Goal: Task Accomplishment & Management: Manage account settings

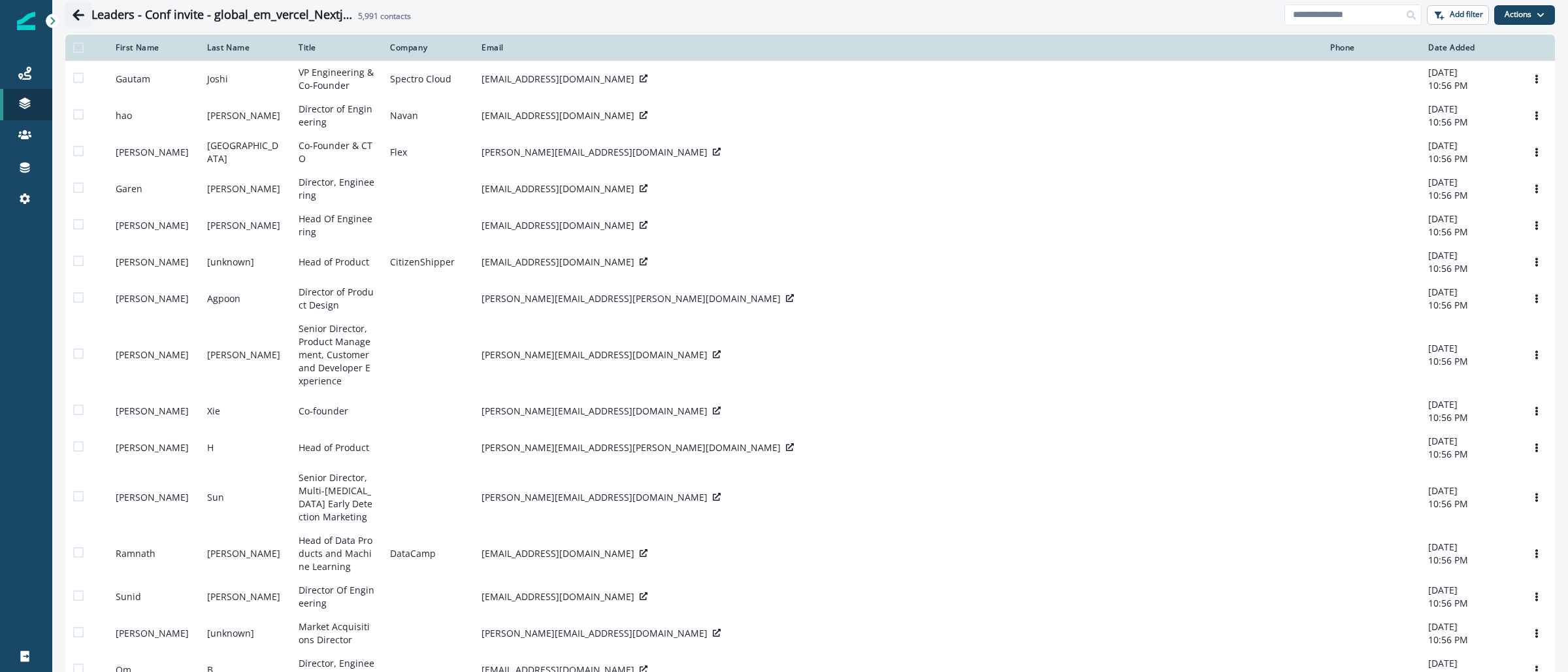
click at [83, 9] on icon "Go back" at bounding box center [78, 15] width 13 height 13
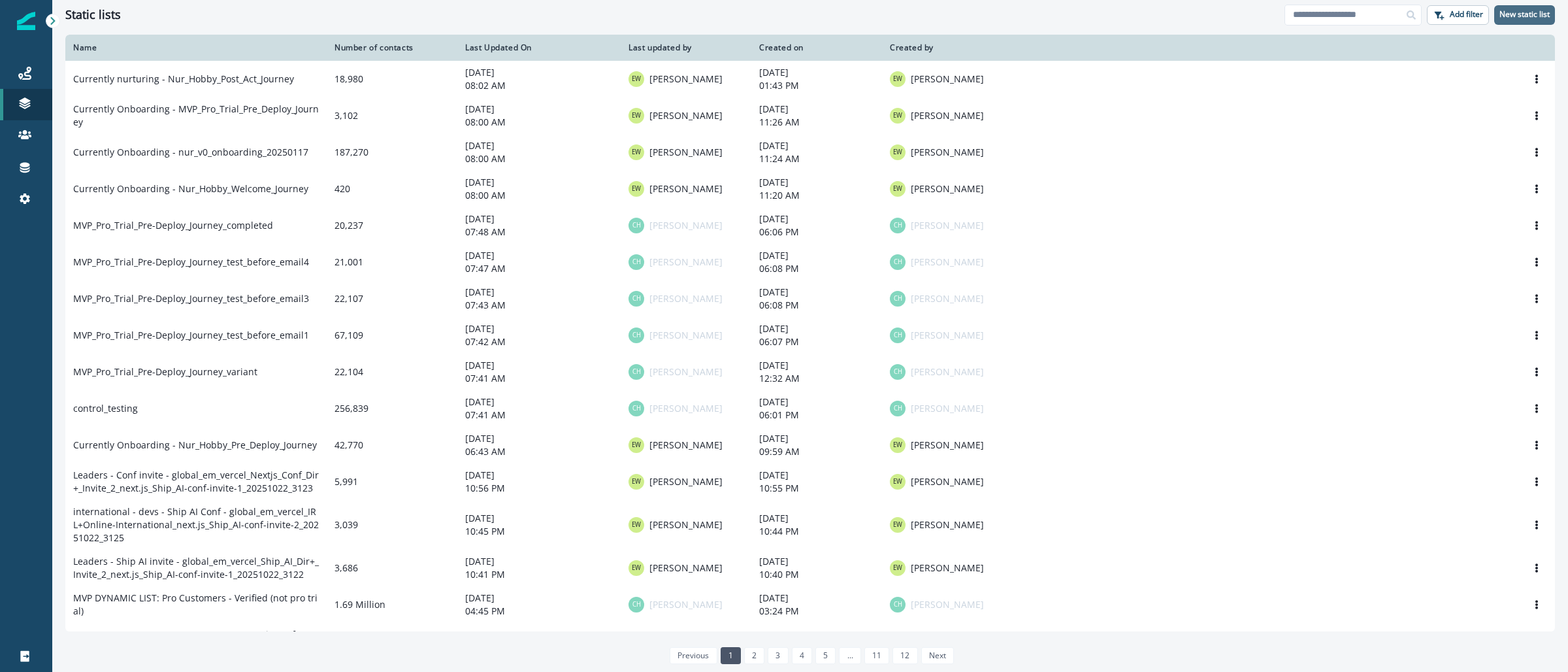
click at [1524, 10] on p "New static list" at bounding box center [1525, 14] width 51 height 9
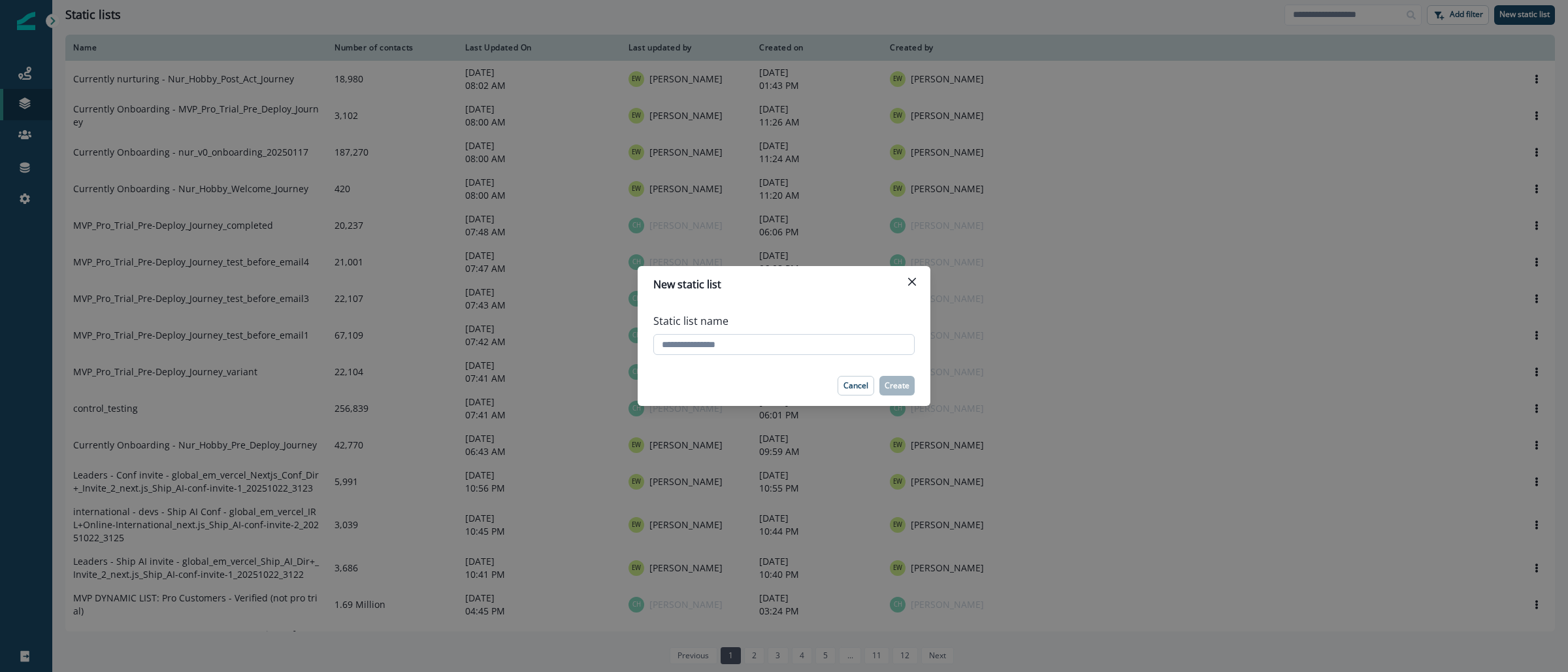
paste input "**********"
type input "**********"
click at [897, 385] on p "Create" at bounding box center [897, 385] width 25 height 9
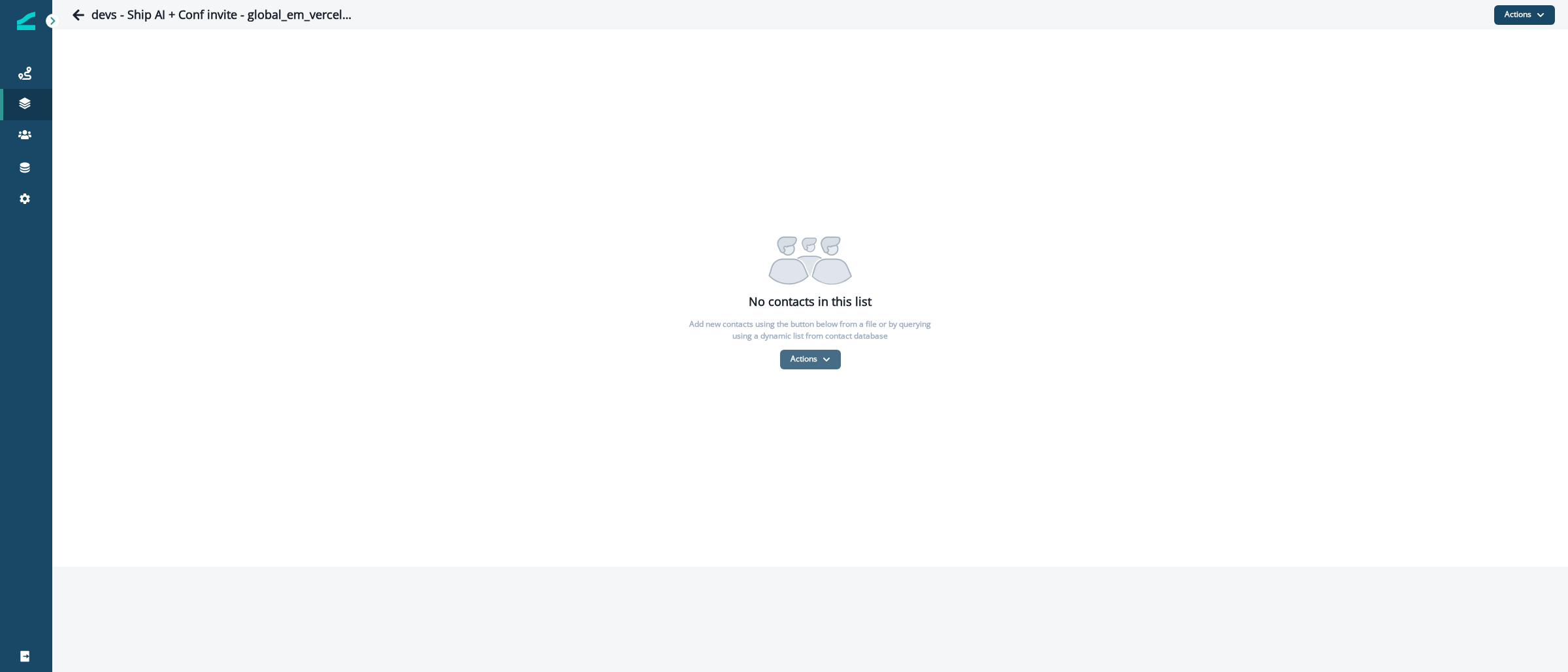
click at [809, 368] on button "Actions" at bounding box center [810, 359] width 60 height 20
click at [812, 415] on button "From a CSV file" at bounding box center [838, 415] width 116 height 21
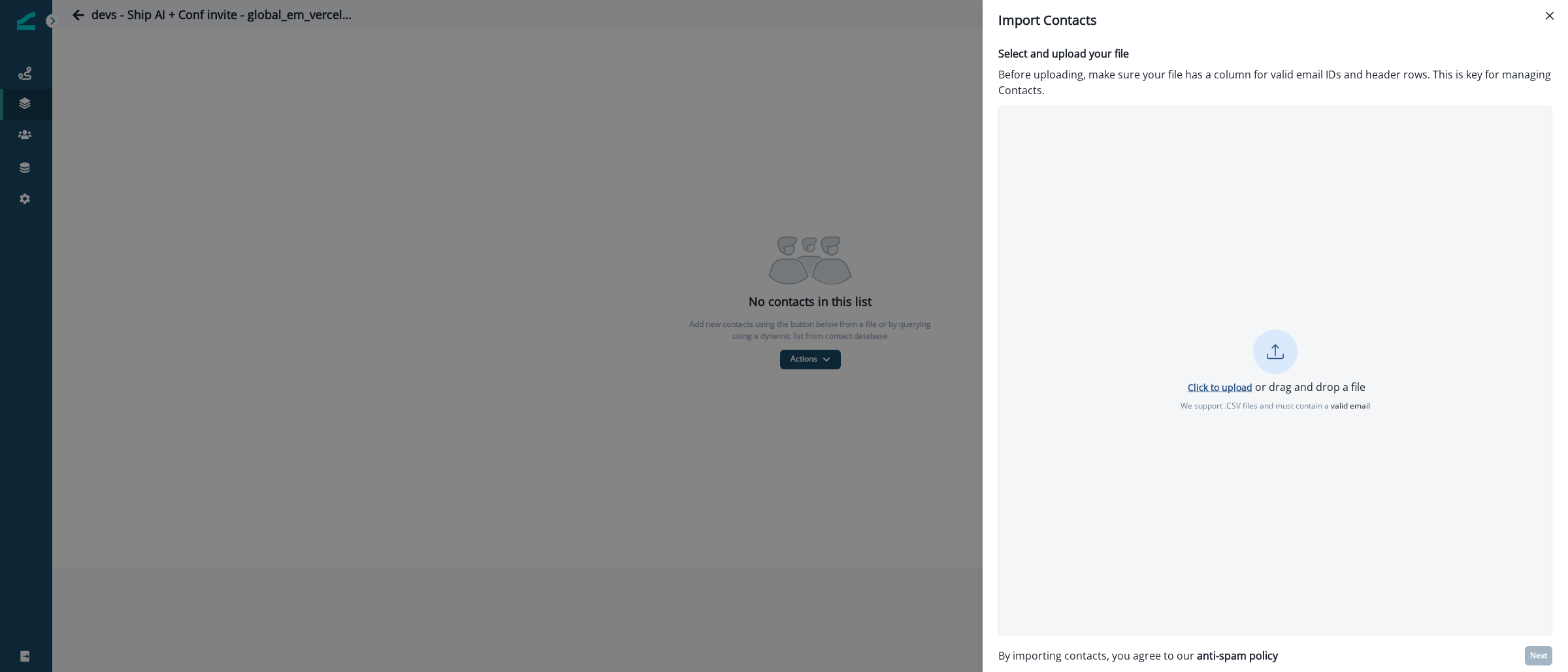
click at [1212, 389] on p "Click to upload" at bounding box center [1220, 387] width 65 height 12
click at [1538, 656] on p "Next" at bounding box center [1539, 655] width 17 height 9
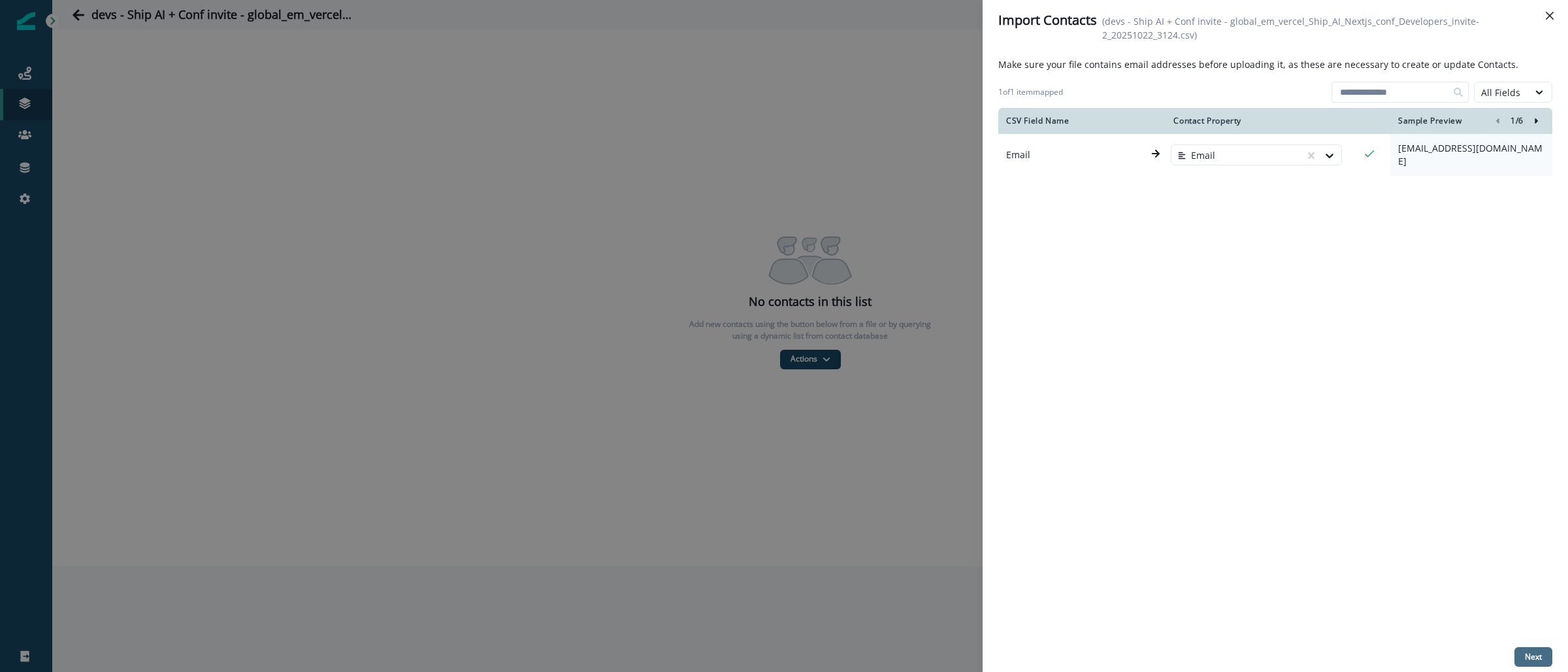
click at [1540, 659] on p "Next" at bounding box center [1533, 656] width 17 height 9
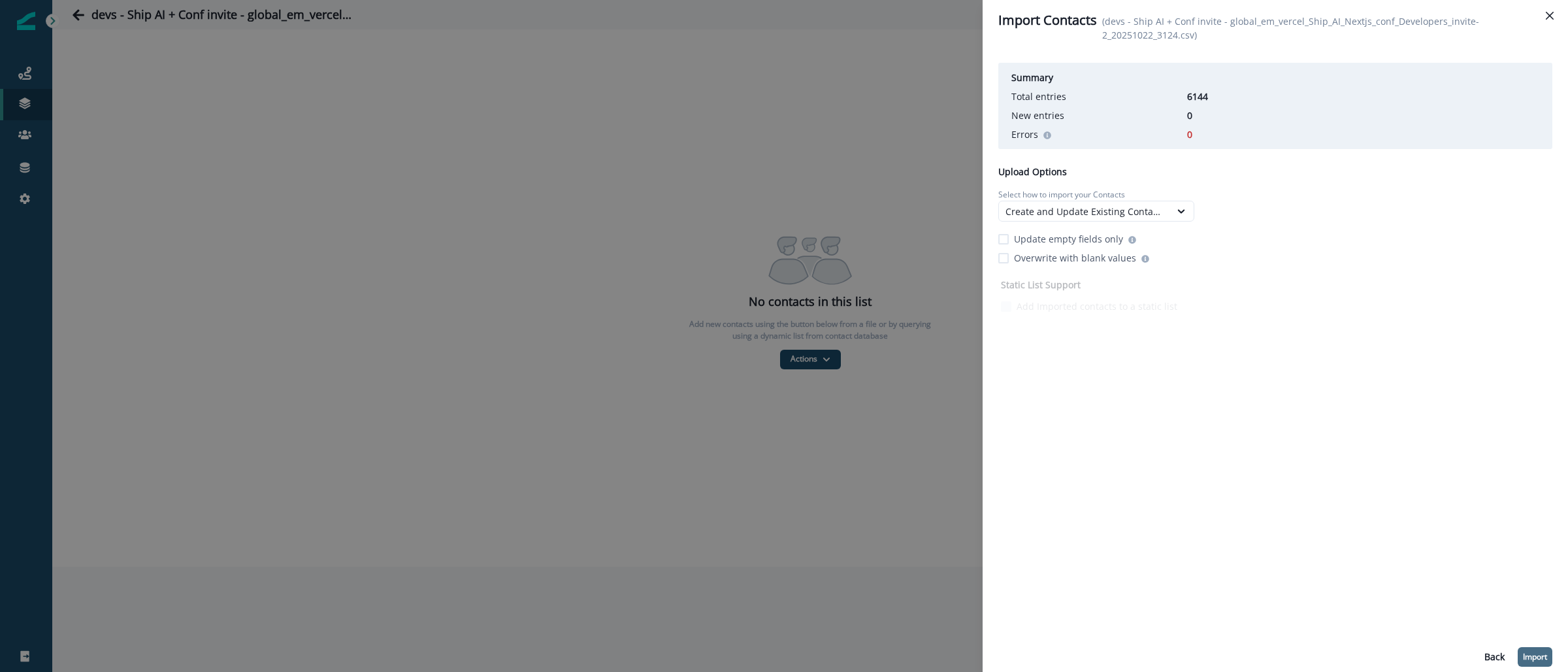
click at [1545, 654] on p "Import" at bounding box center [1535, 656] width 24 height 9
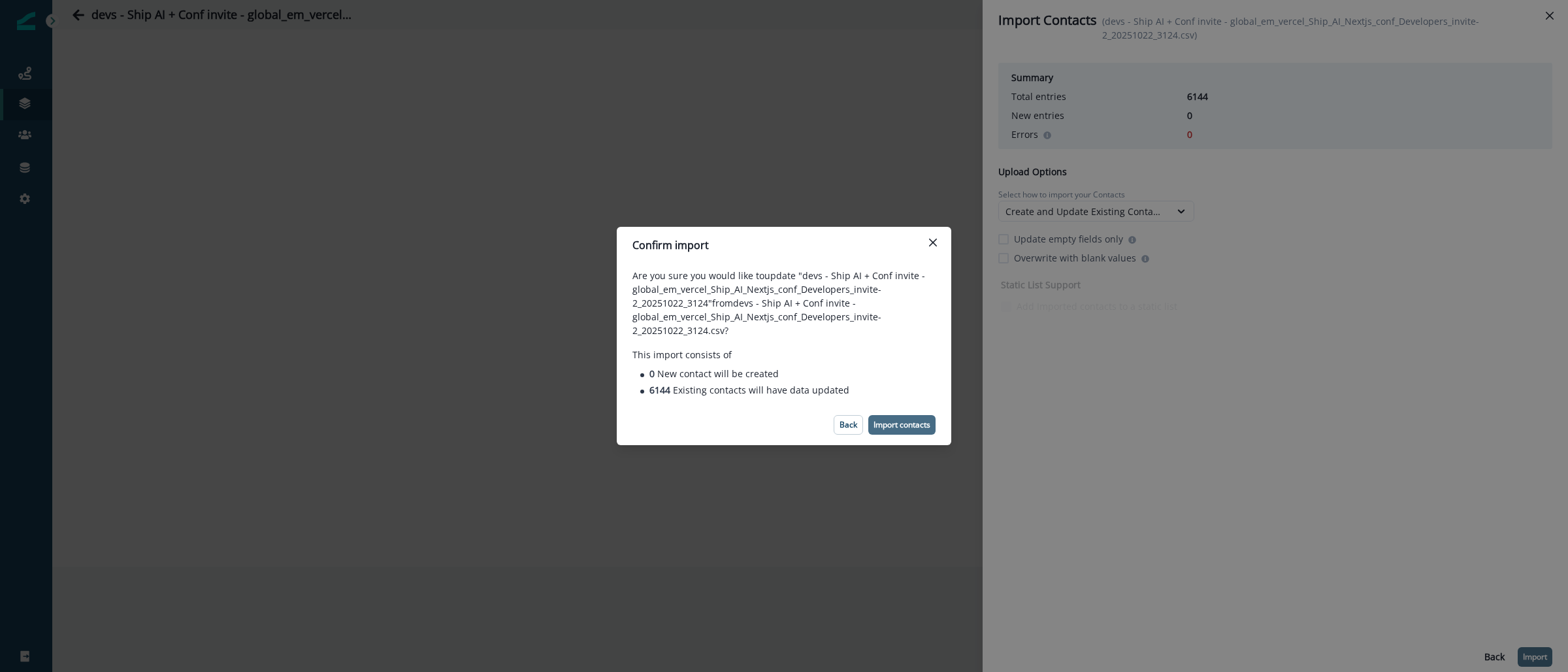
click at [880, 431] on button "Import contacts" at bounding box center [902, 425] width 68 height 20
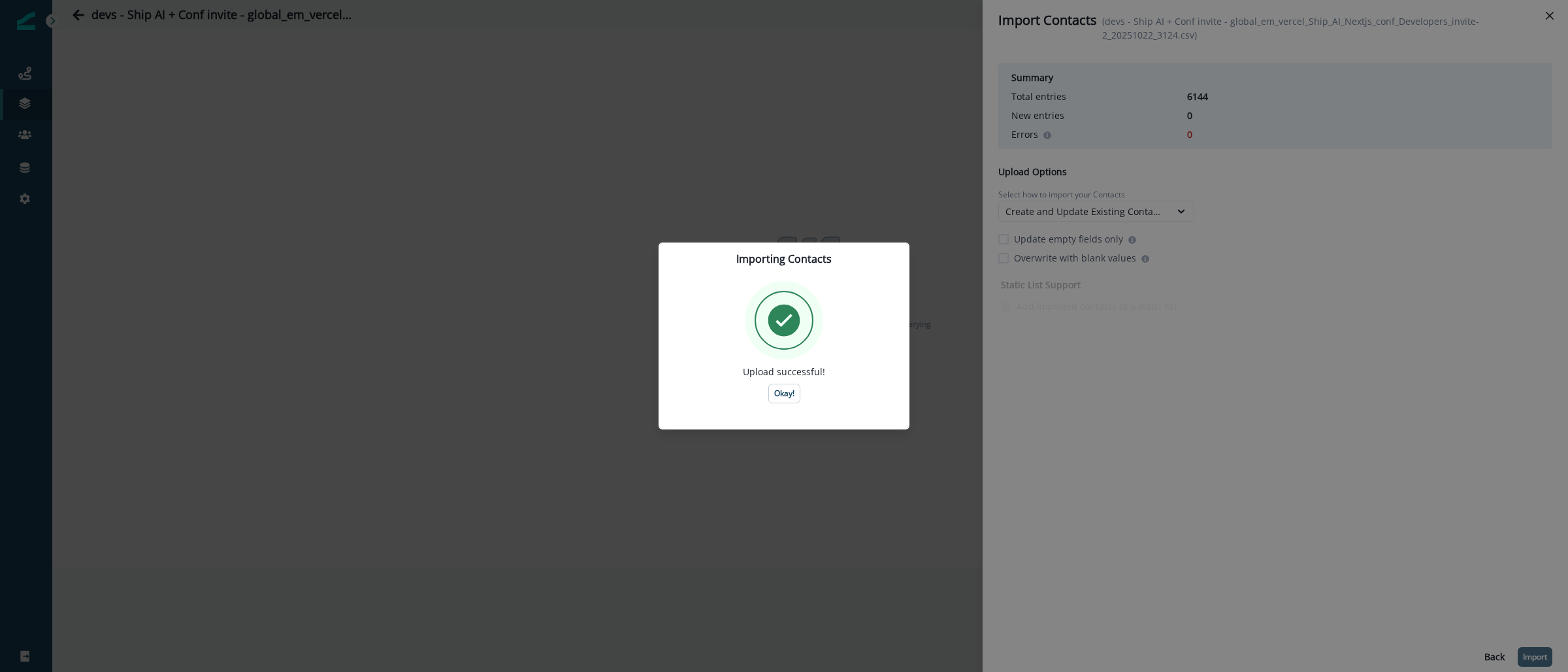
drag, startPoint x: 778, startPoint y: 389, endPoint x: 720, endPoint y: 329, distance: 83.5
click at [779, 390] on p "Okay!" at bounding box center [784, 393] width 20 height 9
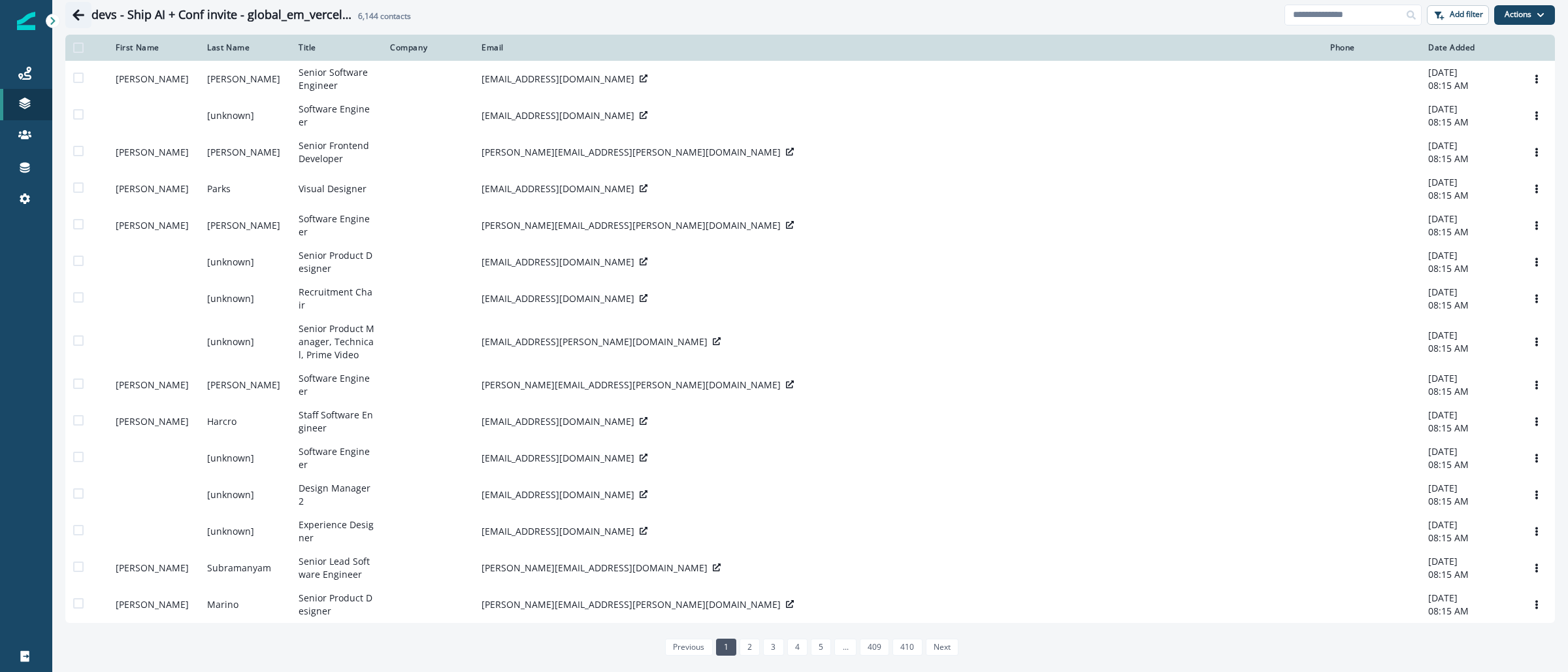
click at [75, 15] on icon "Go back" at bounding box center [78, 15] width 12 height 11
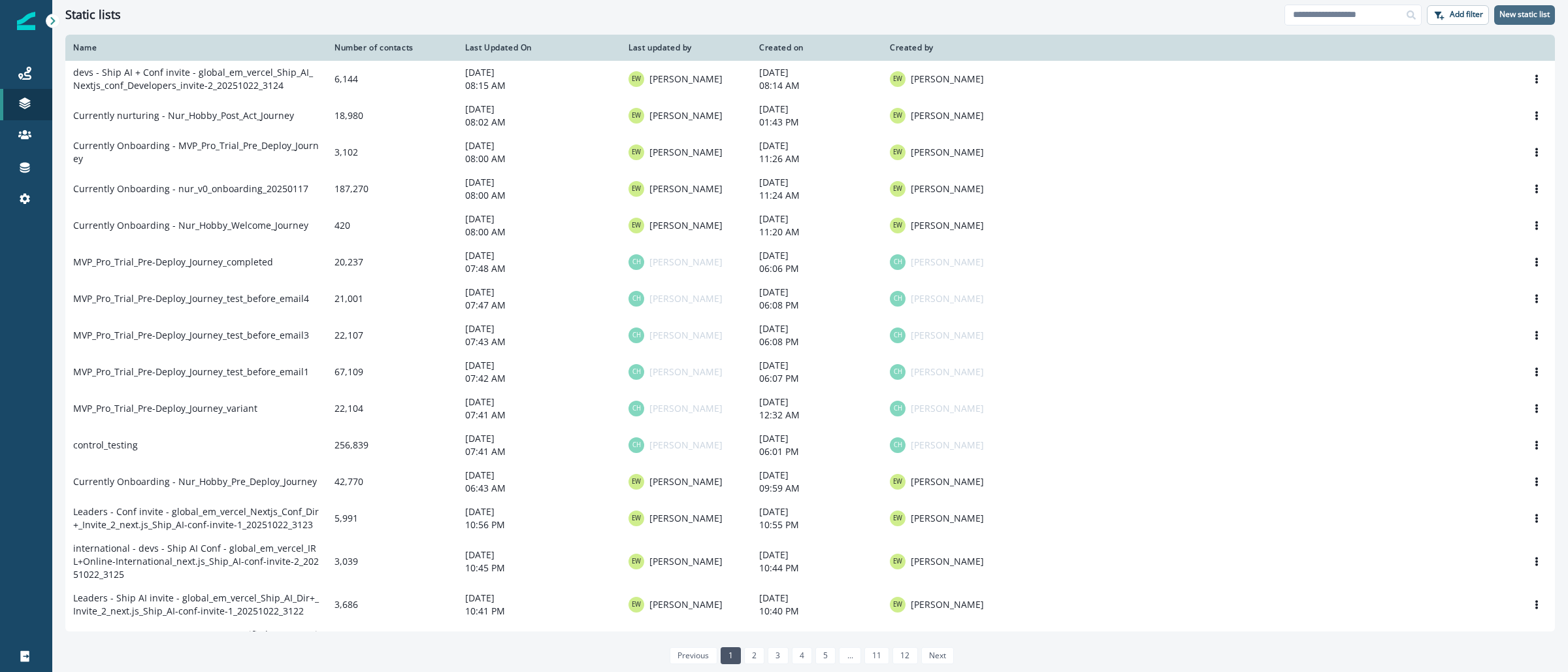
click at [1532, 11] on p "New static list" at bounding box center [1525, 14] width 51 height 9
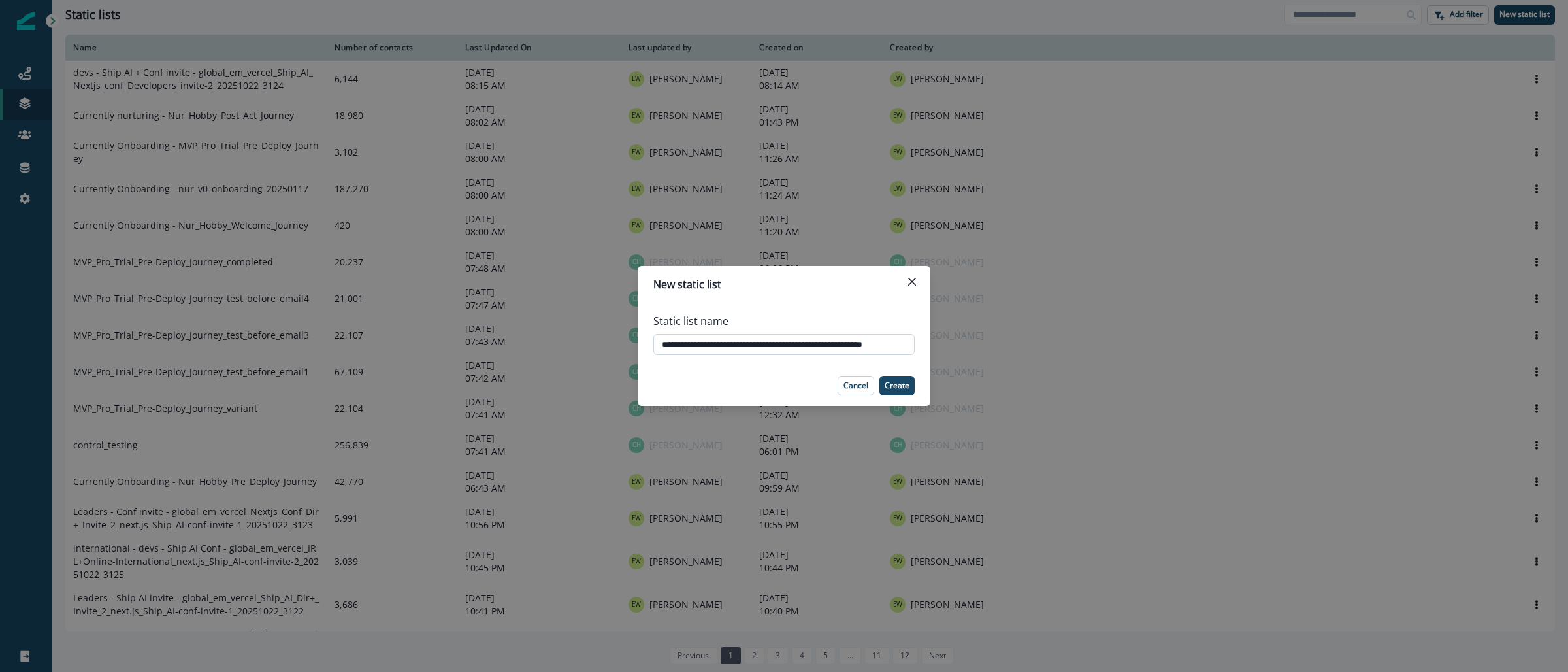
scroll to position [0, 29]
type input "**********"
click at [902, 388] on p "Create" at bounding box center [897, 385] width 25 height 9
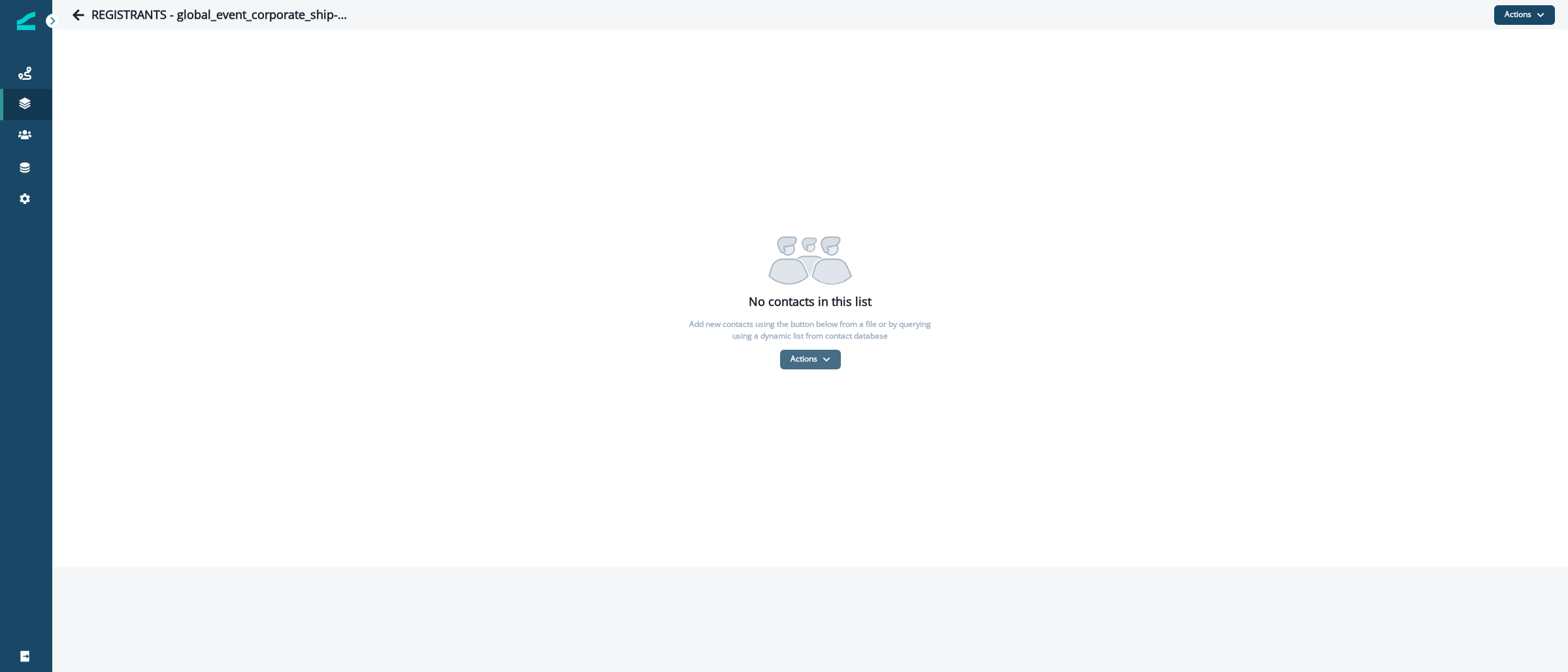
click at [826, 362] on button "Actions" at bounding box center [810, 359] width 60 height 20
click at [821, 421] on button "From a CSV file" at bounding box center [838, 415] width 116 height 21
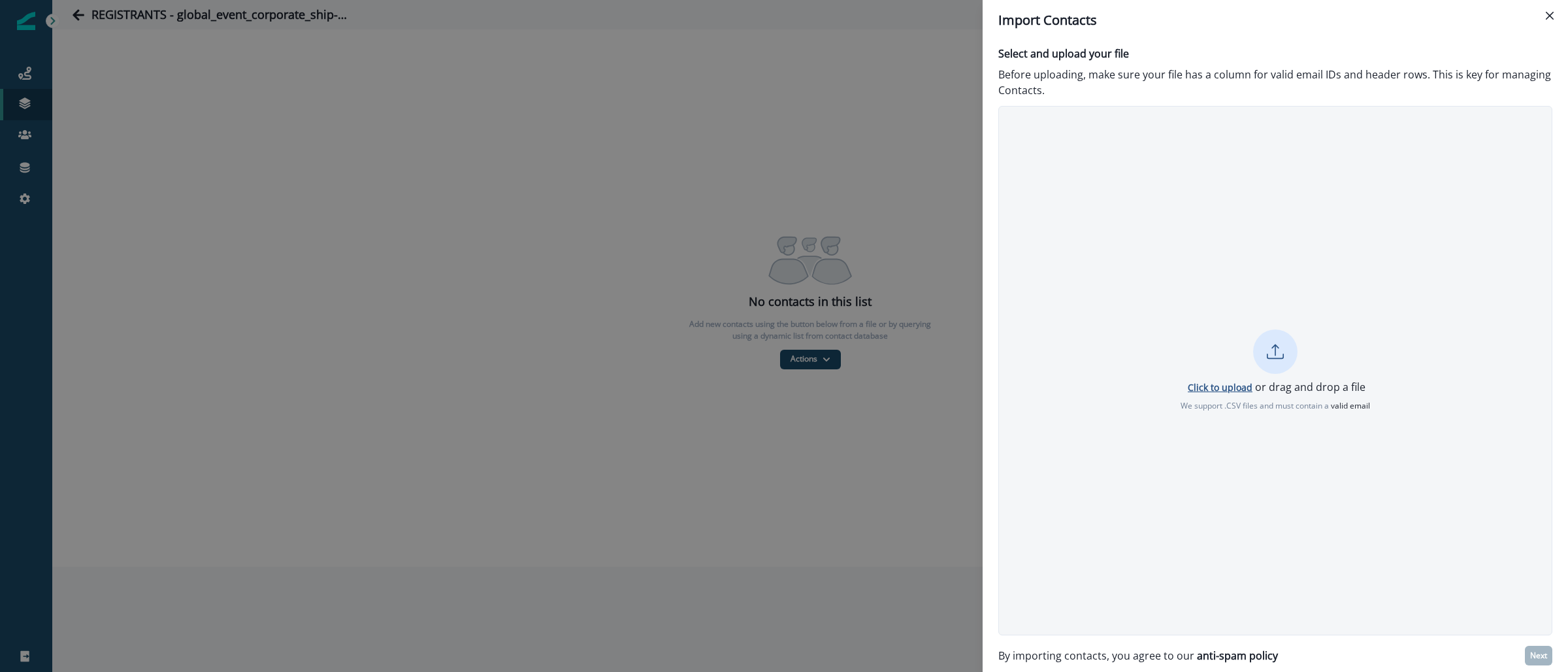
click at [1221, 382] on p "Click to upload" at bounding box center [1220, 387] width 65 height 12
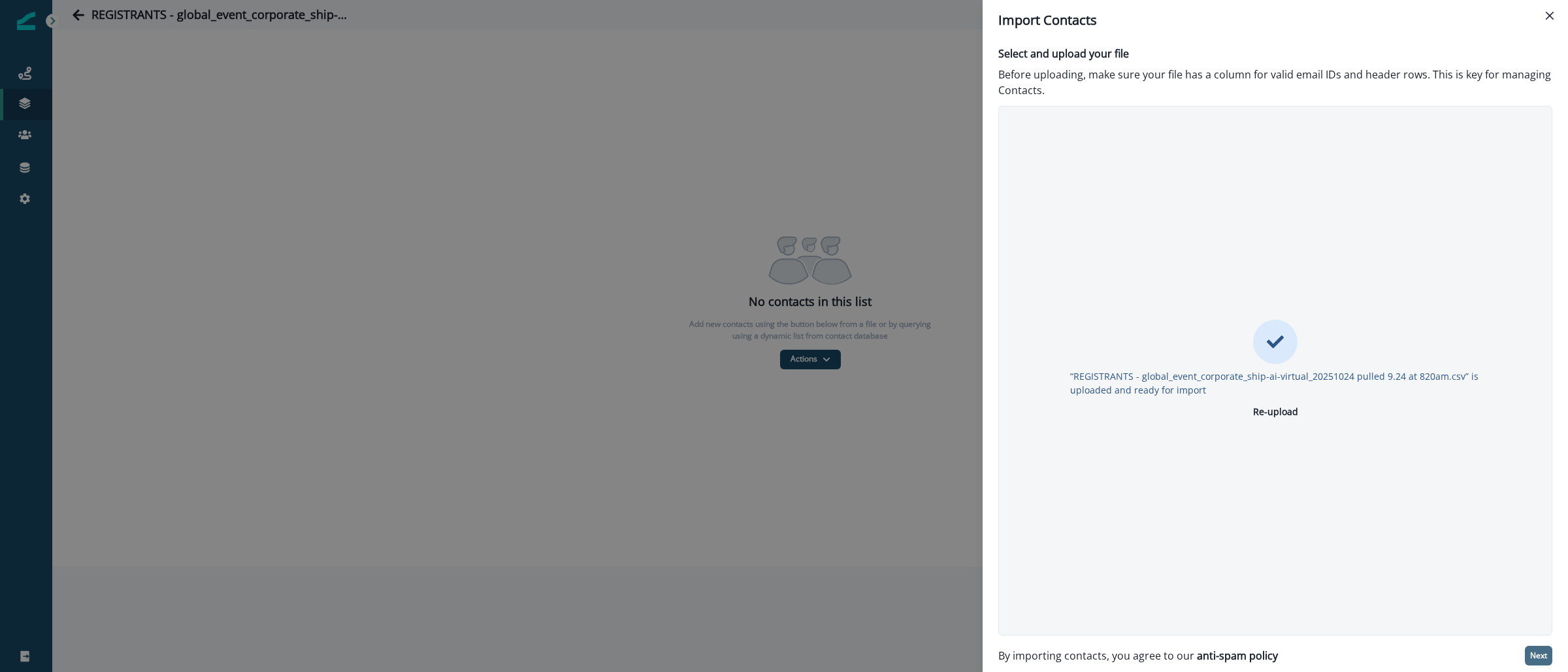
click at [1540, 654] on p "Next" at bounding box center [1539, 655] width 17 height 9
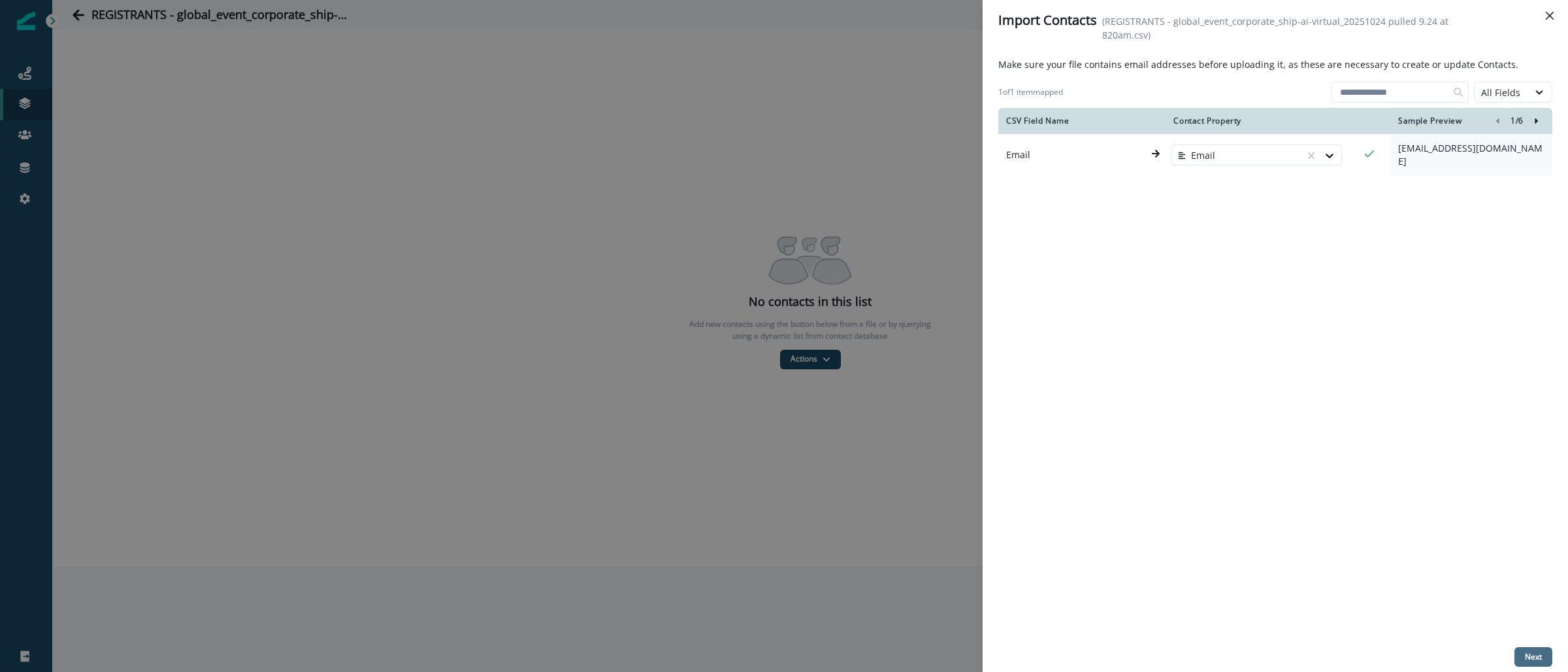
click at [1522, 658] on button "Next" at bounding box center [1533, 657] width 38 height 20
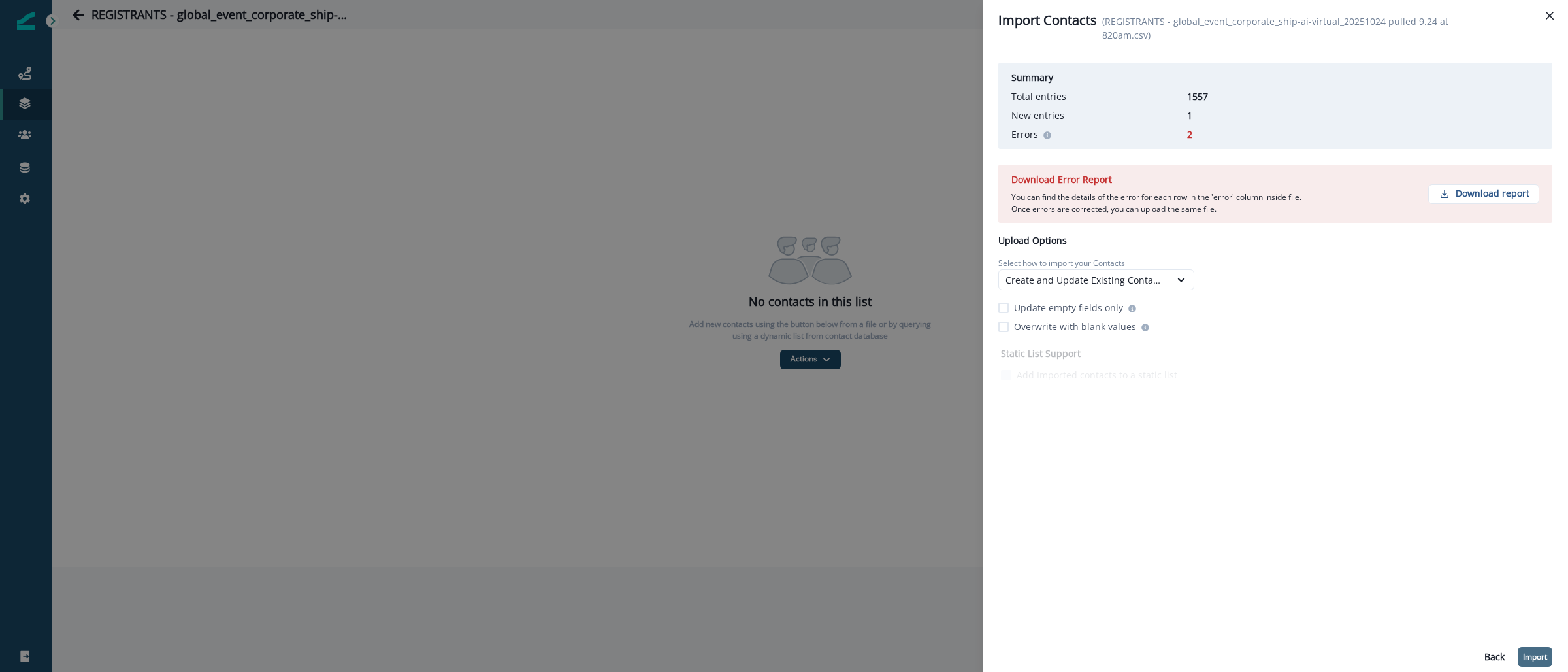
click at [1535, 656] on p "Import" at bounding box center [1535, 656] width 24 height 9
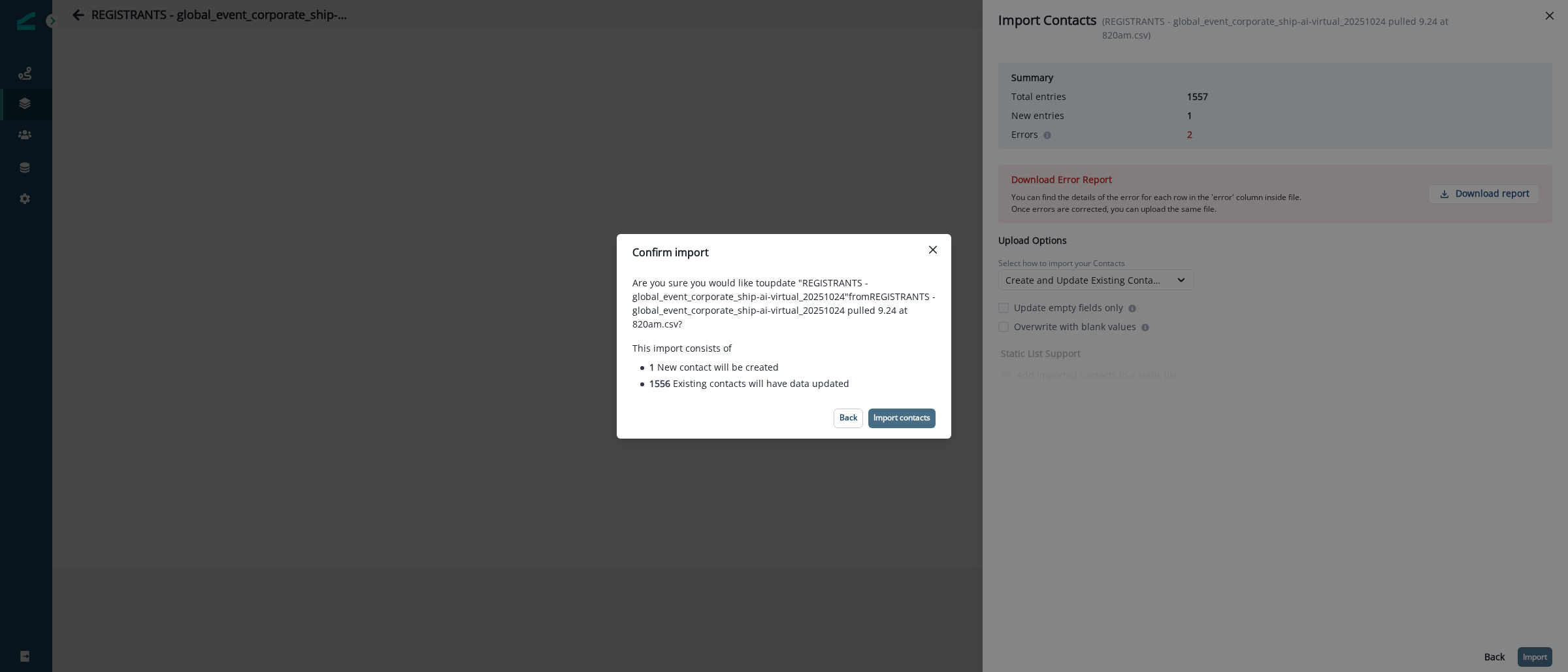
click at [900, 419] on p "Import contacts" at bounding box center [902, 417] width 57 height 9
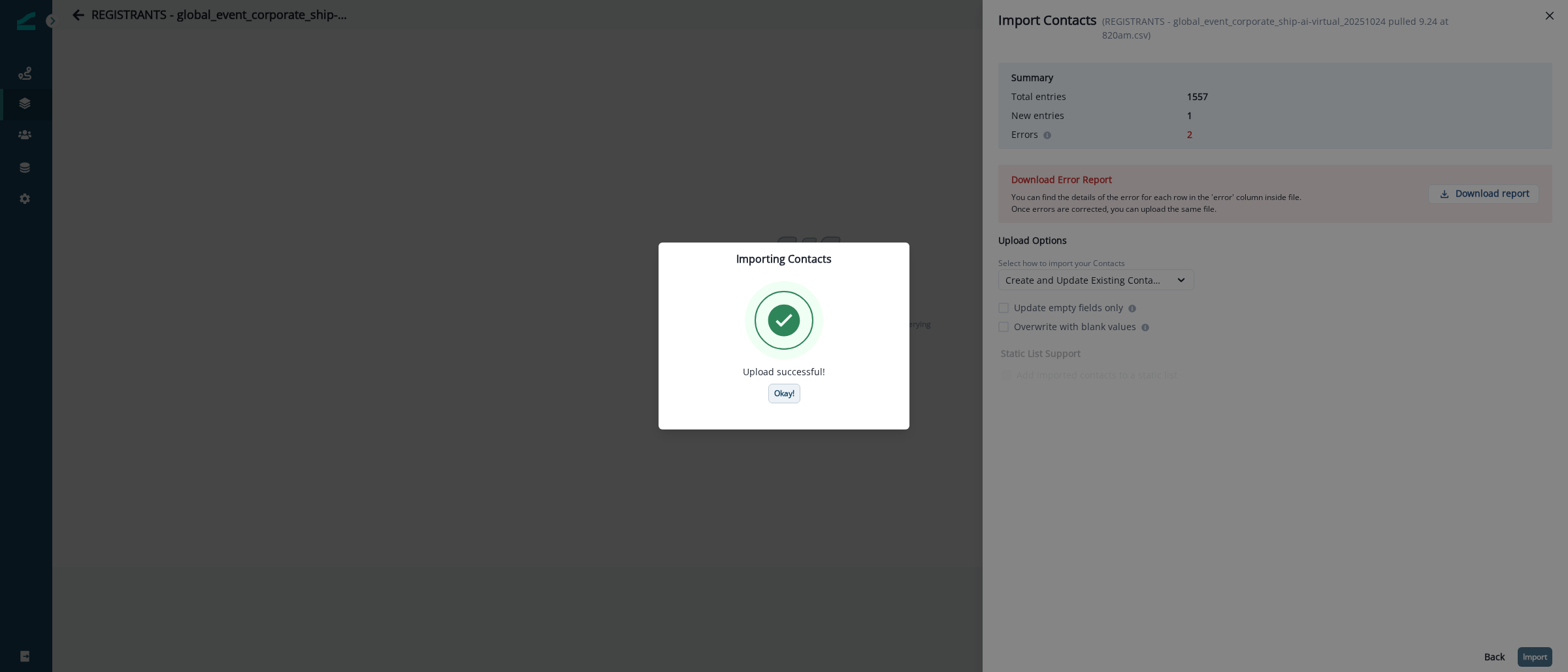
click at [792, 397] on p "Okay!" at bounding box center [784, 393] width 20 height 9
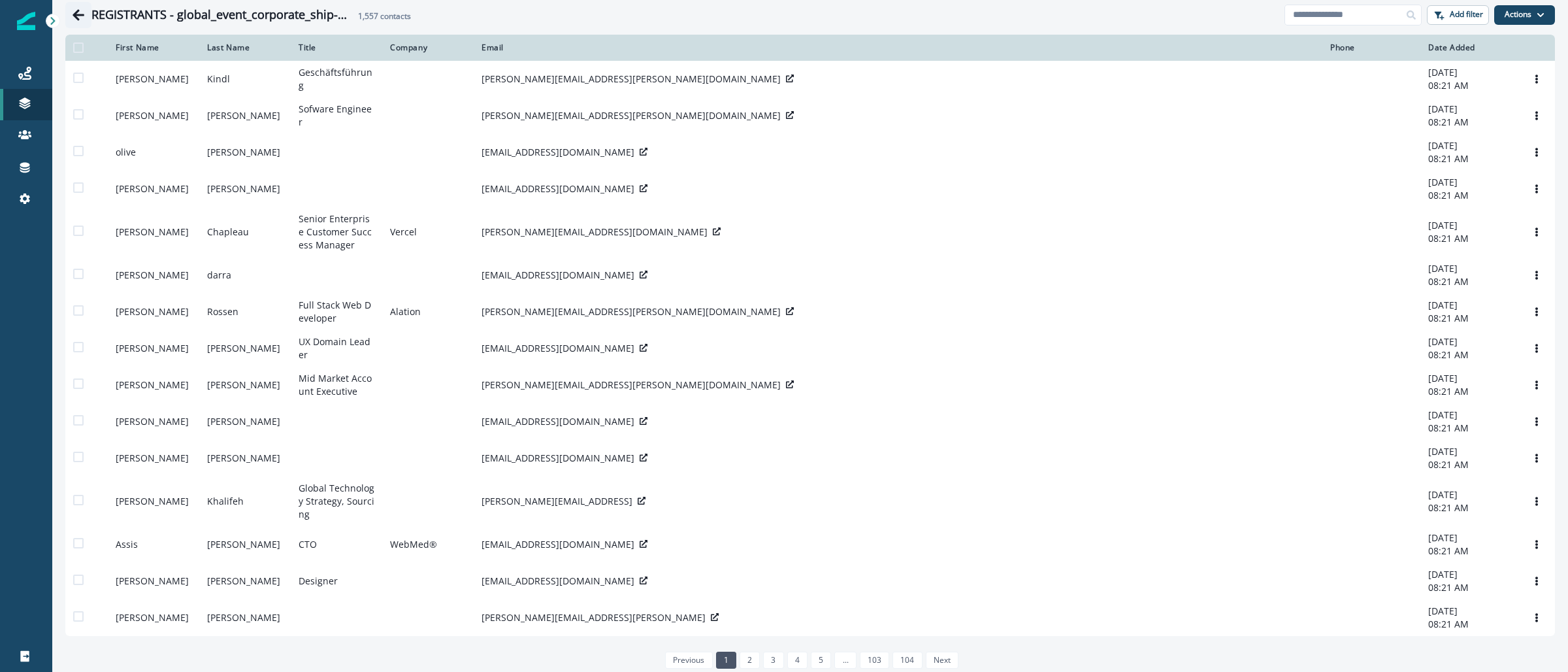
click at [83, 18] on icon "Go back" at bounding box center [78, 15] width 13 height 13
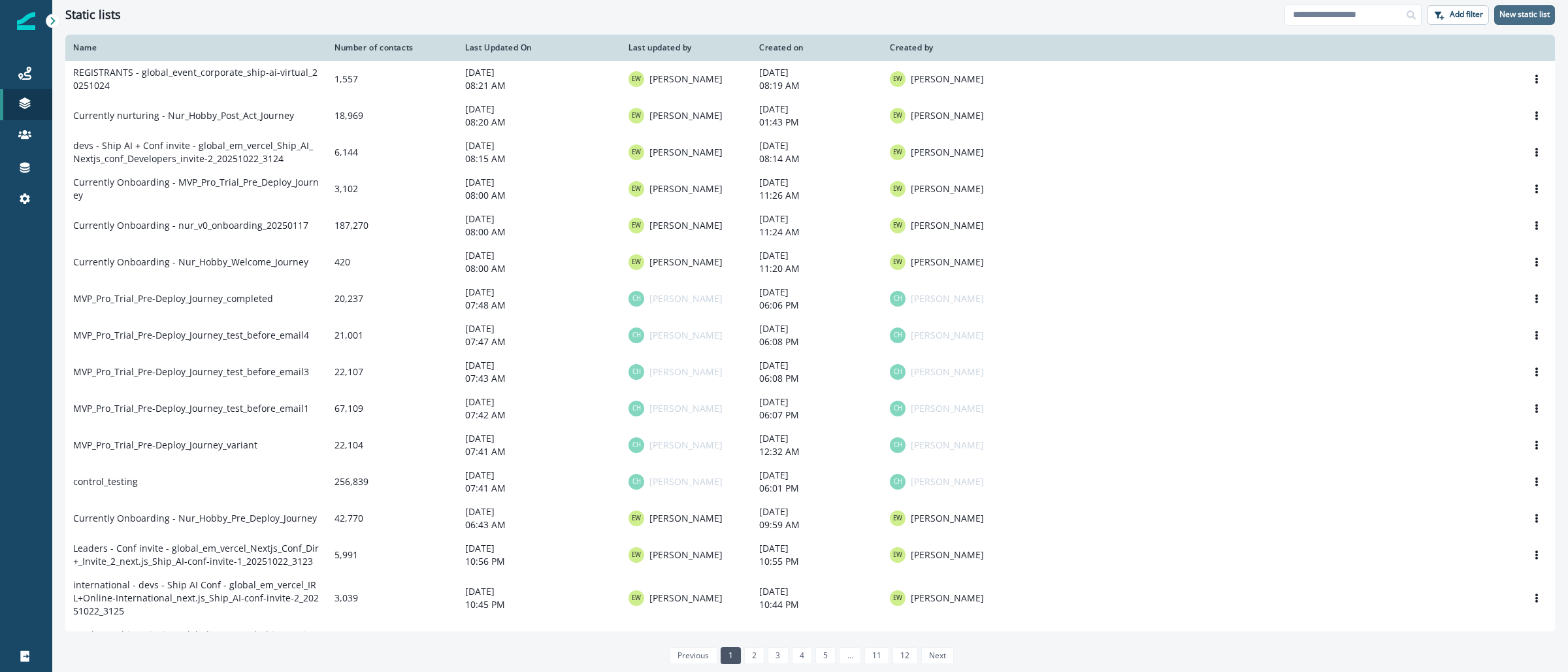
click at [1531, 12] on p "New static list" at bounding box center [1525, 14] width 51 height 9
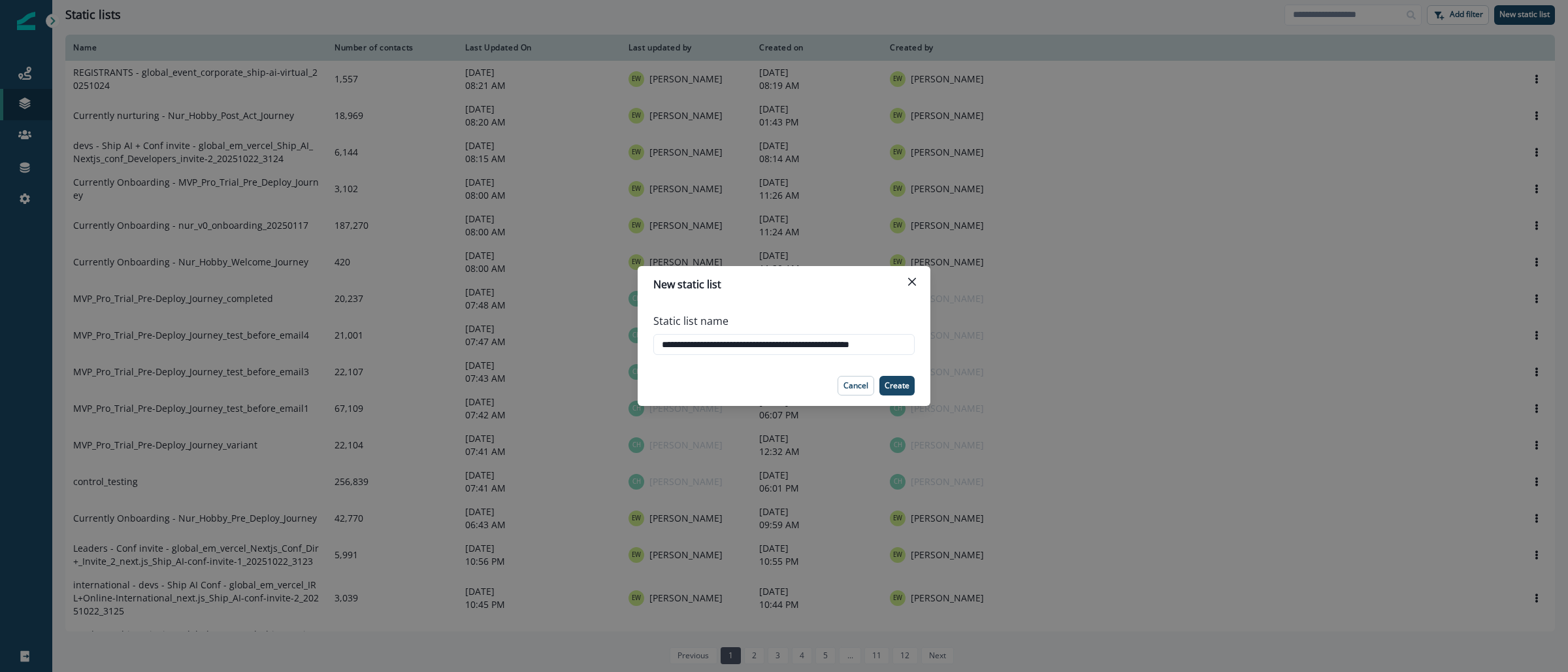
scroll to position [0, 15]
type input "**********"
click at [902, 389] on p "Create" at bounding box center [897, 385] width 25 height 9
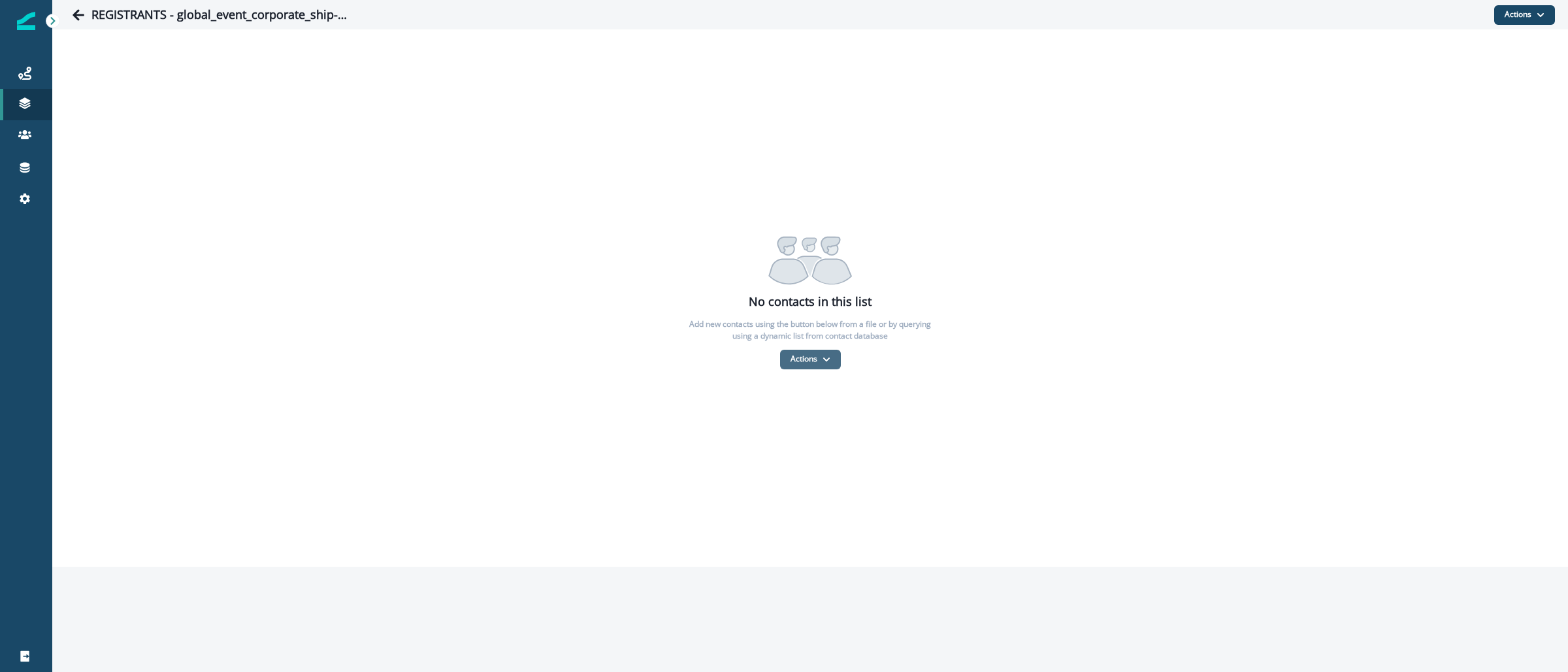
click at [835, 355] on button "Actions" at bounding box center [810, 359] width 60 height 20
click at [824, 415] on button "From a CSV file" at bounding box center [838, 415] width 116 height 21
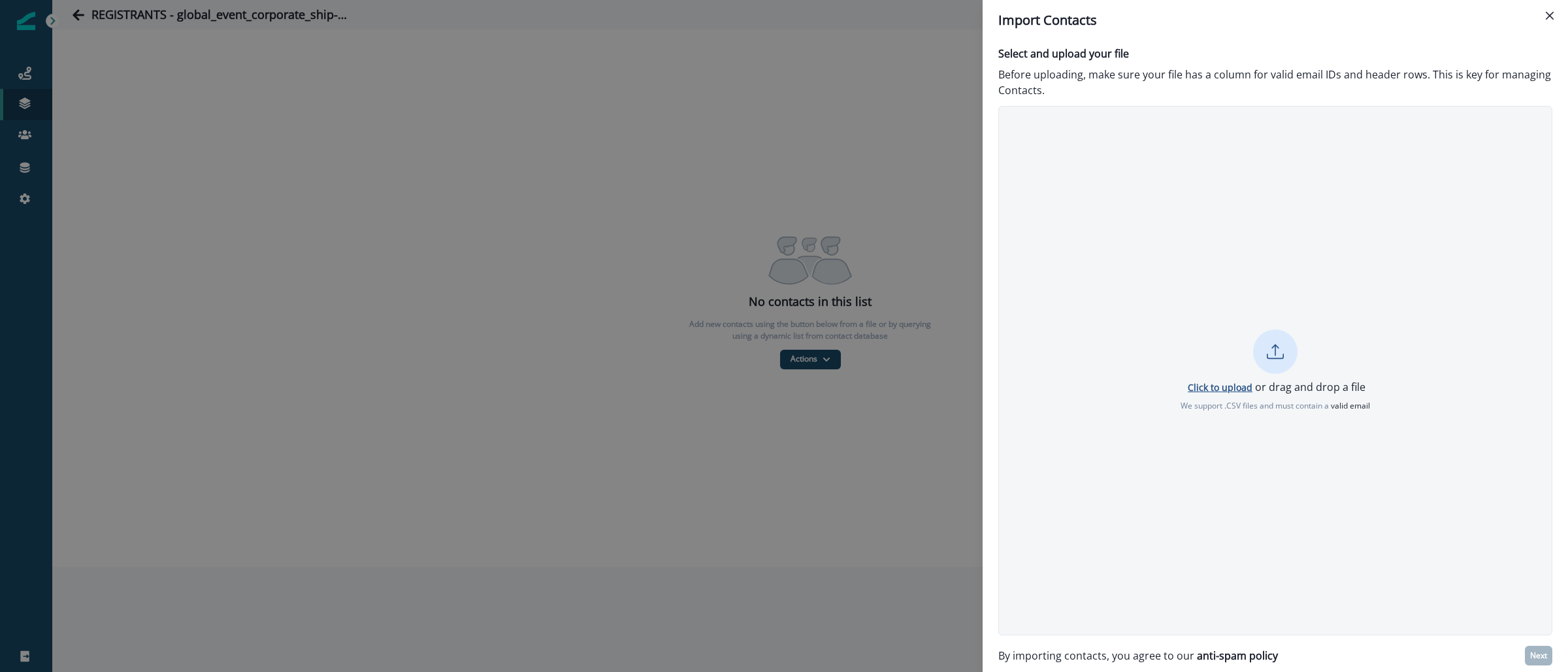
click at [1195, 386] on p "Click to upload" at bounding box center [1220, 387] width 65 height 12
click at [1535, 659] on p "Next" at bounding box center [1539, 655] width 17 height 9
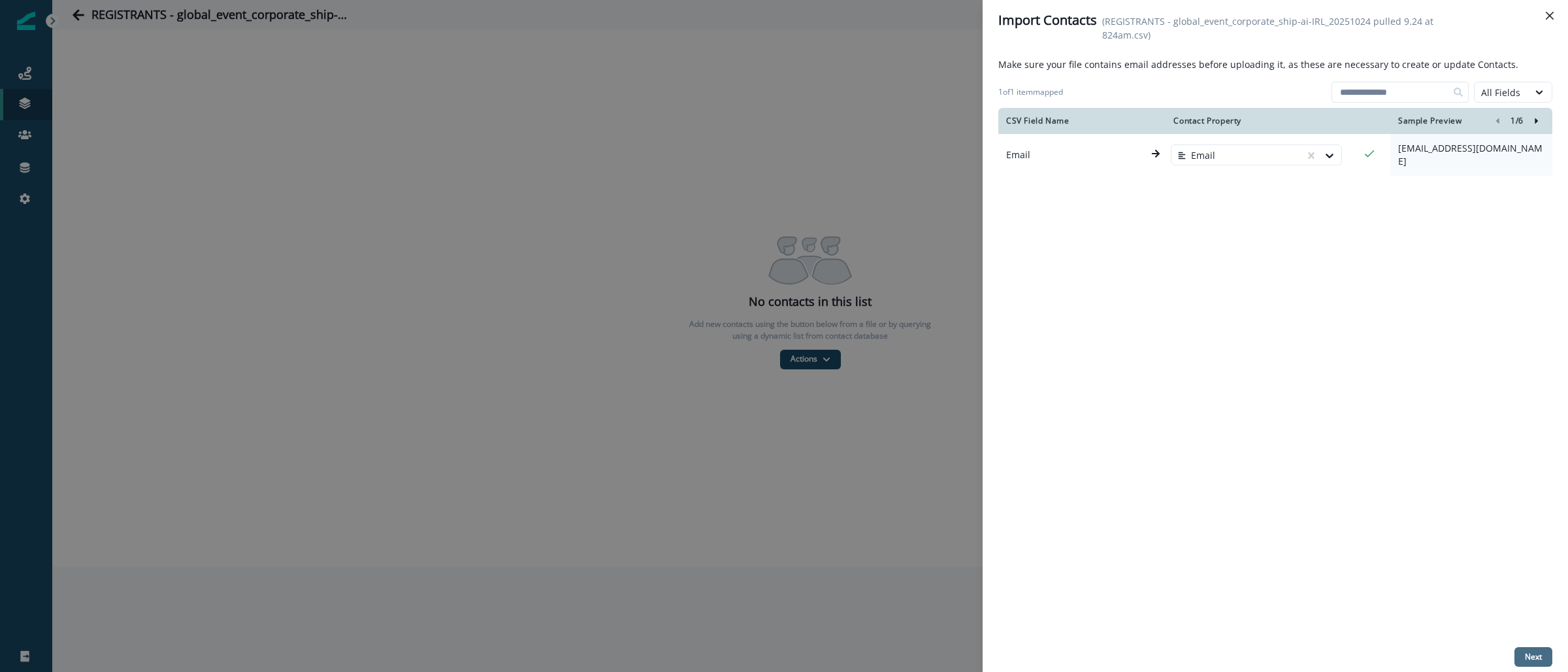
click at [1534, 658] on p "Next" at bounding box center [1533, 656] width 17 height 9
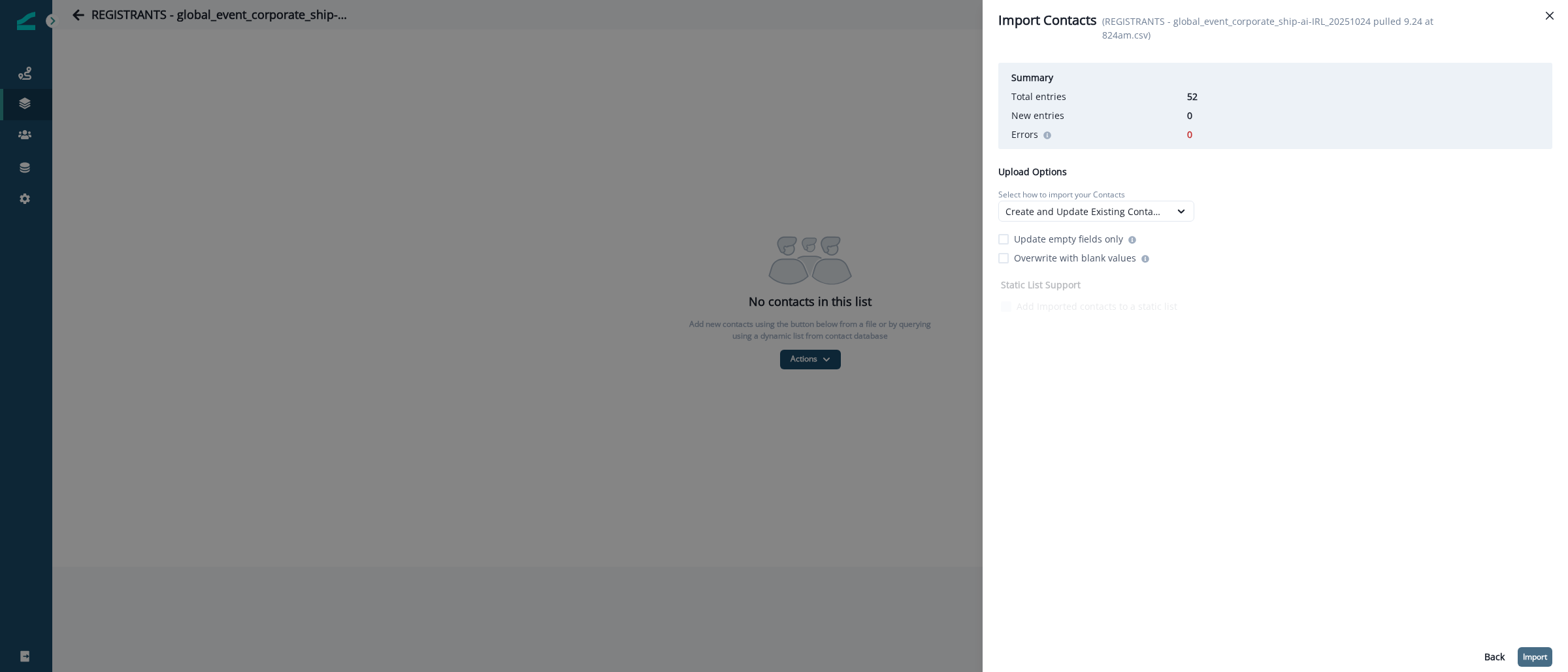
click at [1534, 661] on p "Import" at bounding box center [1535, 656] width 24 height 9
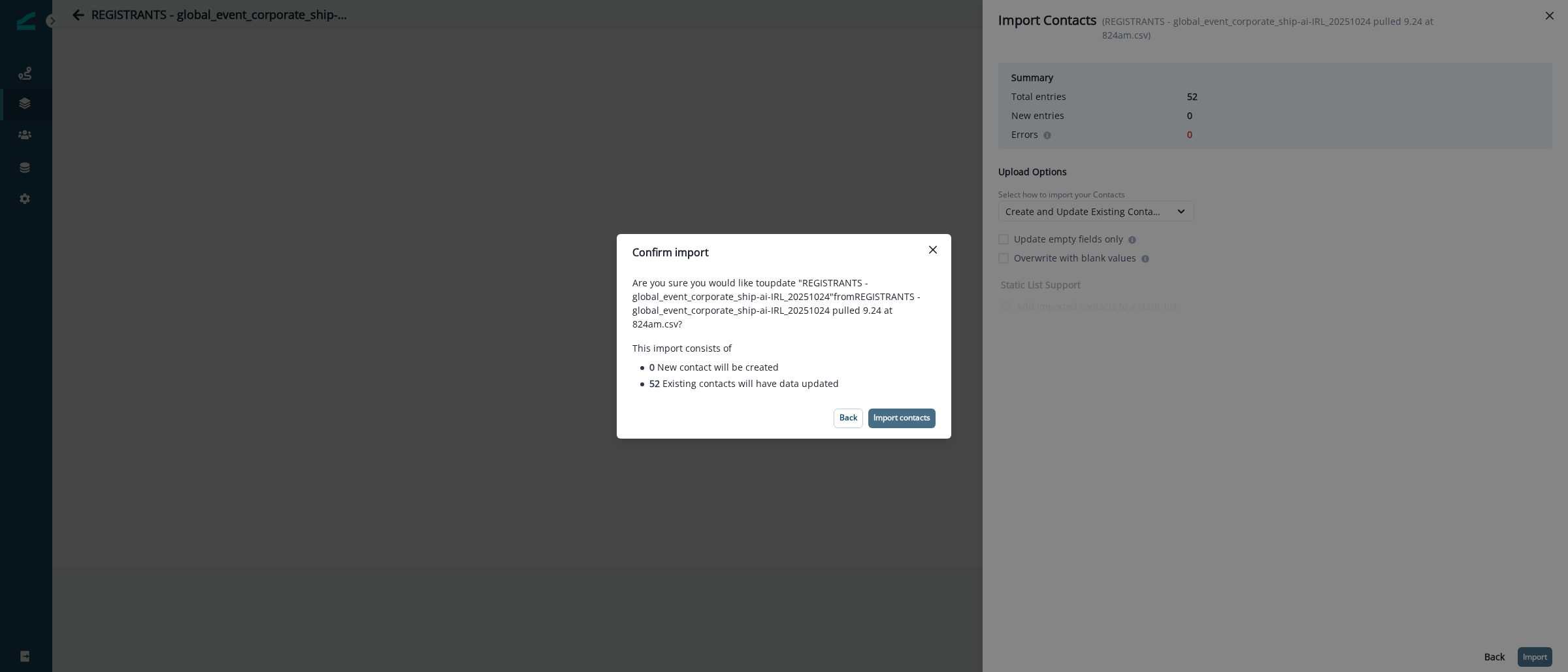
click at [925, 426] on button "Import contacts" at bounding box center [902, 419] width 68 height 20
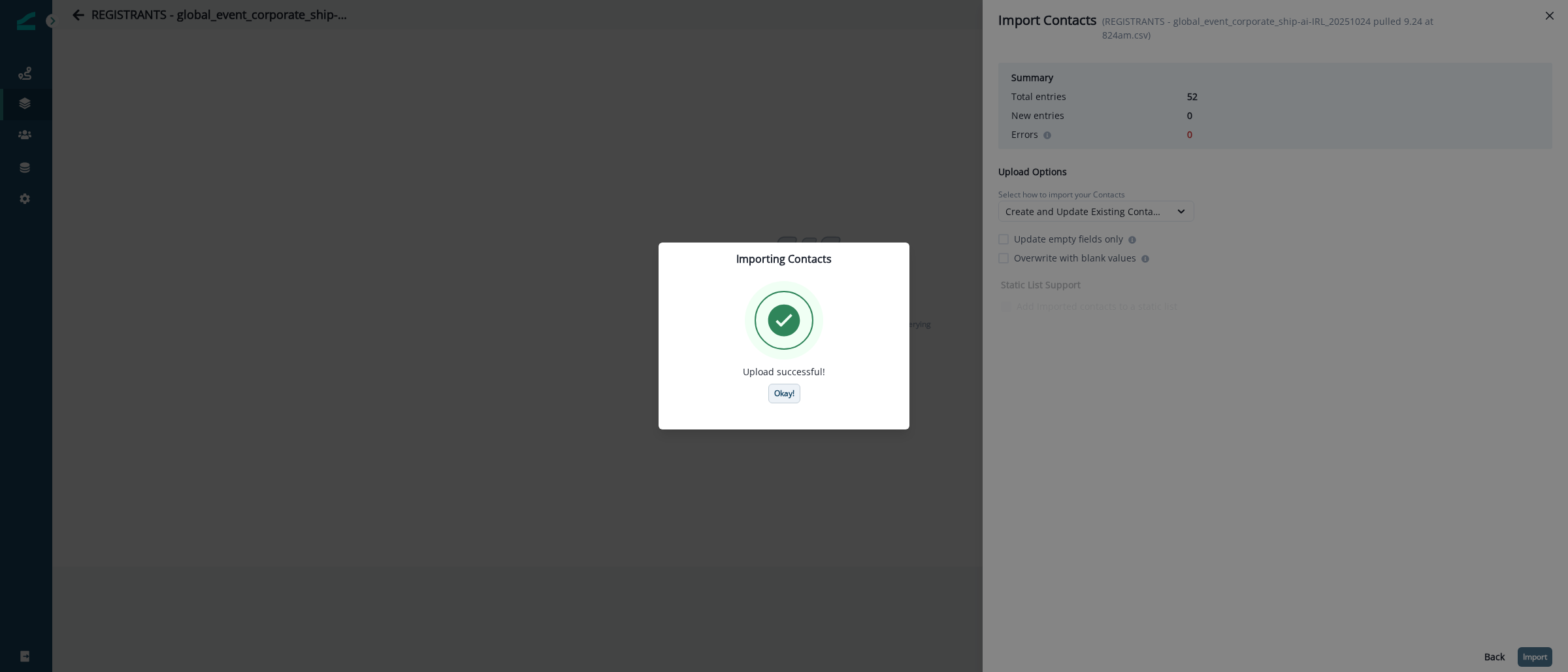
click at [790, 392] on p "Okay!" at bounding box center [784, 393] width 20 height 9
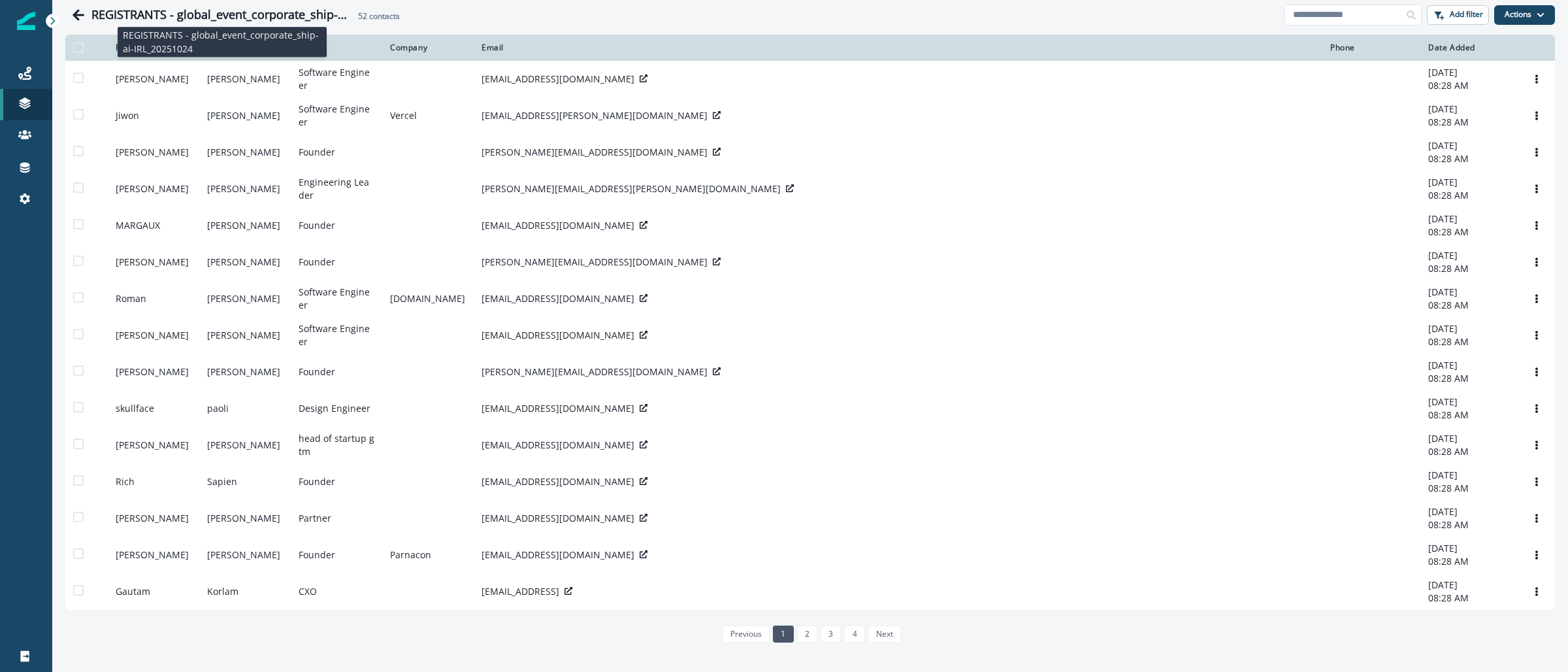
click at [273, 16] on h1 "REGISTRANTS - global_event_corporate_ship-ai-IRL_20251024" at bounding box center [222, 15] width 261 height 14
click at [306, 14] on h1 "REGISTRANTS - global_event_corporate_ship-ai-IRL_20251024" at bounding box center [222, 15] width 261 height 14
click at [71, 19] on button "Go back" at bounding box center [78, 15] width 26 height 26
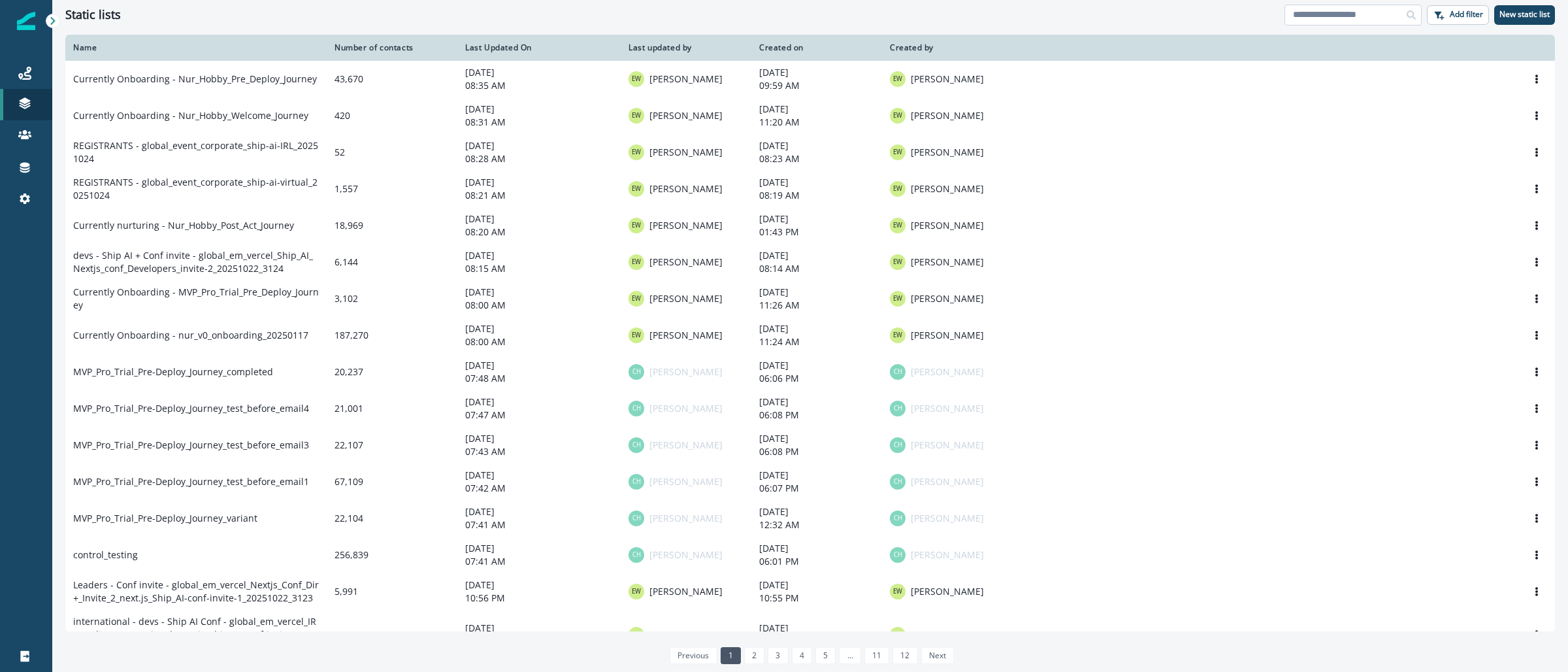
click at [1382, 15] on input at bounding box center [1353, 14] width 137 height 21
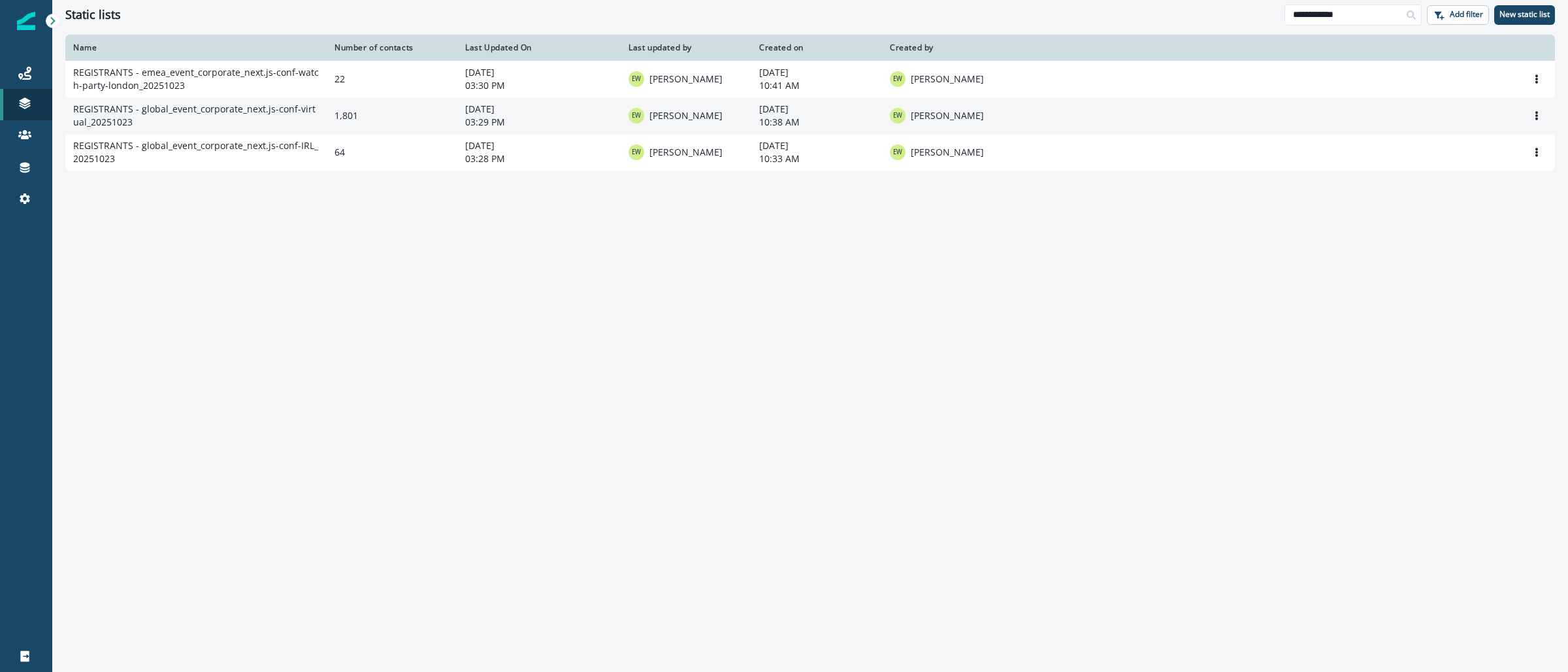
type input "**********"
click at [275, 114] on td "REGISTRANTS - global_event_corporate_next.js-conf-virtual_20251023" at bounding box center [196, 115] width 261 height 36
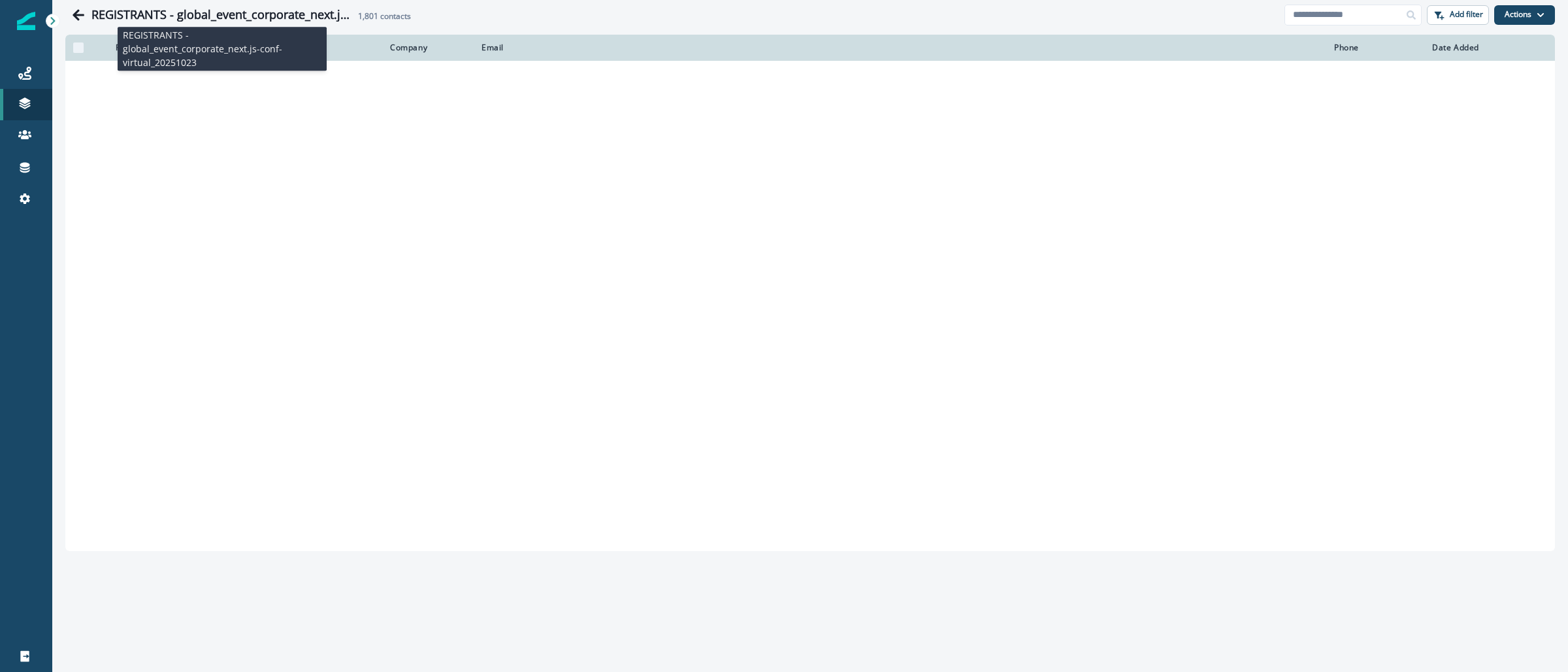
click at [334, 21] on h1 "REGISTRANTS - global_event_corporate_next.js-conf-virtual_20251023" at bounding box center [222, 15] width 261 height 14
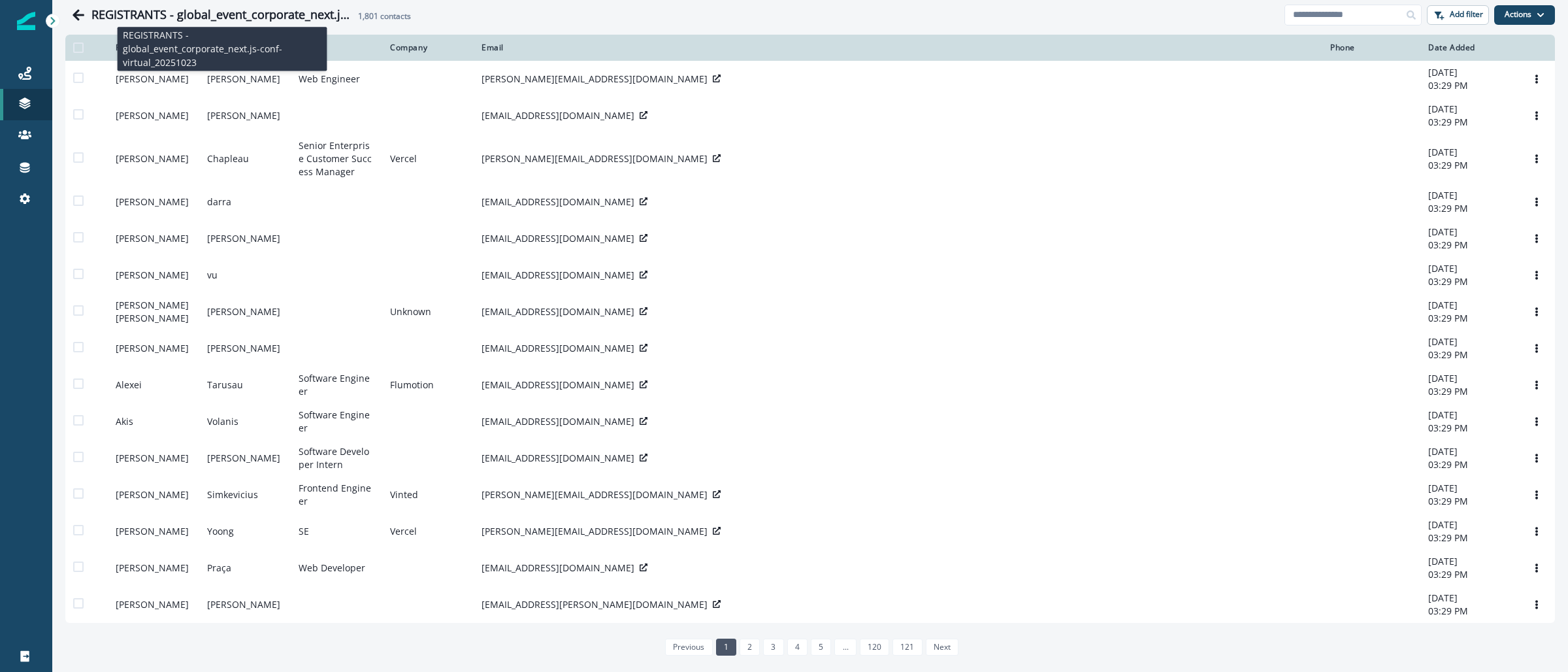
click at [304, 8] on h1 "REGISTRANTS - global_event_corporate_next.js-conf-virtual_20251023" at bounding box center [222, 15] width 261 height 14
click at [312, 26] on div "REGISTRANTS - global_event_corporate_next.js-conf-virtual_20251023 1,801 contac…" at bounding box center [675, 15] width 1219 height 26
click at [82, 13] on icon "Go back" at bounding box center [78, 15] width 13 height 13
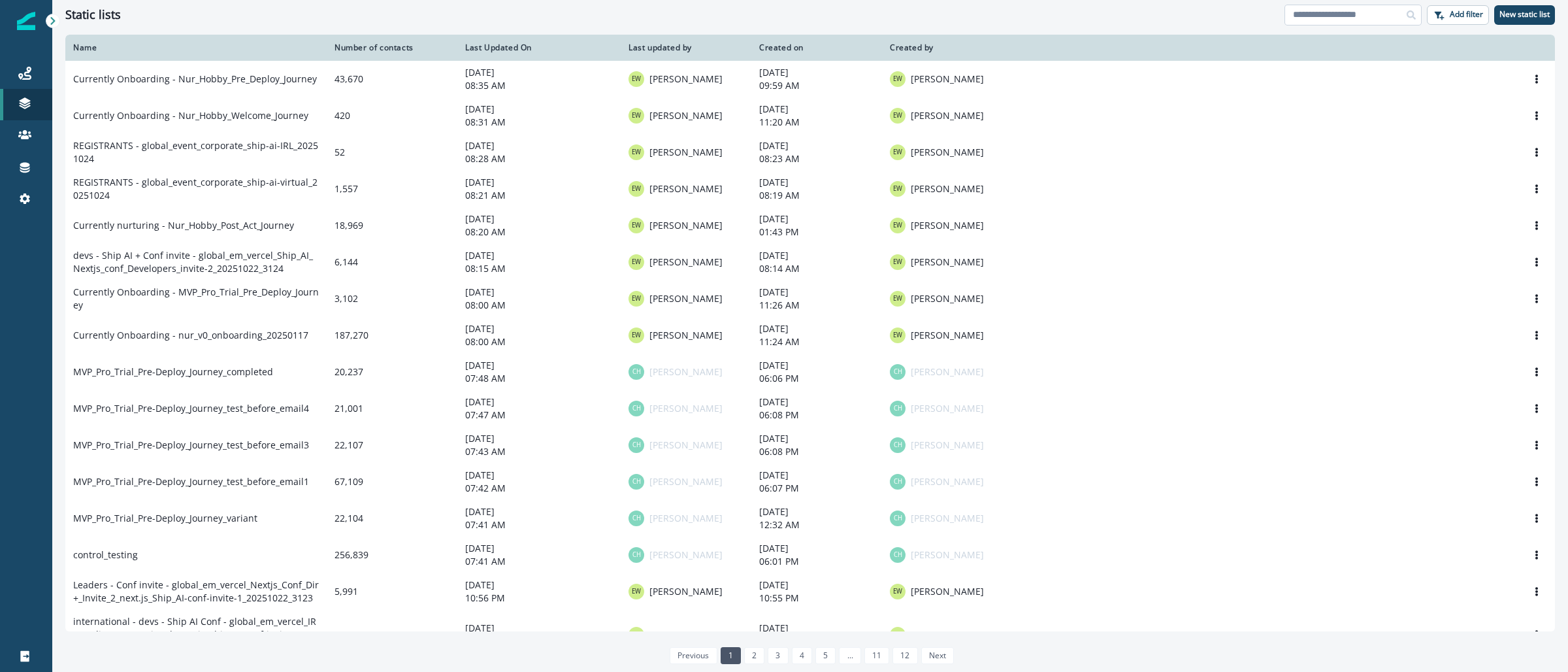
click at [1356, 14] on input at bounding box center [1353, 14] width 137 height 21
paste input "**********"
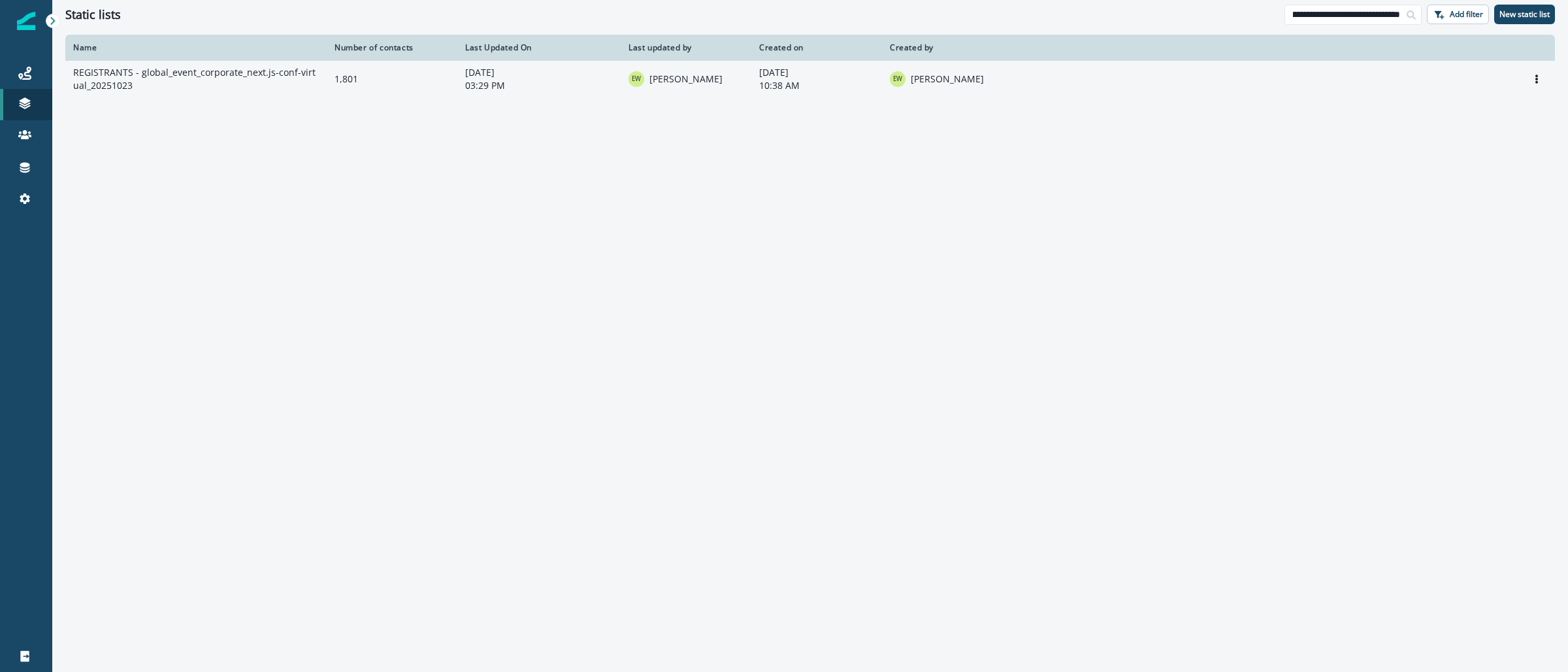
type input "**********"
click at [221, 80] on td "REGISTRANTS - global_event_corporate_next.js-conf-virtual_20251023" at bounding box center [196, 78] width 261 height 36
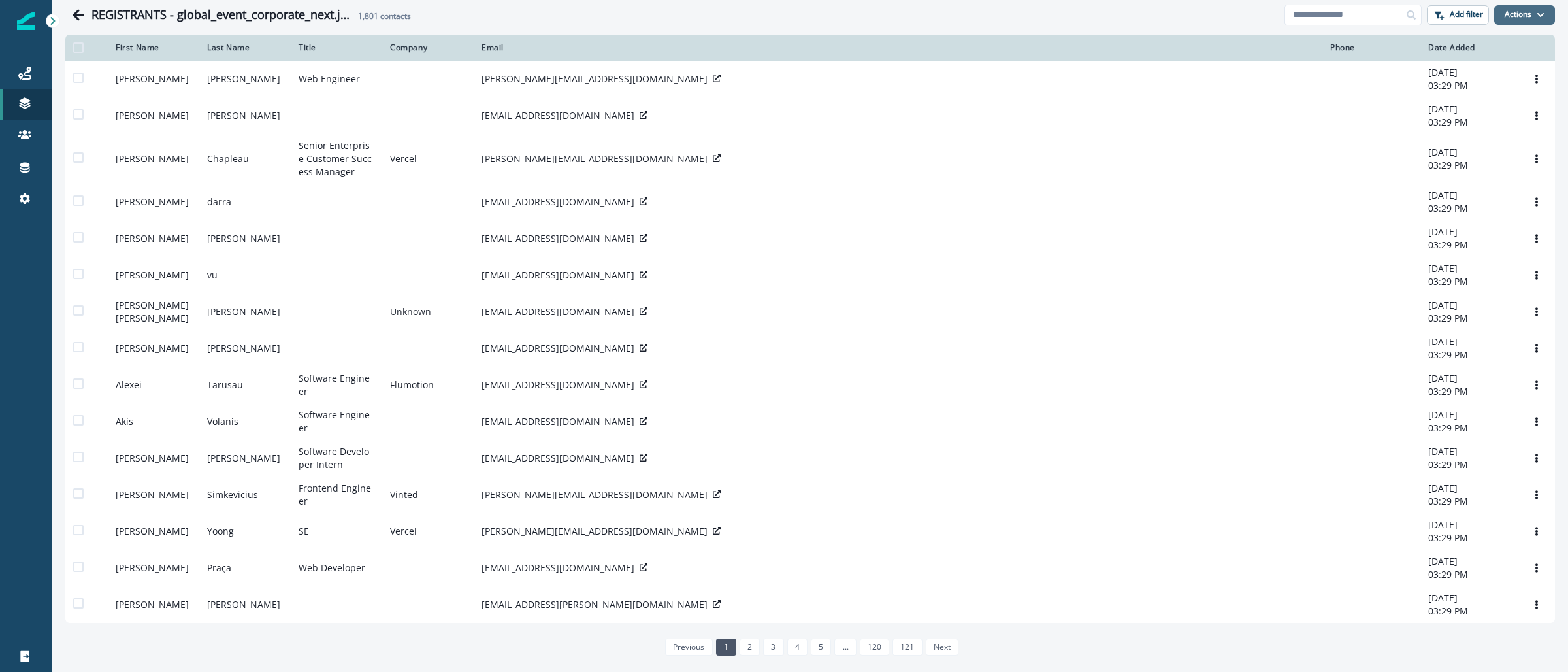
click at [1533, 14] on button "Actions" at bounding box center [1524, 15] width 60 height 20
click at [1476, 69] on button "From a CSV file" at bounding box center [1483, 70] width 116 height 21
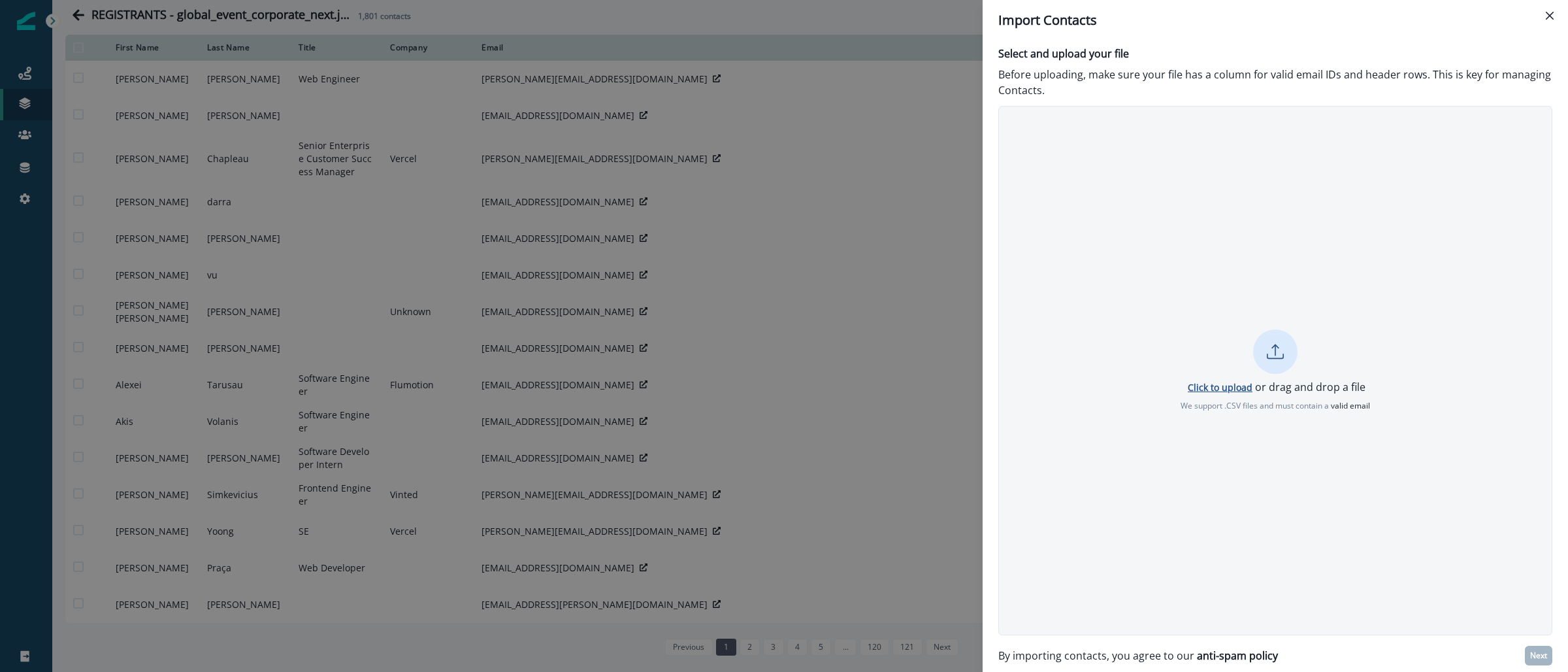
click at [1199, 388] on p "Click to upload" at bounding box center [1220, 387] width 65 height 12
click at [1539, 659] on p "Next" at bounding box center [1539, 655] width 17 height 9
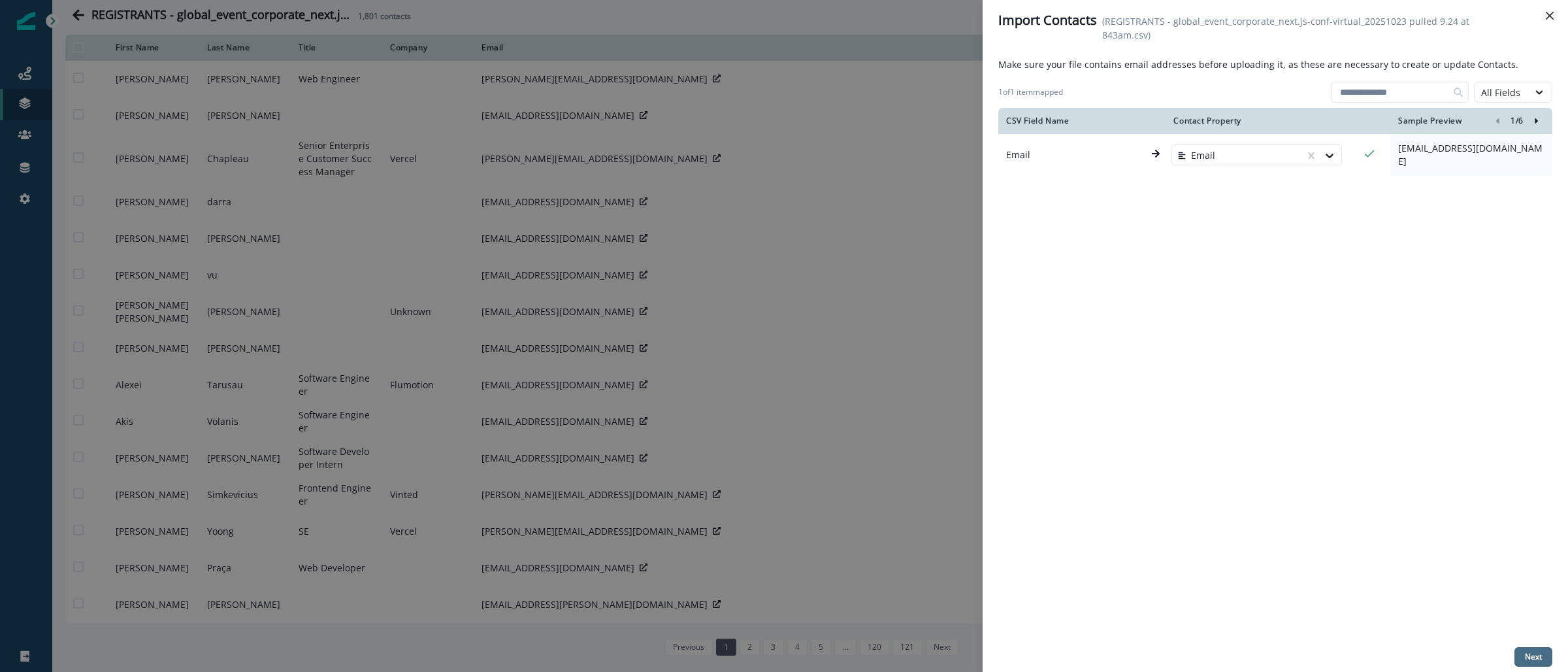
click at [1537, 656] on p "Next" at bounding box center [1533, 656] width 17 height 9
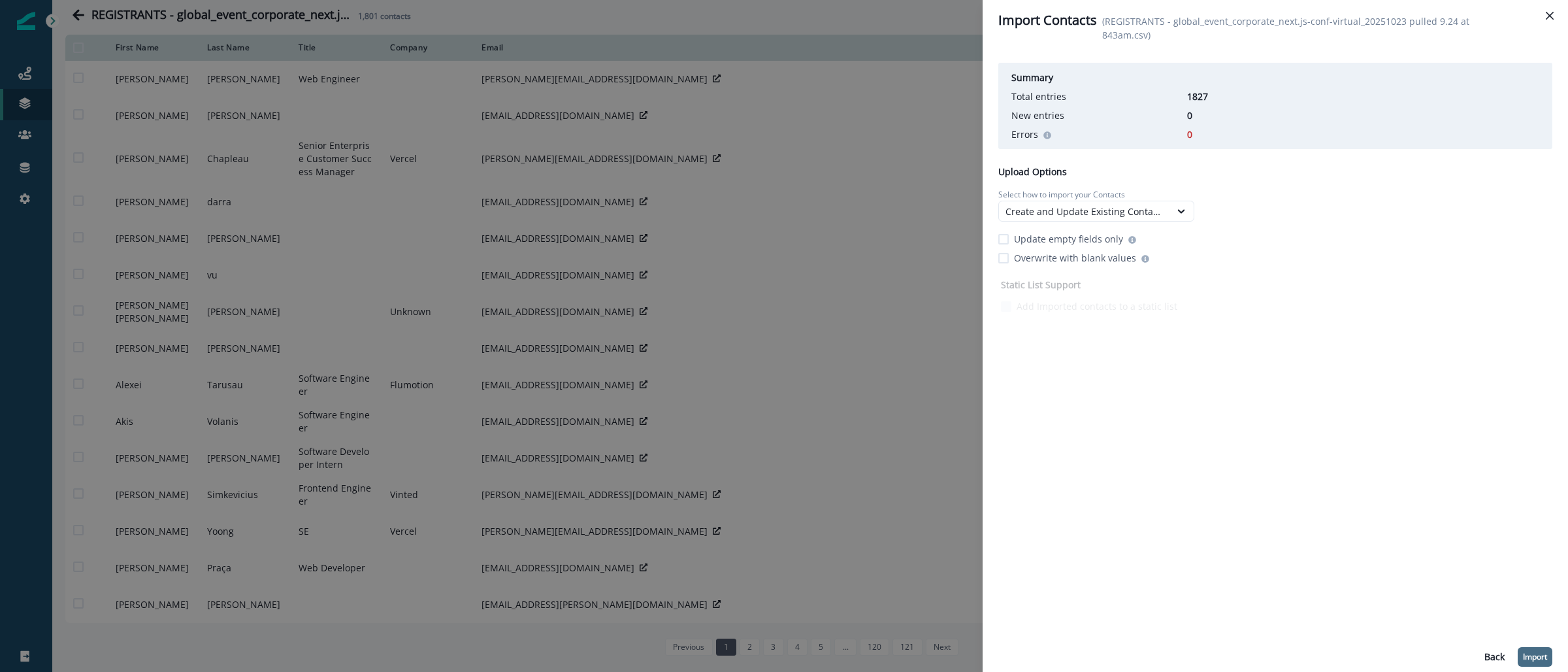
click at [1533, 656] on p "Import" at bounding box center [1535, 656] width 24 height 9
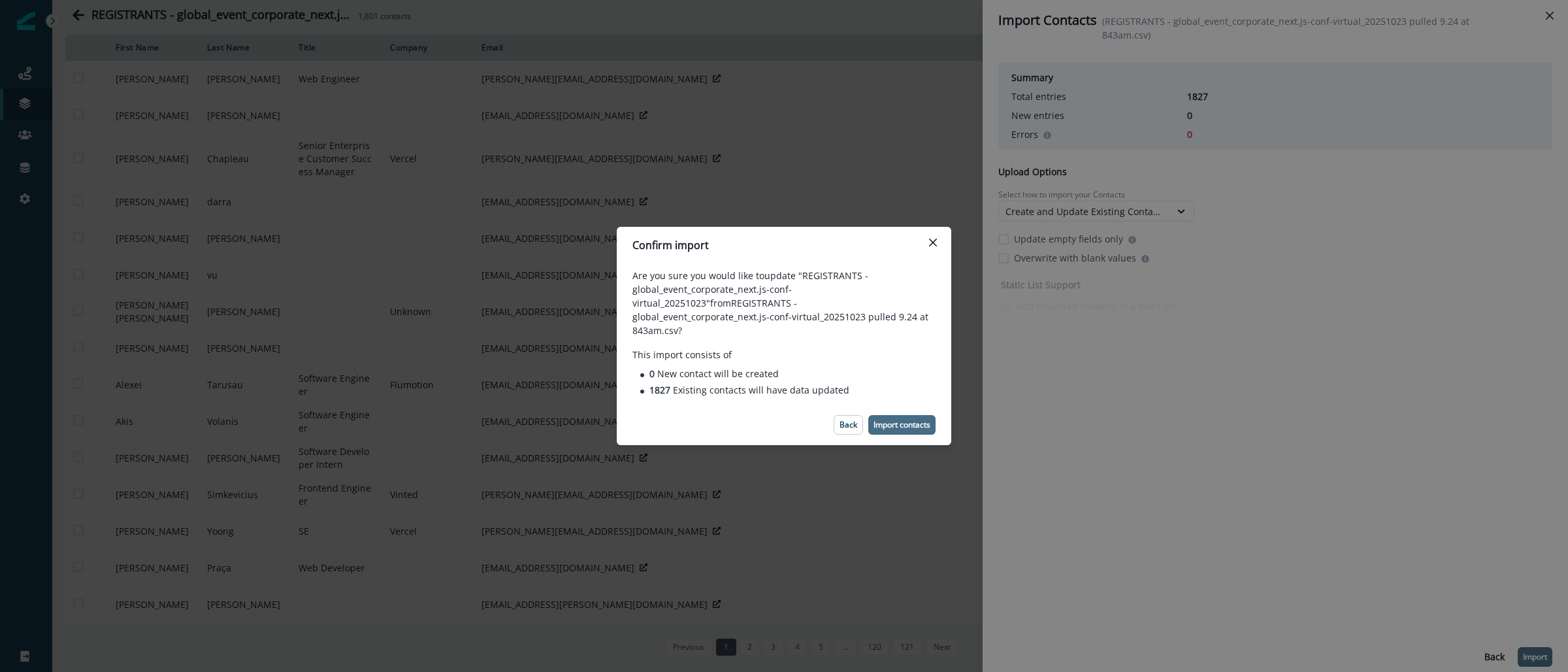
click at [911, 420] on p "Import contacts" at bounding box center [902, 424] width 57 height 9
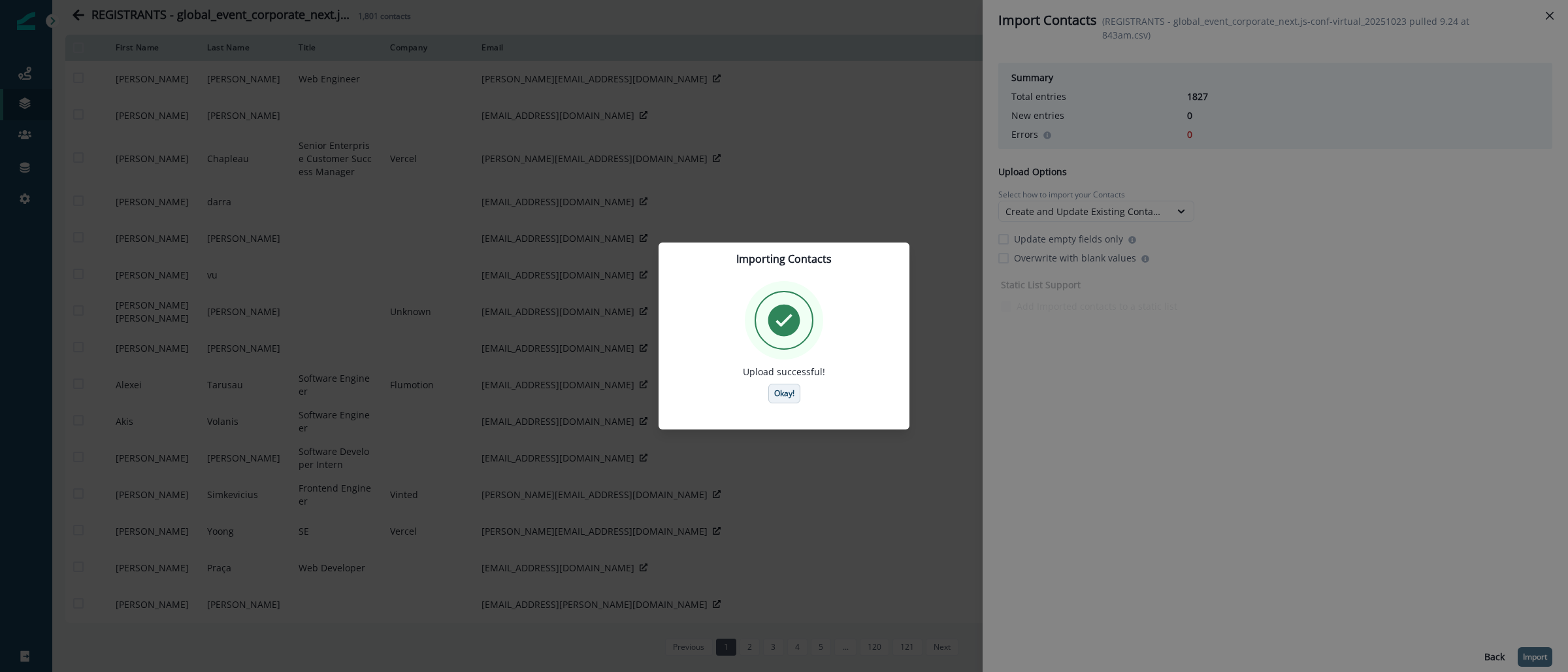
click at [784, 398] on p "Okay!" at bounding box center [784, 393] width 20 height 9
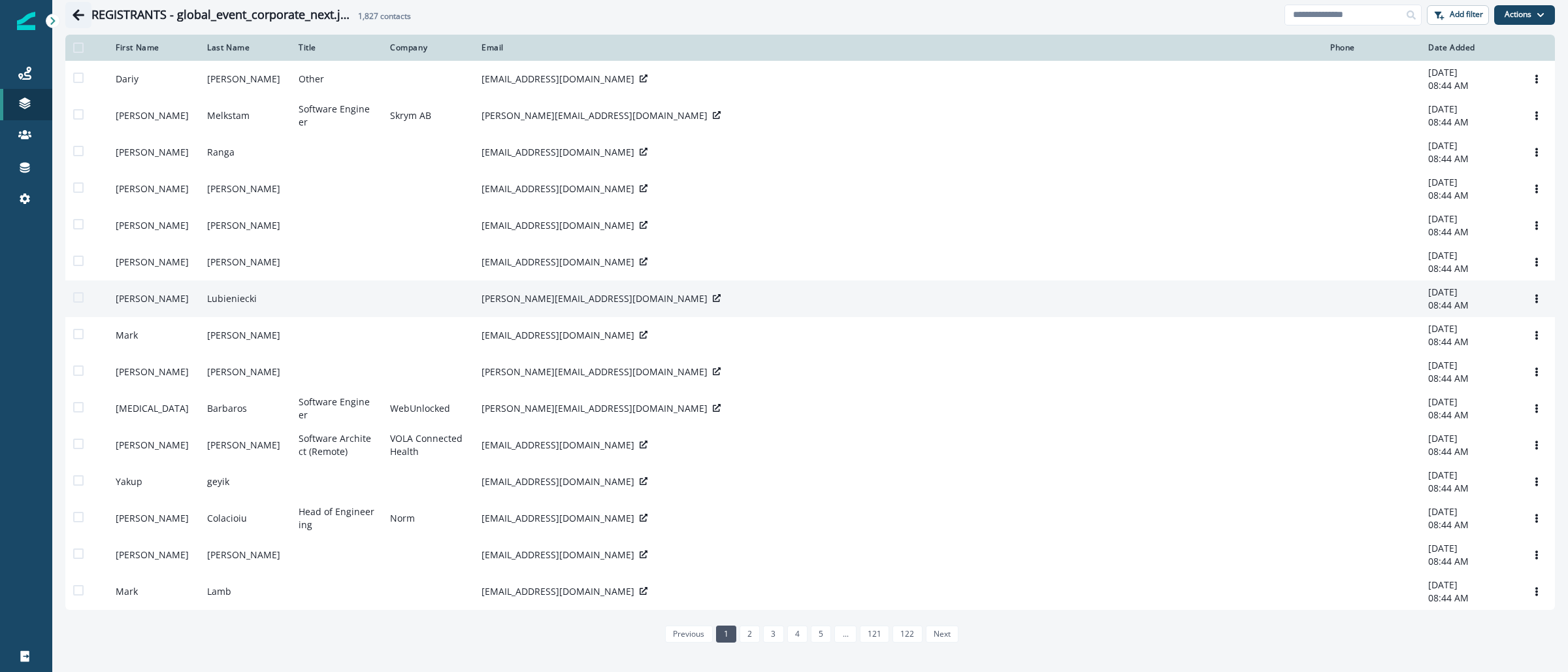
click at [75, 16] on icon "Go back" at bounding box center [78, 15] width 12 height 11
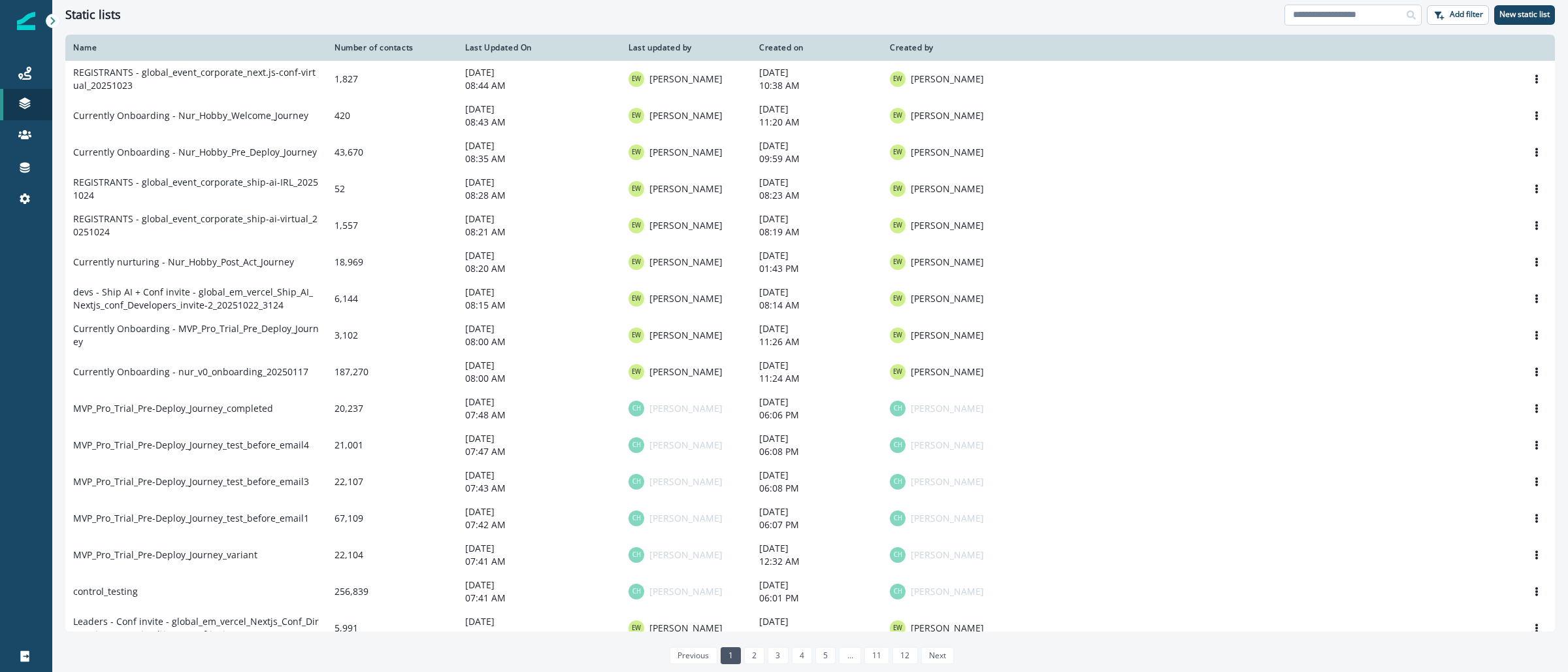
click at [1345, 16] on input at bounding box center [1353, 14] width 137 height 21
paste input "**********"
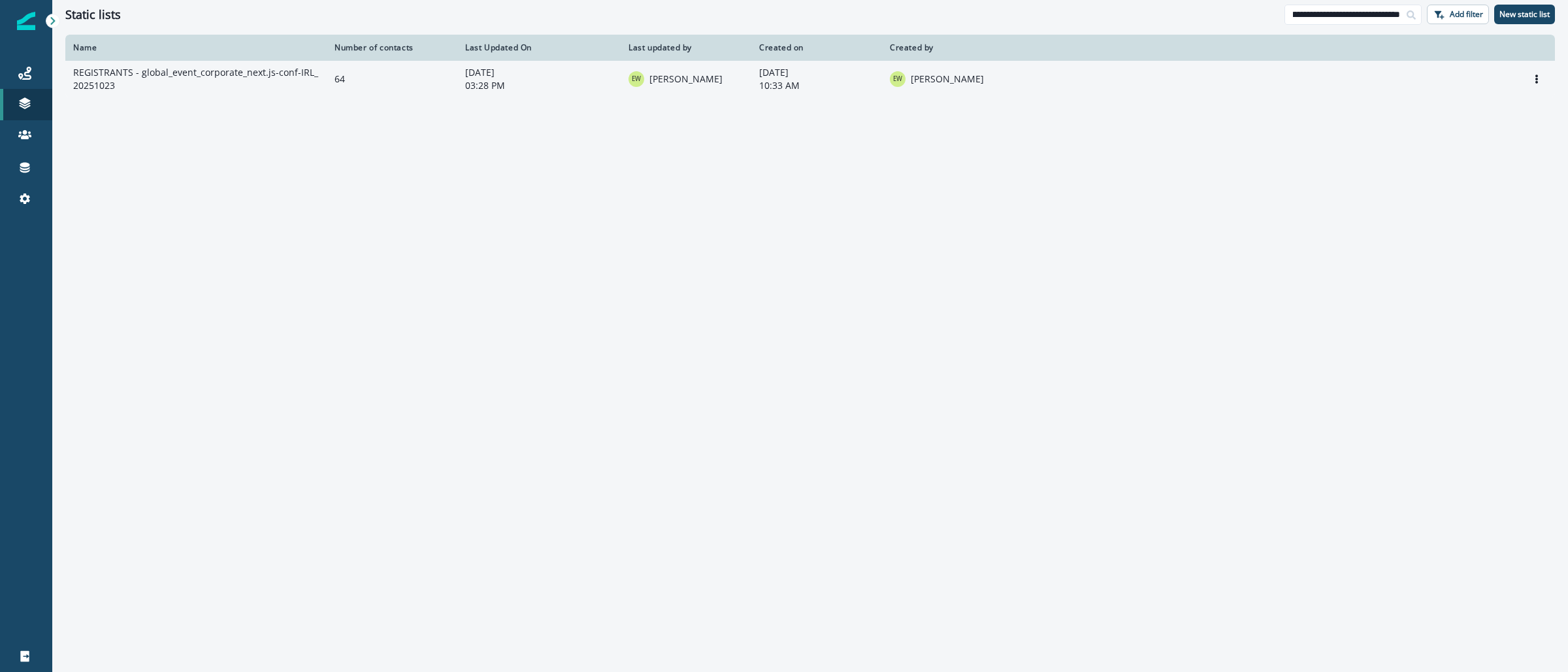
type input "**********"
click at [115, 72] on td "REGISTRANTS - global_event_corporate_next.js-conf-IRL_20251023" at bounding box center [196, 78] width 261 height 36
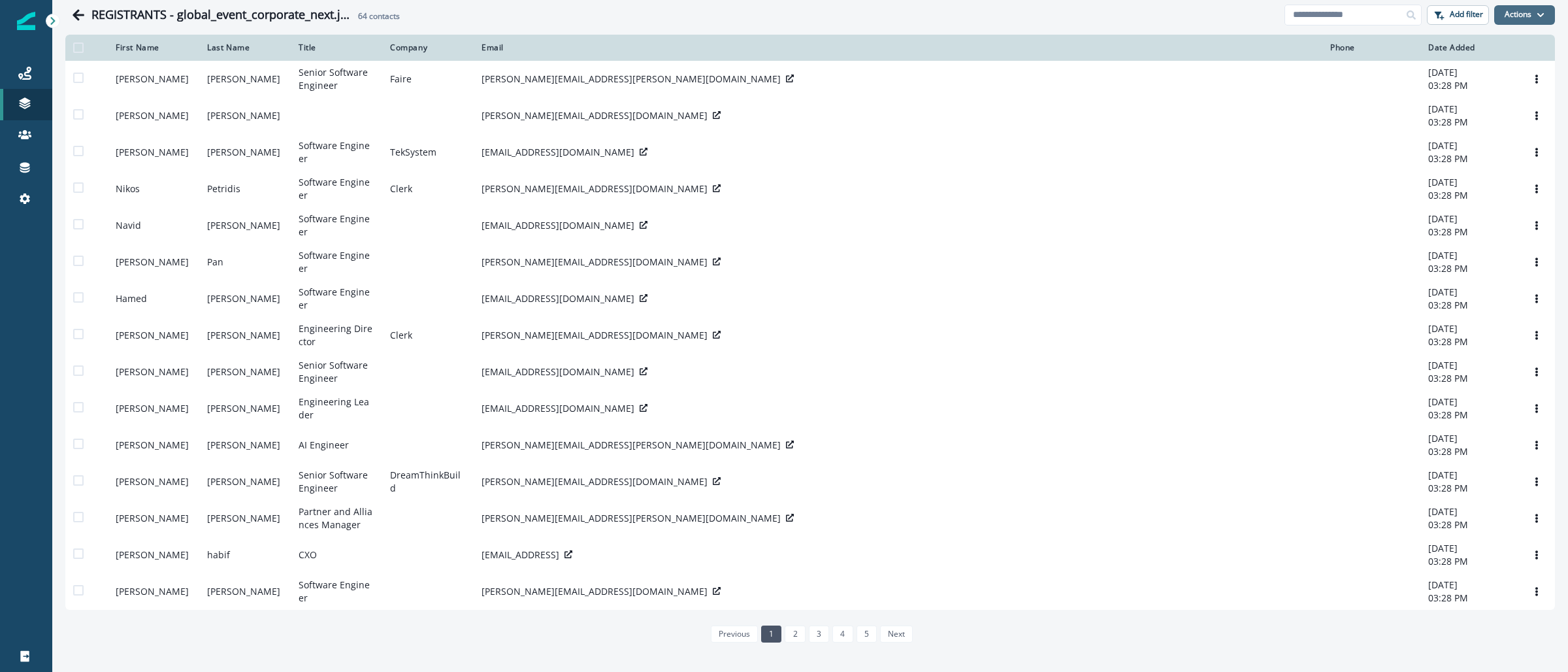
click at [1537, 14] on icon "button" at bounding box center [1540, 15] width 8 height 8
click at [1489, 63] on button "From a CSV file" at bounding box center [1483, 70] width 116 height 21
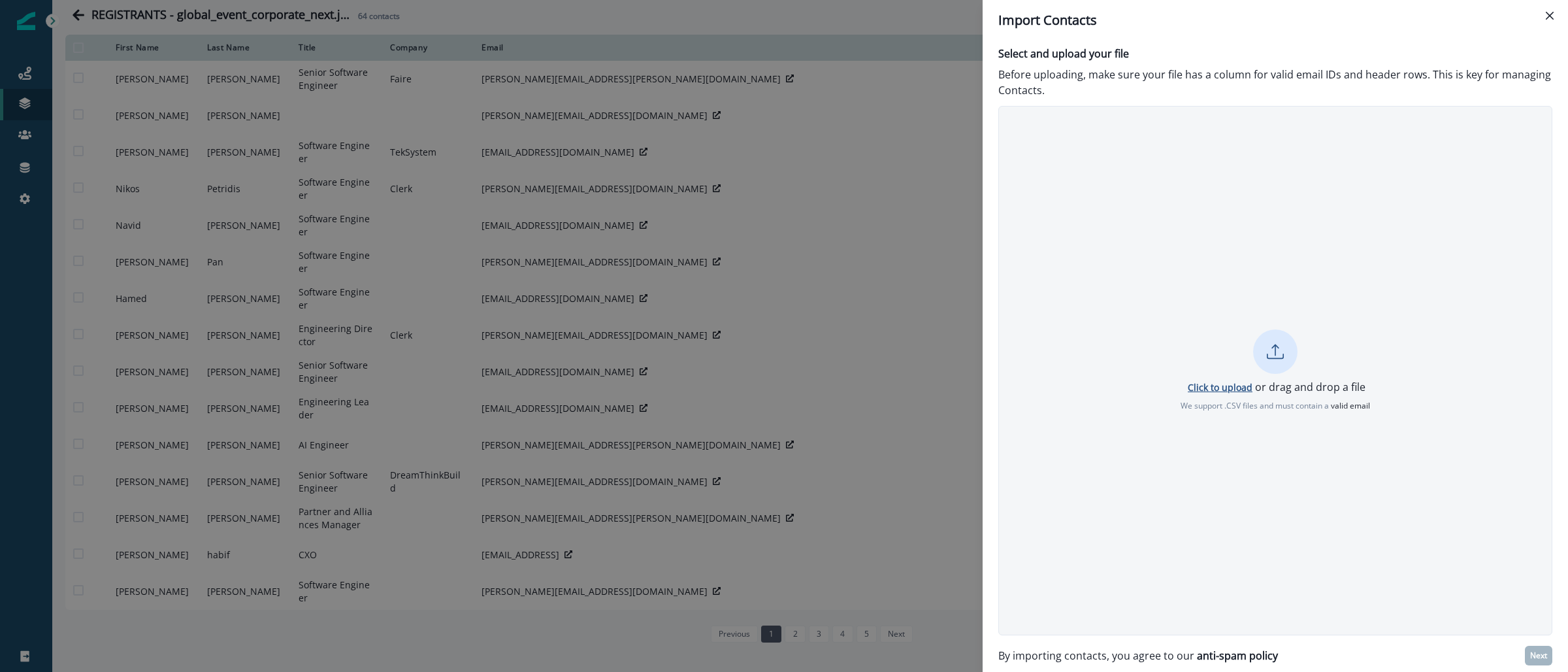
click at [1227, 386] on p "Click to upload" at bounding box center [1220, 387] width 65 height 12
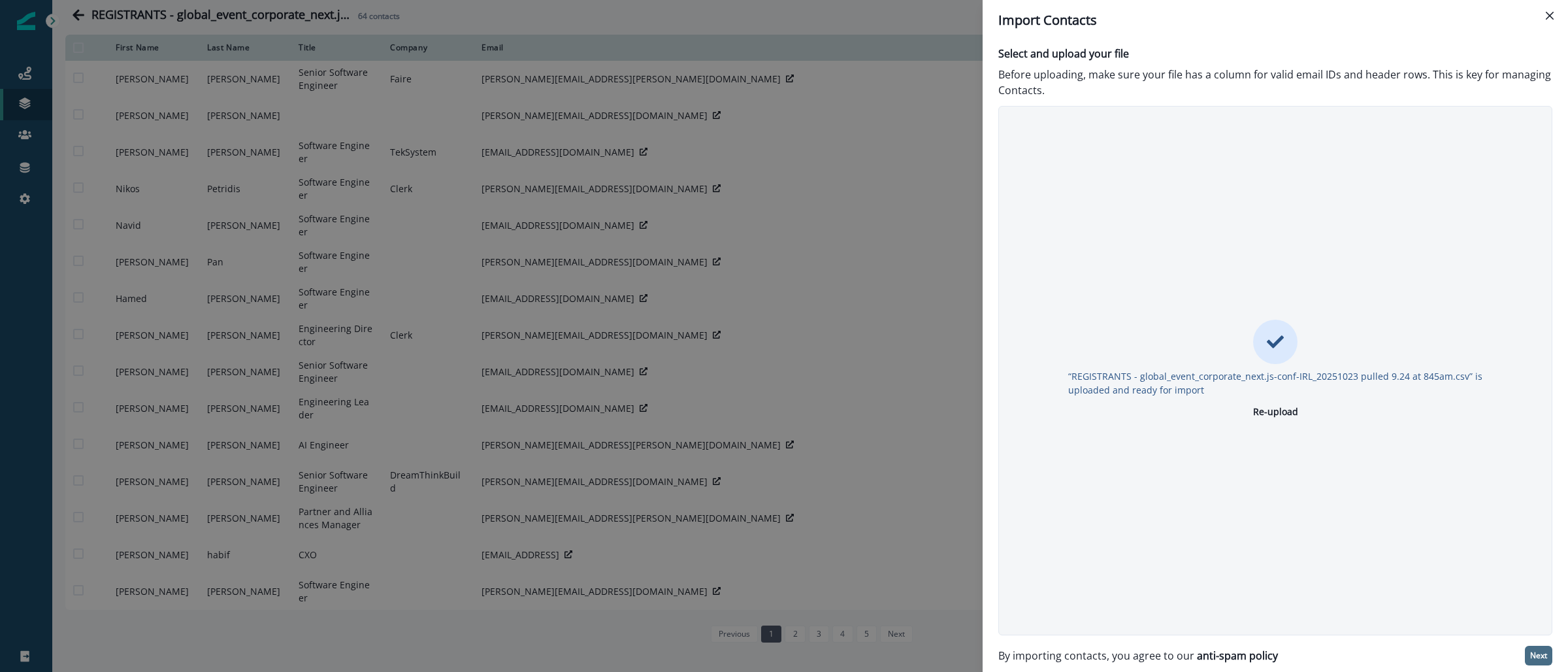
click at [1545, 656] on p "Next" at bounding box center [1539, 655] width 17 height 9
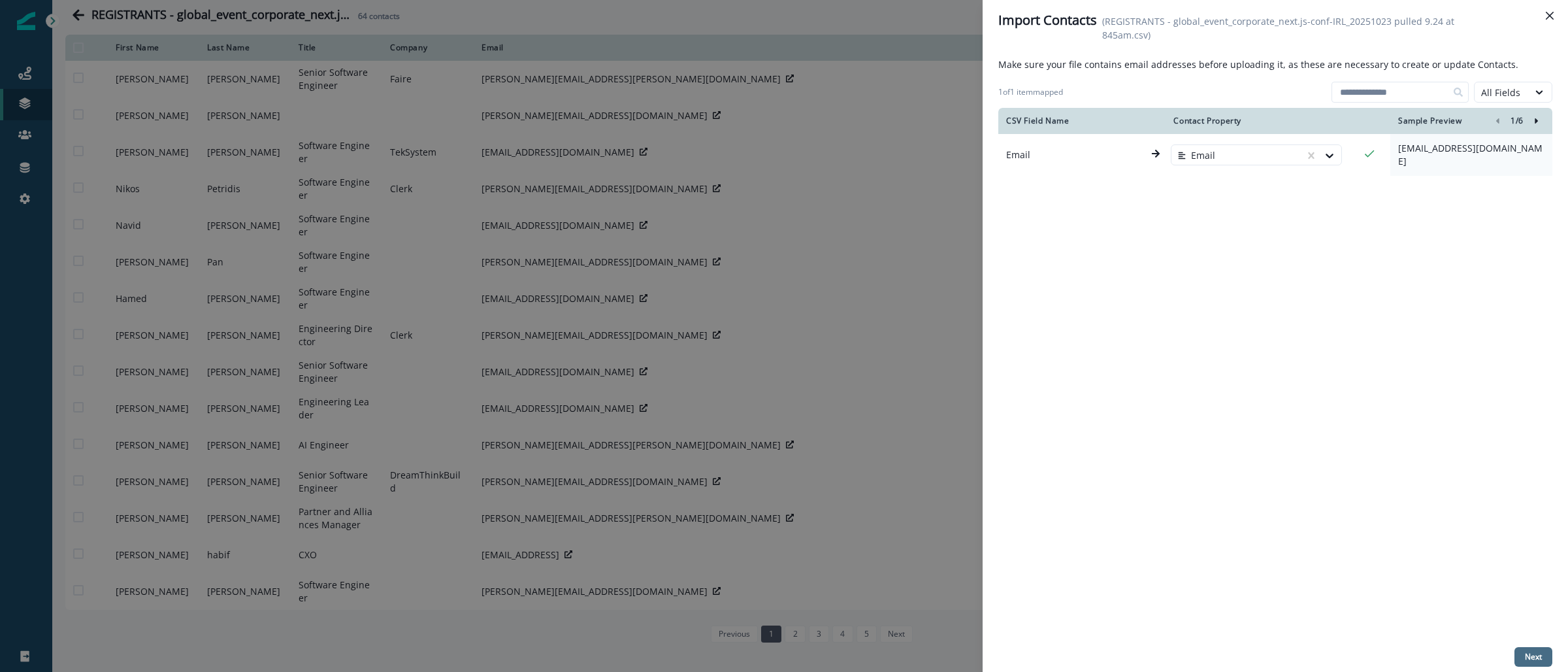
click at [1523, 651] on button "Next" at bounding box center [1533, 657] width 38 height 20
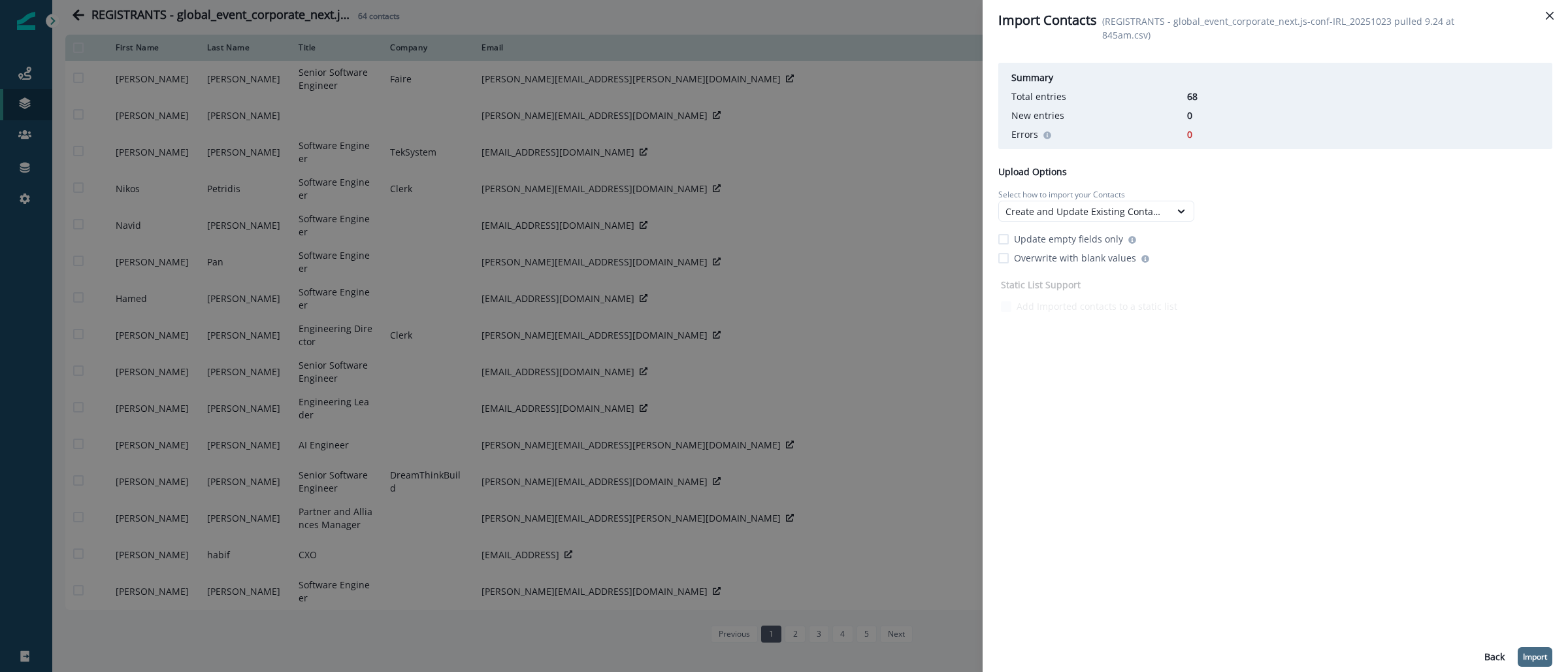
click at [1540, 658] on p "Import" at bounding box center [1535, 656] width 24 height 9
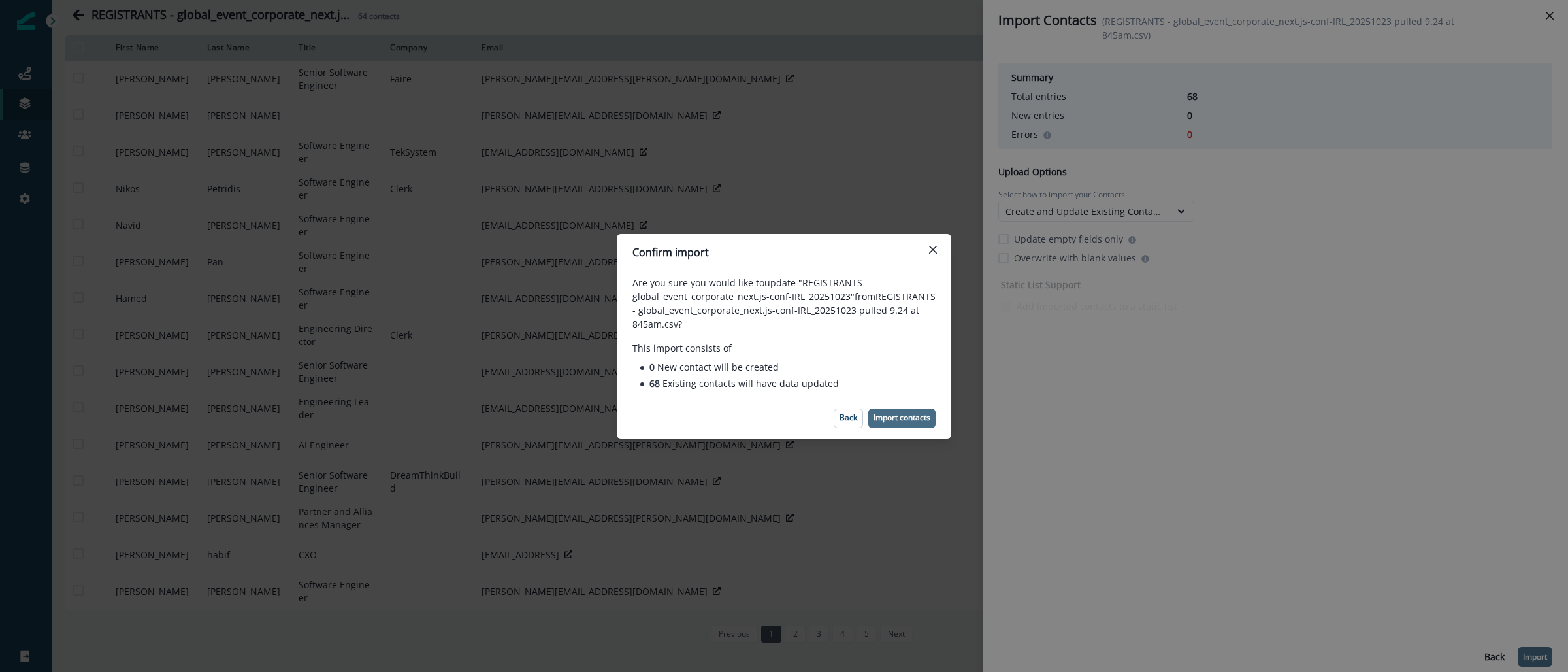
click at [921, 424] on button "Import contacts" at bounding box center [902, 419] width 68 height 20
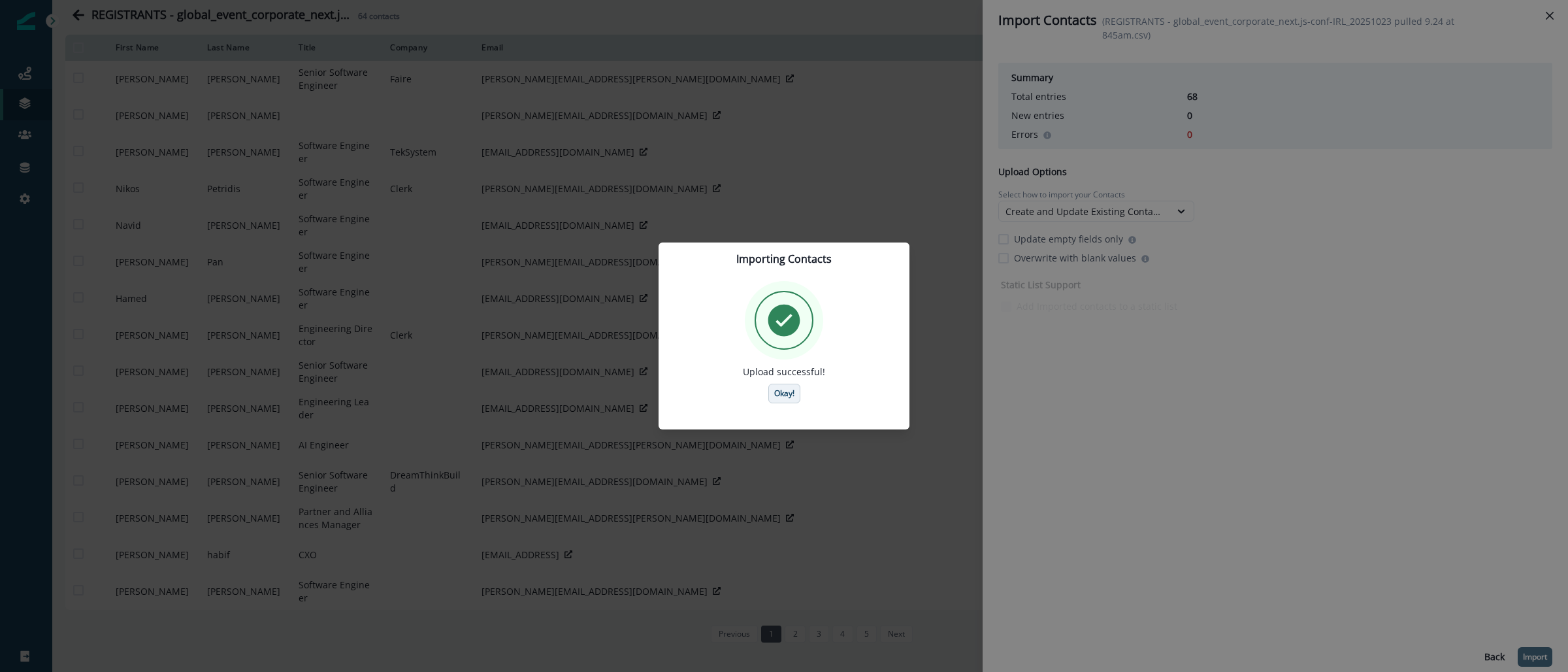
click at [791, 391] on p "Okay!" at bounding box center [784, 393] width 20 height 9
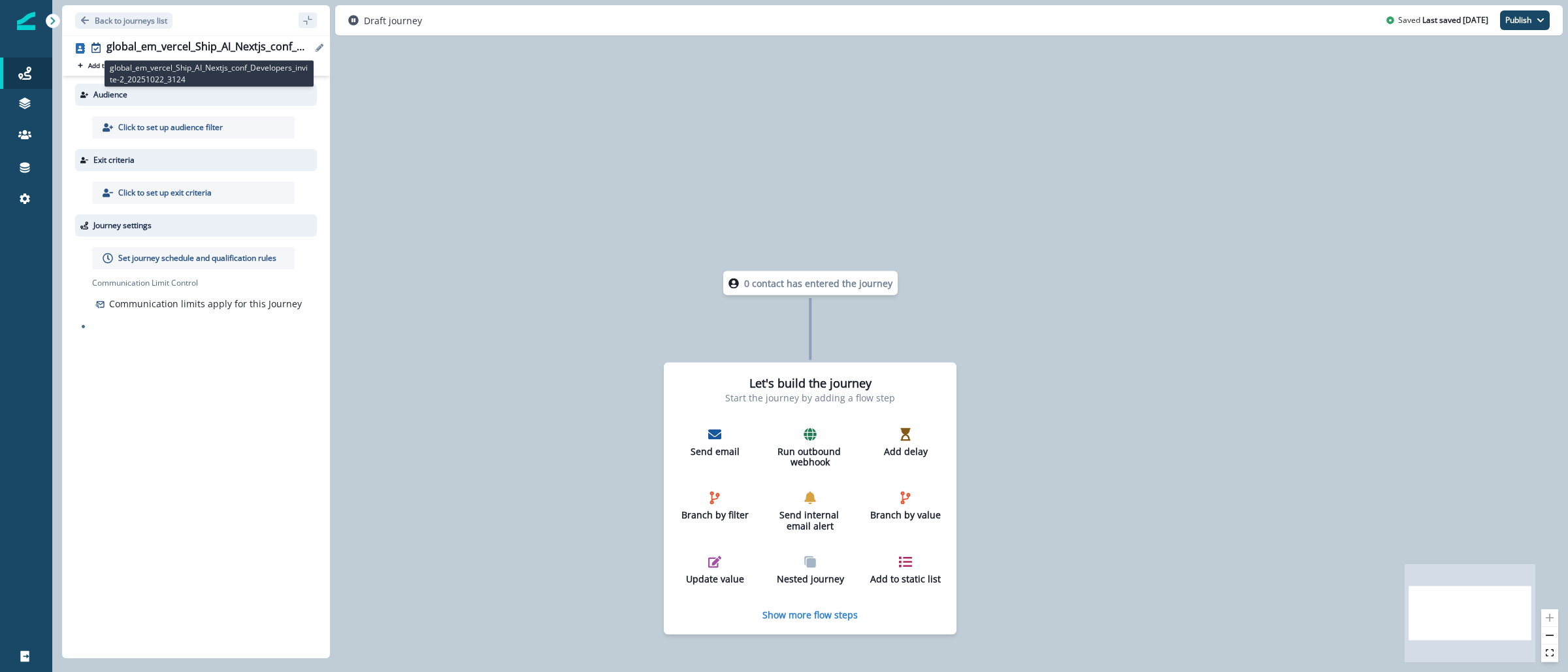
click at [206, 50] on div "global_em_vercel_Ship_AI_Nextjs_conf_Developers_invite-2_20251022_3124" at bounding box center [209, 48] width 205 height 14
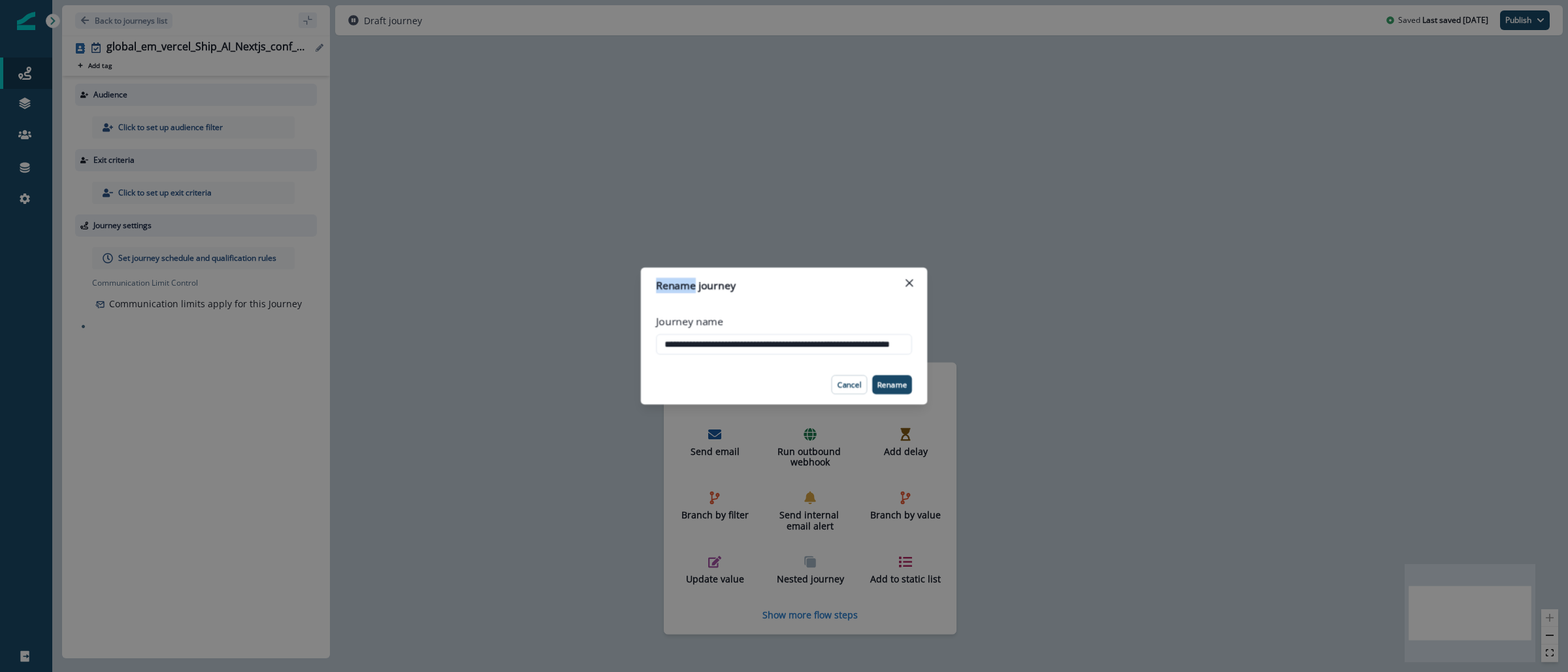
click at [206, 50] on div "**********" at bounding box center [784, 336] width 1568 height 672
click at [205, 50] on div "global_em_vercel_Ship_AI_Nextjs_conf_Developers_invite-2_20251022_3124" at bounding box center [209, 48] width 205 height 14
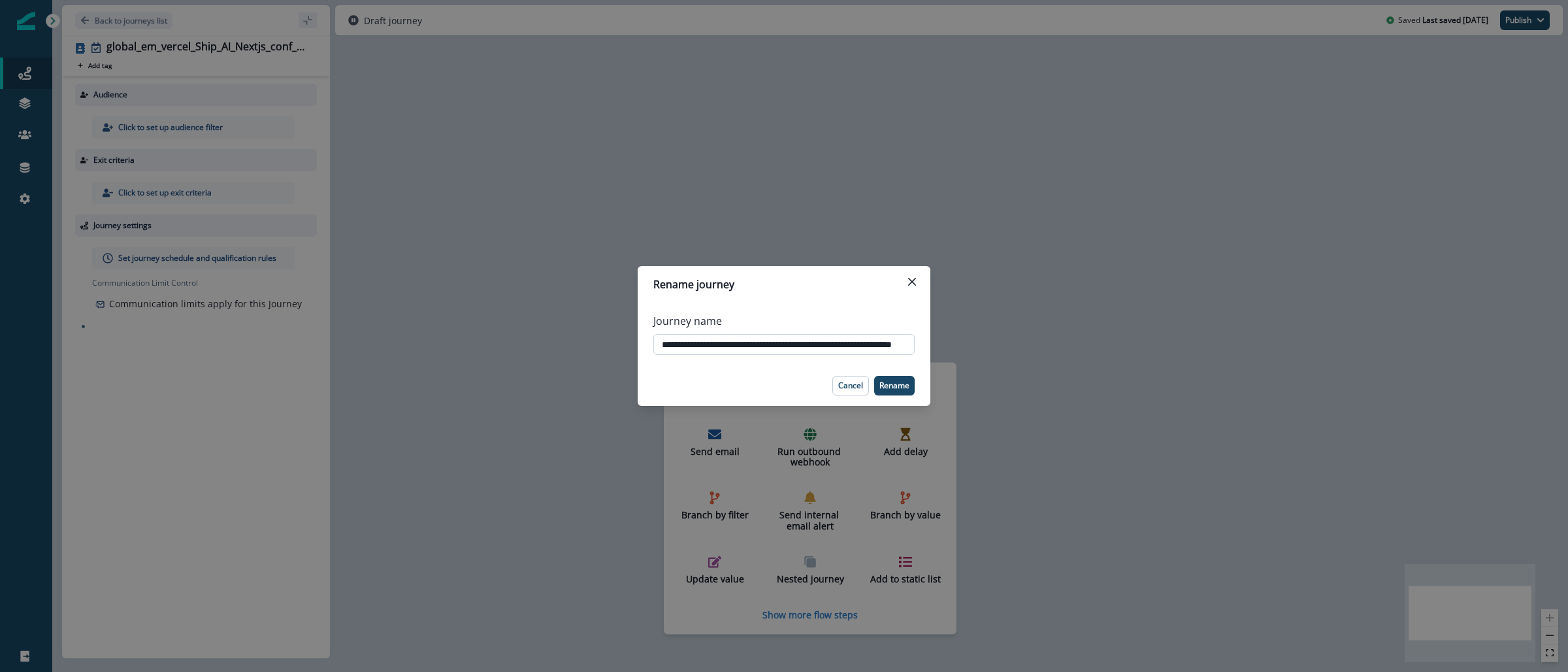
click at [715, 346] on input "**********" at bounding box center [784, 344] width 261 height 21
click at [799, 352] on input "**********" at bounding box center [784, 344] width 261 height 21
click at [799, 351] on input "**********" at bounding box center [784, 344] width 261 height 21
drag, startPoint x: 1268, startPoint y: 270, endPoint x: 1075, endPoint y: 231, distance: 196.9
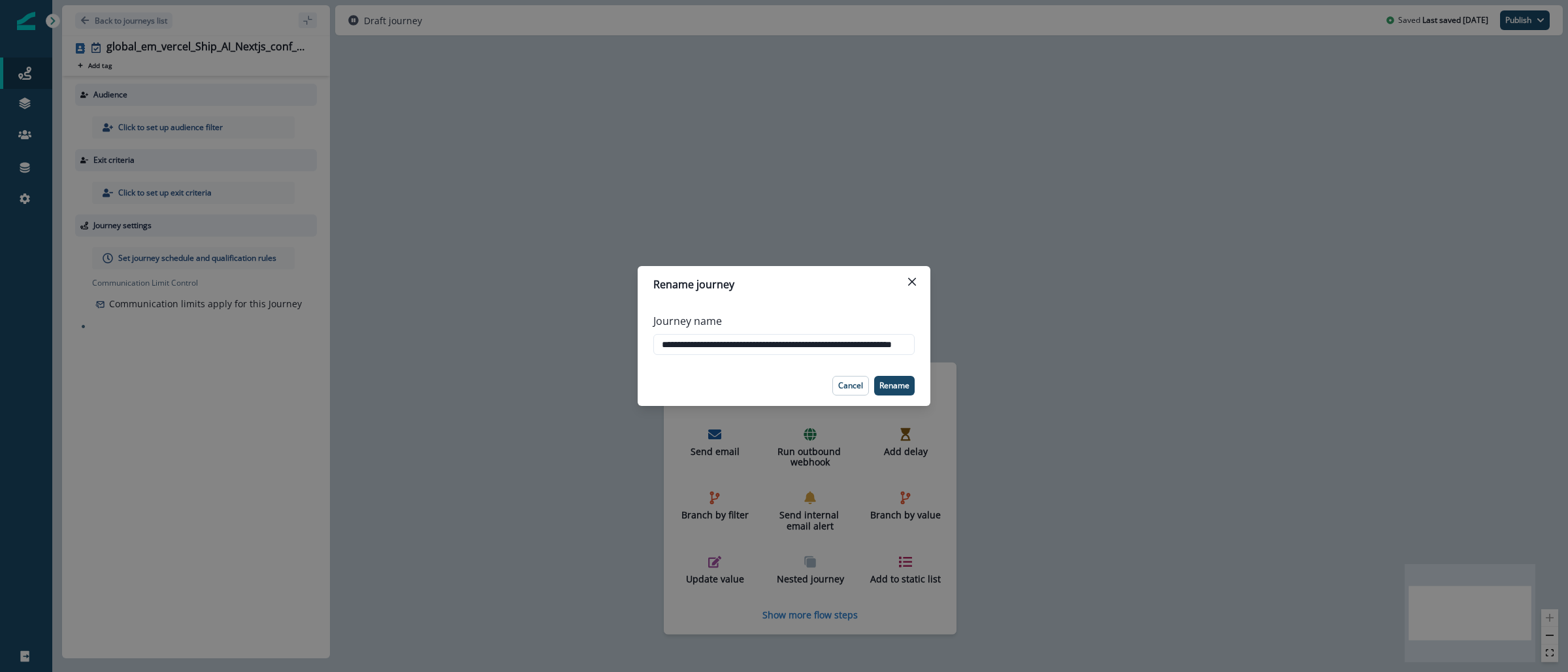
click at [1268, 269] on div "**********" at bounding box center [784, 336] width 1568 height 672
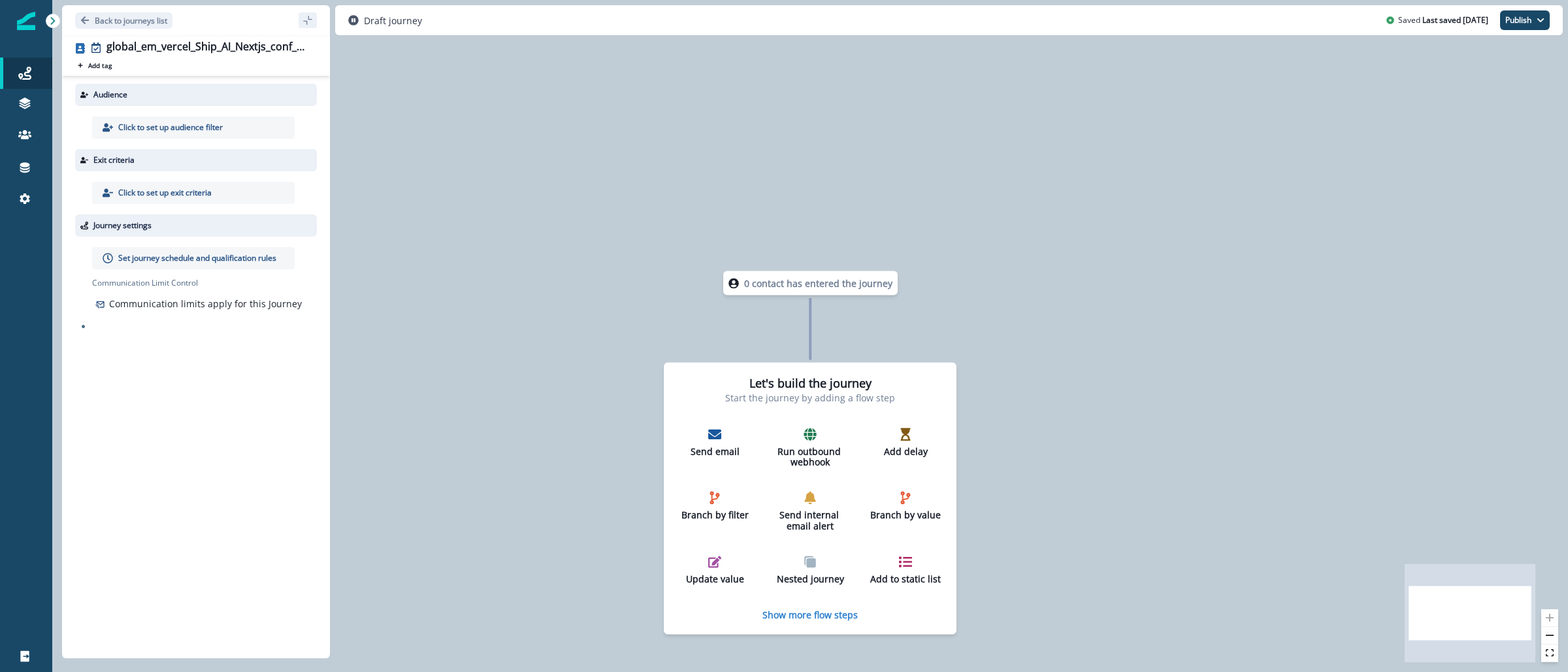
click at [164, 124] on p "Click to set up audience filter" at bounding box center [170, 127] width 105 height 12
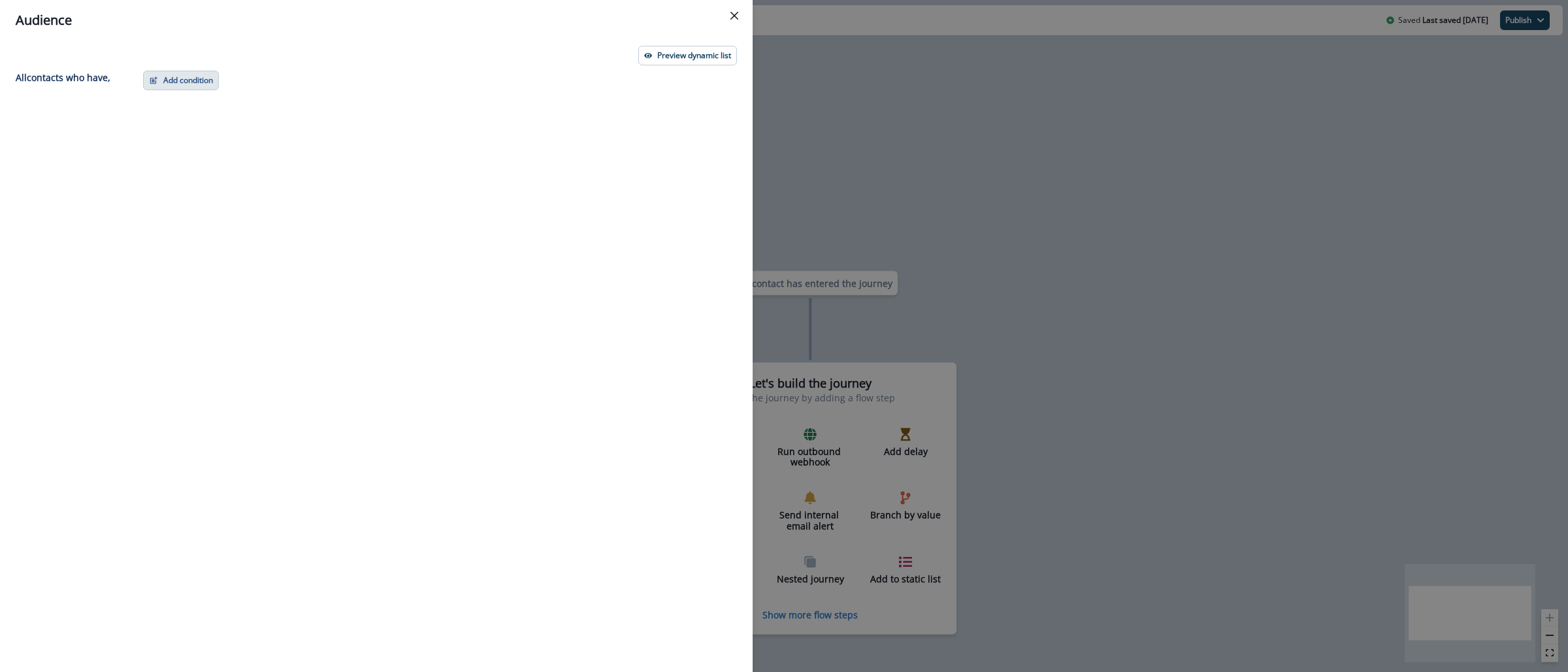
click at [172, 71] on button "Add condition" at bounding box center [181, 80] width 75 height 20
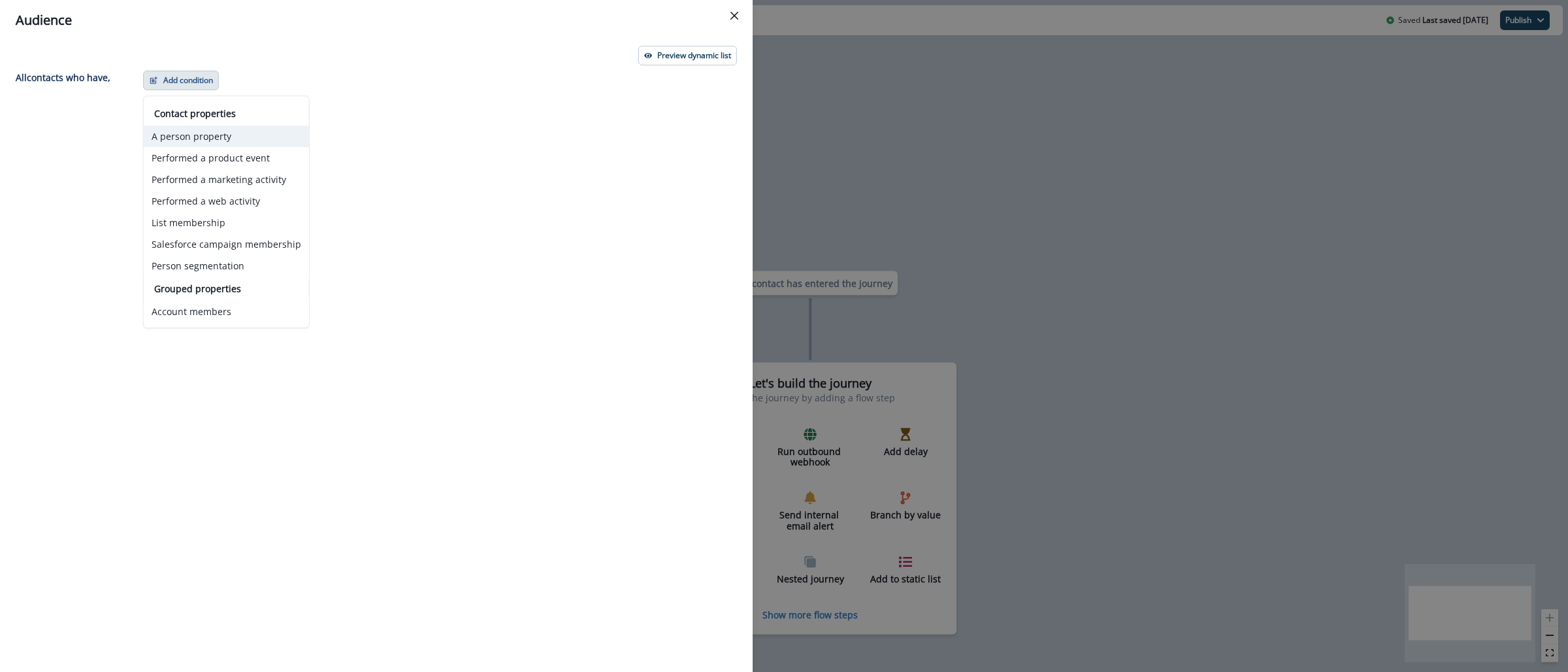
click at [204, 140] on button "A person property" at bounding box center [226, 136] width 165 height 21
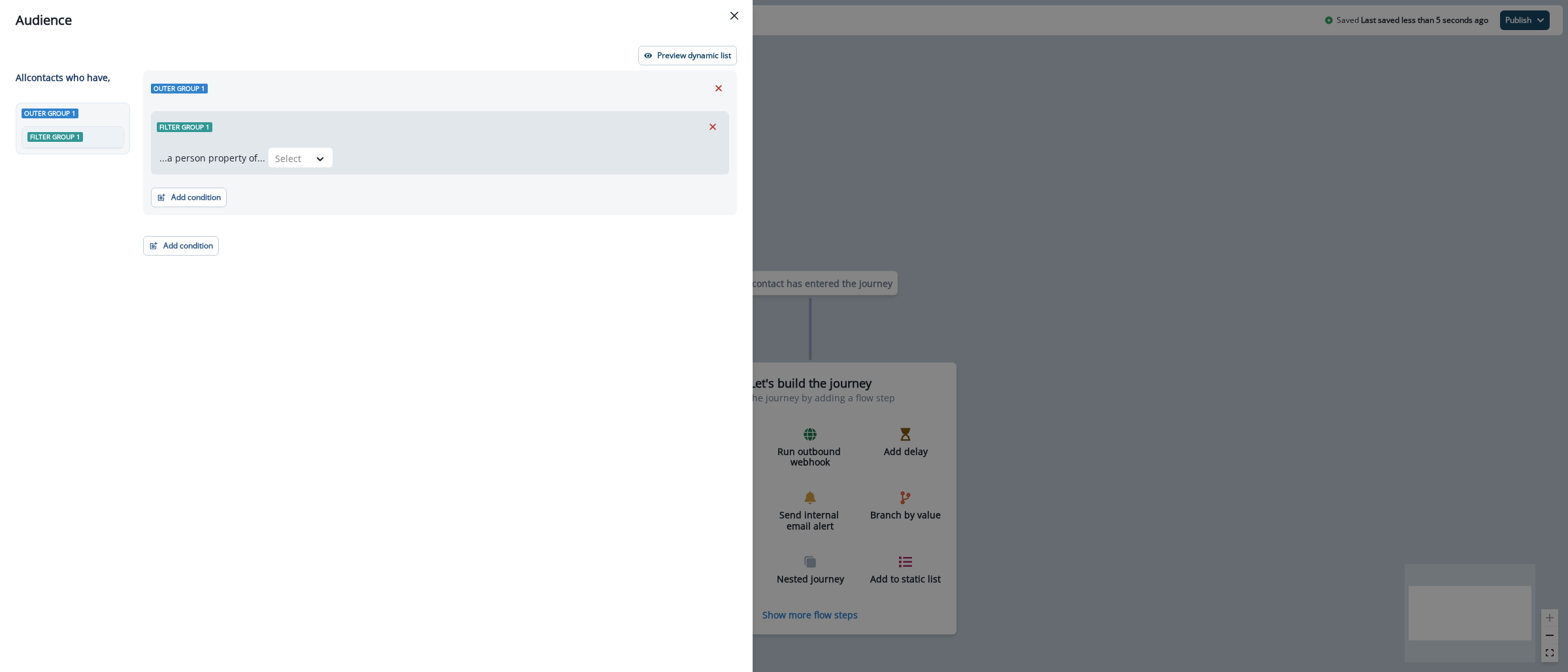
click at [717, 124] on icon "Remove" at bounding box center [712, 127] width 12 height 12
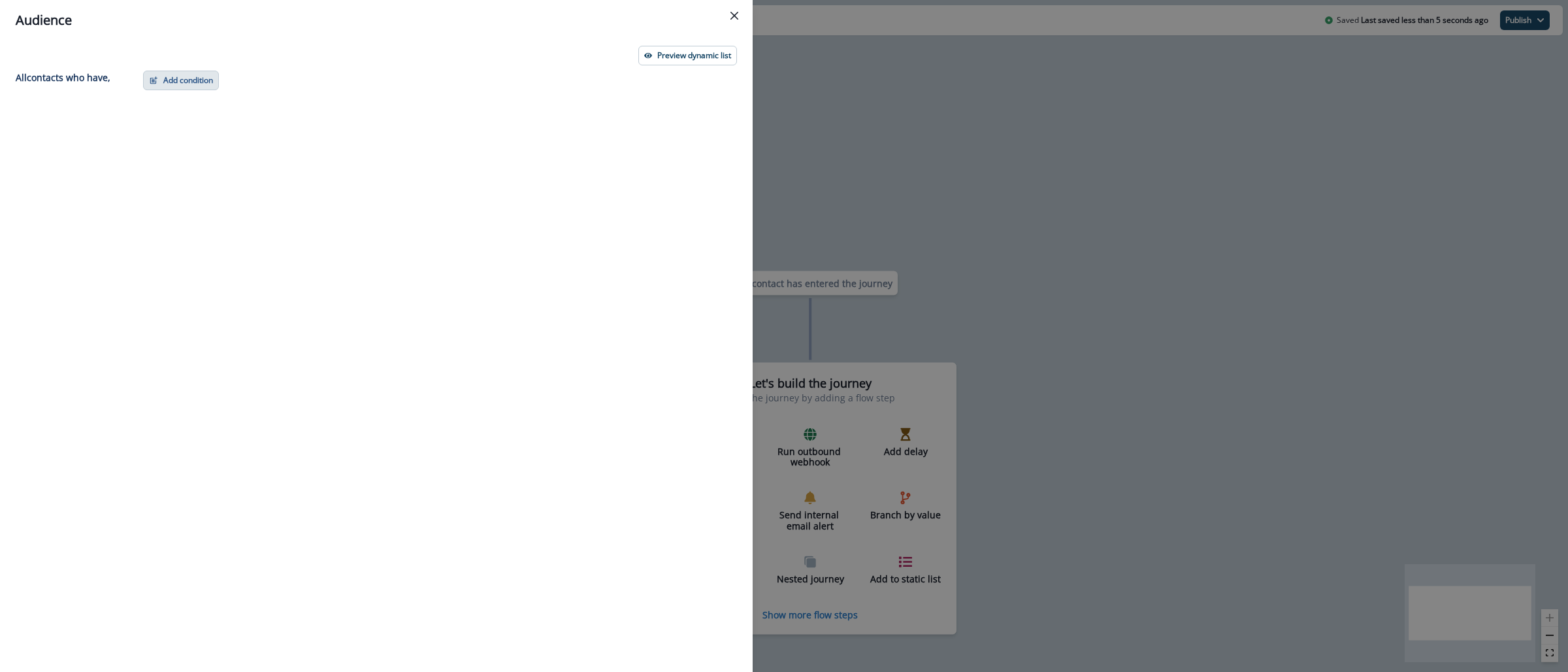
click at [151, 73] on button "Add condition" at bounding box center [181, 80] width 75 height 20
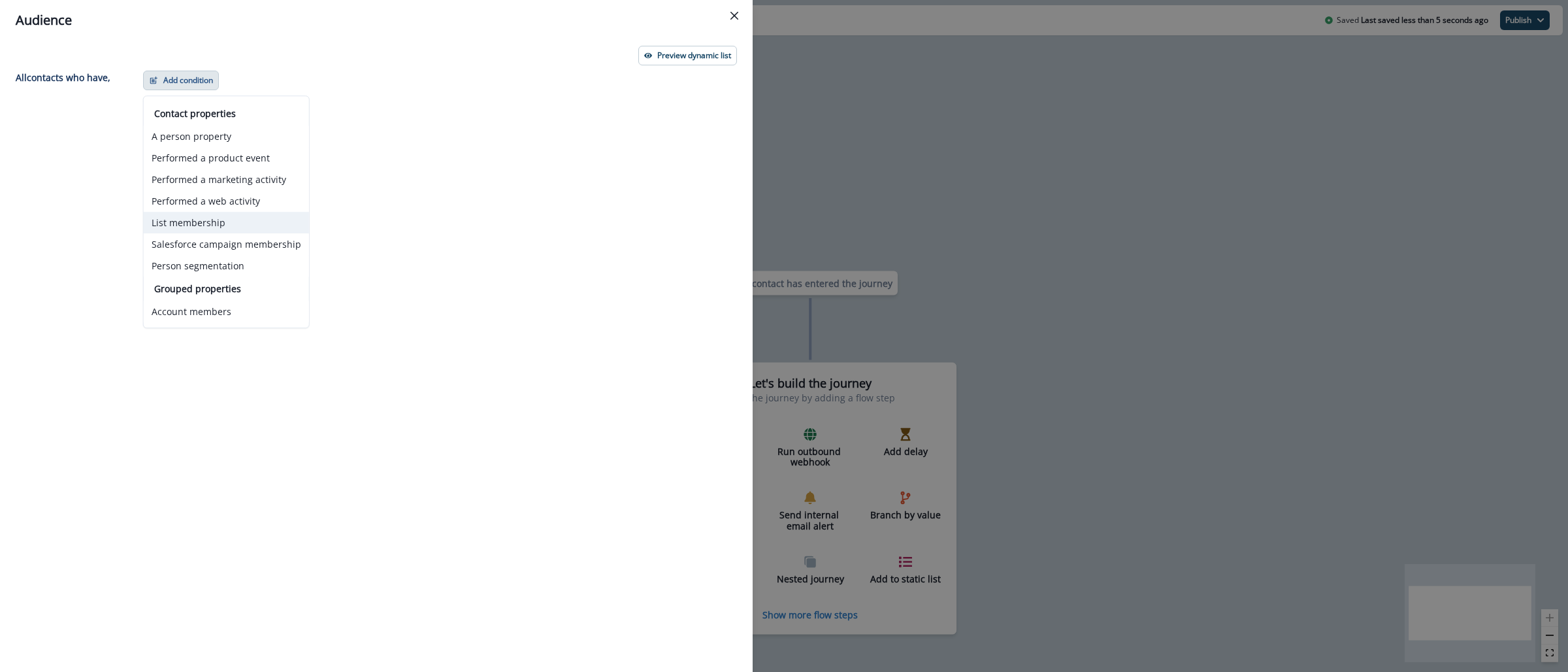
click at [231, 219] on button "List membership" at bounding box center [226, 222] width 165 height 21
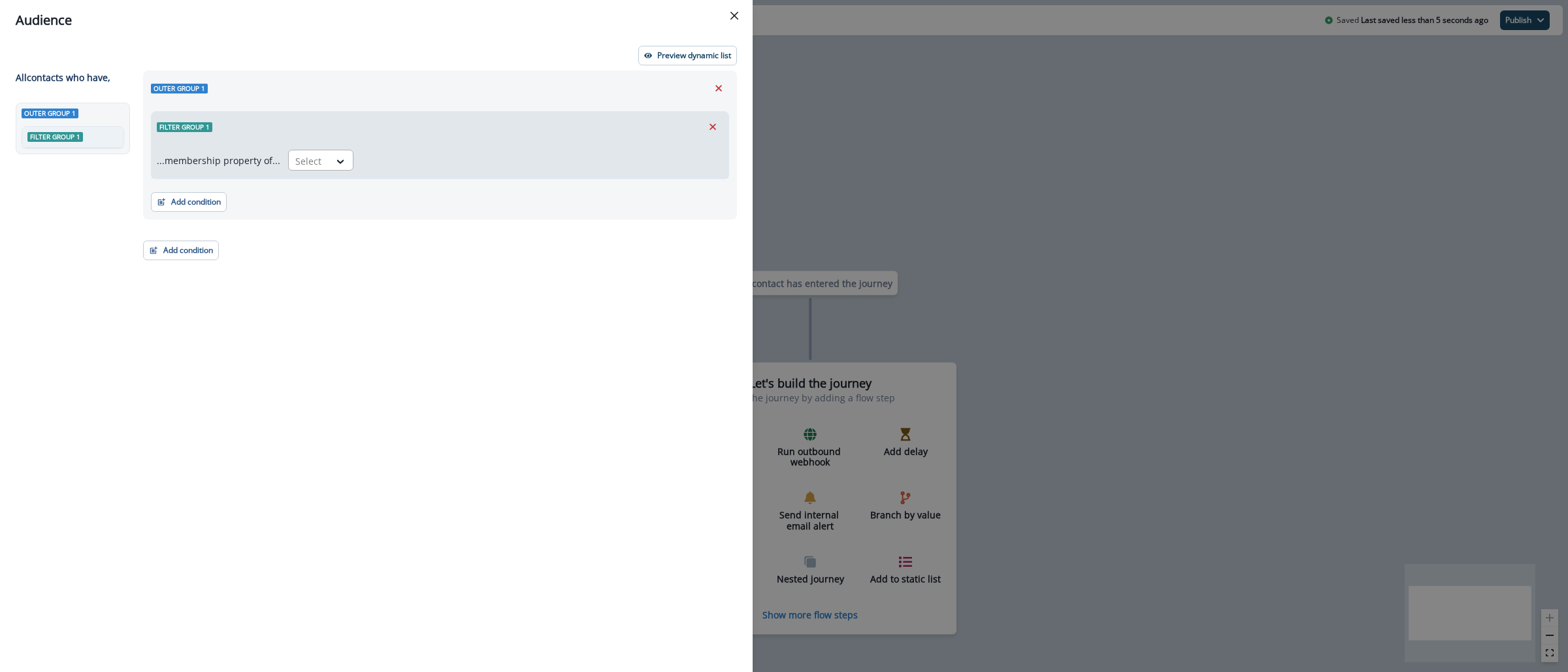
click at [304, 157] on div at bounding box center [309, 161] width 28 height 16
click at [311, 187] on div "in" at bounding box center [317, 191] width 65 height 24
click at [378, 162] on div at bounding box center [517, 161] width 298 height 16
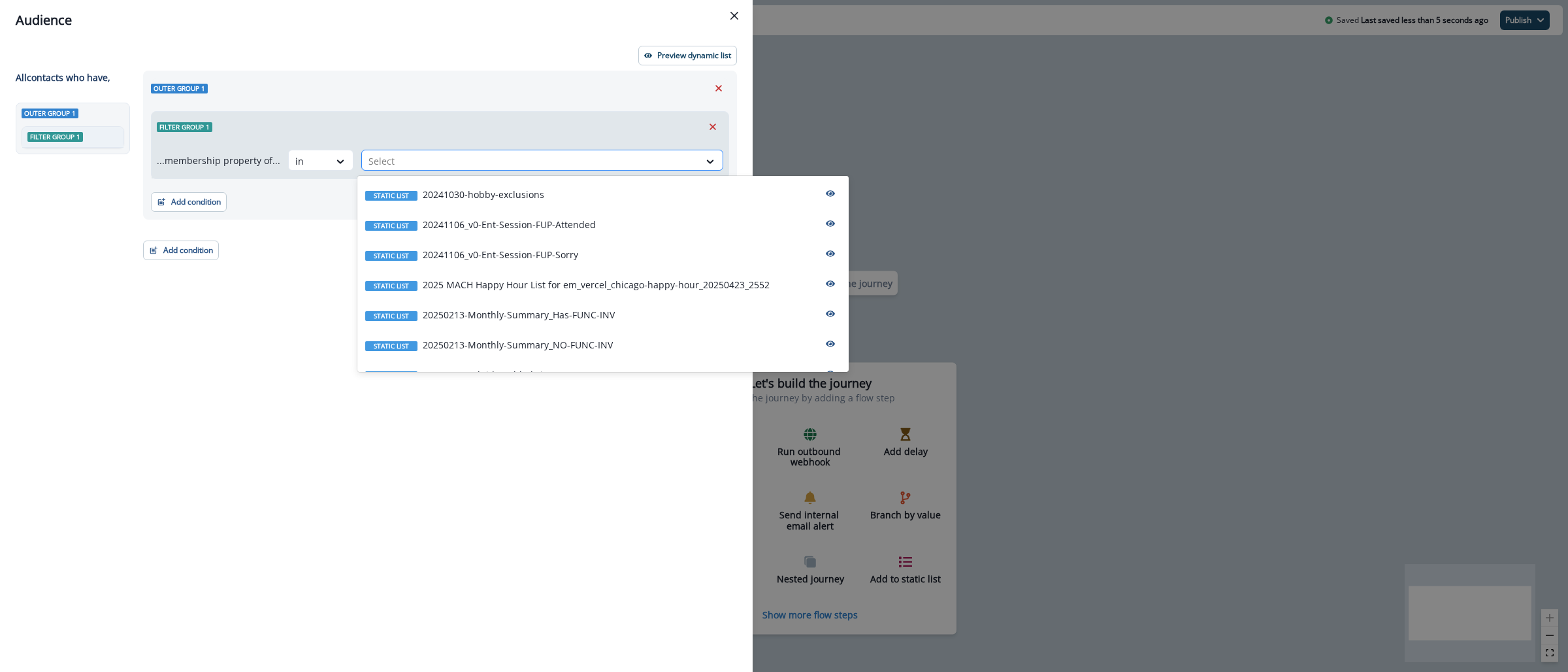
paste input "**********"
type input "**********"
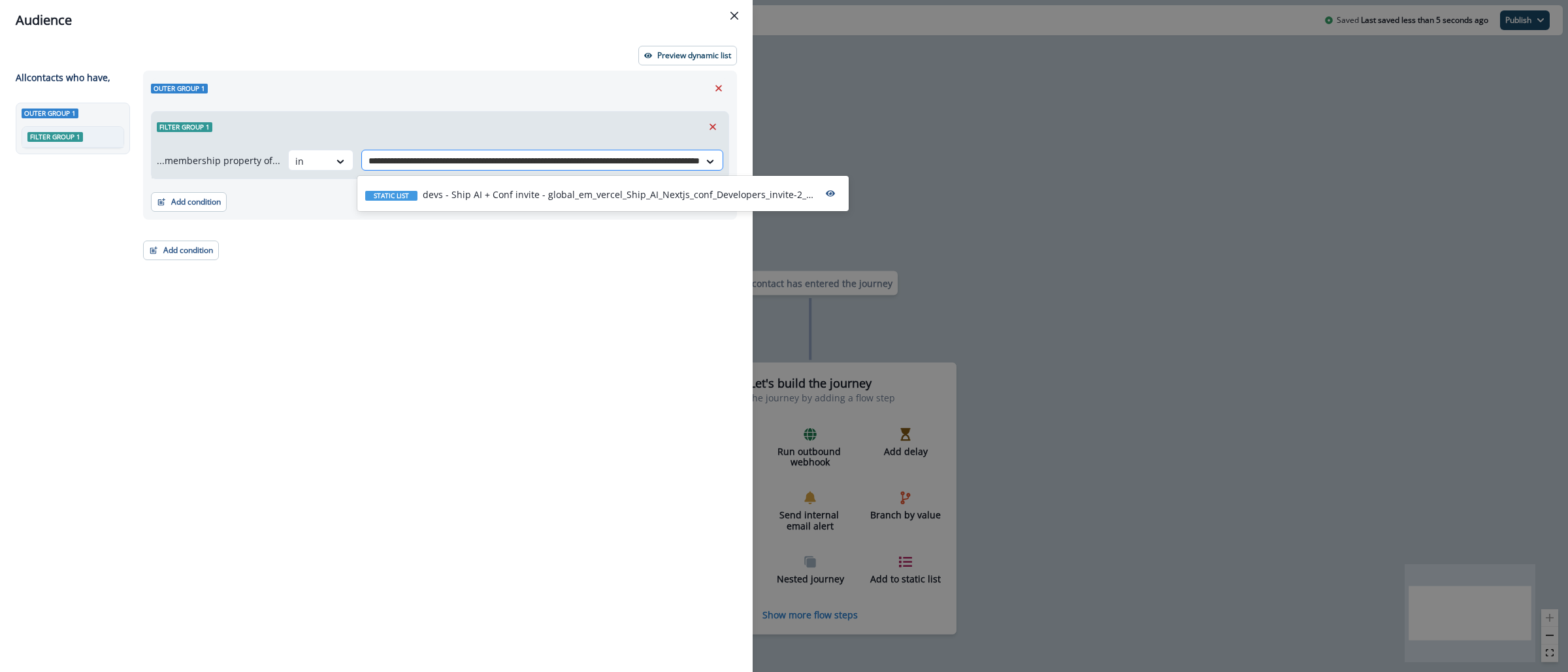
scroll to position [0, 105]
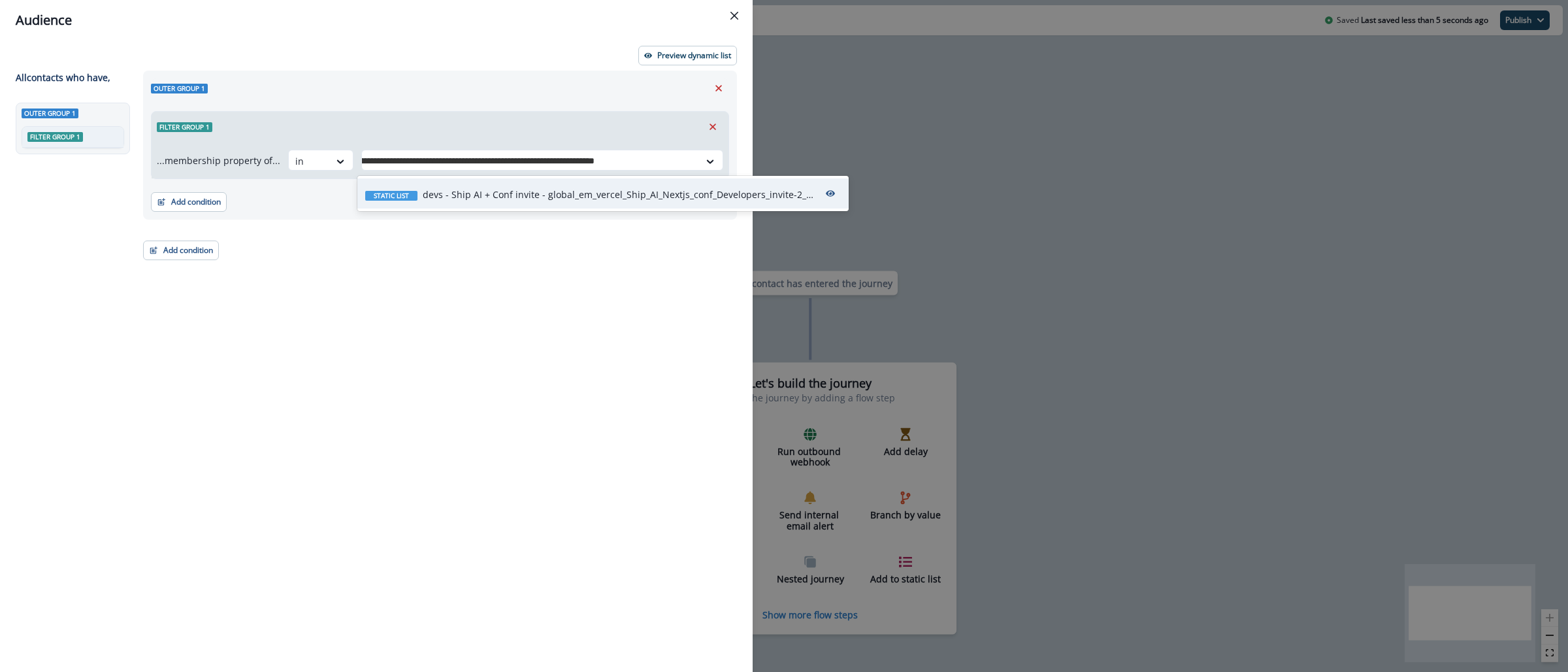
click at [500, 194] on p "devs - Ship AI + Conf invite - global_em_vercel_Ship_AI_Nextjs_conf_Developers_…" at bounding box center [619, 194] width 392 height 14
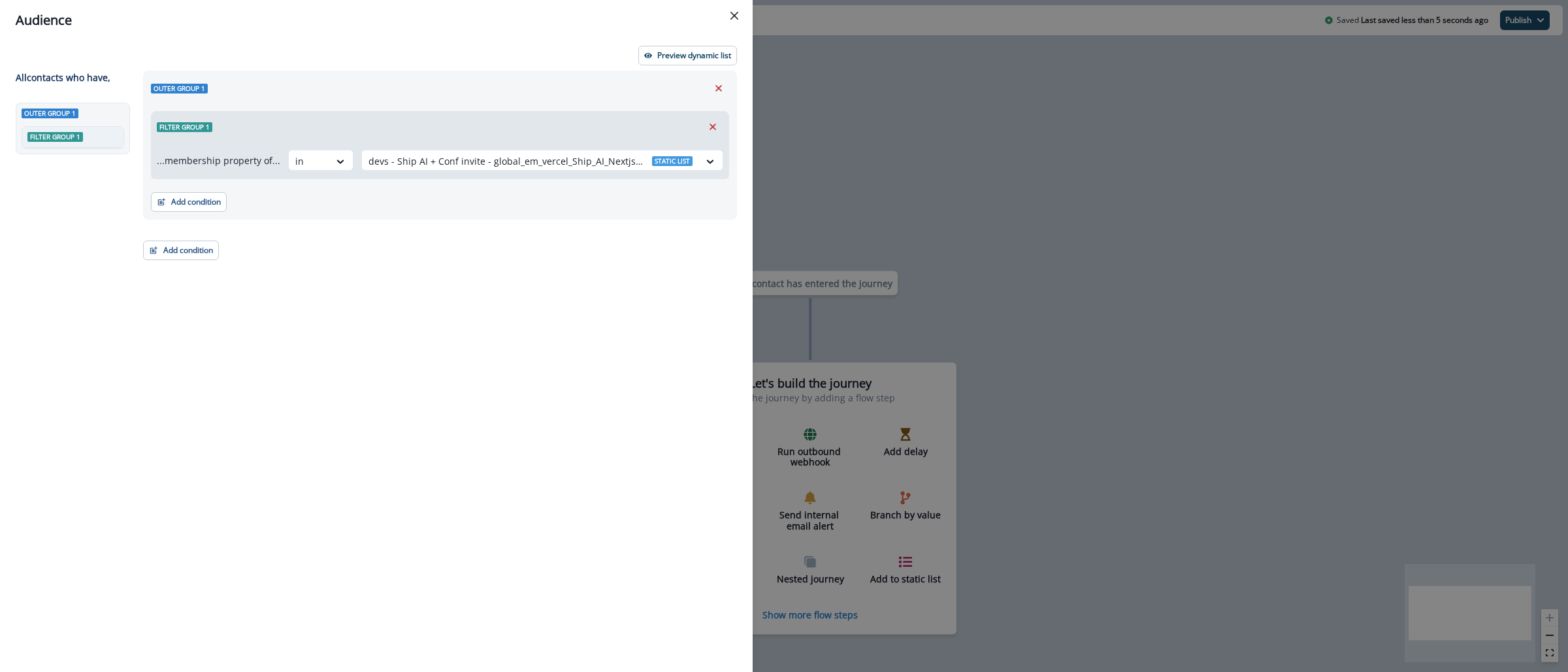
scroll to position [0, 0]
click at [200, 203] on button "Add condition" at bounding box center [189, 202] width 75 height 20
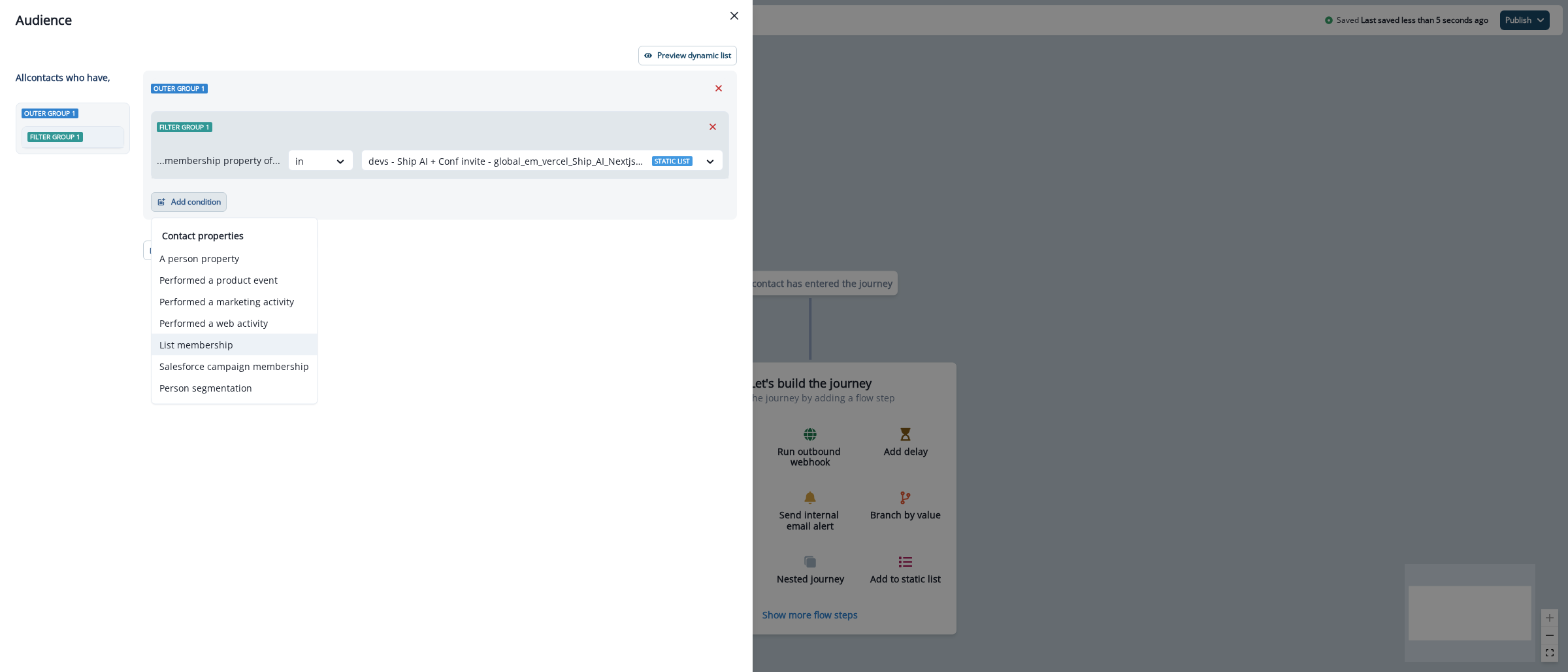
click at [249, 338] on button "List membership" at bounding box center [234, 345] width 165 height 21
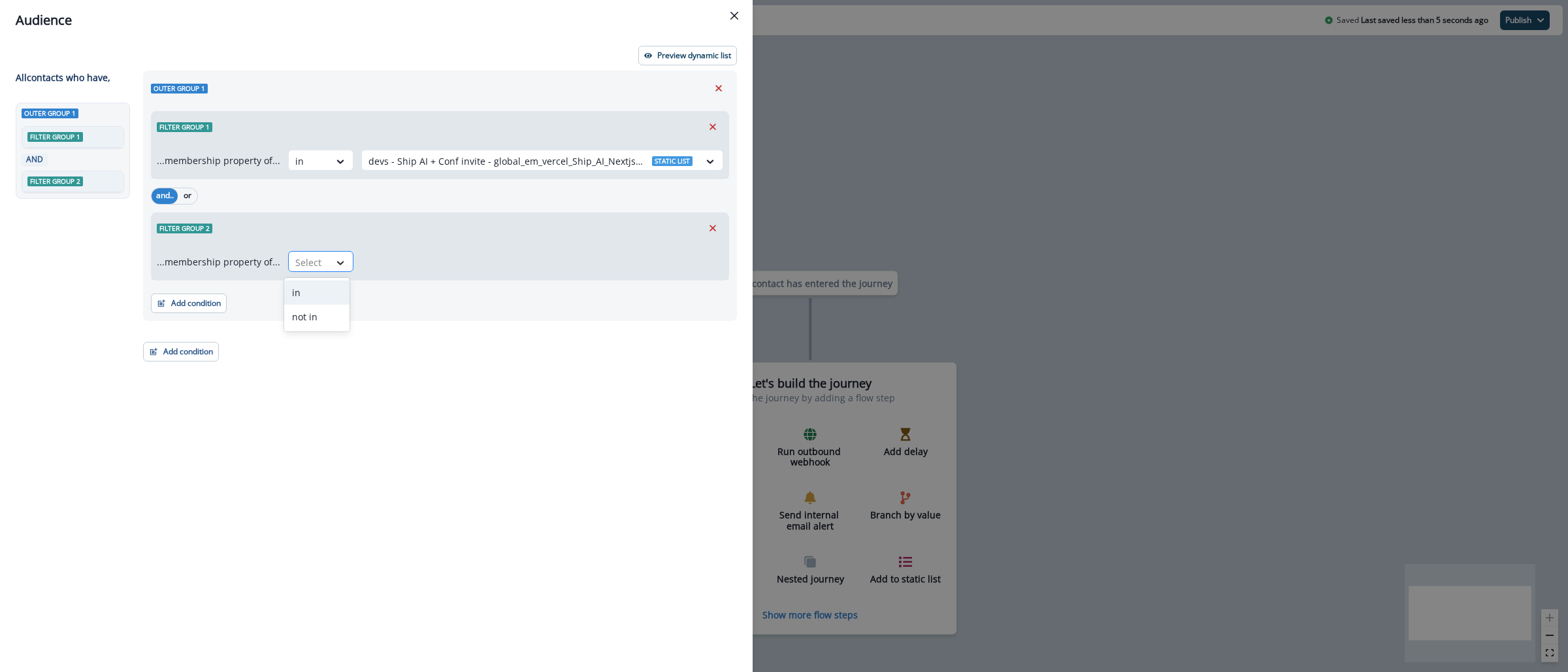
click at [335, 268] on icon at bounding box center [340, 263] width 12 height 13
click at [327, 311] on div "not in" at bounding box center [317, 317] width 65 height 24
click at [401, 266] on div at bounding box center [530, 262] width 324 height 16
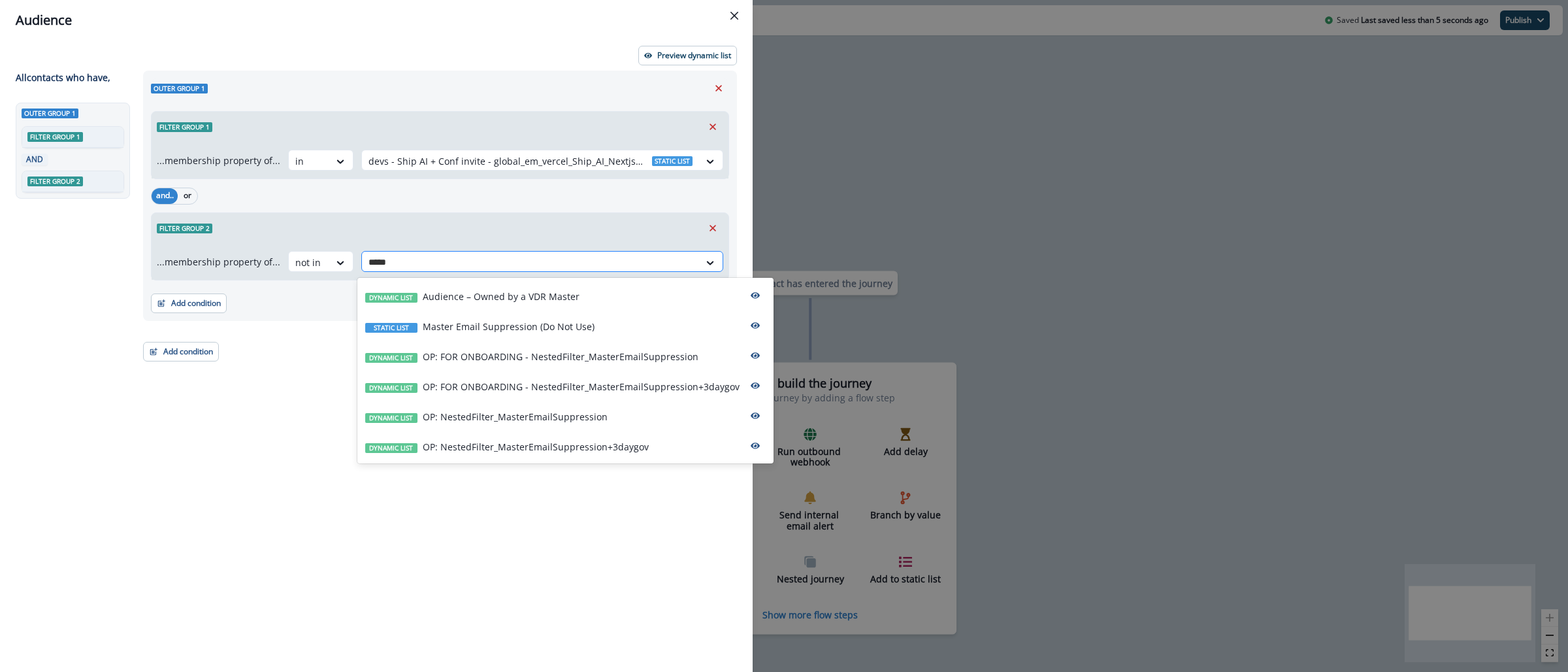
type input "******"
click at [551, 440] on p "OP: NestedFilter_MasterEmailSuppression+3daygov" at bounding box center [536, 446] width 226 height 14
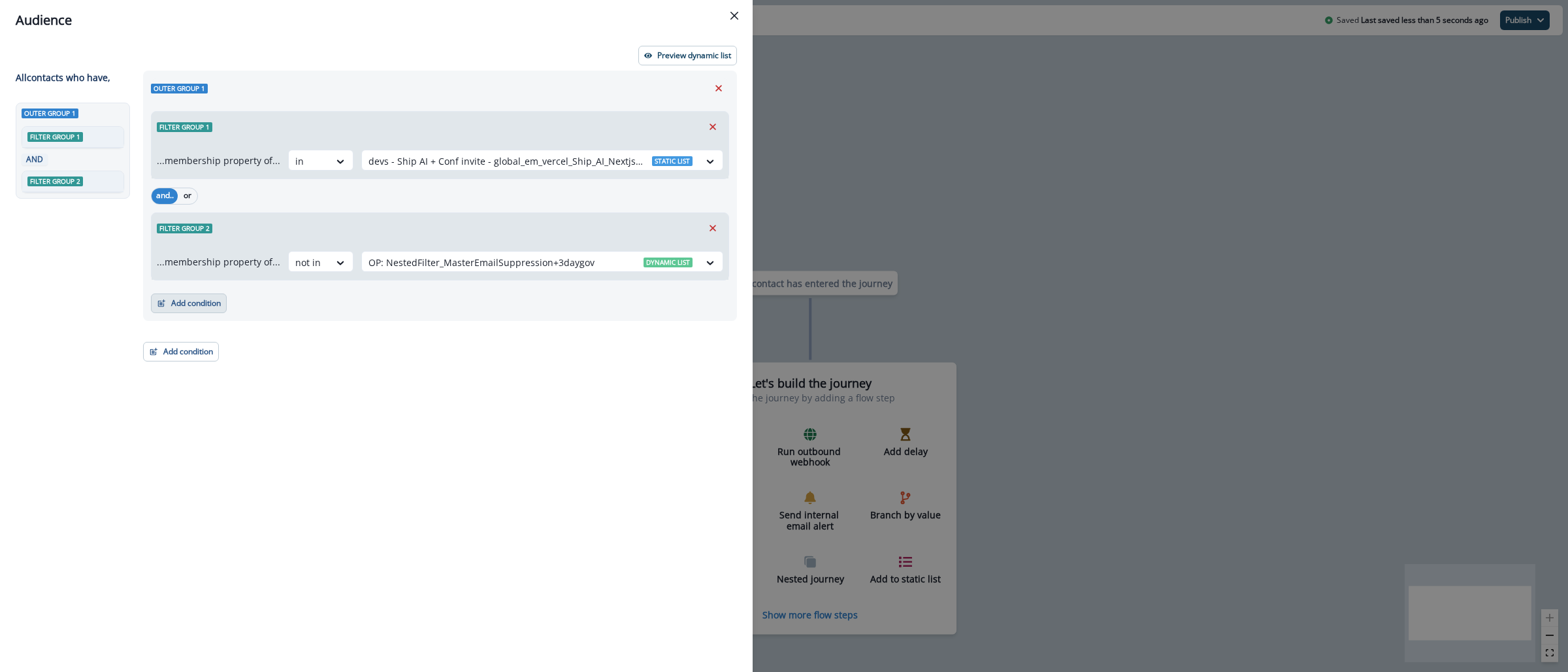
click at [186, 305] on button "Add condition" at bounding box center [189, 303] width 75 height 20
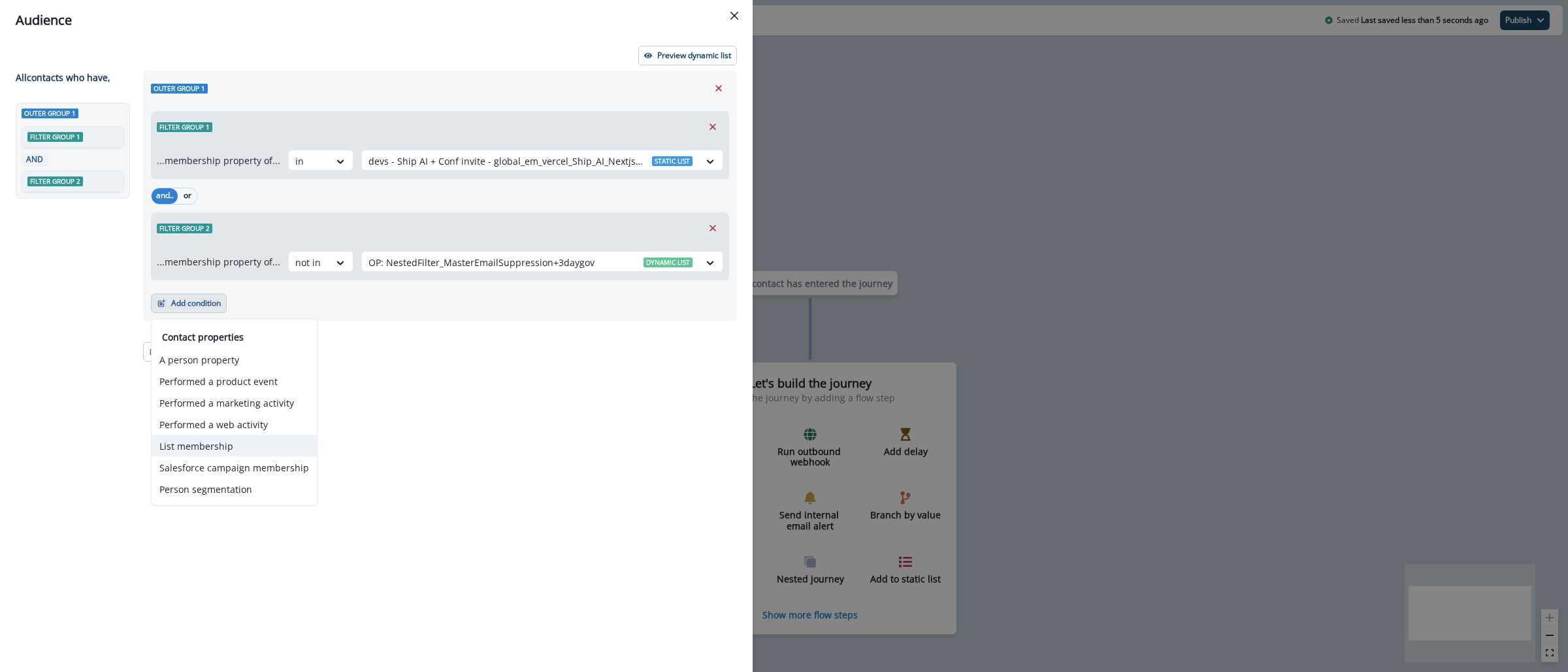
click at [223, 448] on button "List membership" at bounding box center [234, 446] width 165 height 21
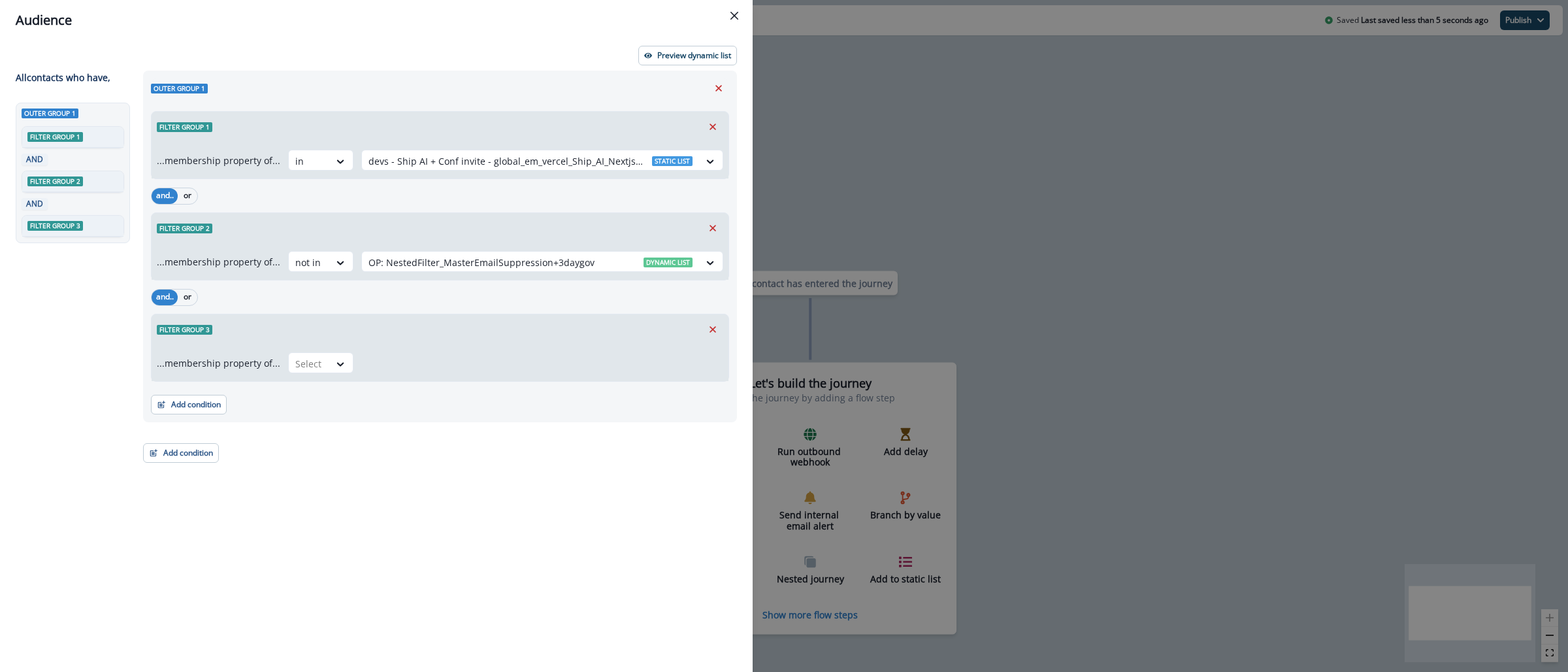
drag, startPoint x: 314, startPoint y: 364, endPoint x: 317, endPoint y: 376, distance: 12.4
click at [314, 364] on div at bounding box center [309, 363] width 28 height 16
click at [319, 412] on div "not in" at bounding box center [317, 418] width 65 height 24
click at [434, 356] on div at bounding box center [530, 363] width 324 height 16
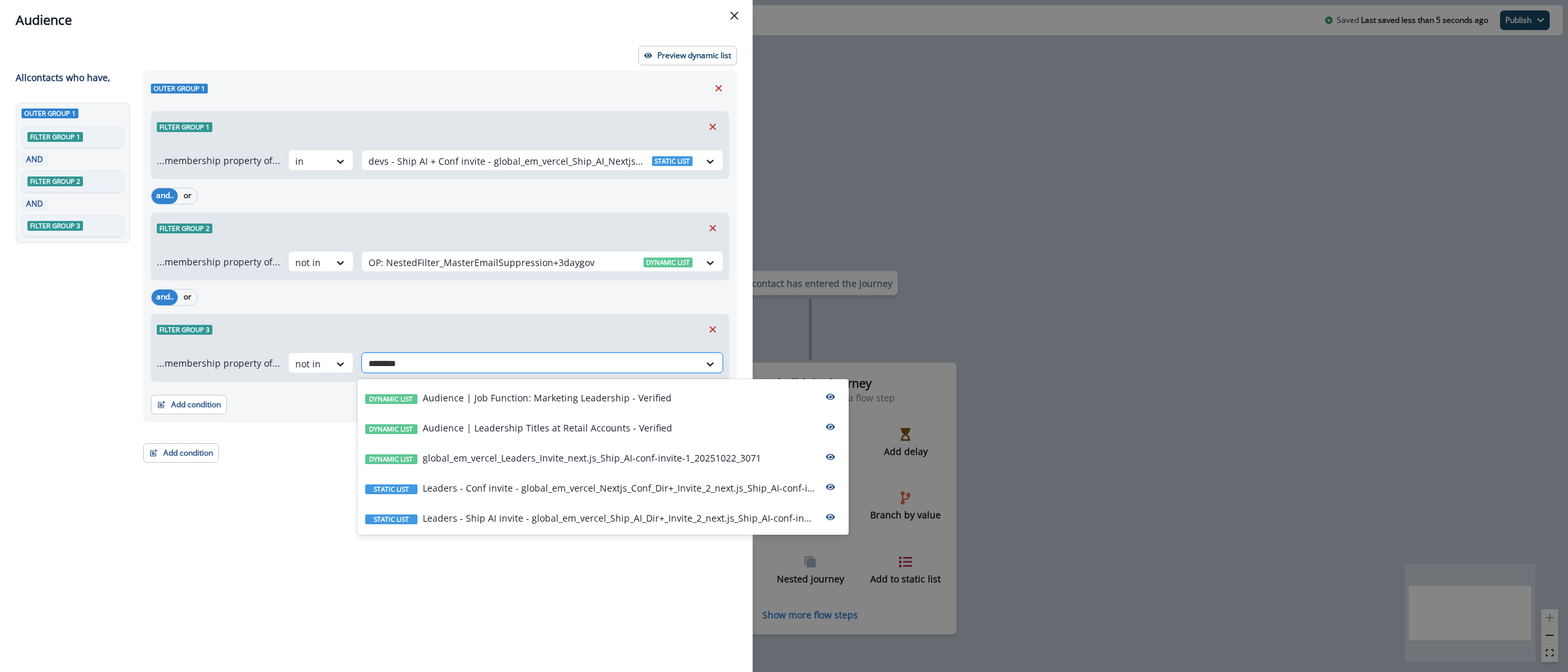
type input "*********"
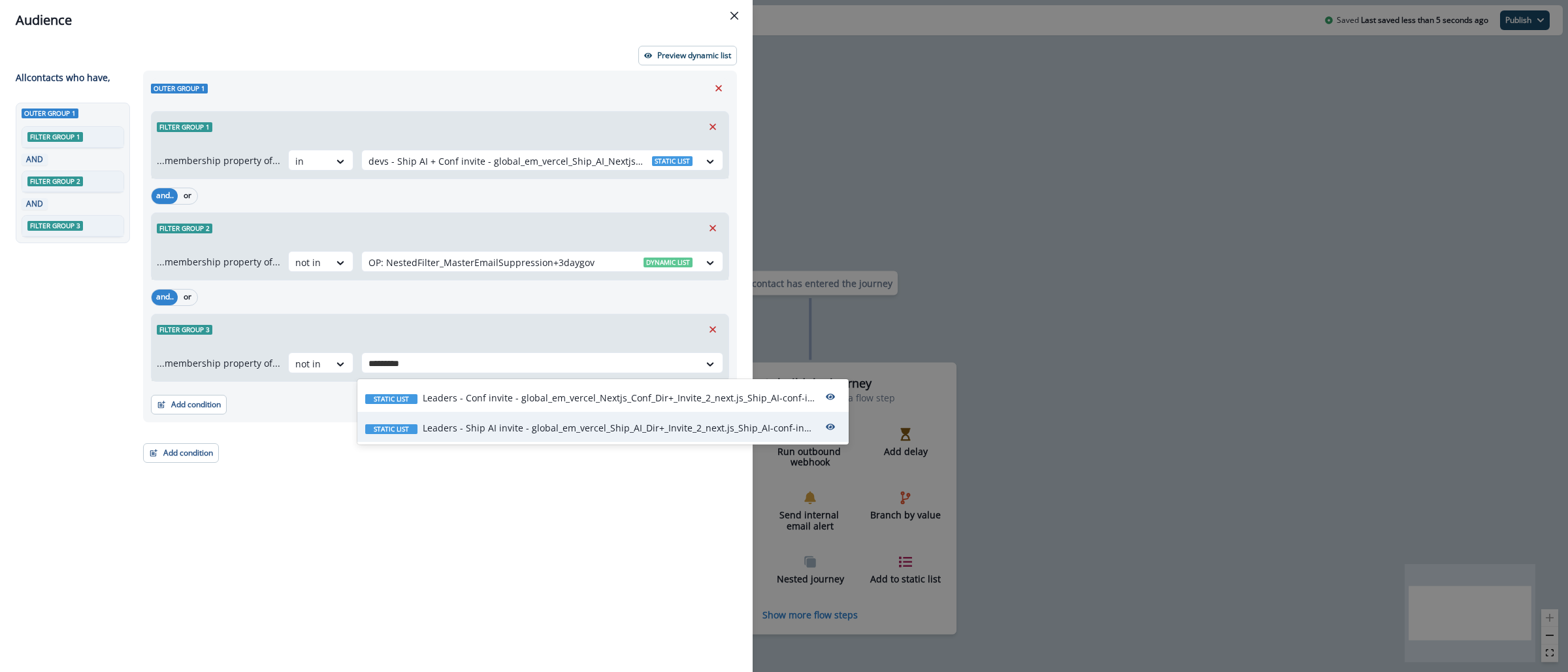
click at [541, 434] on p "Leaders - Ship AI invite - global_em_vercel_Ship_AI_Dir+_Invite_2_next.js_Ship_…" at bounding box center [619, 427] width 392 height 14
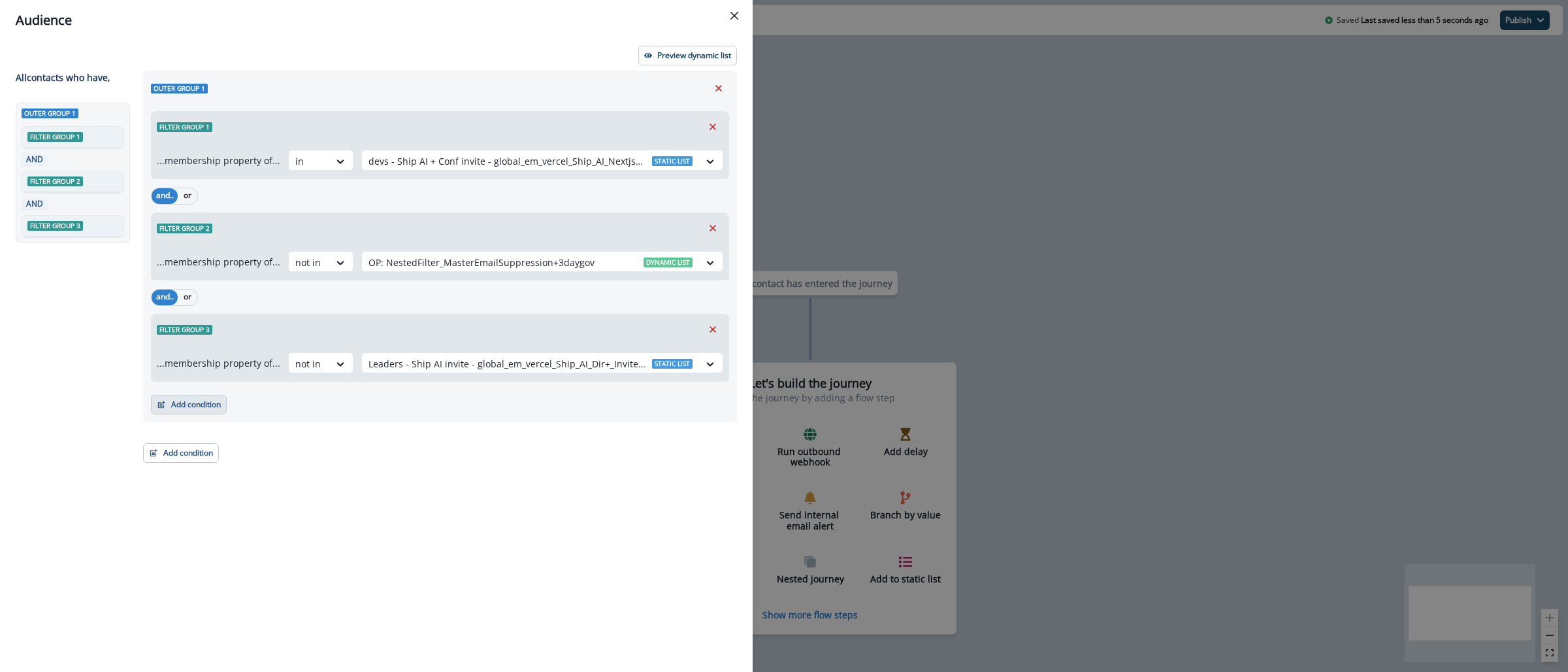
click at [198, 406] on button "Add condition" at bounding box center [189, 404] width 75 height 20
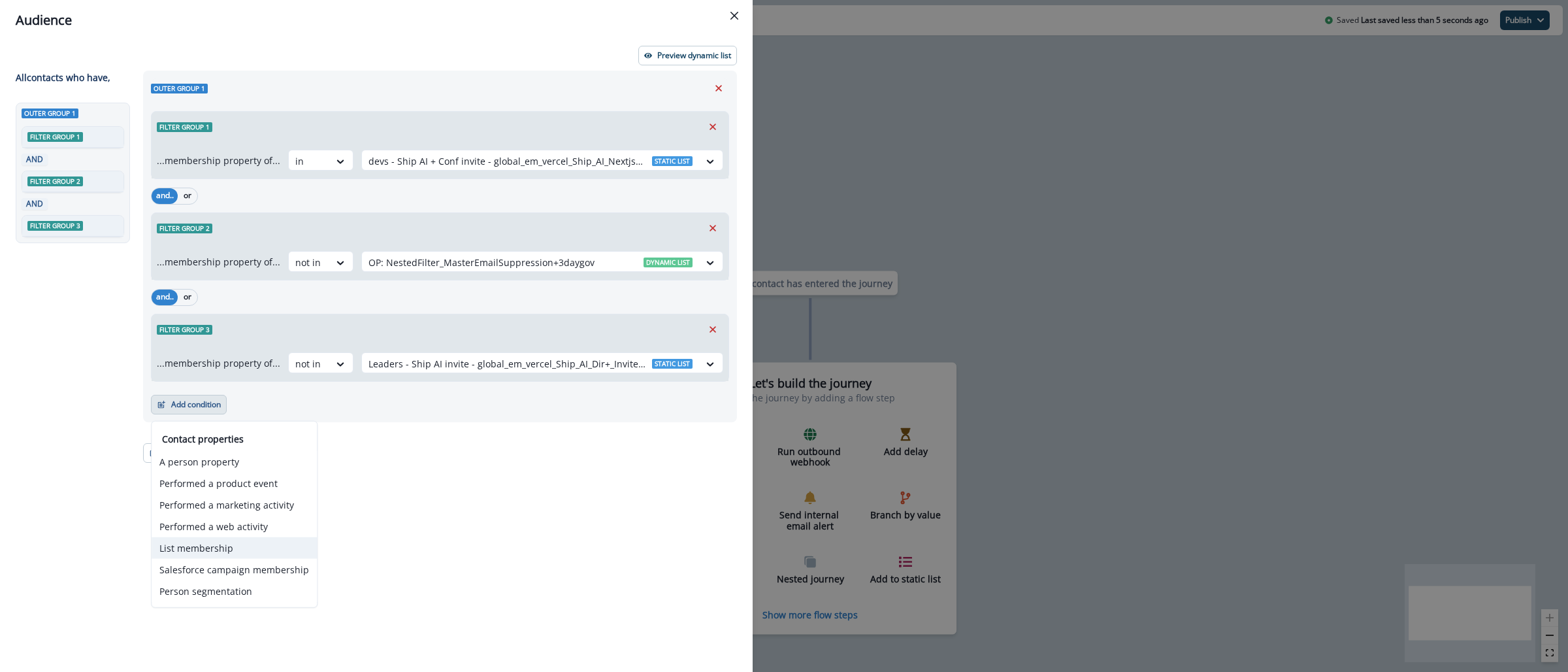
click at [219, 551] on button "List membership" at bounding box center [234, 547] width 165 height 21
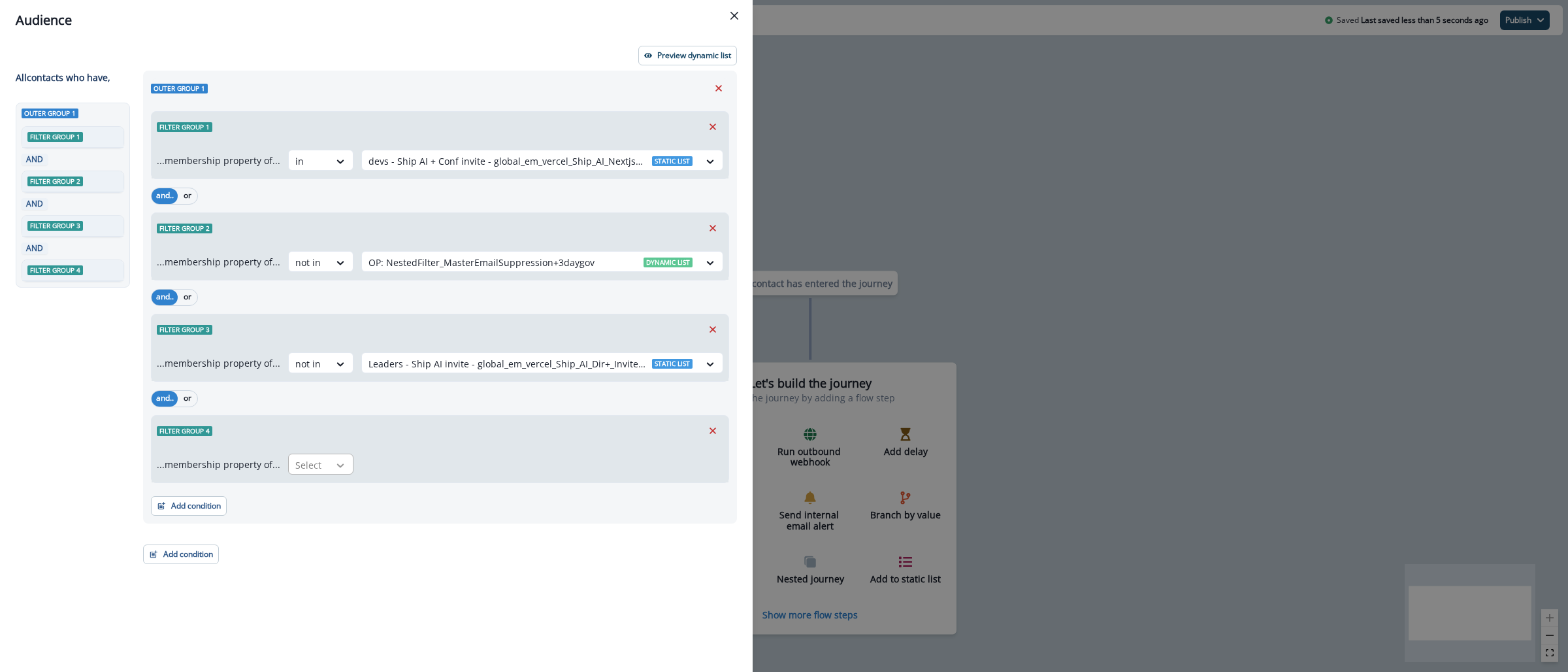
click at [346, 465] on div at bounding box center [340, 465] width 22 height 13
click at [337, 516] on div "not in" at bounding box center [317, 519] width 65 height 24
click at [378, 465] on div at bounding box center [530, 465] width 324 height 16
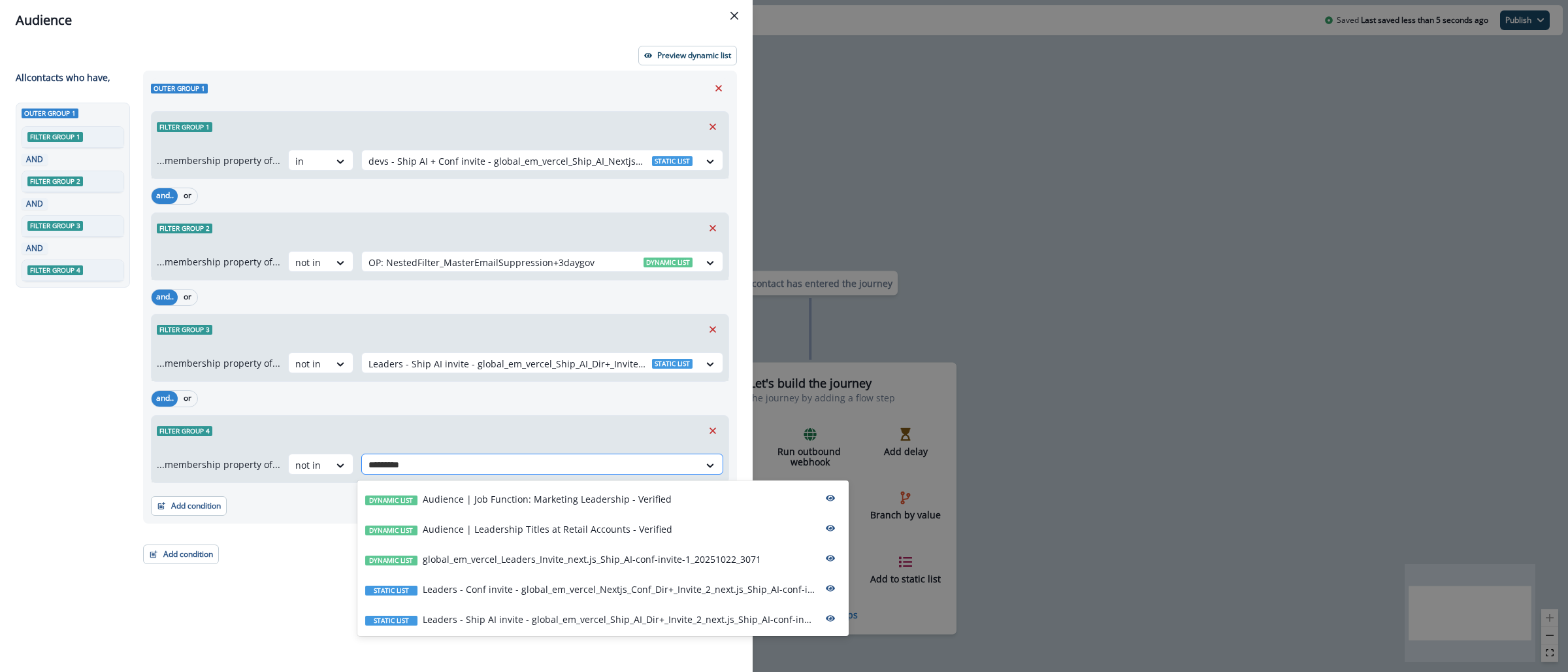
type input "*********"
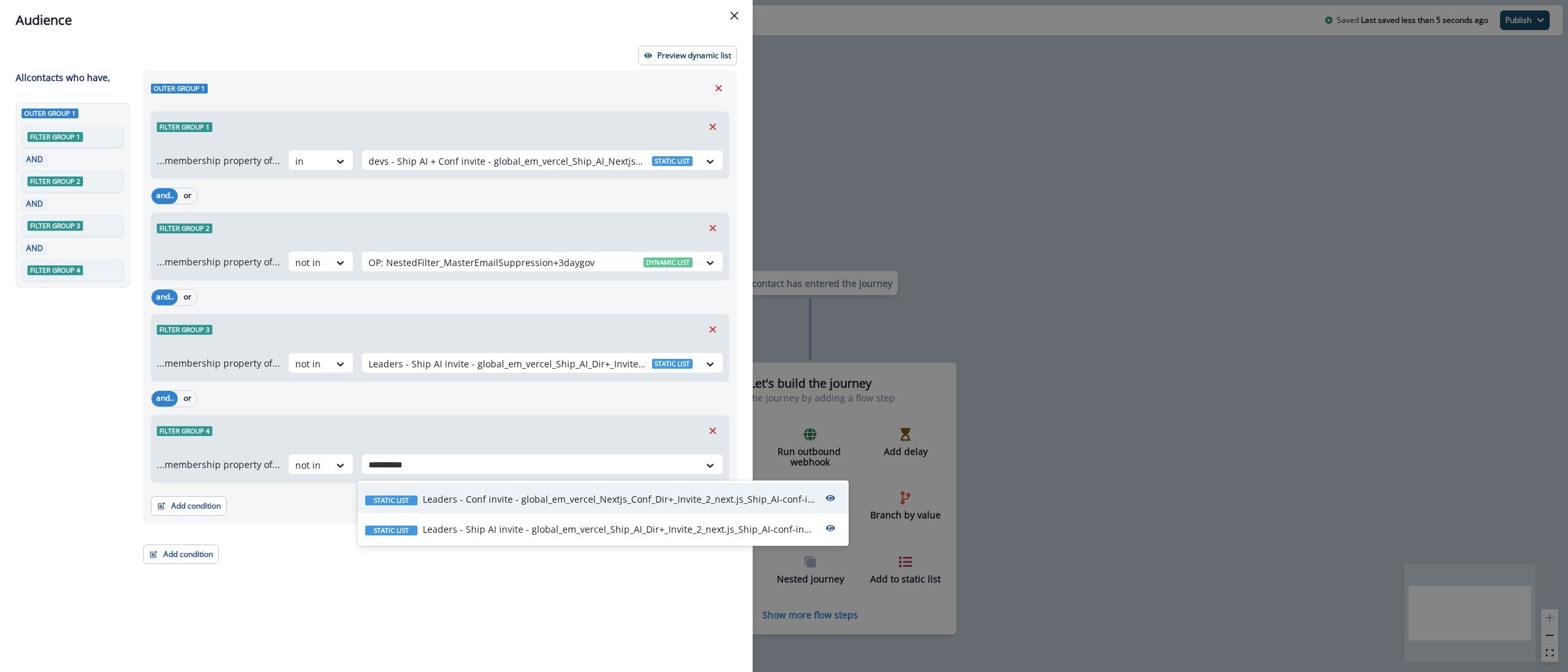
click at [446, 494] on p "Leaders - Conf invite - global_em_vercel_Nextjs_Conf_Dir+_Invite_2_next.js_Ship…" at bounding box center [619, 498] width 392 height 14
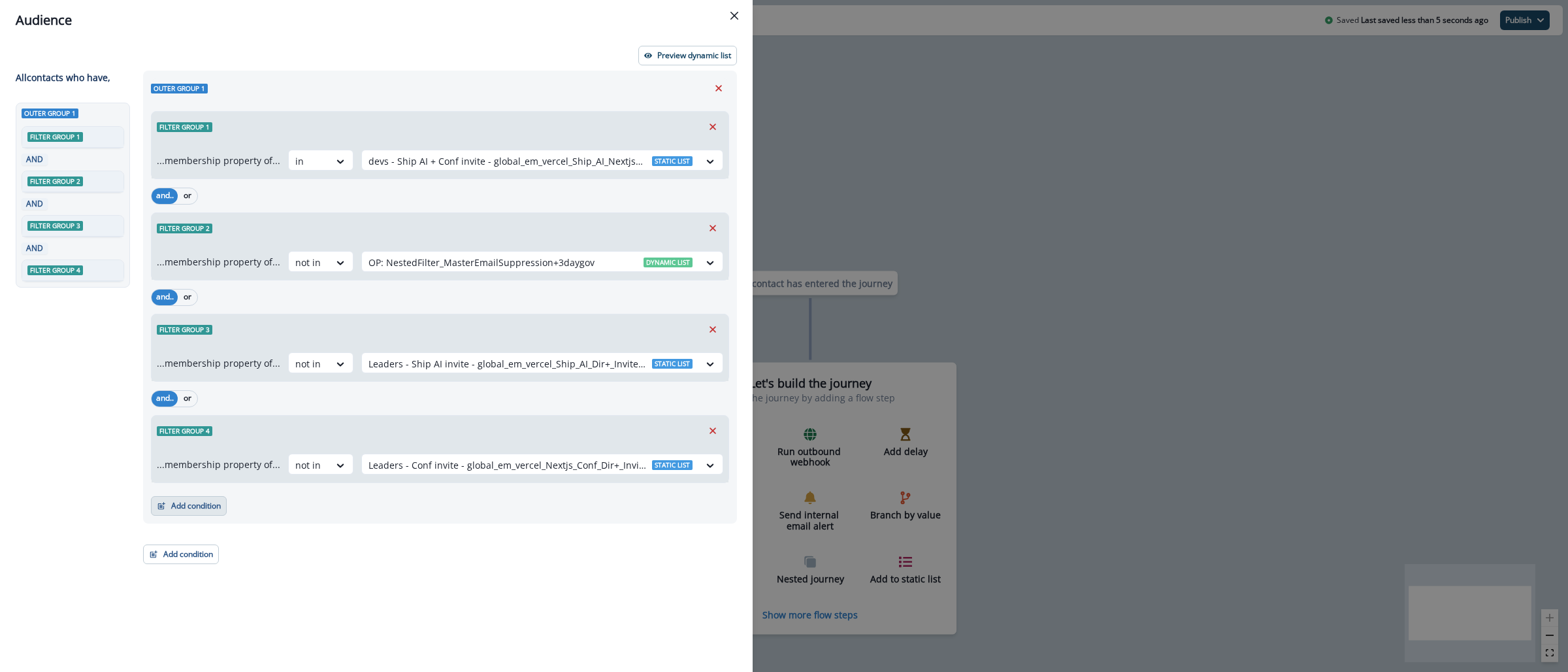
click at [180, 503] on button "Add condition" at bounding box center [189, 506] width 75 height 20
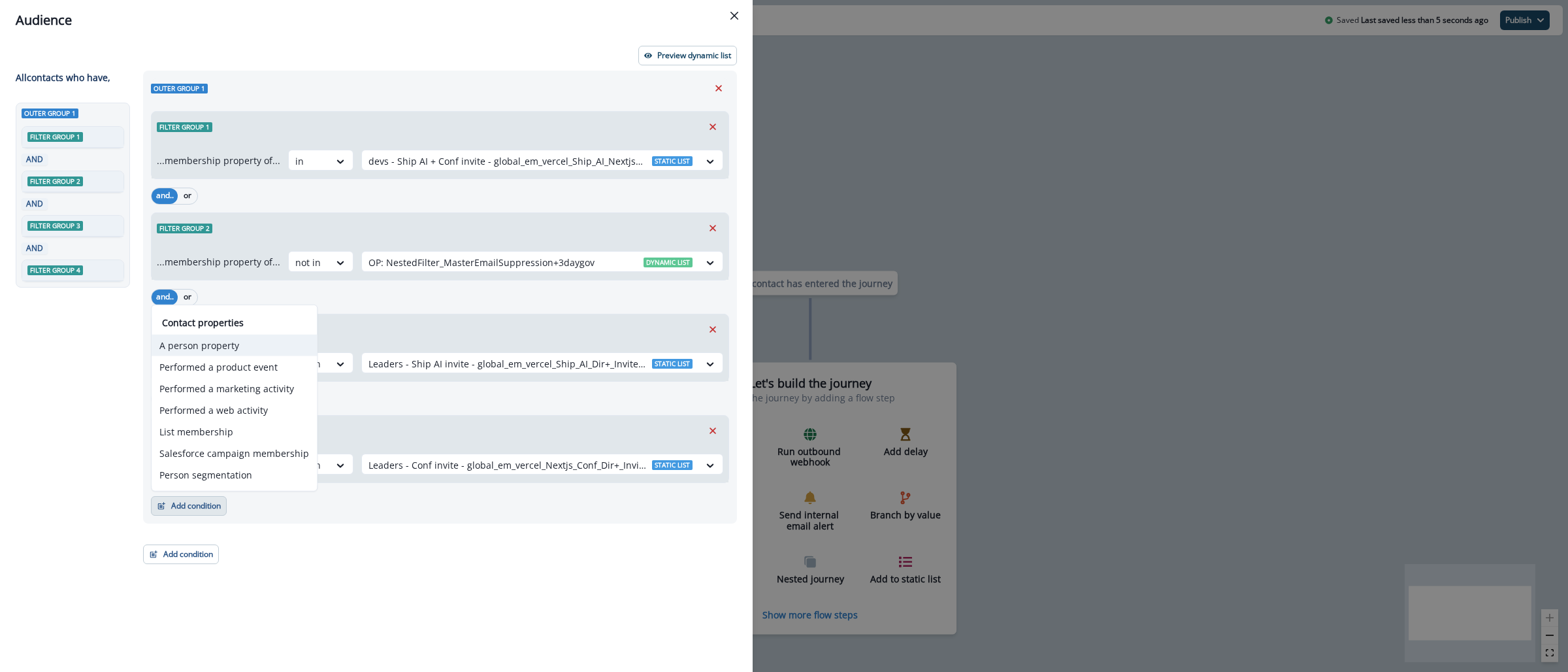
click at [243, 352] on button "A person property" at bounding box center [234, 345] width 165 height 21
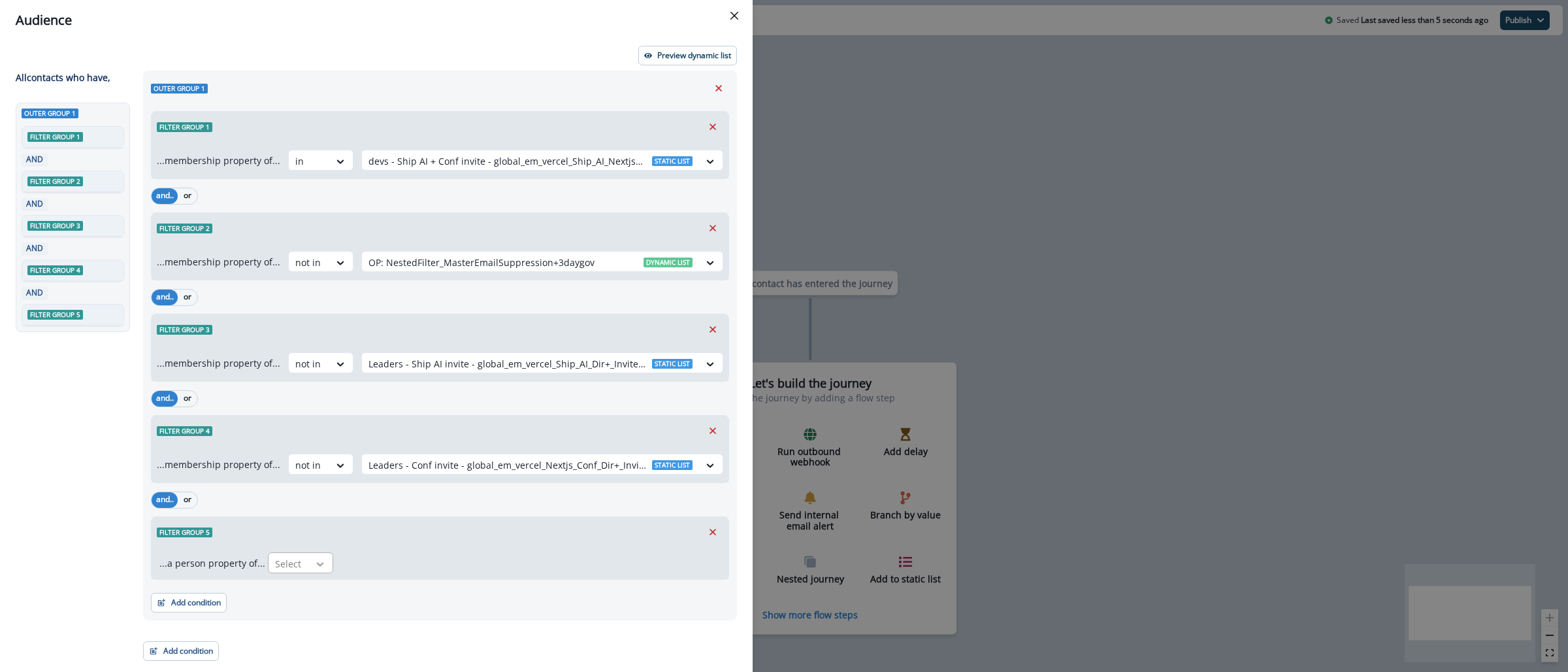
click at [316, 562] on icon at bounding box center [320, 564] width 12 height 13
click at [339, 597] on div "Email" at bounding box center [369, 594] width 209 height 24
click at [357, 565] on div at bounding box center [359, 563] width 28 height 16
type input "*"
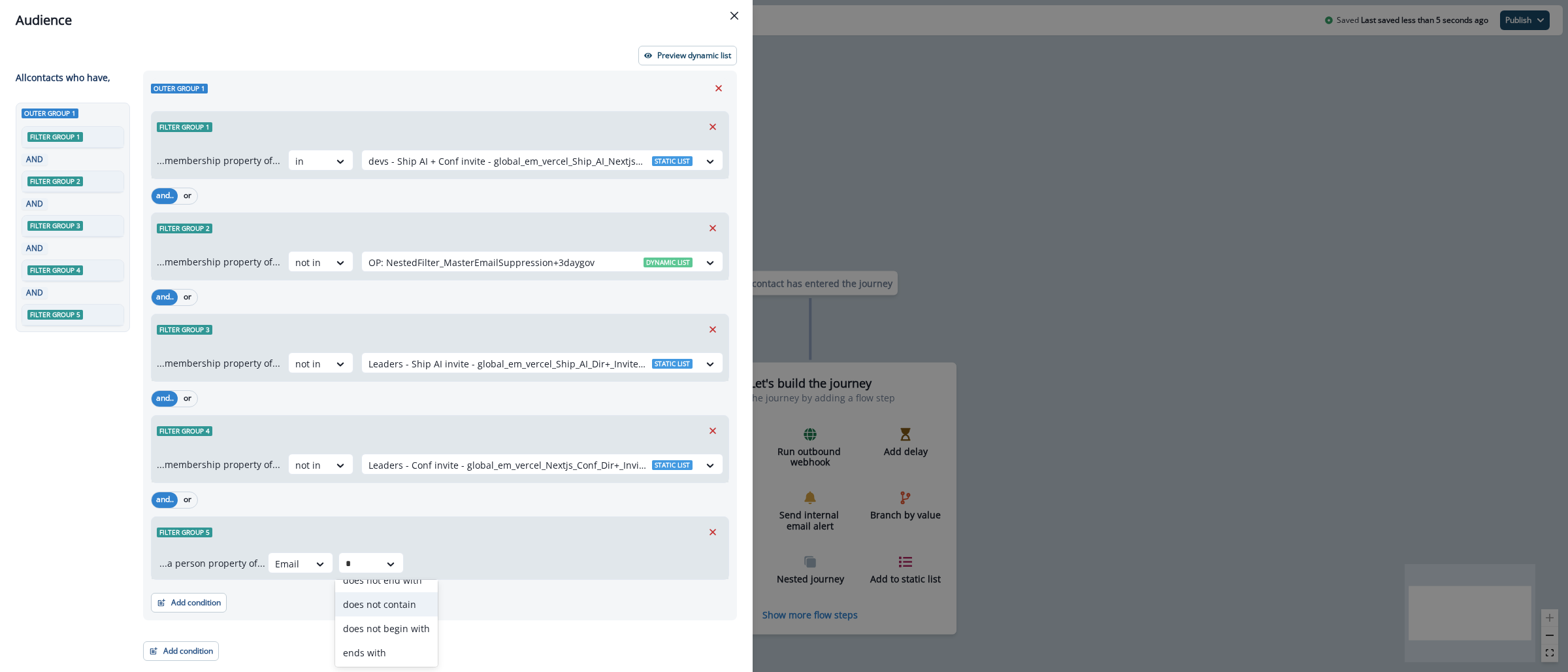
click at [410, 599] on div "does not contain" at bounding box center [386, 604] width 102 height 24
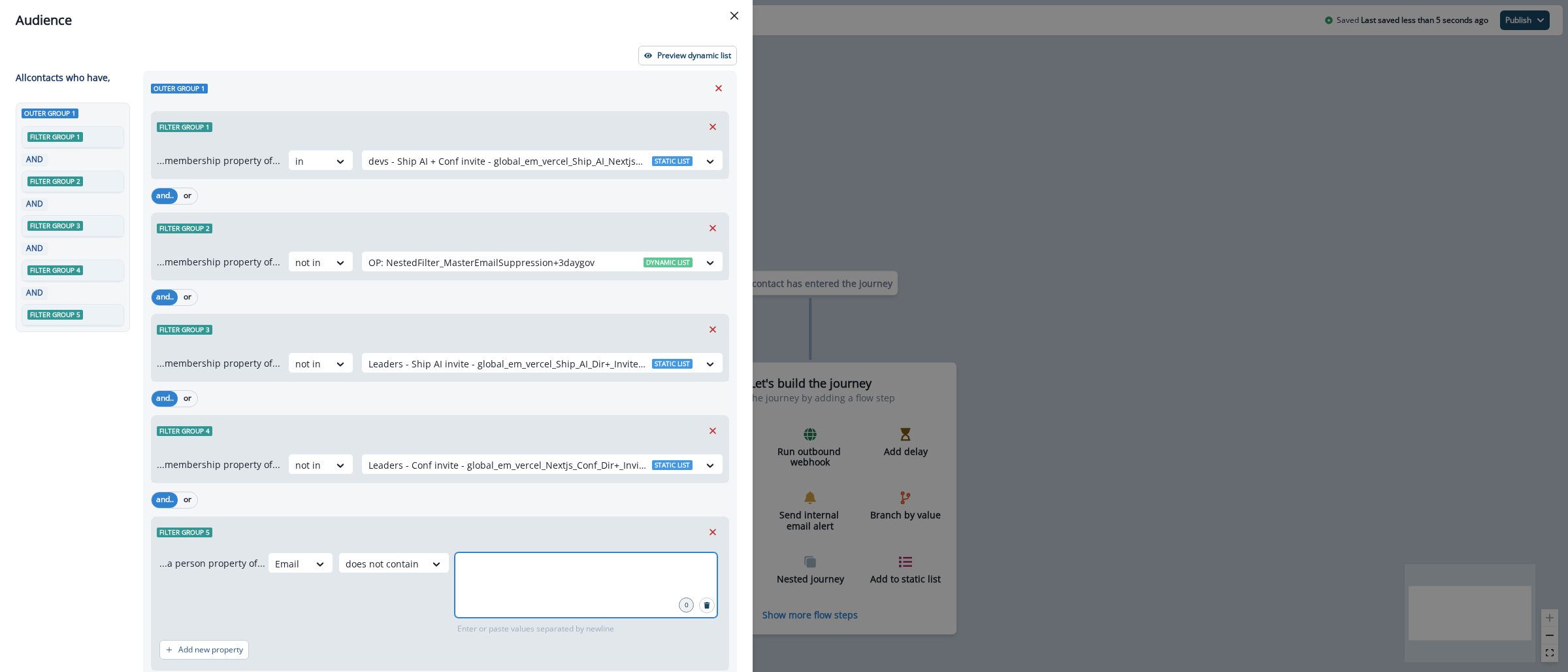
click at [463, 574] on input "text" at bounding box center [586, 568] width 258 height 26
type input "**********"
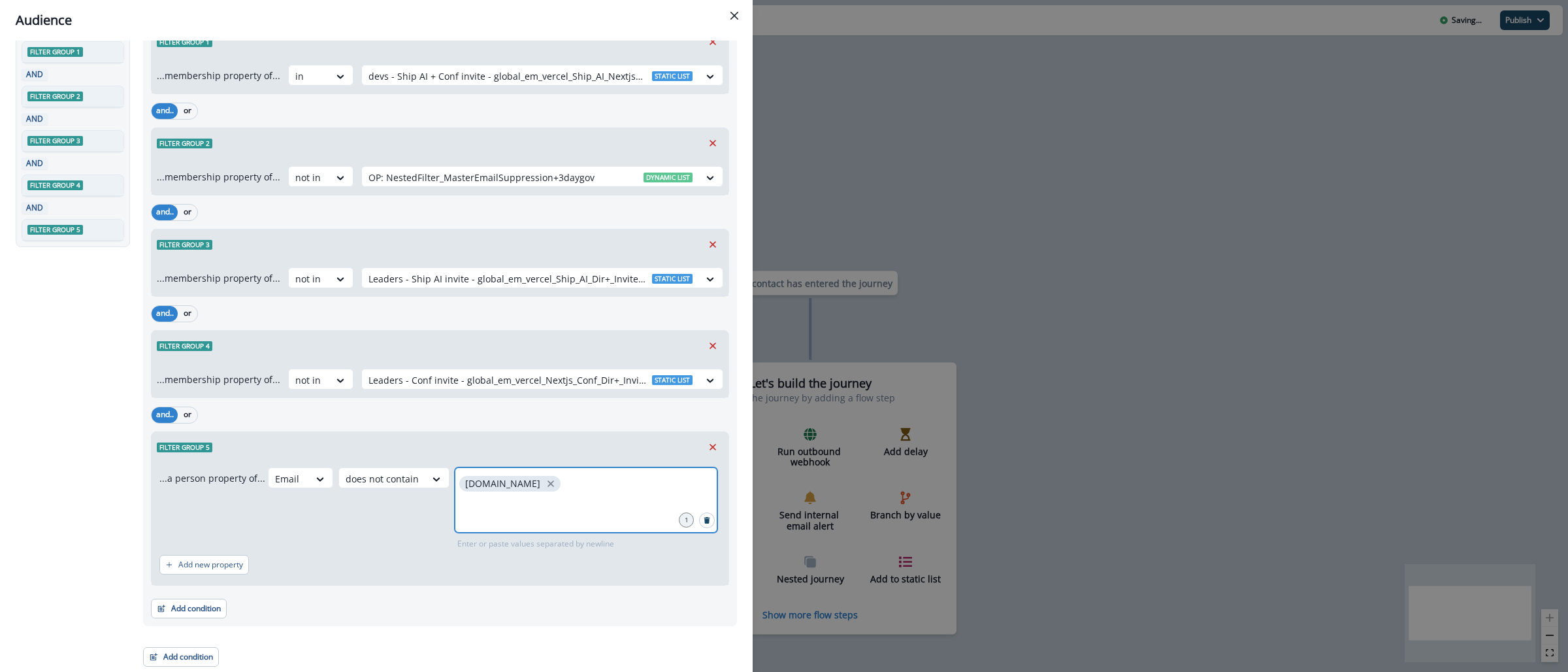
scroll to position [85, 0]
click at [797, 93] on div "Audience Preview dynamic list All contact s who have, Outer group 1 Filter grou…" at bounding box center [784, 336] width 1568 height 672
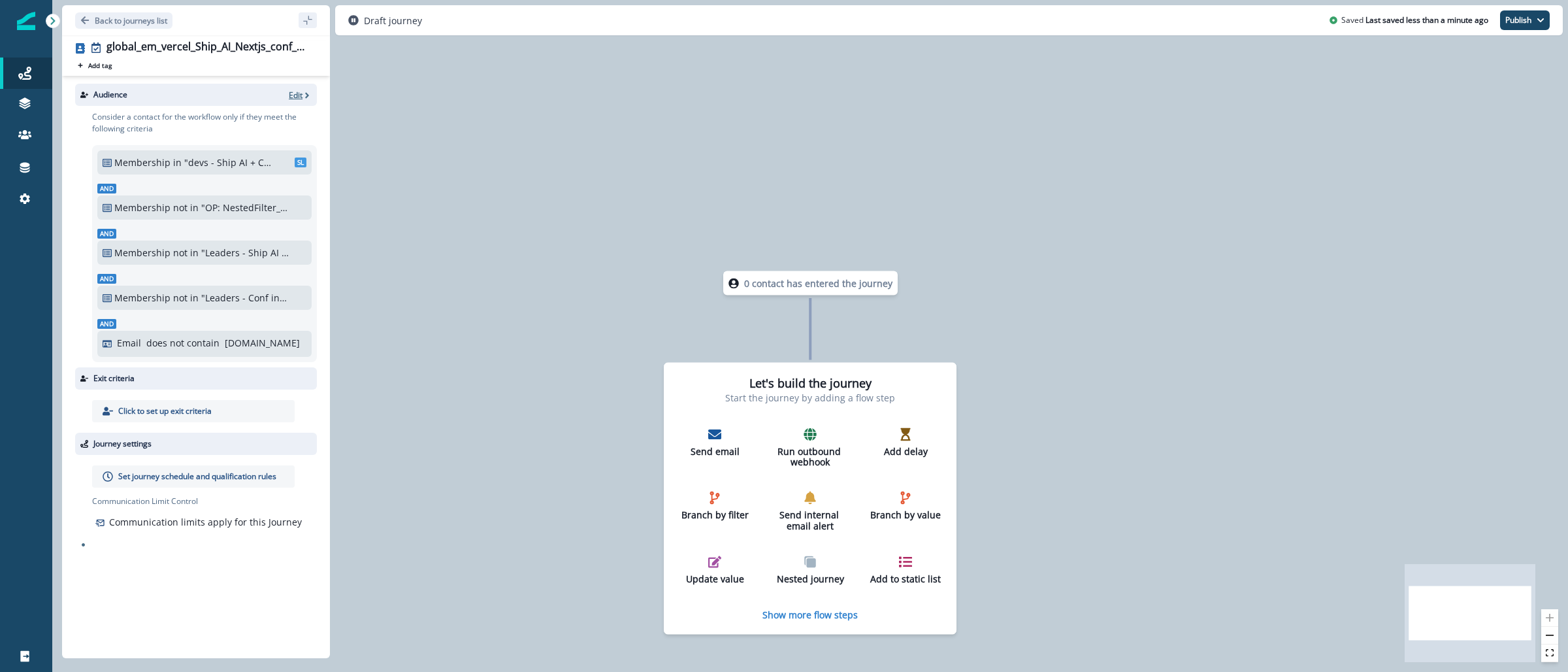
click at [297, 95] on p "Edit" at bounding box center [295, 95] width 14 height 11
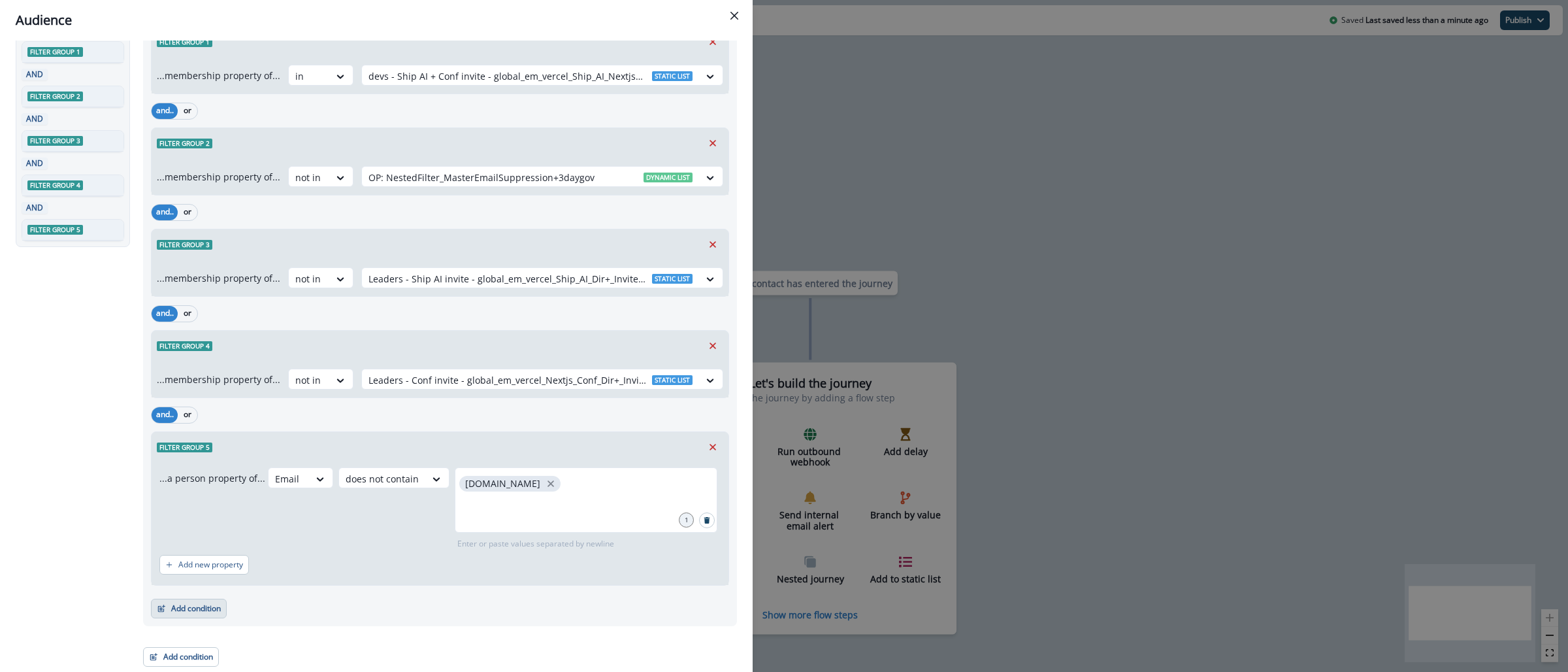
click at [187, 610] on button "Add condition" at bounding box center [189, 609] width 75 height 20
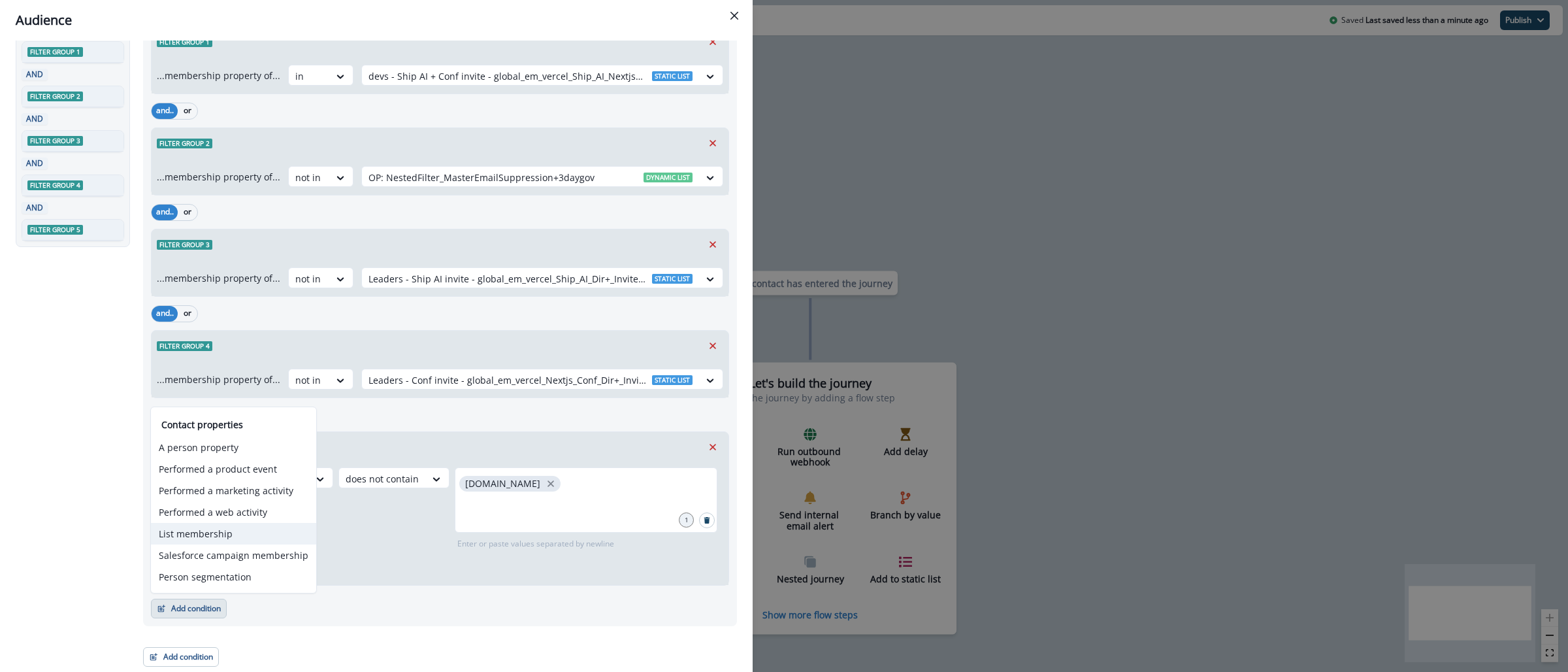
click at [219, 539] on button "List membership" at bounding box center [233, 533] width 165 height 21
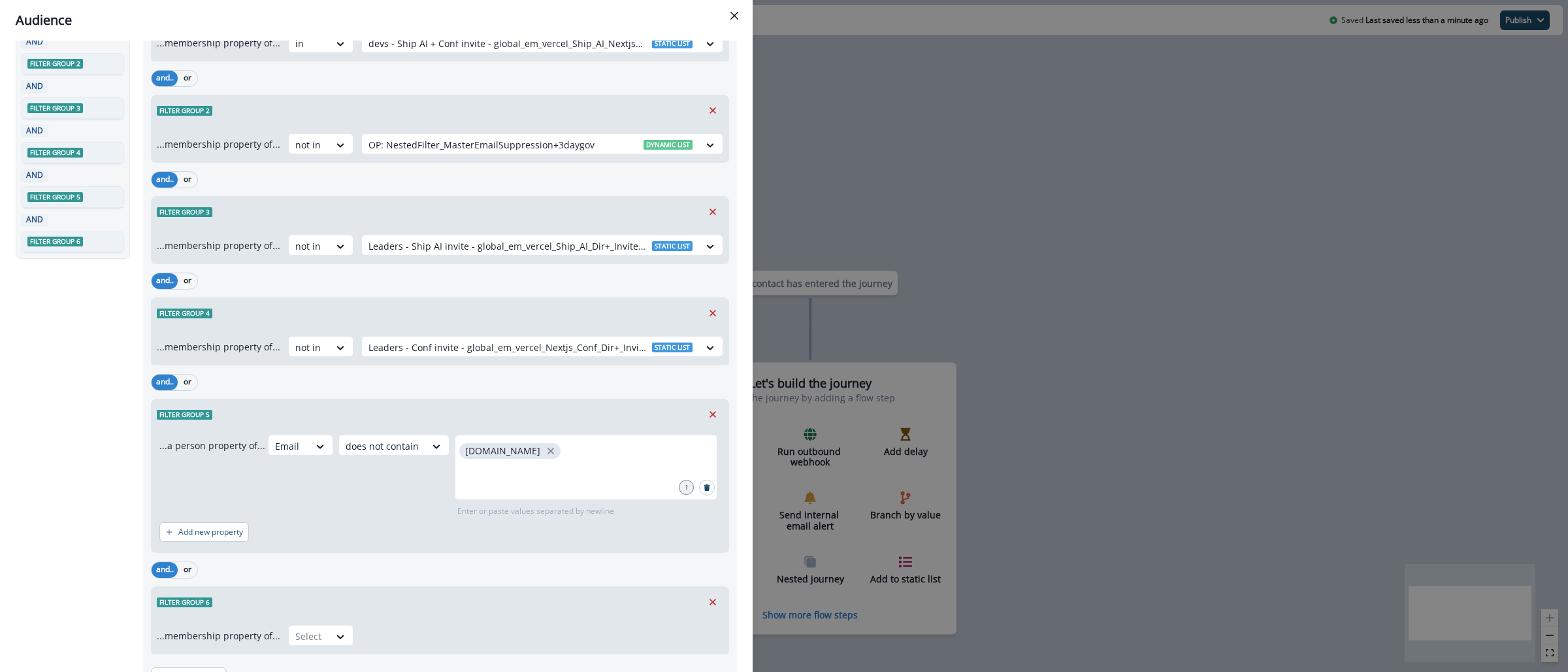
scroll to position [187, 0]
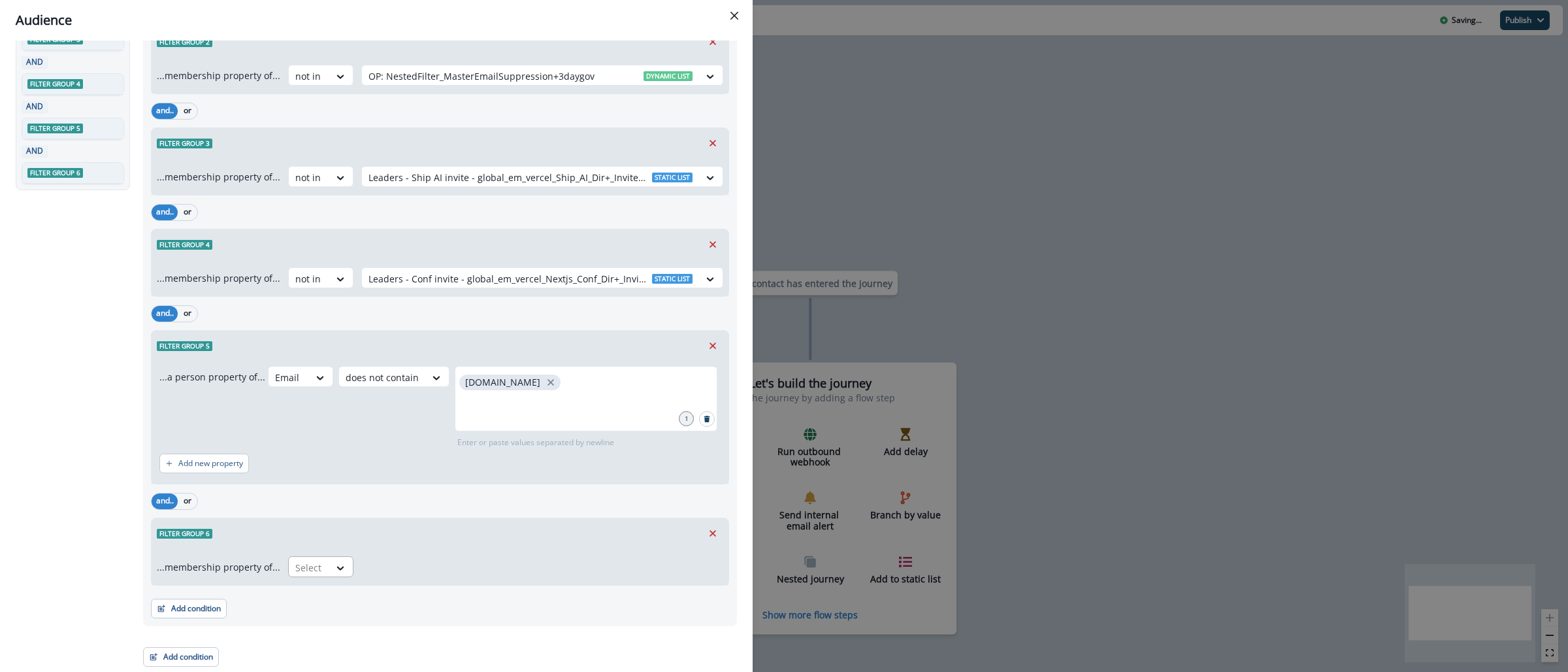
click at [318, 561] on div "Select" at bounding box center [309, 567] width 41 height 21
drag, startPoint x: 310, startPoint y: 621, endPoint x: 325, endPoint y: 609, distance: 19.2
click at [310, 621] on div "not in" at bounding box center [316, 621] width 65 height 24
click at [403, 567] on div at bounding box center [530, 567] width 324 height 16
paste input "**********"
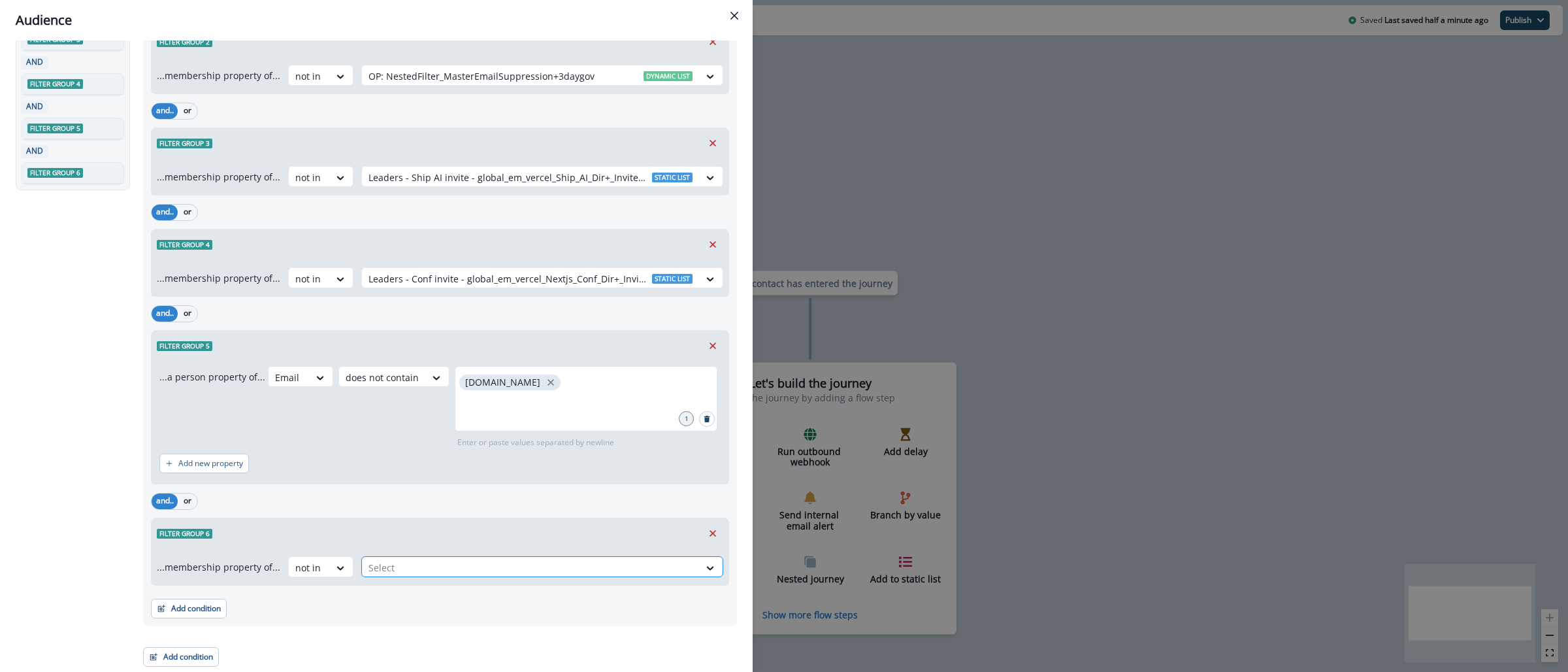
type input "**********"
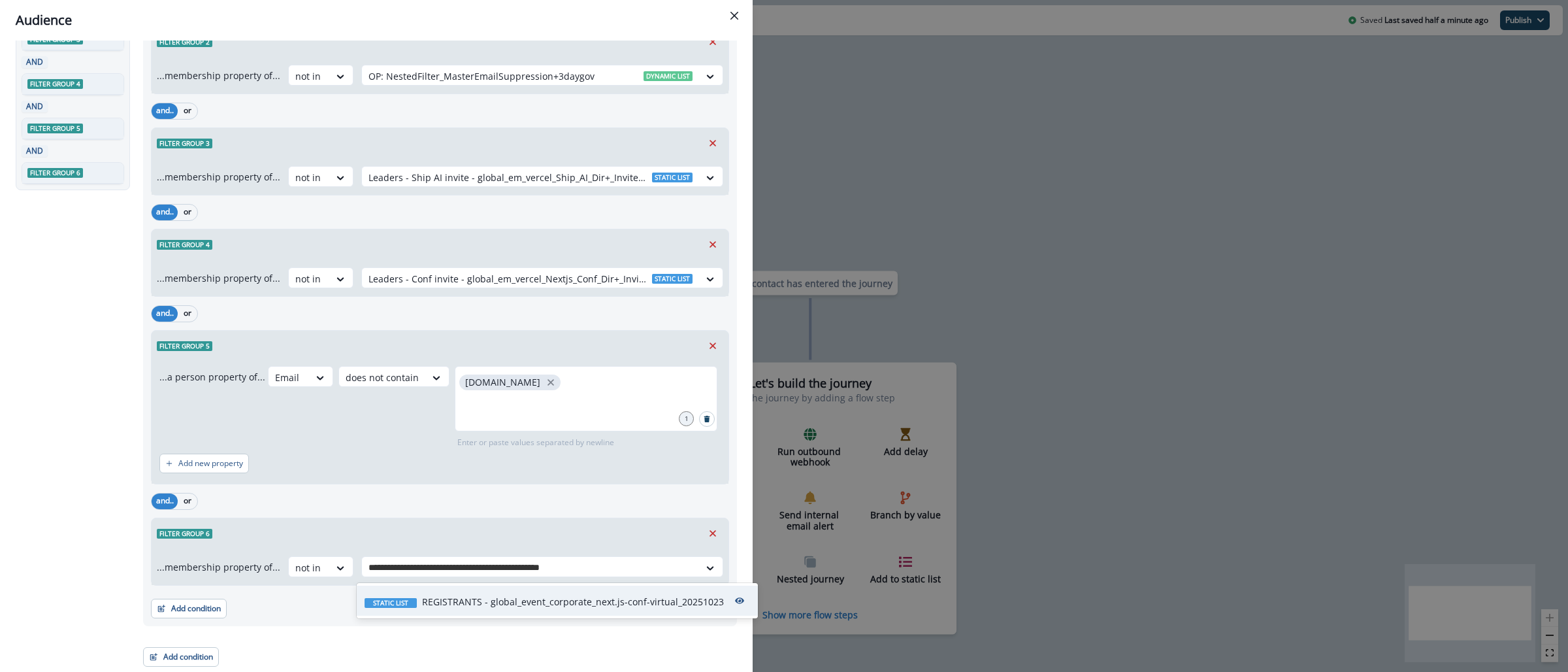
click at [438, 599] on p "REGISTRANTS - global_event_corporate_next.js-conf-virtual_20251023" at bounding box center [573, 601] width 302 height 14
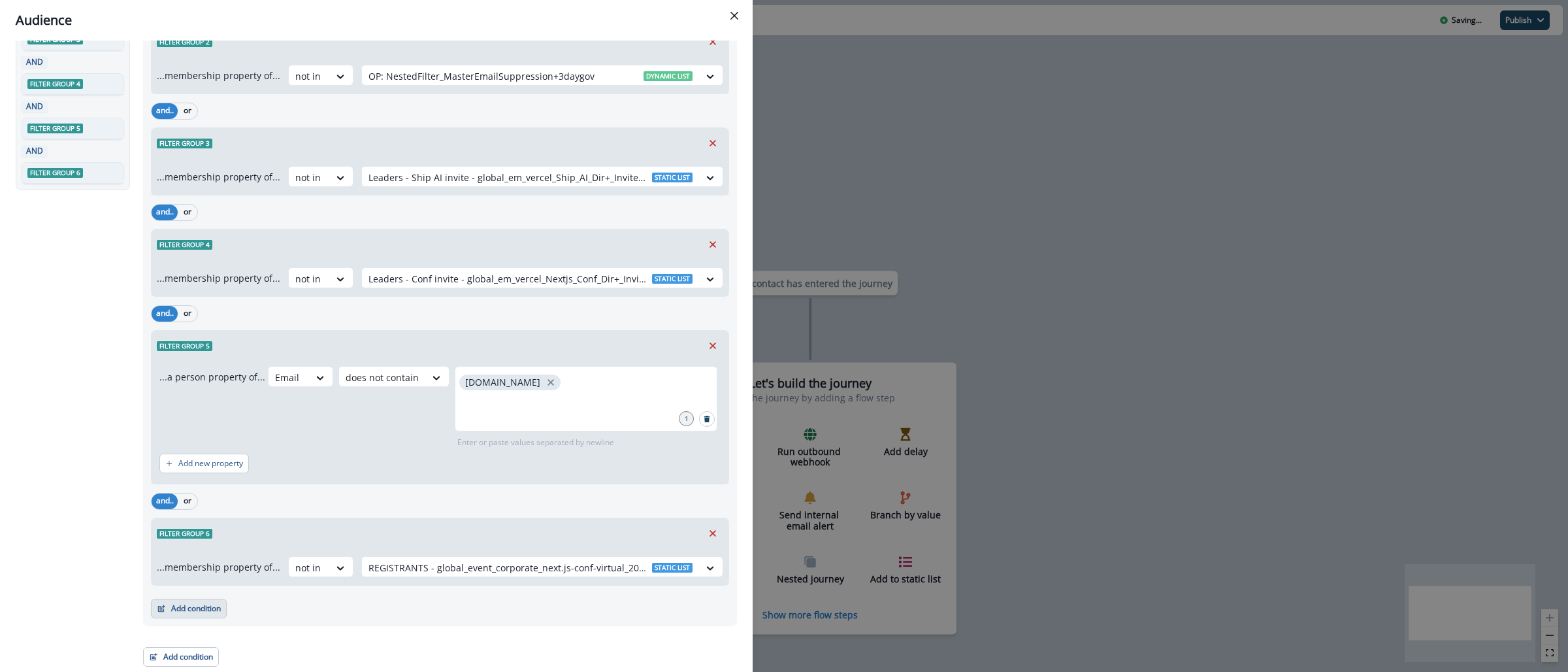
click at [199, 604] on button "Add condition" at bounding box center [189, 609] width 75 height 20
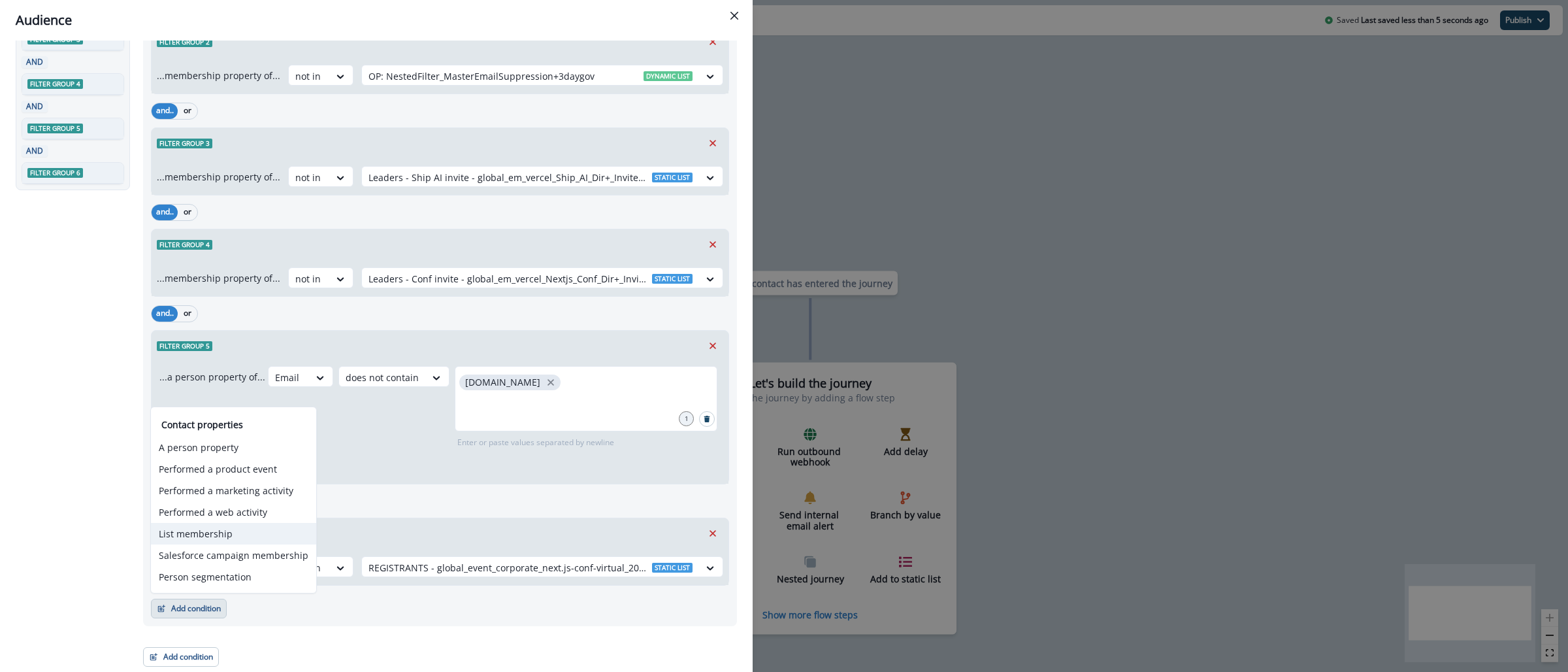
click at [203, 537] on button "List membership" at bounding box center [233, 533] width 165 height 21
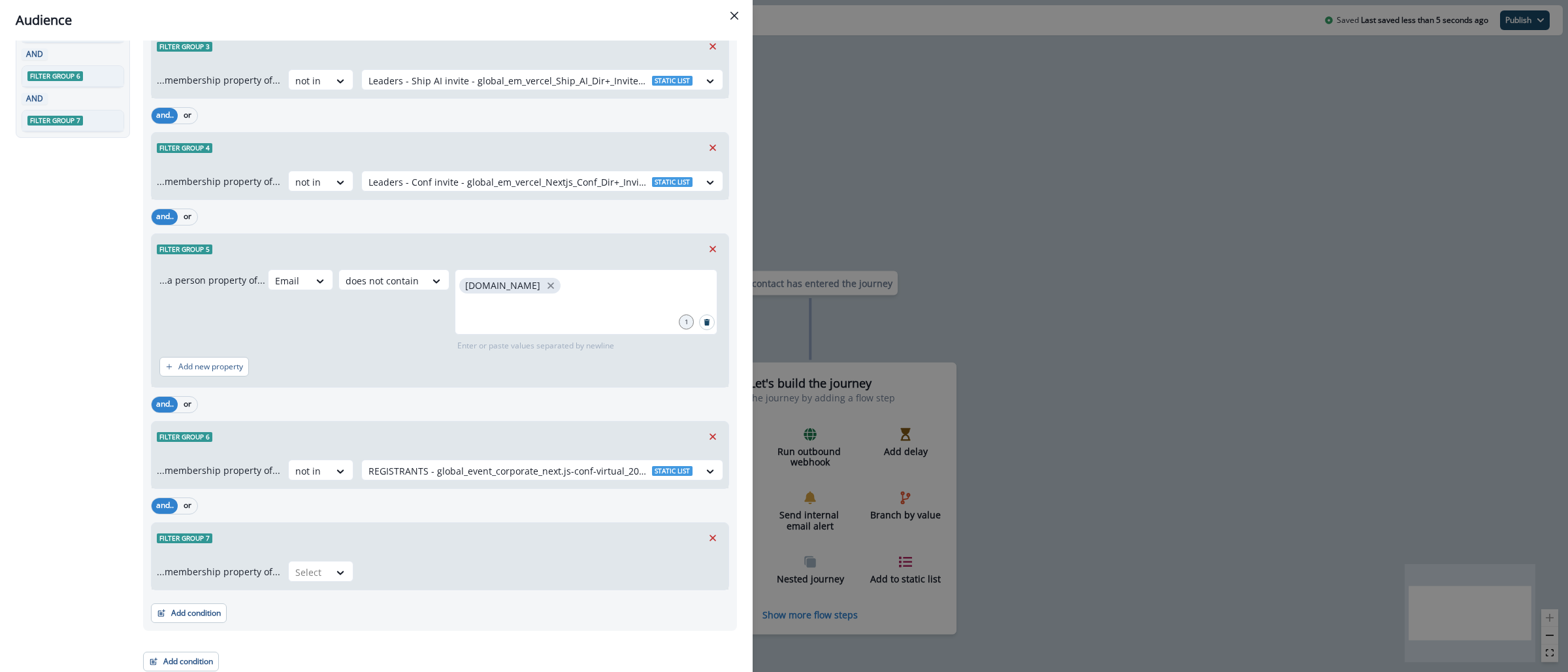
scroll to position [289, 0]
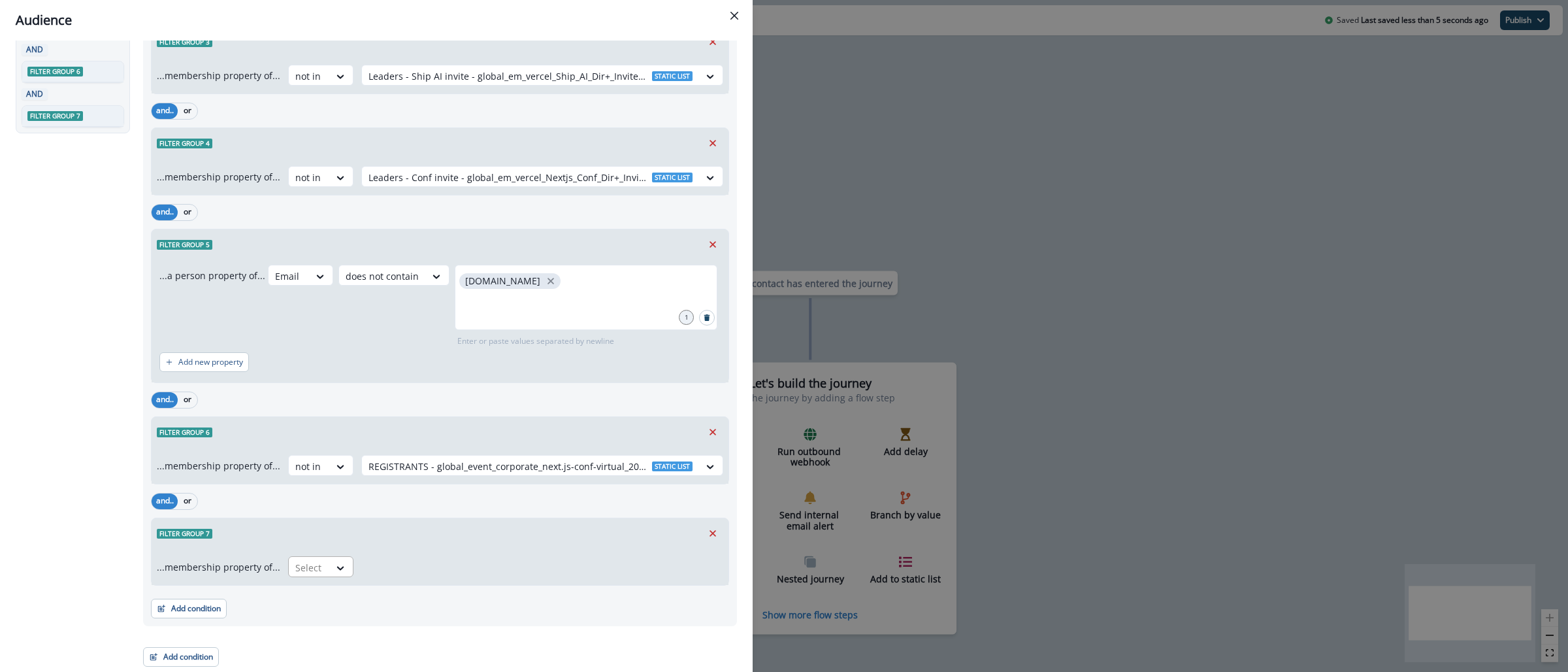
click at [316, 562] on div at bounding box center [309, 567] width 28 height 16
click at [320, 616] on div "not in" at bounding box center [316, 621] width 65 height 24
click at [554, 569] on div at bounding box center [530, 567] width 324 height 16
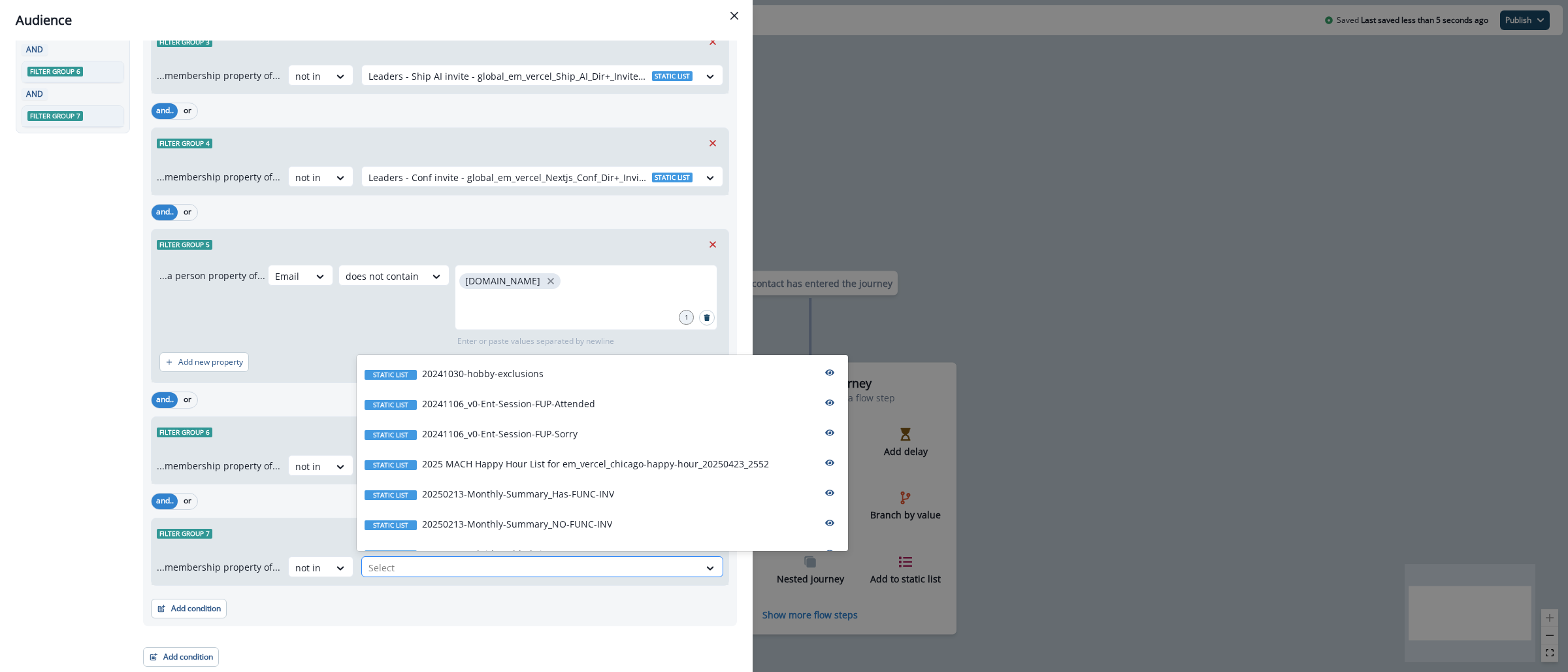
paste input "**********"
type input "**********"
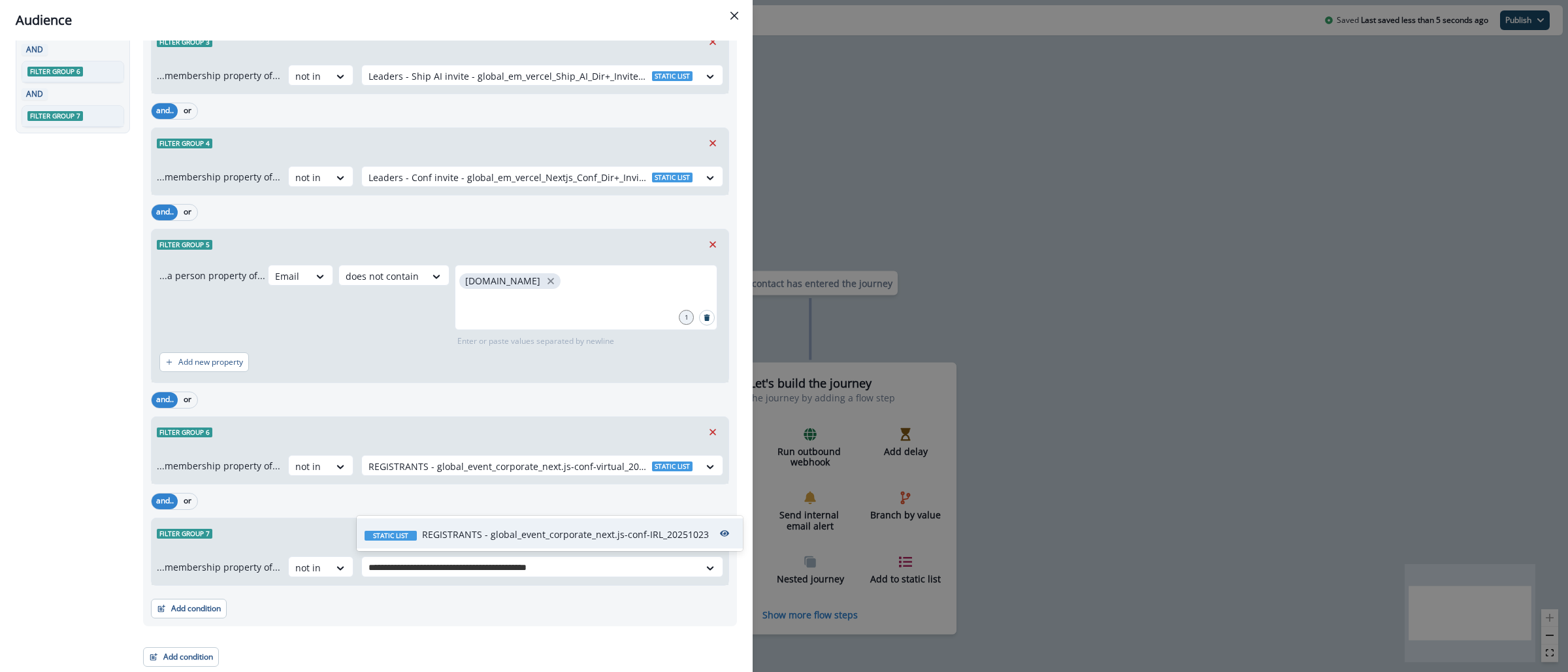
click at [544, 537] on p "REGISTRANTS - global_event_corporate_next.js-conf-IRL_20251023" at bounding box center [565, 534] width 287 height 14
click at [211, 605] on button "Add condition" at bounding box center [189, 609] width 75 height 20
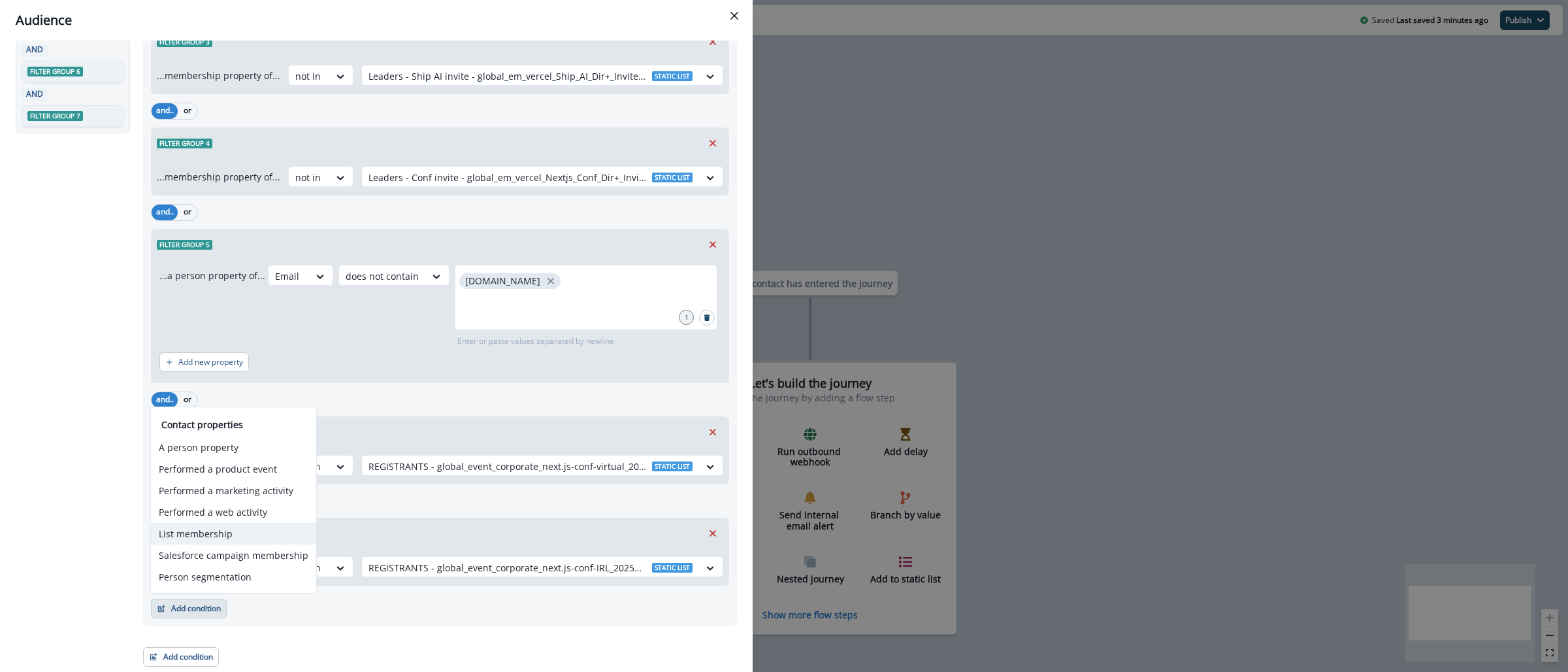
click at [223, 535] on button "List membership" at bounding box center [233, 533] width 165 height 21
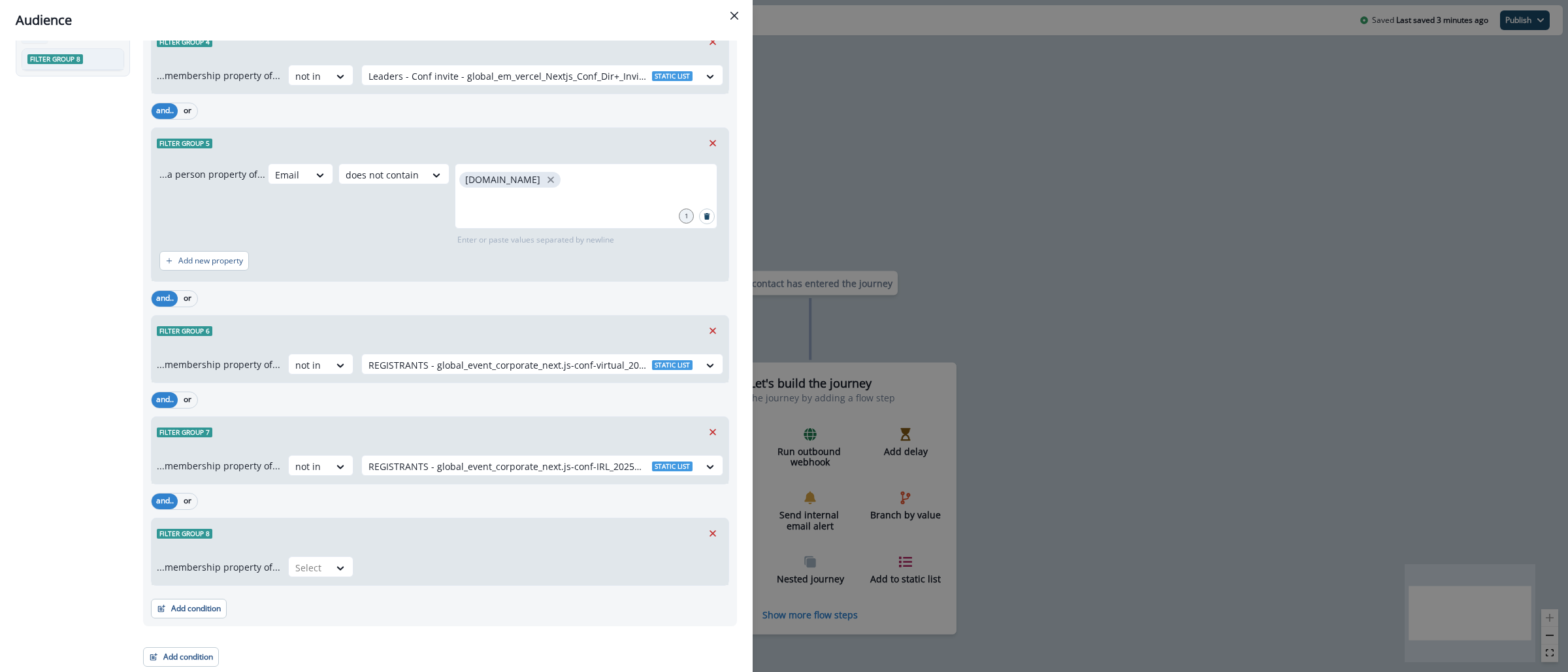
scroll to position [390, 0]
click at [300, 567] on div at bounding box center [309, 567] width 28 height 16
click at [324, 614] on div "not in" at bounding box center [316, 621] width 65 height 24
click at [410, 565] on div at bounding box center [530, 567] width 324 height 16
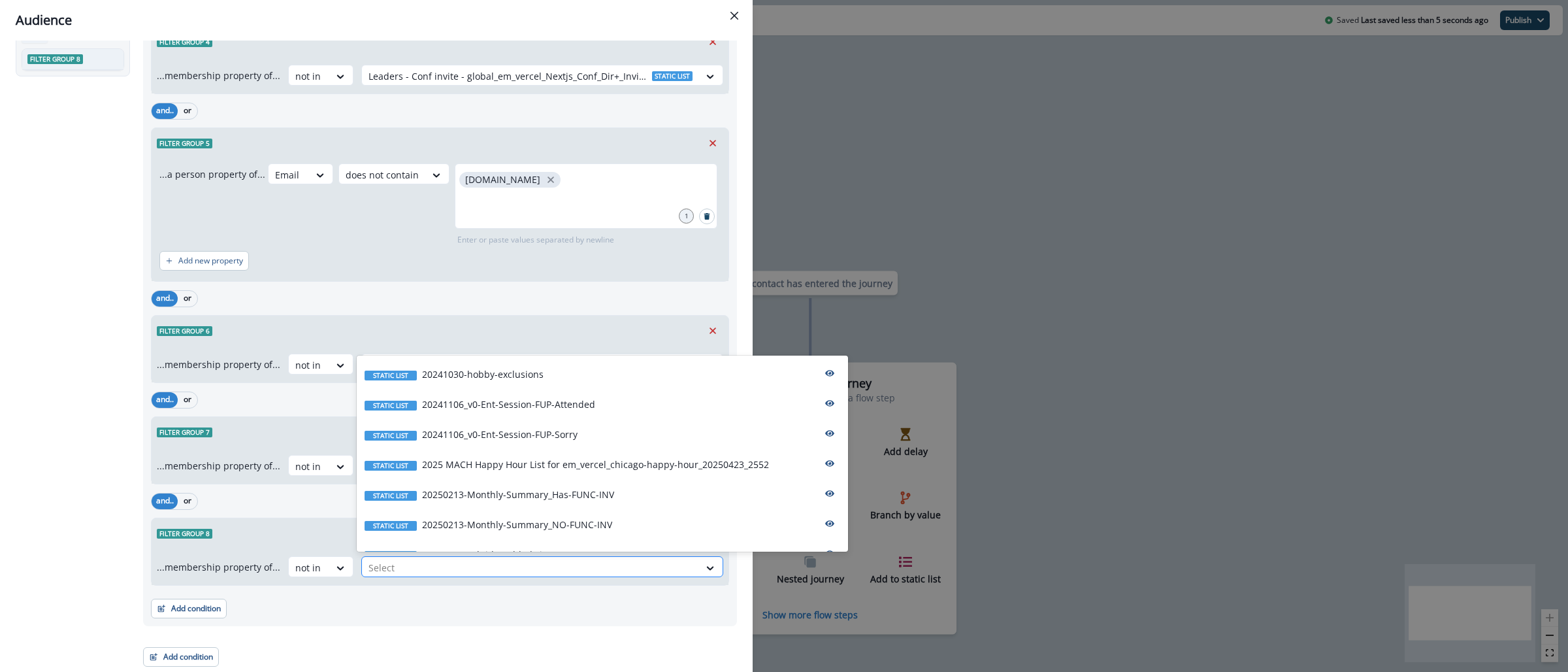
paste input "**********"
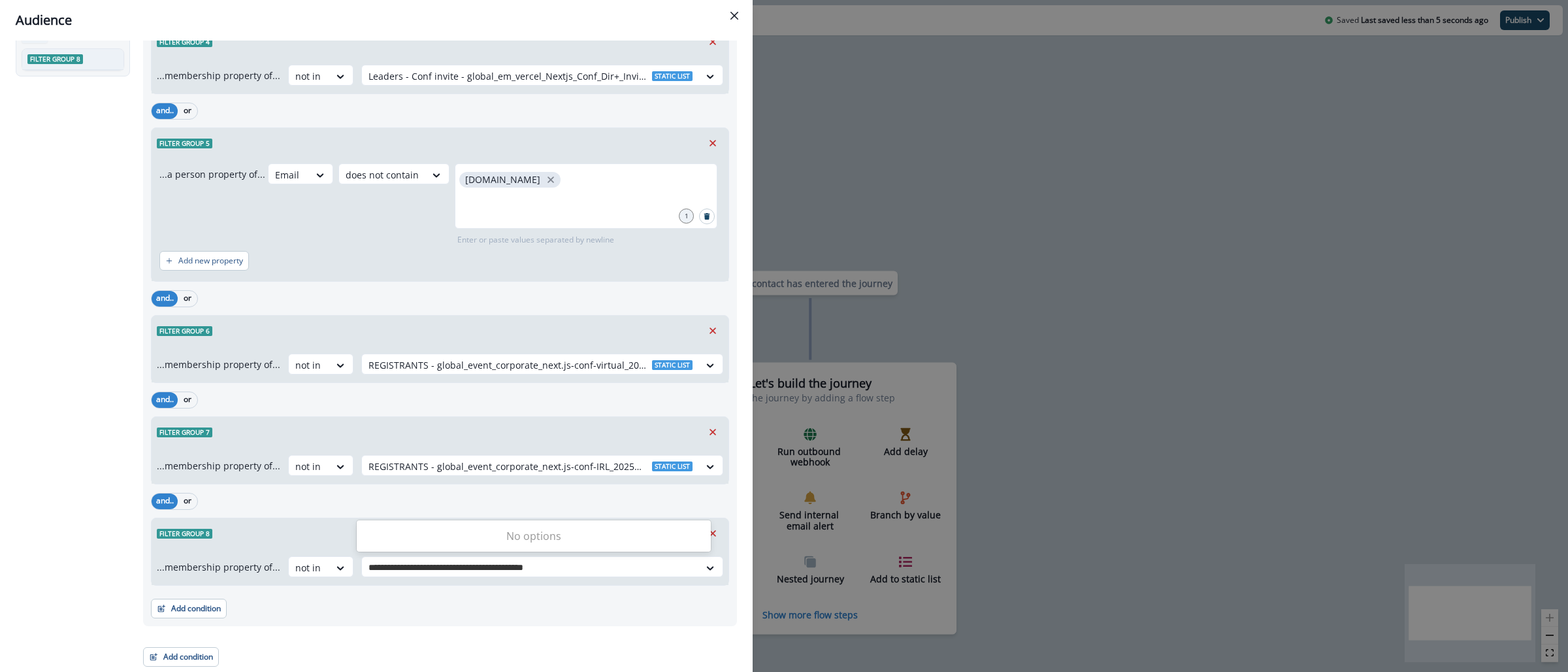
type input "**********"
click at [471, 590] on div "Add condition Contact properties A person property Performed a product event Pe…" at bounding box center [440, 602] width 578 height 33
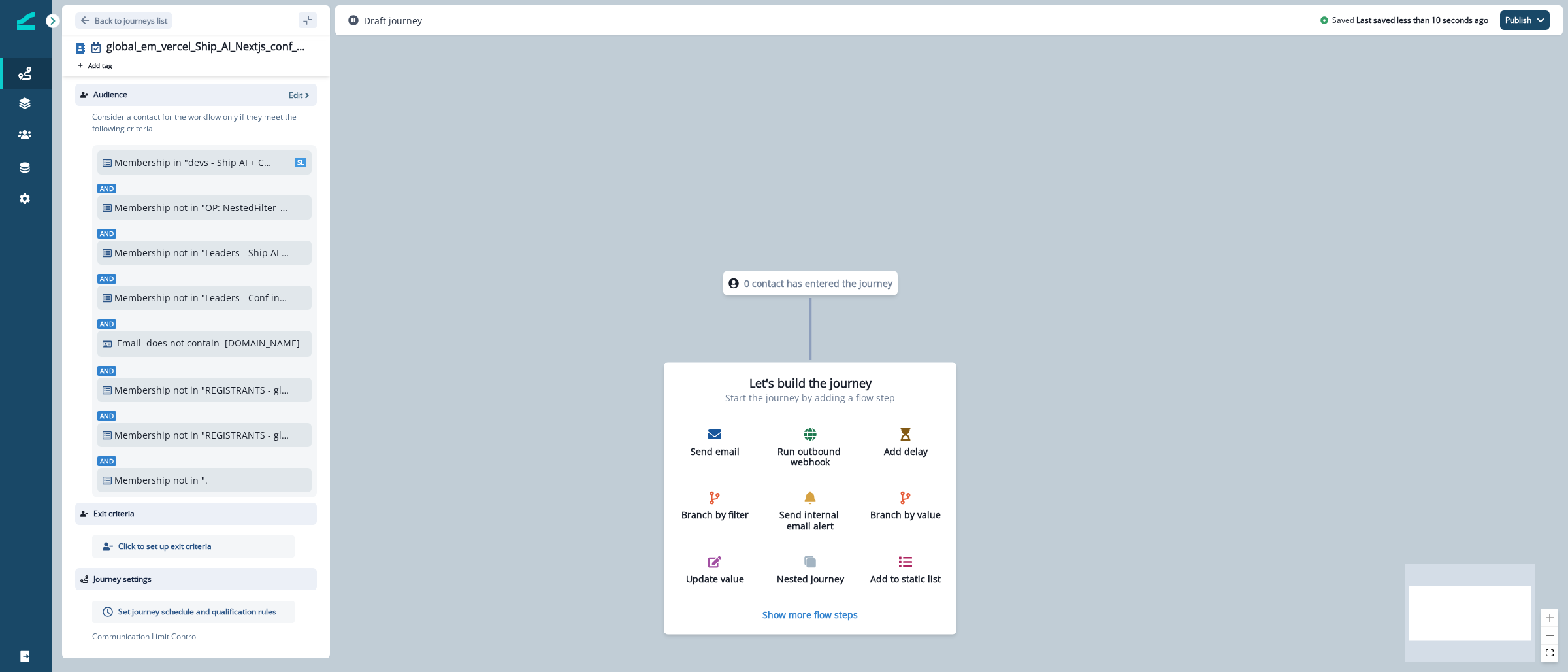
click at [289, 92] on p "Edit" at bounding box center [295, 95] width 14 height 11
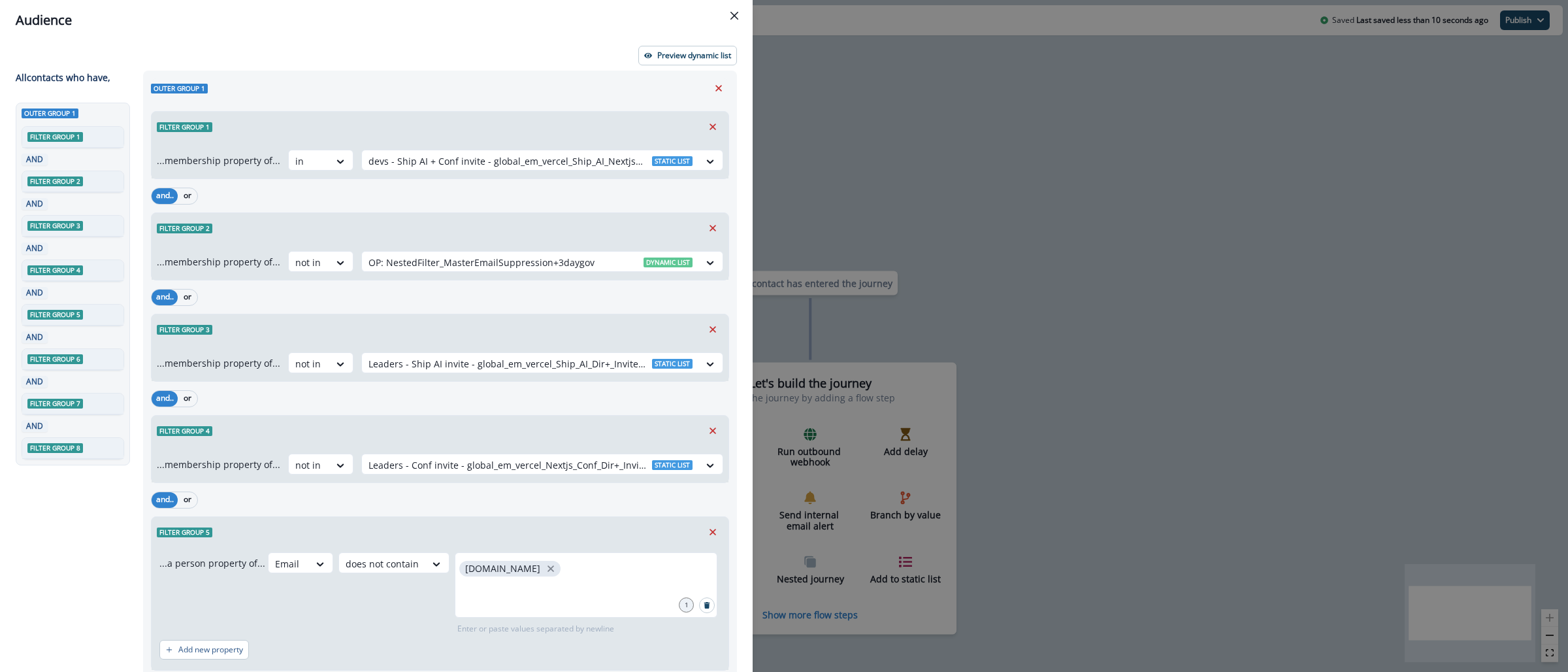
scroll to position [390, 0]
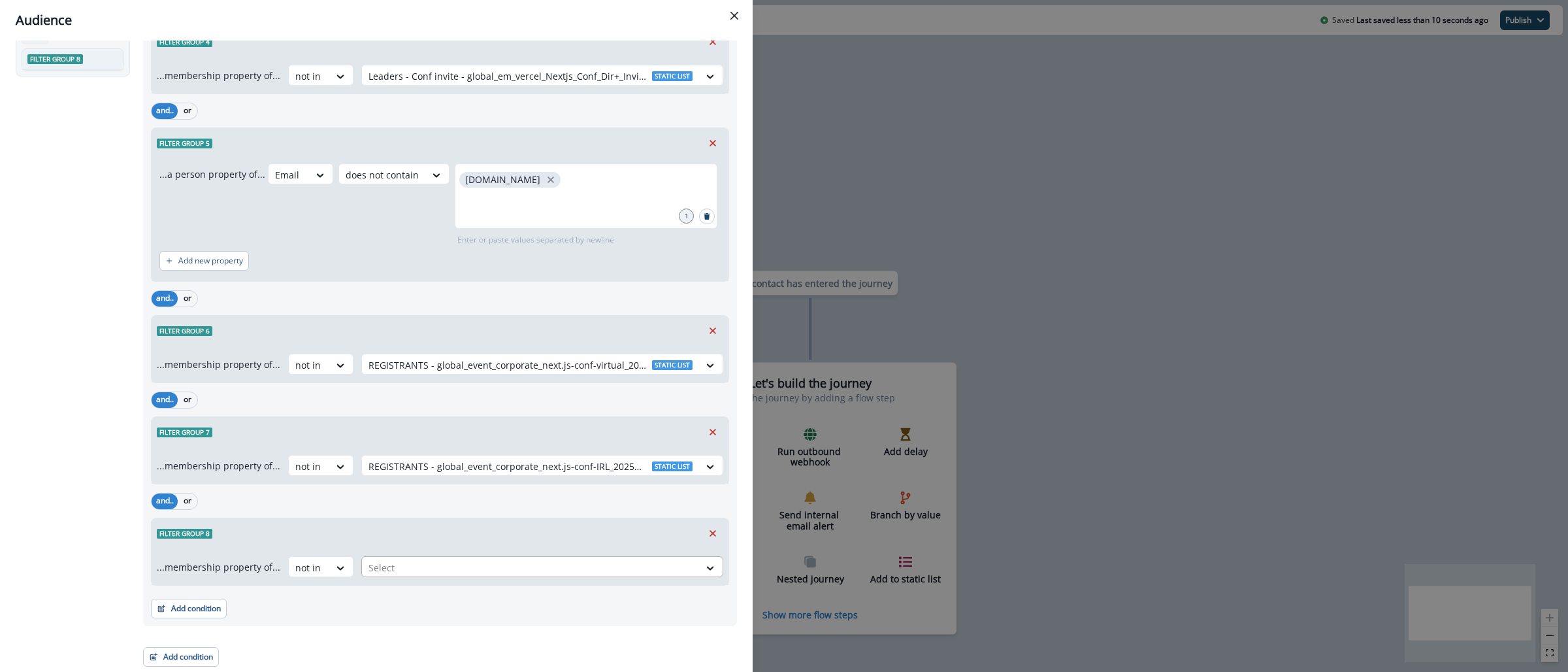
click at [415, 560] on div at bounding box center [530, 567] width 324 height 16
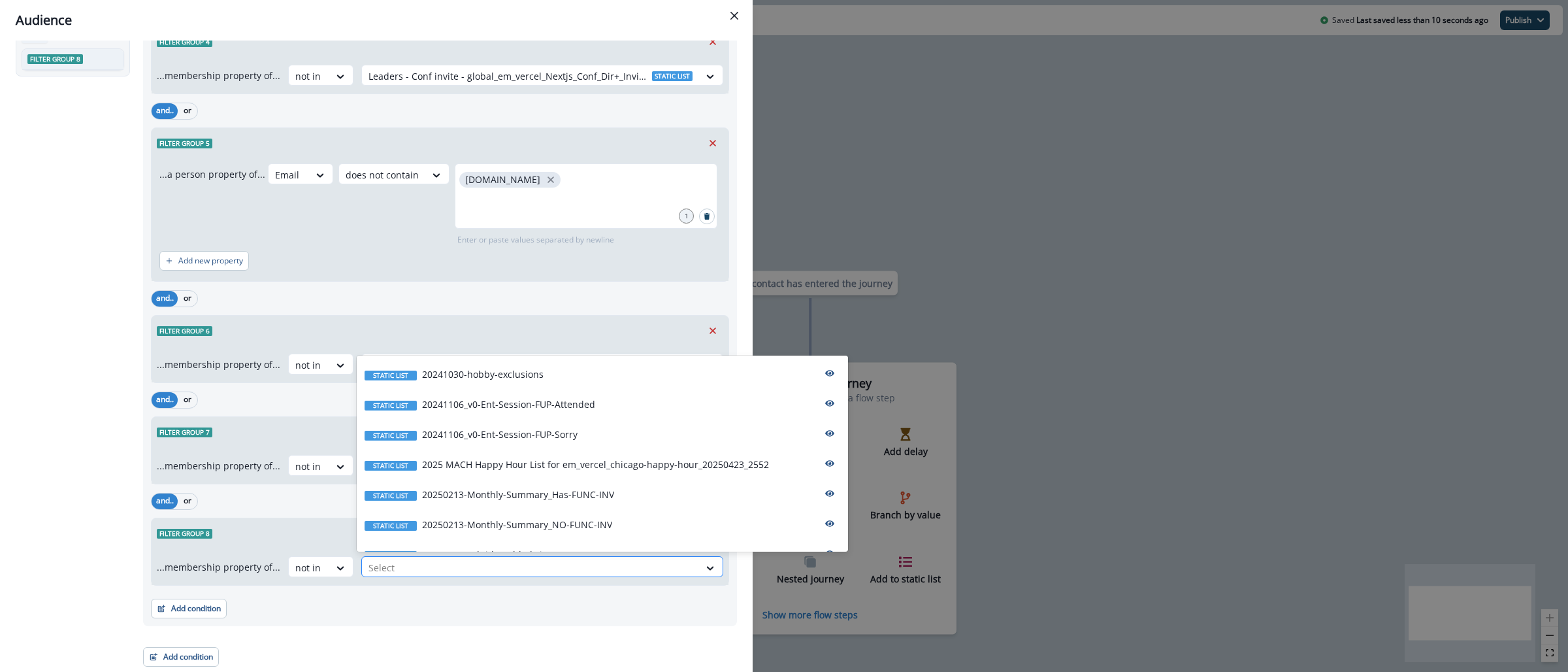
paste input "**********"
type input "**********"
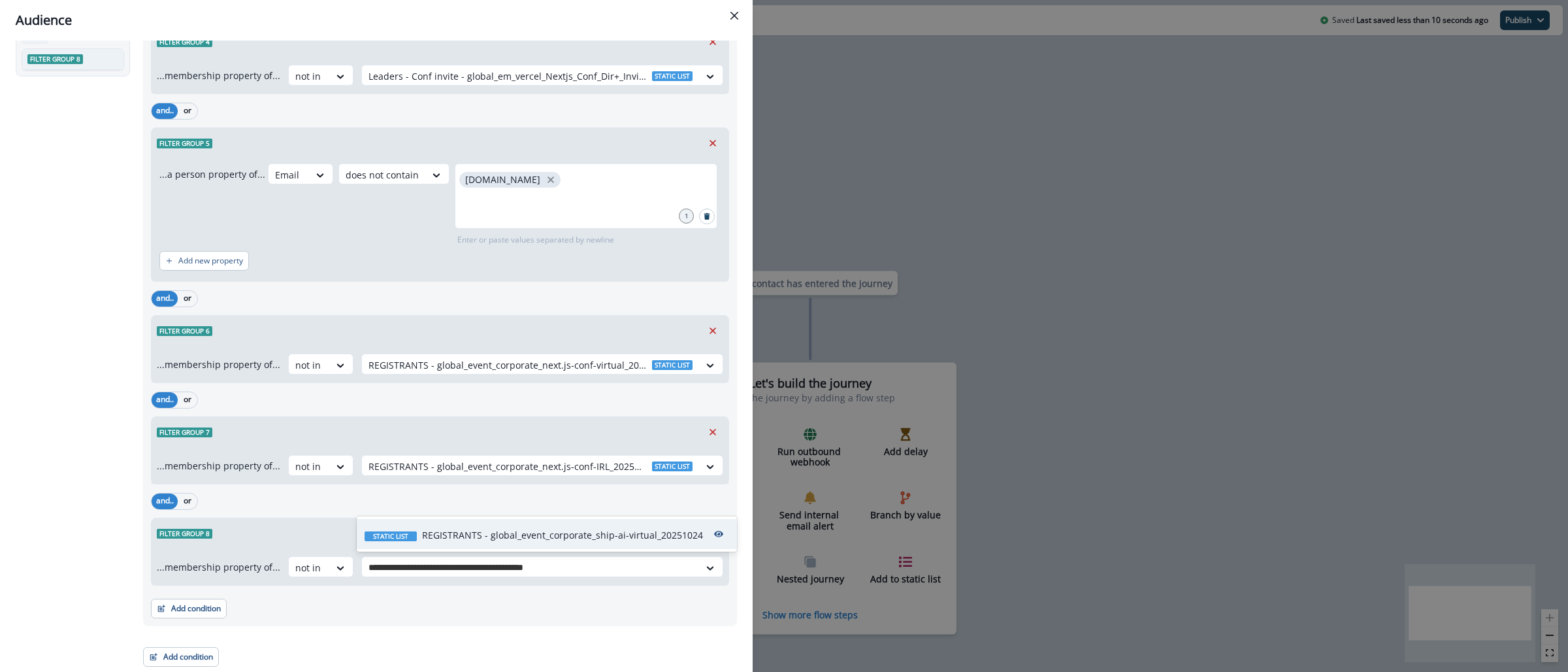
click at [572, 540] on p "REGISTRANTS - global_event_corporate_ship-ai-virtual_20251024" at bounding box center [562, 535] width 281 height 14
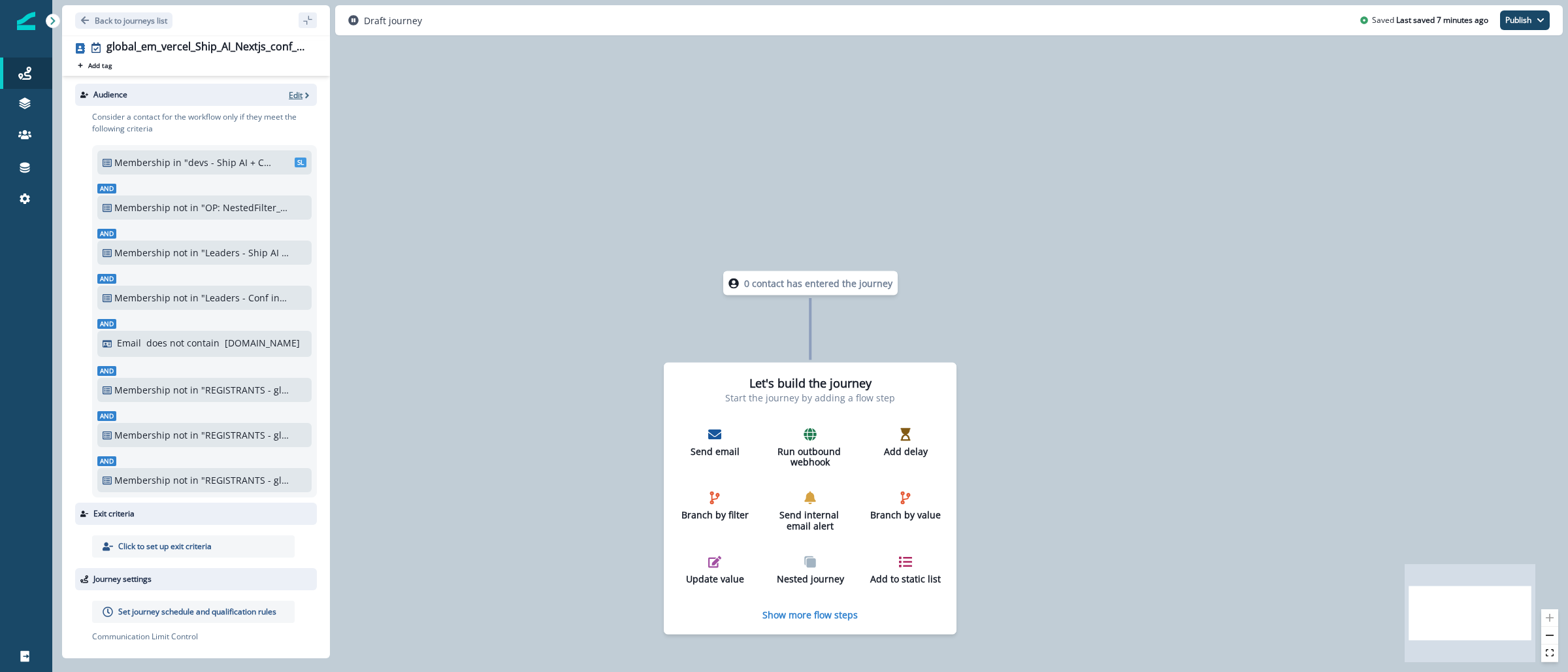
click at [289, 95] on p "Edit" at bounding box center [295, 95] width 14 height 11
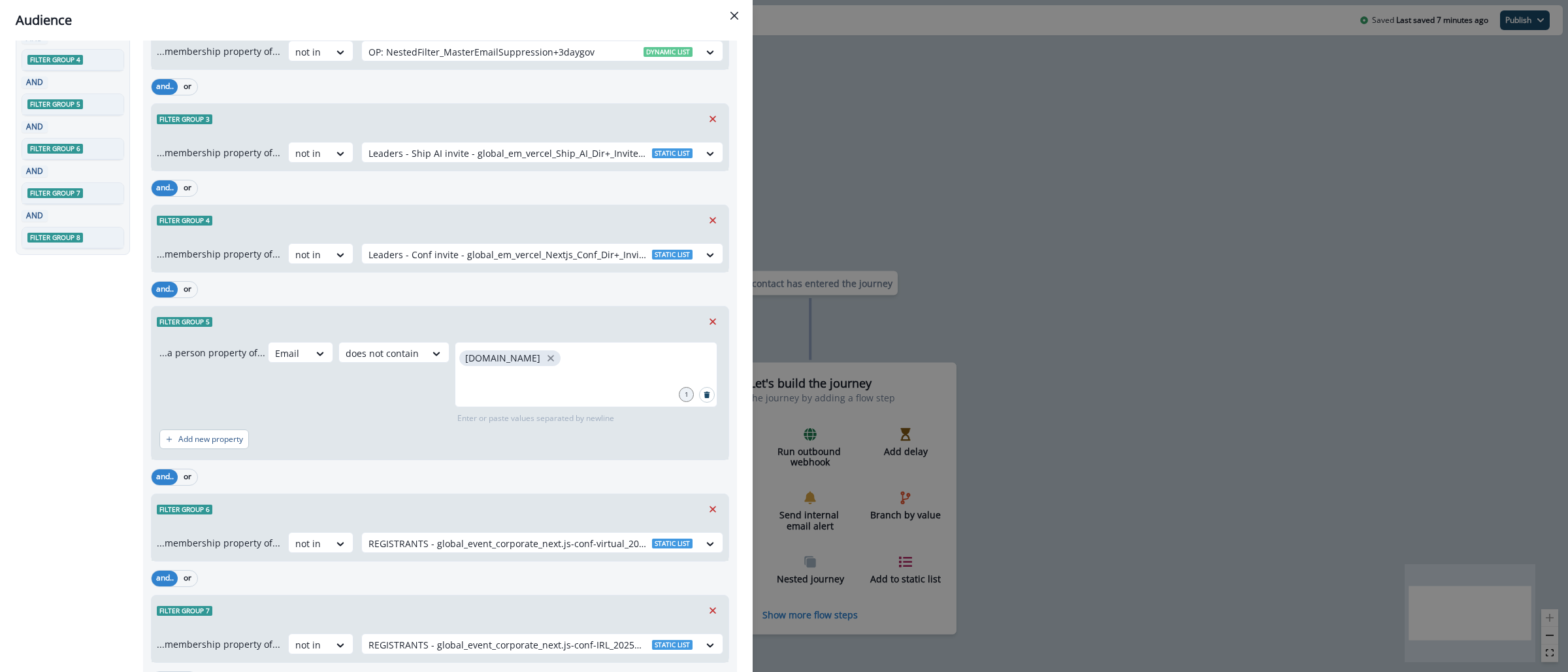
scroll to position [390, 0]
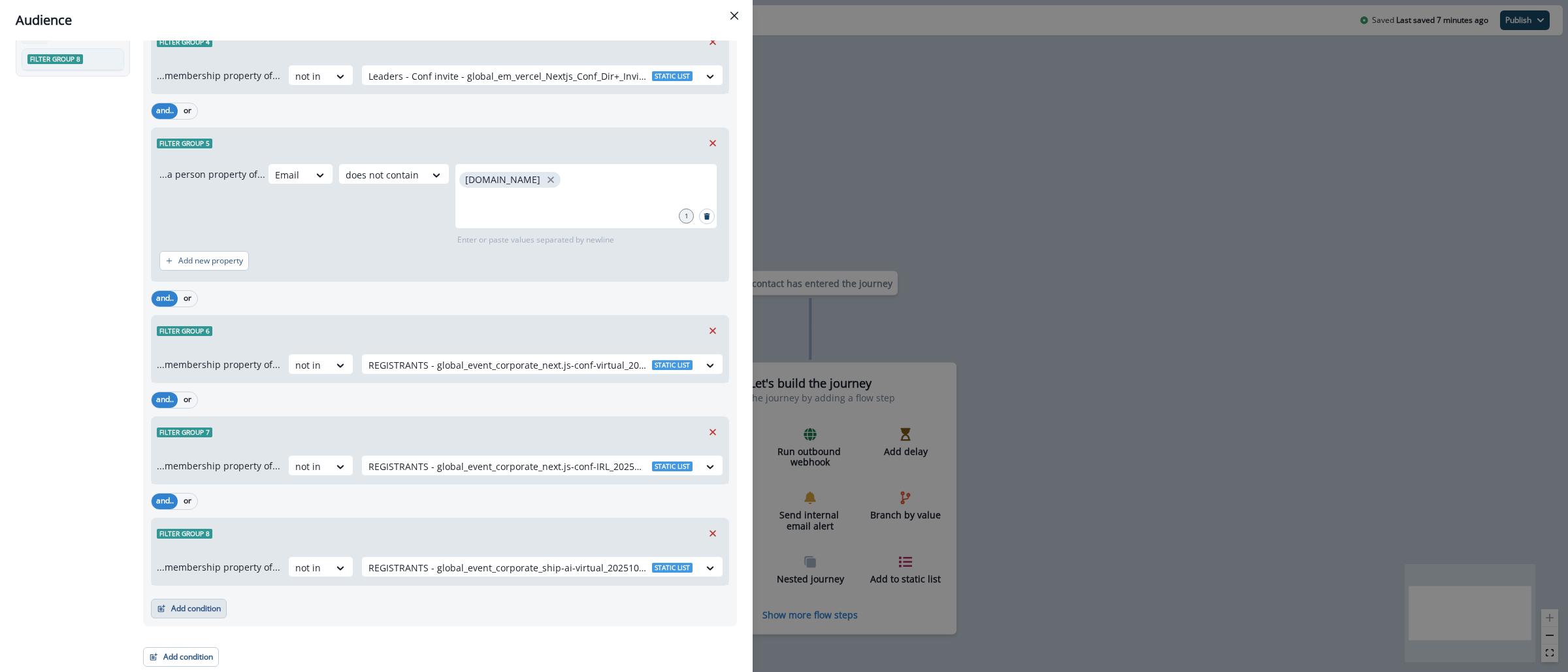
click at [204, 602] on button "Add condition" at bounding box center [189, 609] width 75 height 20
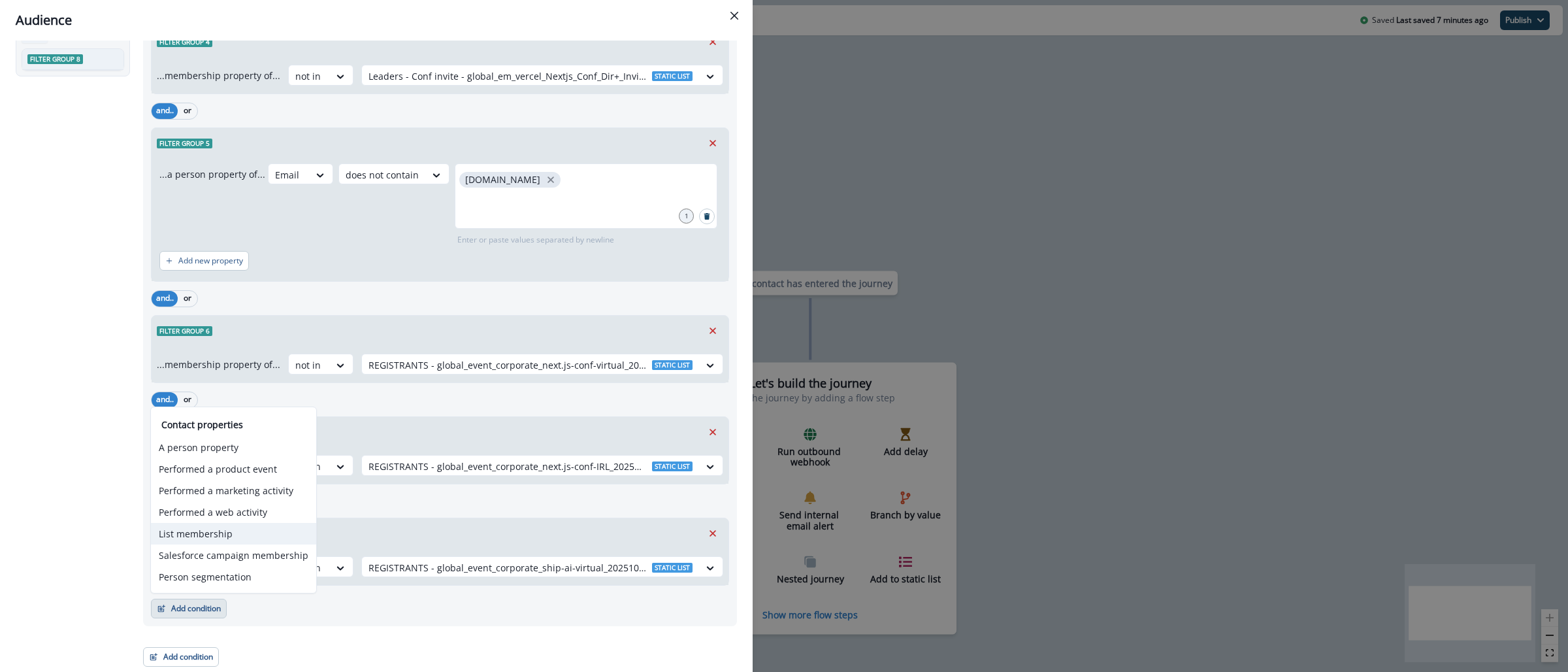
click at [207, 531] on button "List membership" at bounding box center [233, 533] width 165 height 21
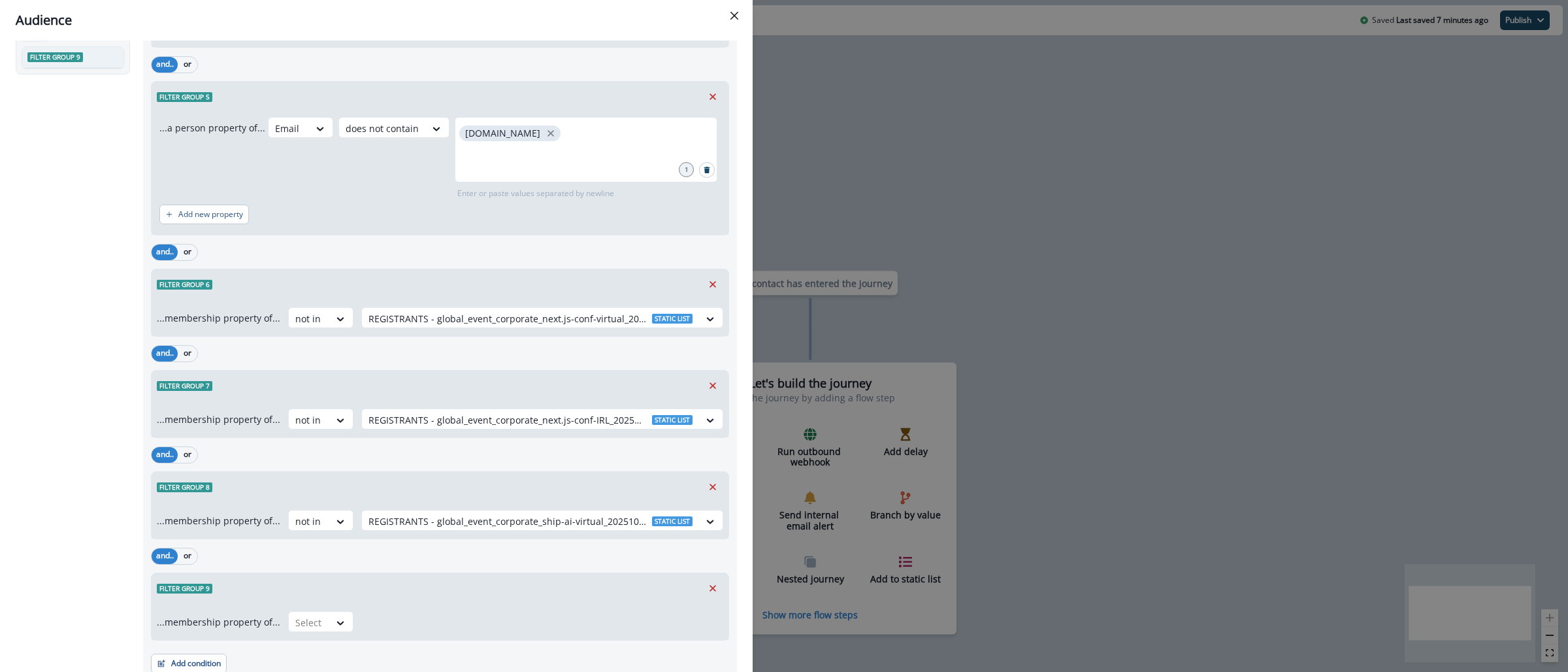
scroll to position [491, 0]
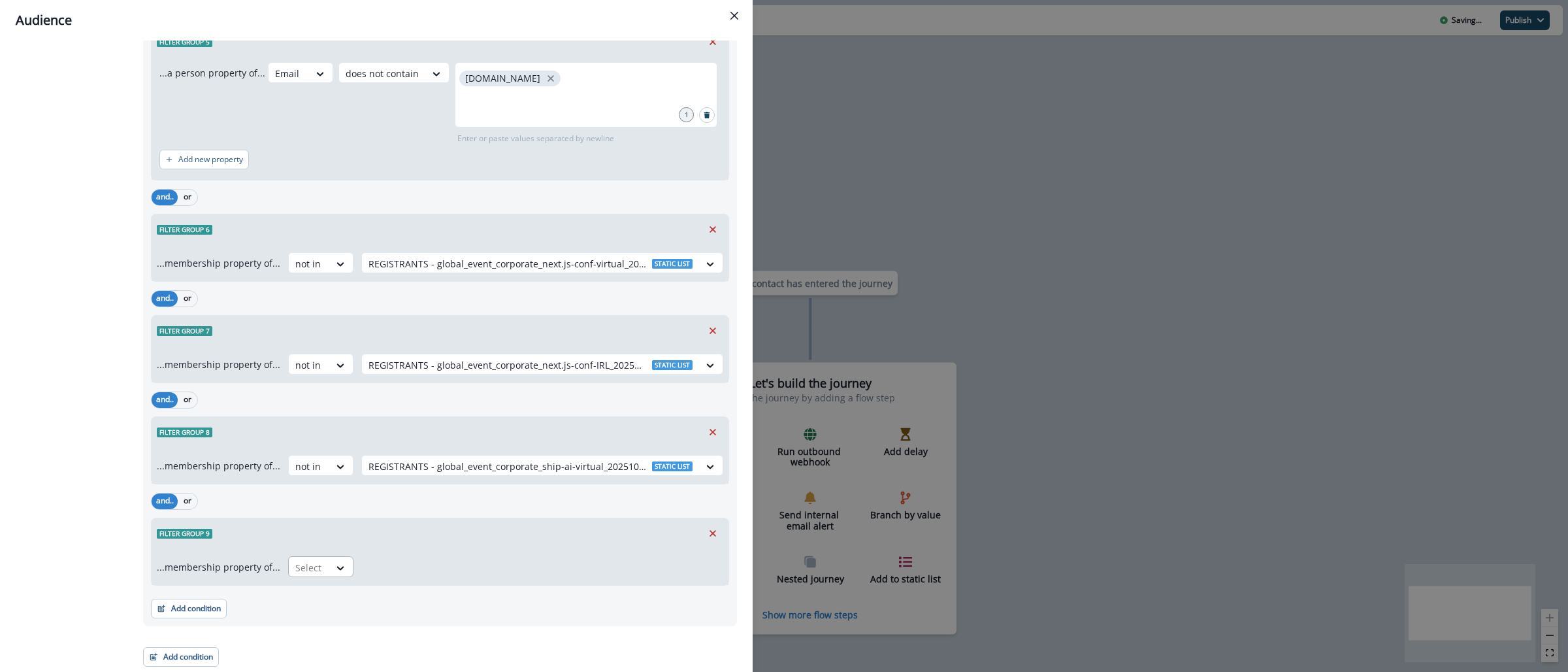
click at [307, 571] on div at bounding box center [309, 567] width 28 height 16
click at [305, 604] on div "not in" at bounding box center [316, 597] width 65 height 24
click at [437, 563] on div at bounding box center [530, 567] width 324 height 16
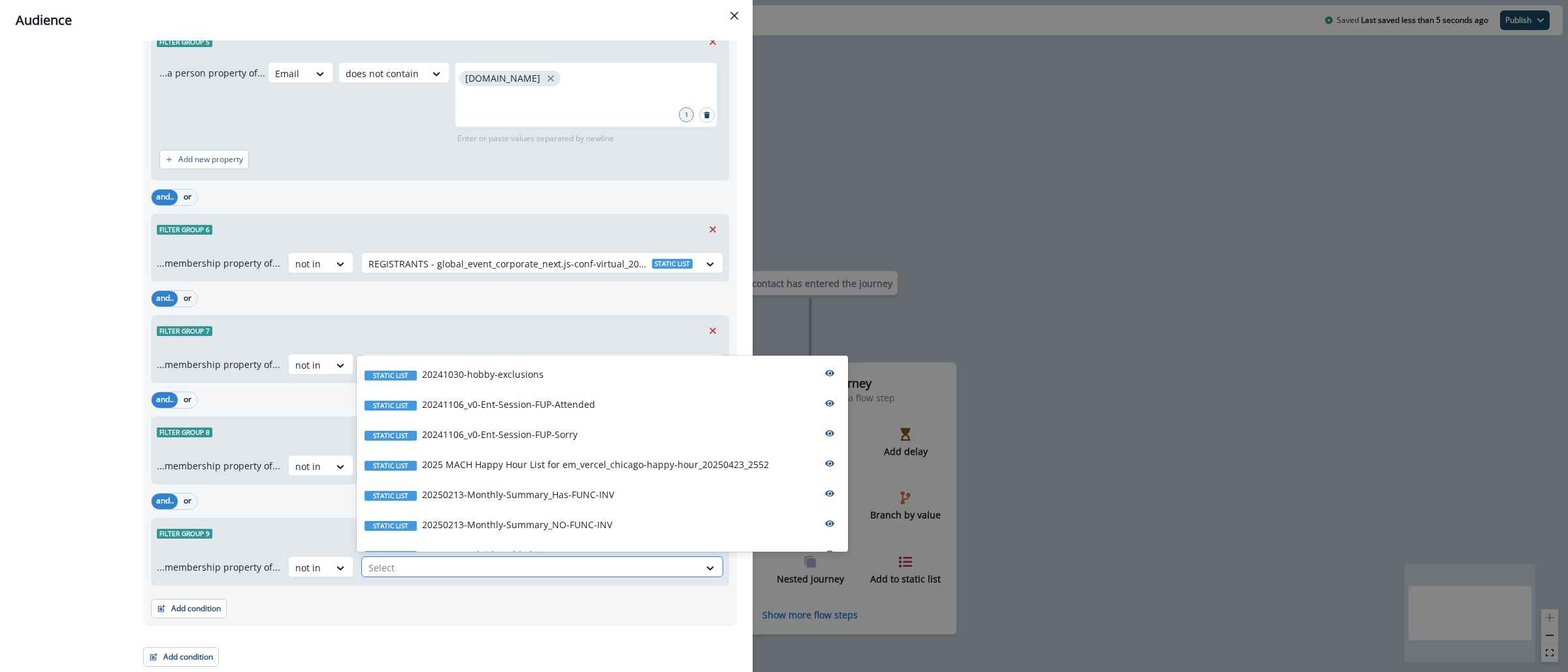
paste input "**********"
type input "**********"
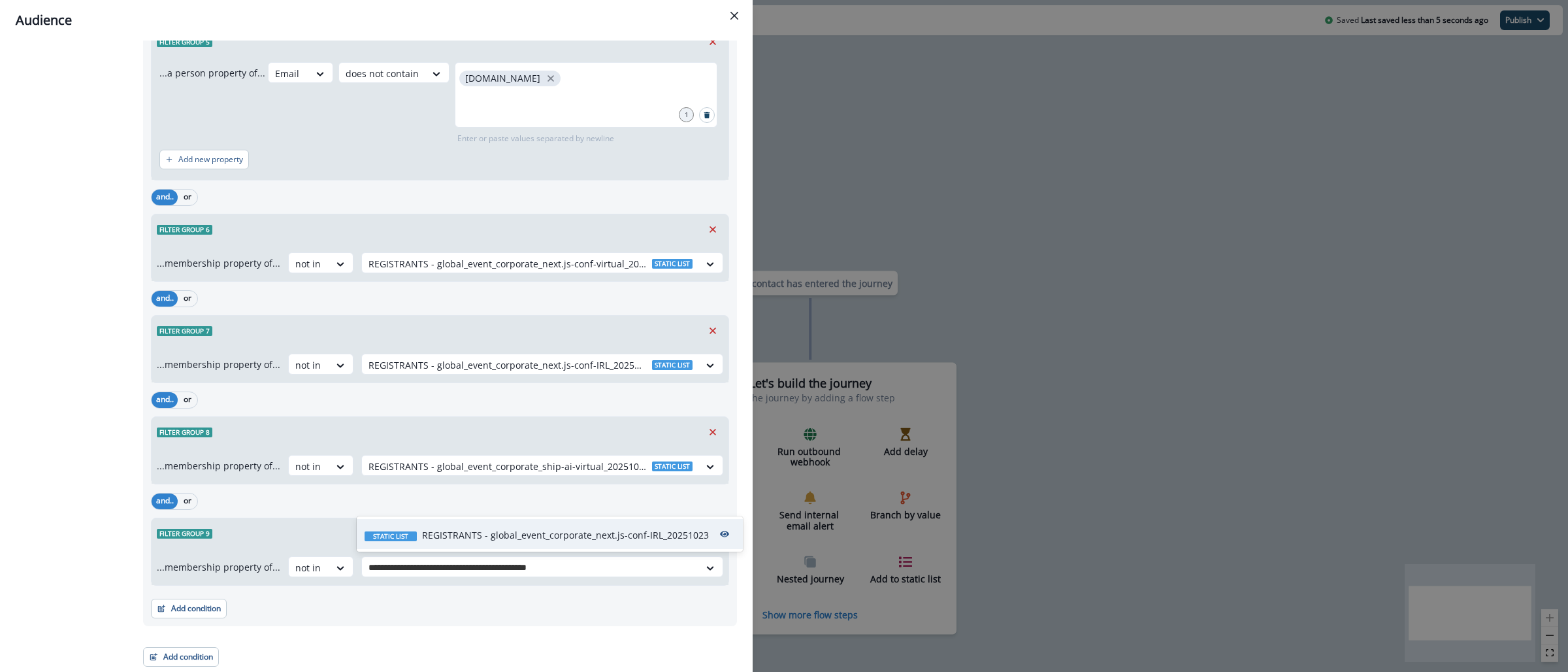
click at [470, 546] on div "Static list REGISTRANTS - global_event_corporate_next.js-conf-IRL_20251023" at bounding box center [549, 534] width 386 height 30
click at [467, 607] on div "Add condition Contact properties A person property Performed a product event Pe…" at bounding box center [440, 602] width 578 height 33
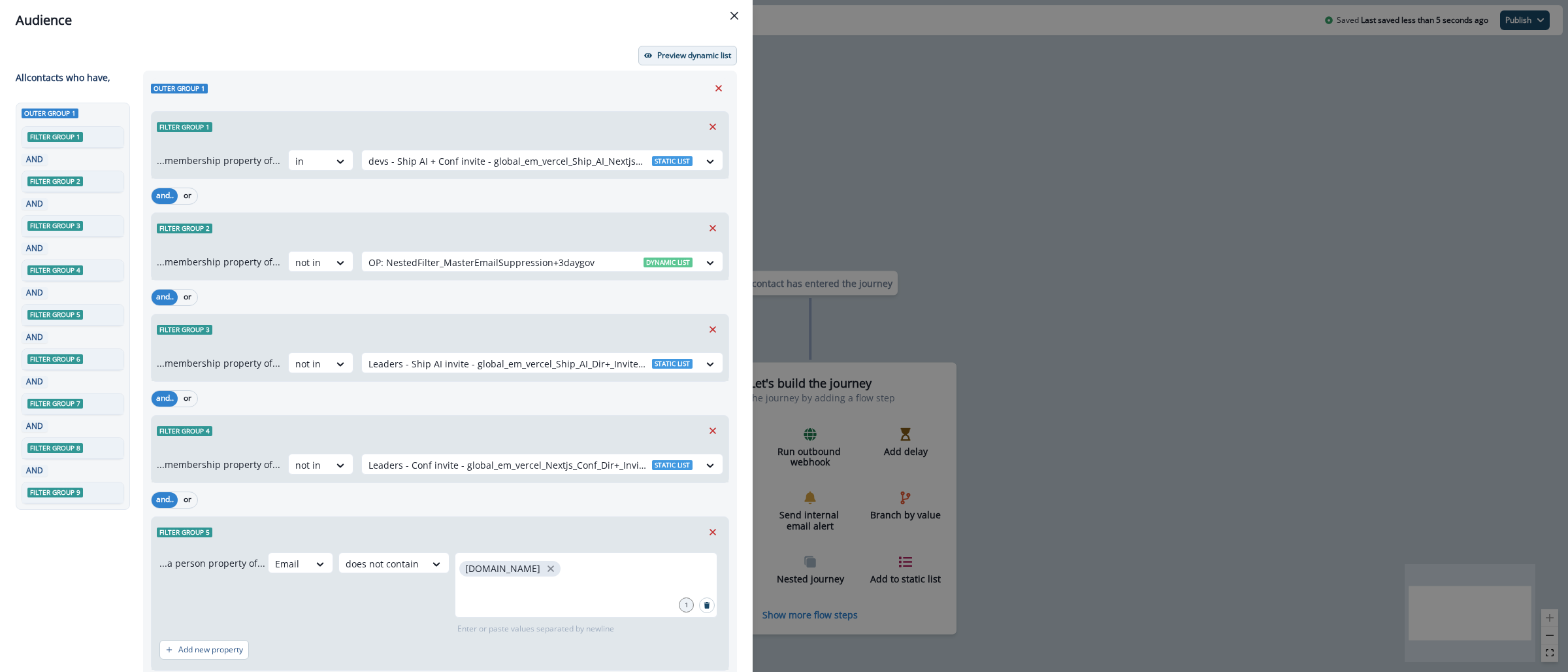
click at [657, 57] on p "Preview dynamic list" at bounding box center [694, 56] width 74 height 9
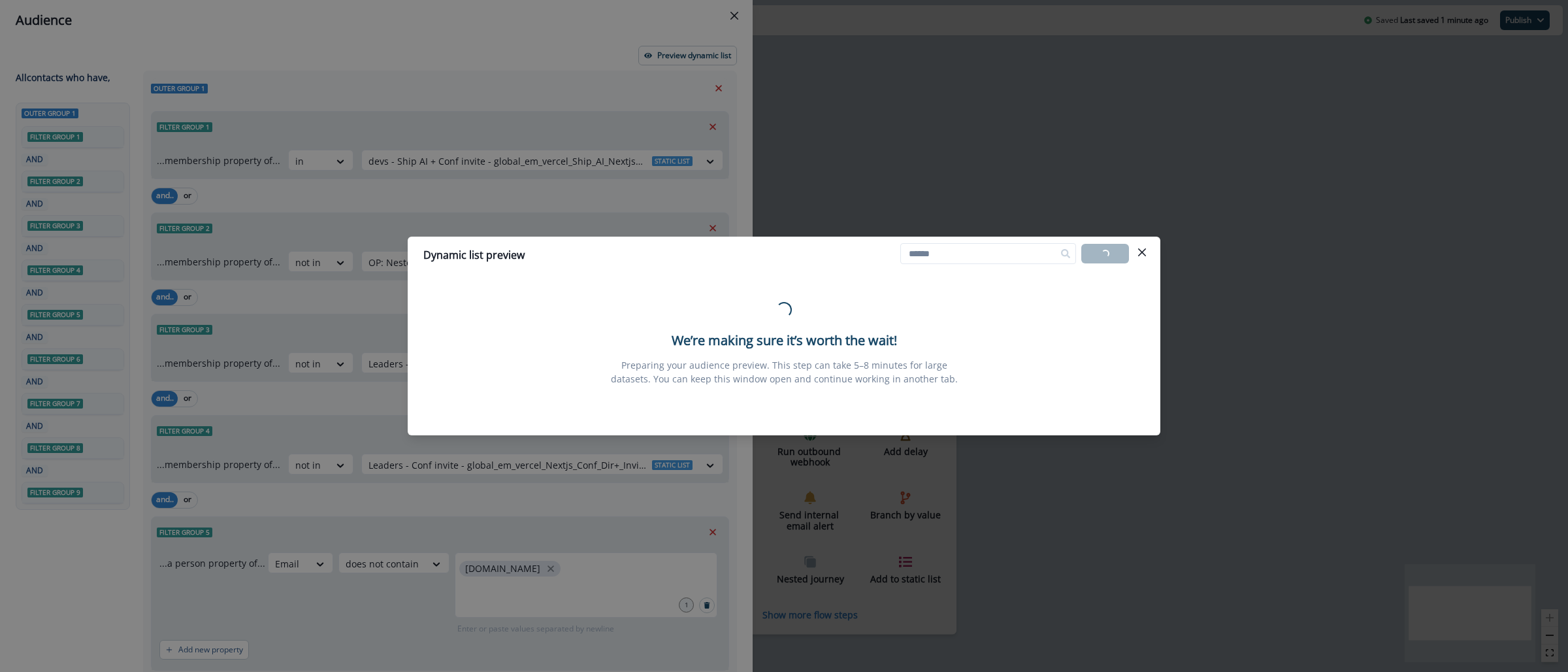
click at [791, 100] on div "Dynamic list preview Loading... Export list Loading... We’re making sure it’s w…" at bounding box center [784, 336] width 1568 height 672
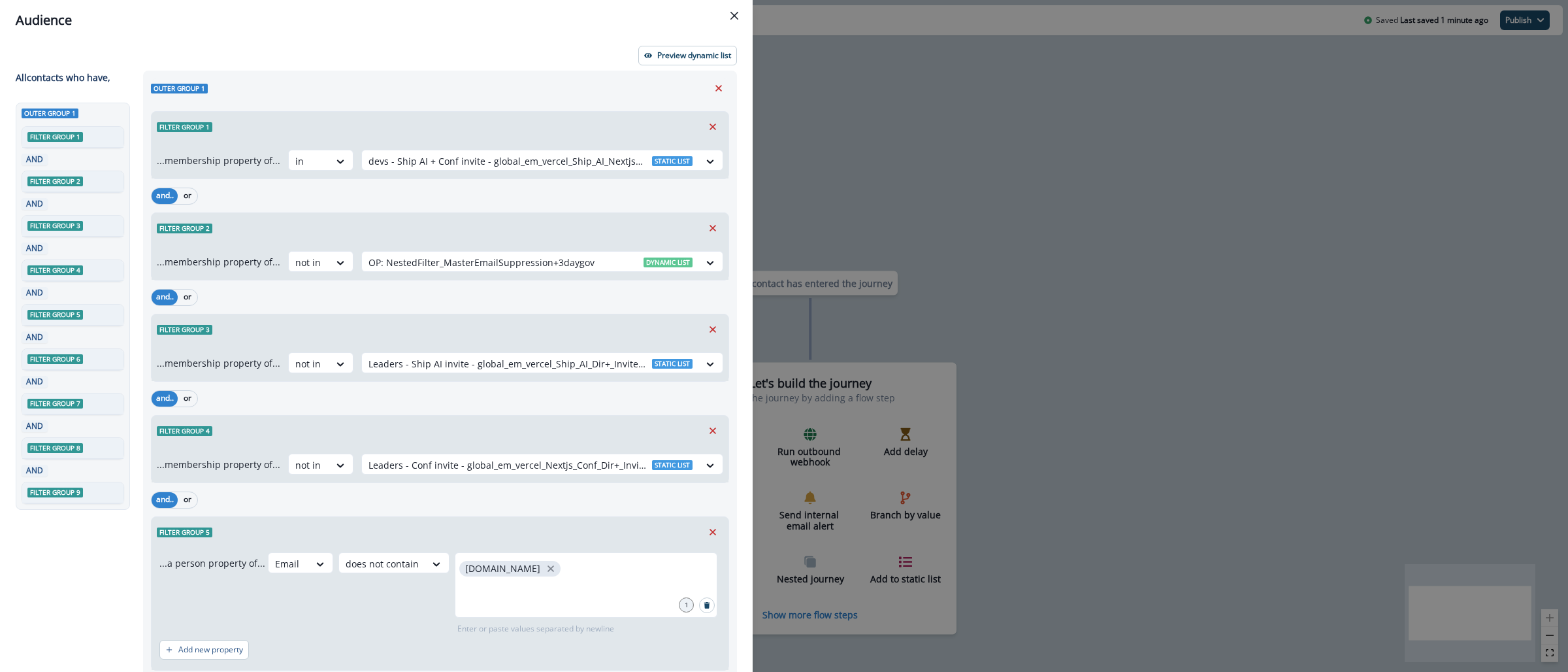
click at [880, 123] on div "Audience Preview dynamic list All contact s who have, Outer group 1 Filter grou…" at bounding box center [784, 336] width 1568 height 672
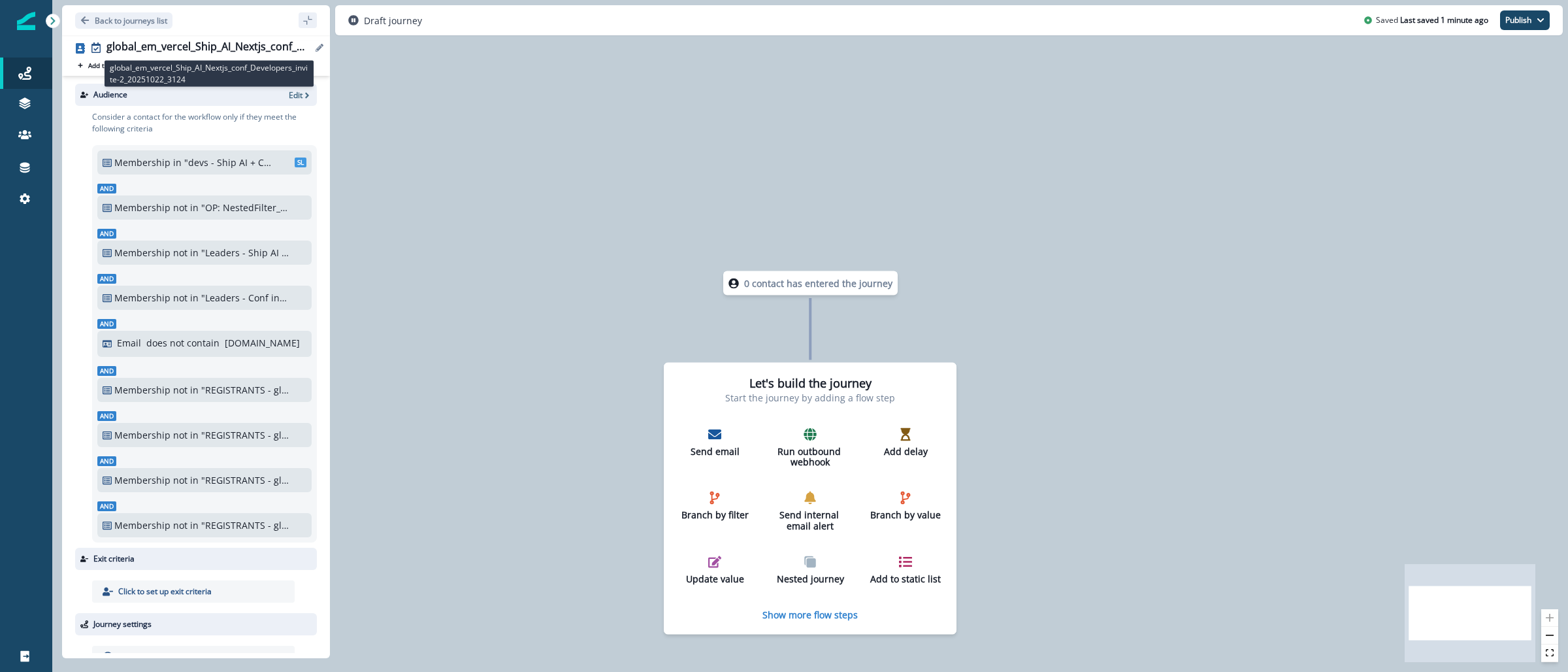
click at [255, 48] on div "global_em_vercel_Ship_AI_Nextjs_conf_Developers_invite-2_20251022_3124" at bounding box center [209, 48] width 205 height 14
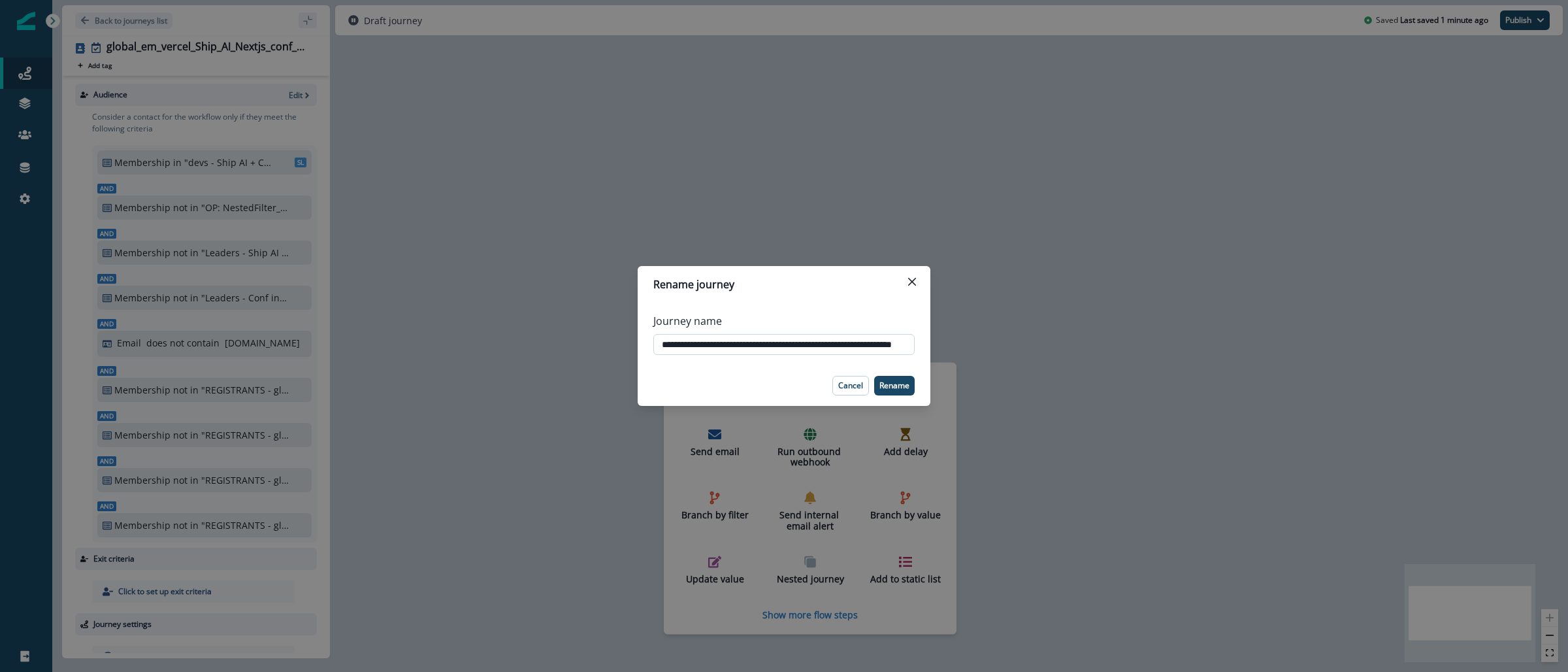
click at [784, 350] on input "**********" at bounding box center [784, 344] width 261 height 21
click at [525, 142] on div "**********" at bounding box center [784, 336] width 1568 height 672
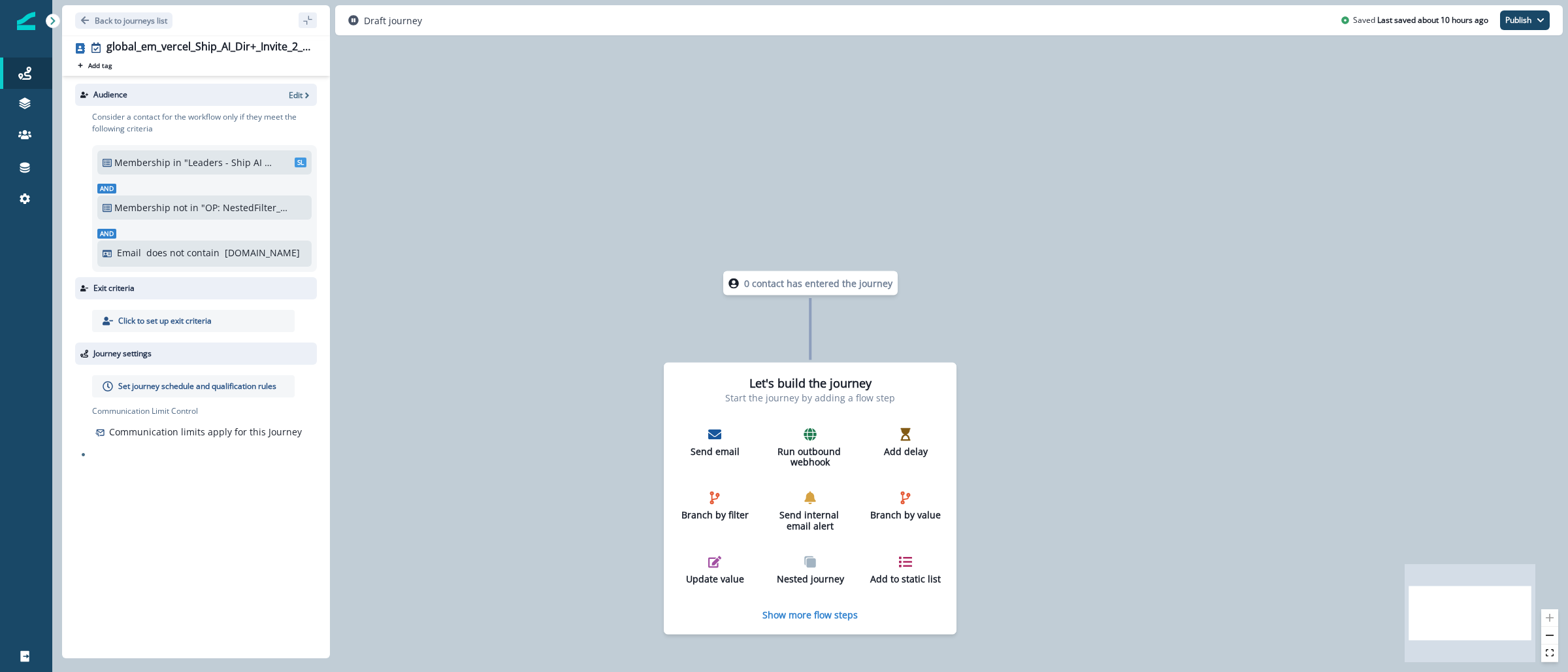
click at [304, 96] on icon "button" at bounding box center [307, 95] width 9 height 9
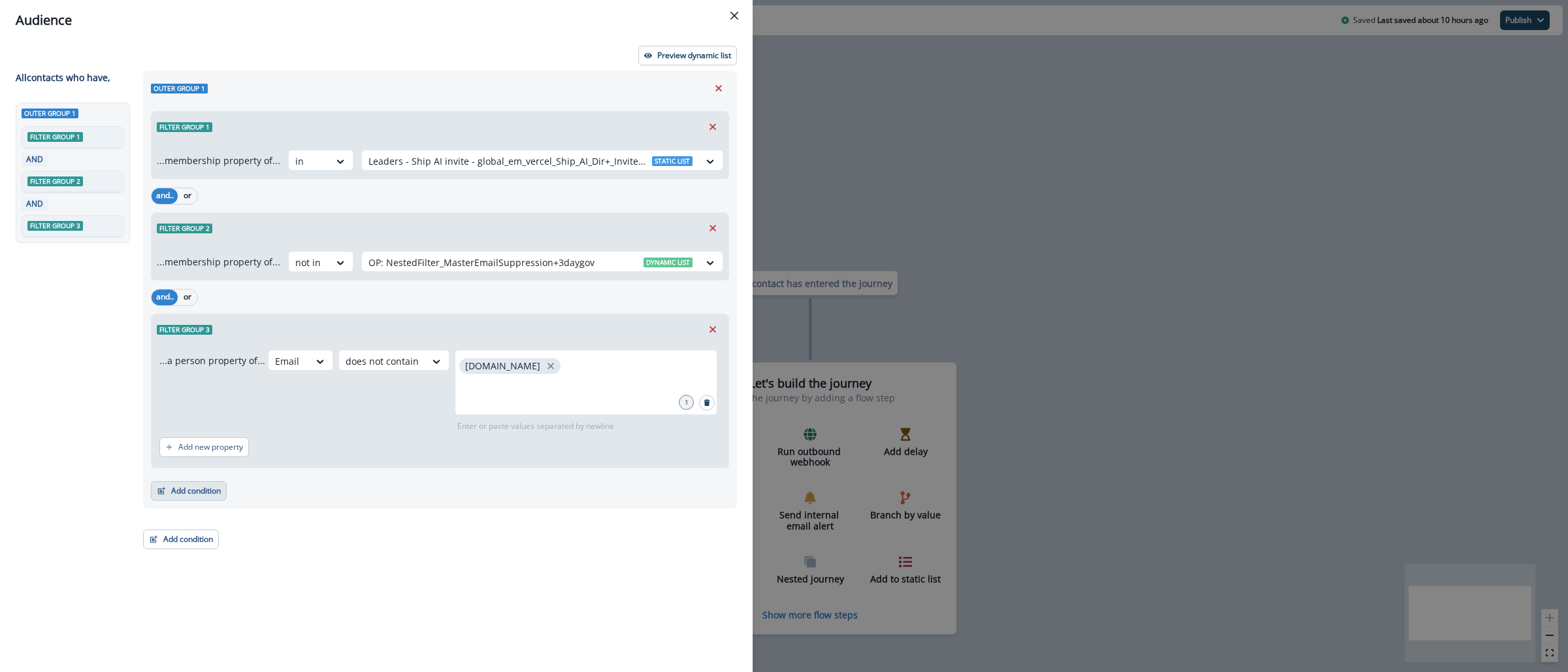
click at [193, 491] on button "Add condition" at bounding box center [189, 491] width 75 height 20
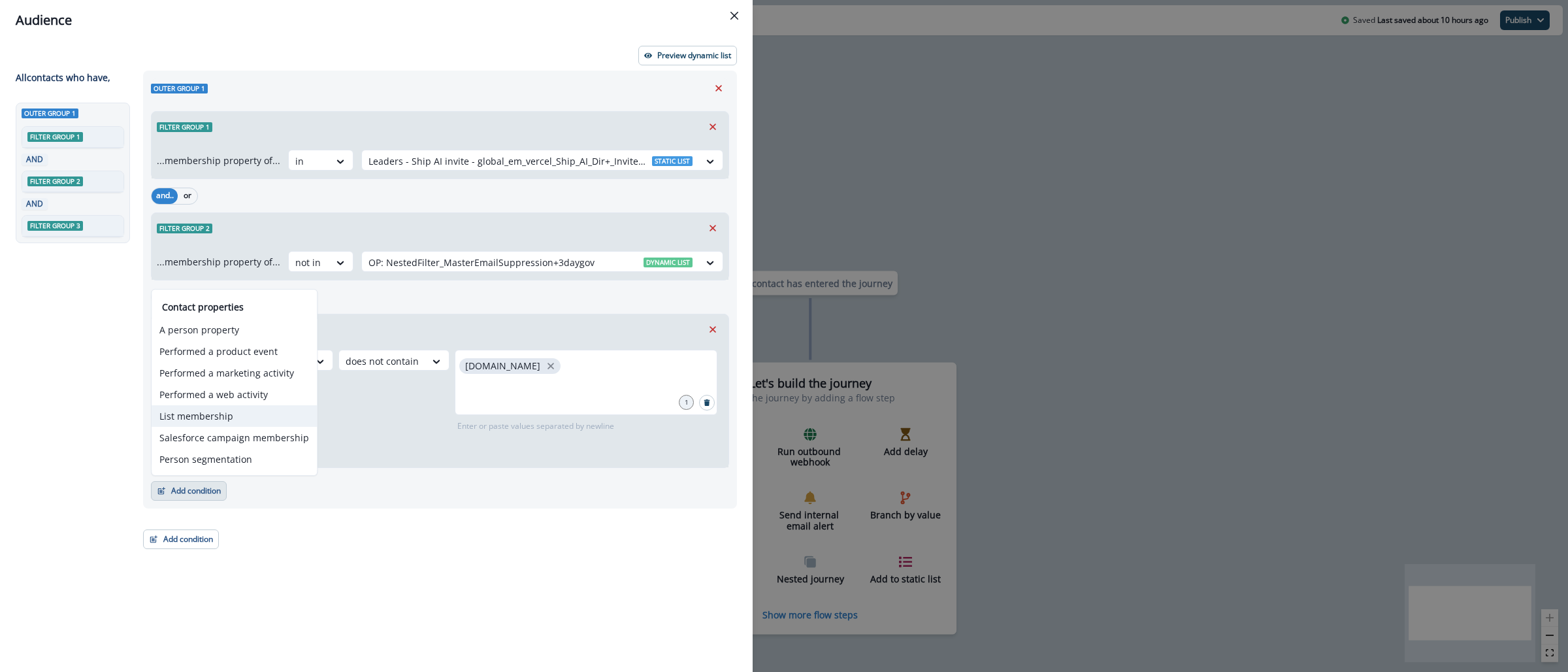
click at [208, 414] on button "List membership" at bounding box center [234, 416] width 165 height 21
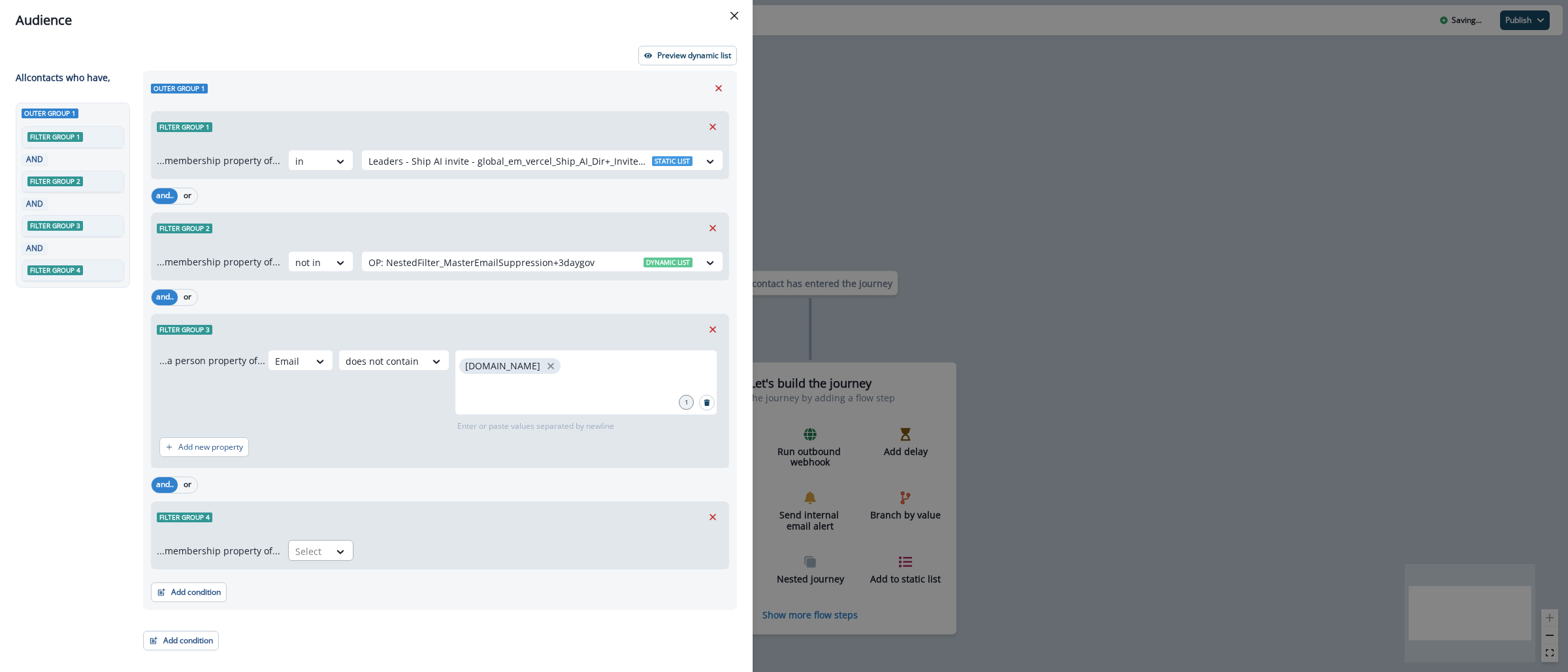
click at [295, 545] on div at bounding box center [309, 551] width 28 height 16
click at [312, 582] on div "not in" at bounding box center [317, 581] width 65 height 24
click at [373, 553] on div at bounding box center [530, 551] width 324 height 16
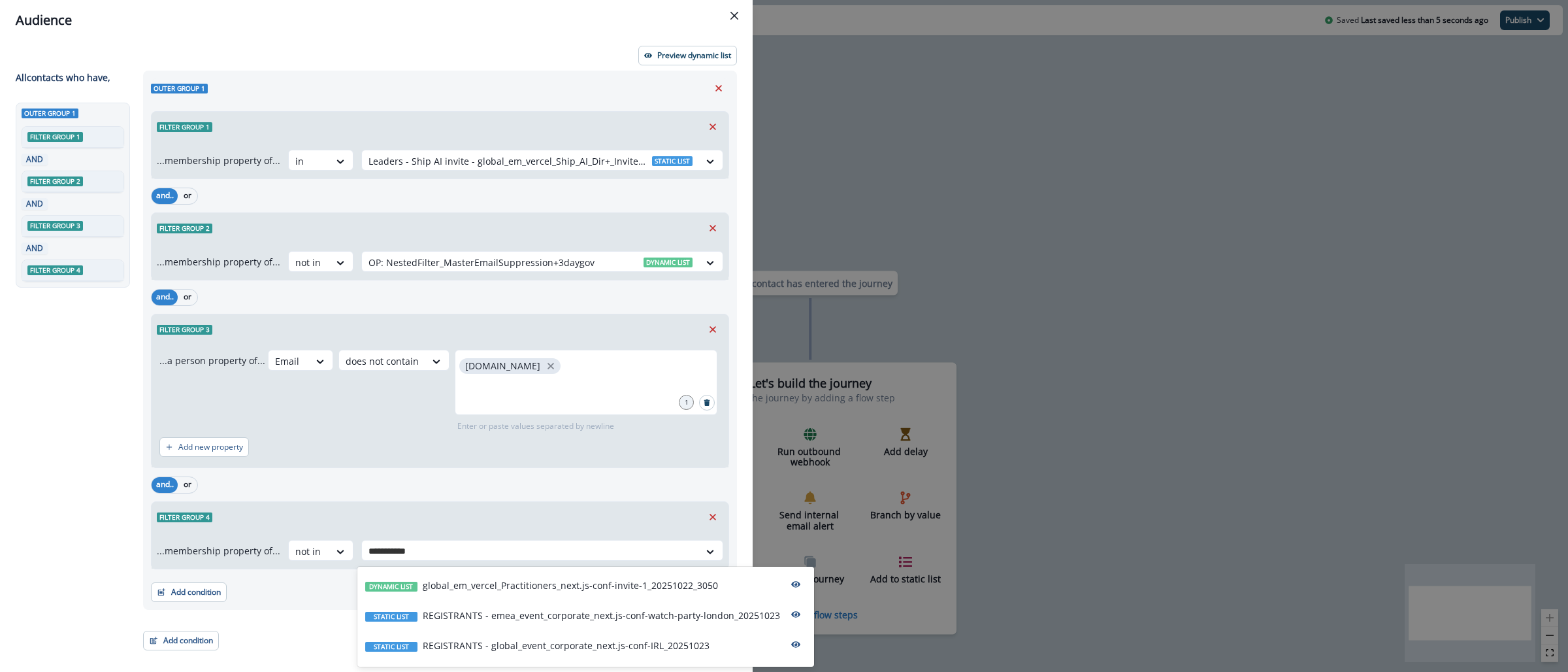
type input "**********"
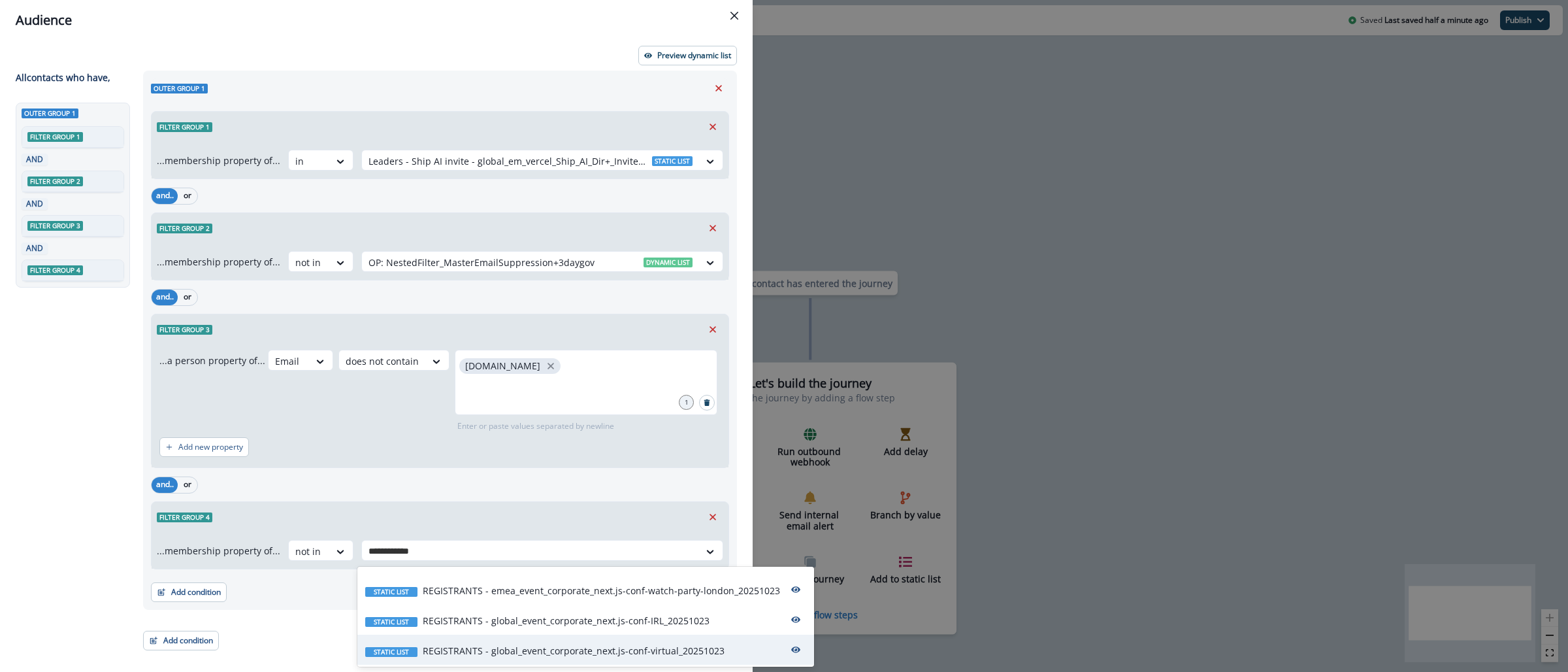
click at [596, 653] on p "REGISTRANTS - global_event_corporate_next.js-conf-virtual_20251023" at bounding box center [574, 650] width 302 height 14
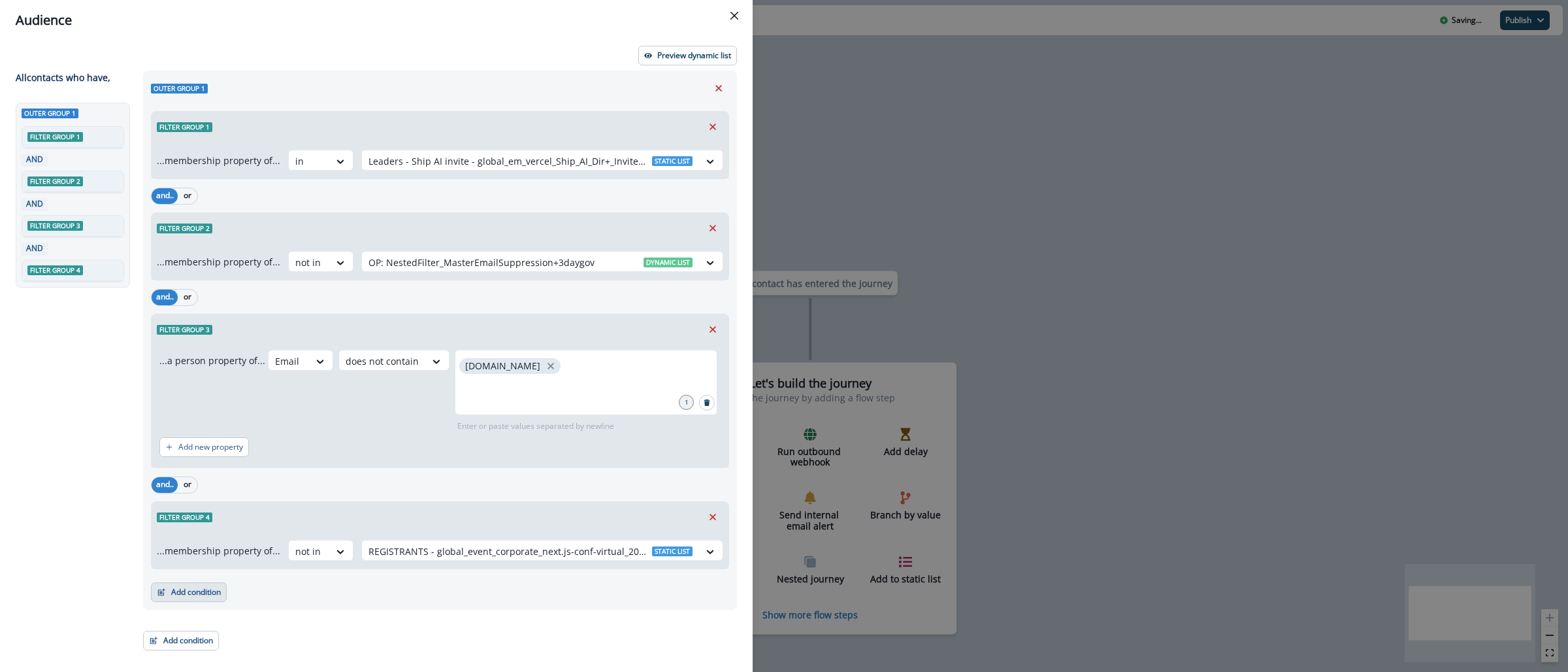
click at [215, 592] on button "Add condition" at bounding box center [189, 592] width 75 height 20
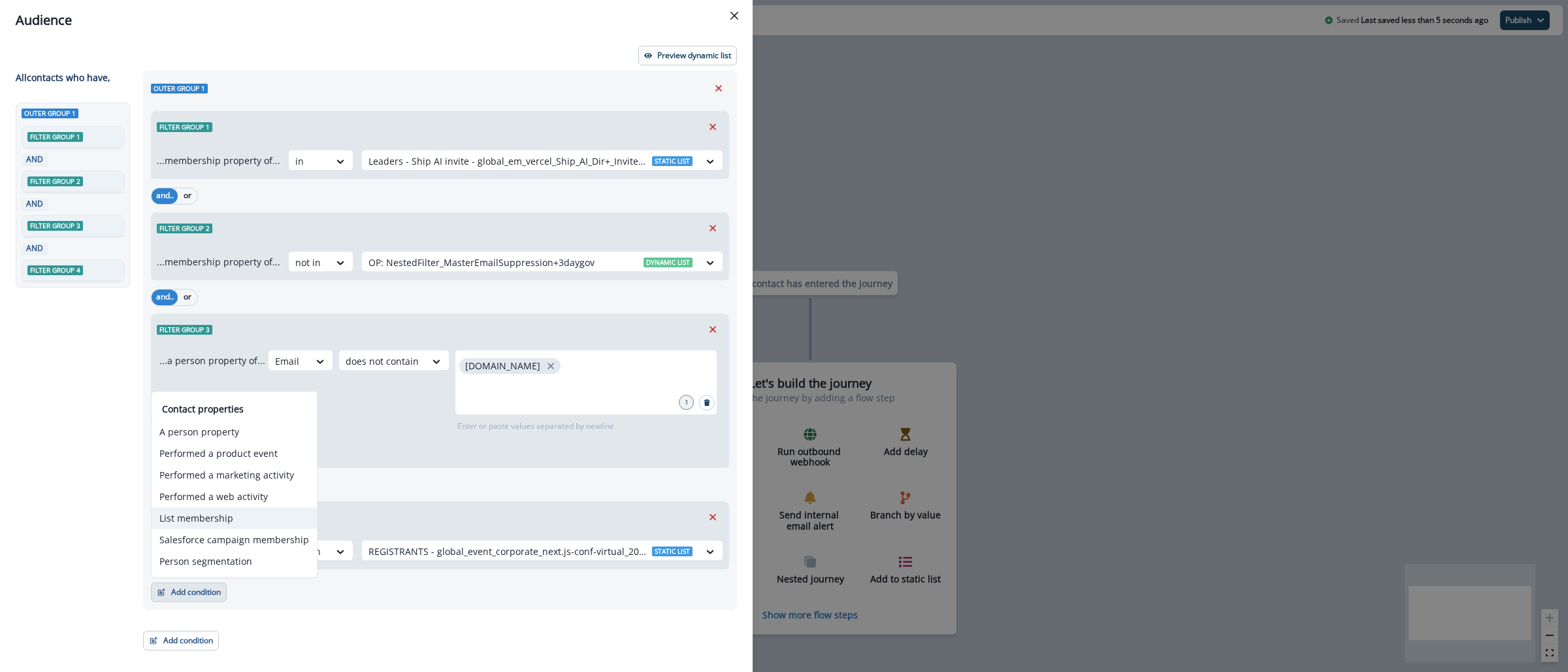
click at [228, 526] on button "List membership" at bounding box center [234, 518] width 165 height 21
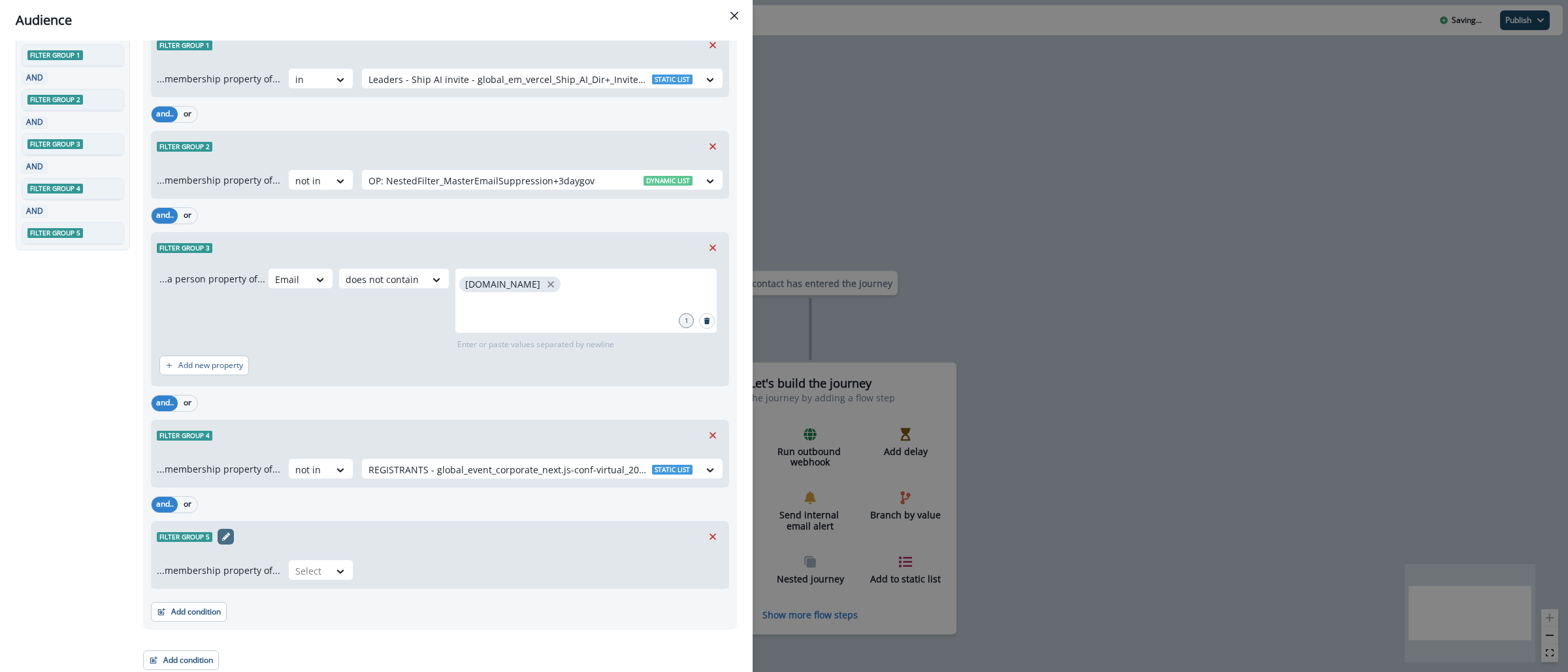
scroll to position [85, 0]
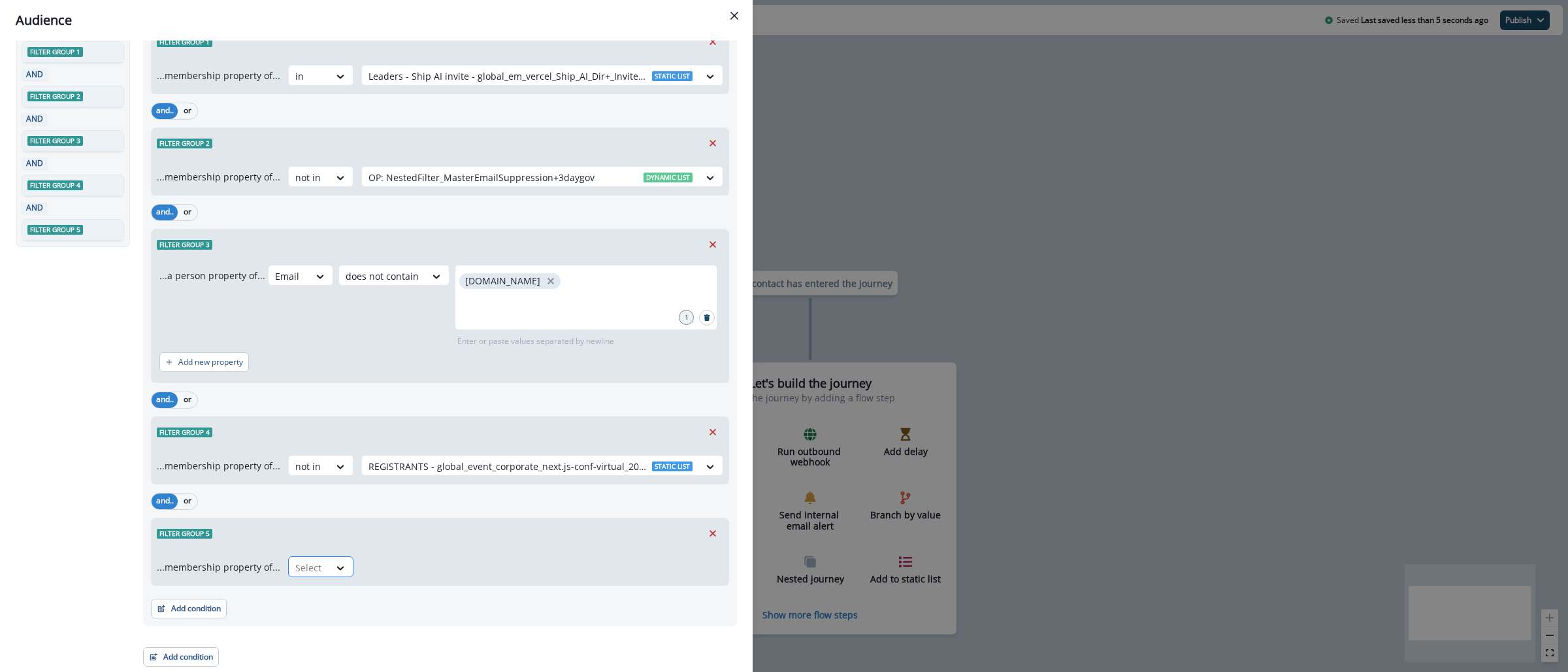
click at [302, 568] on div at bounding box center [309, 567] width 28 height 16
click at [310, 597] on div "not in" at bounding box center [316, 597] width 65 height 24
click at [386, 568] on div at bounding box center [530, 567] width 324 height 16
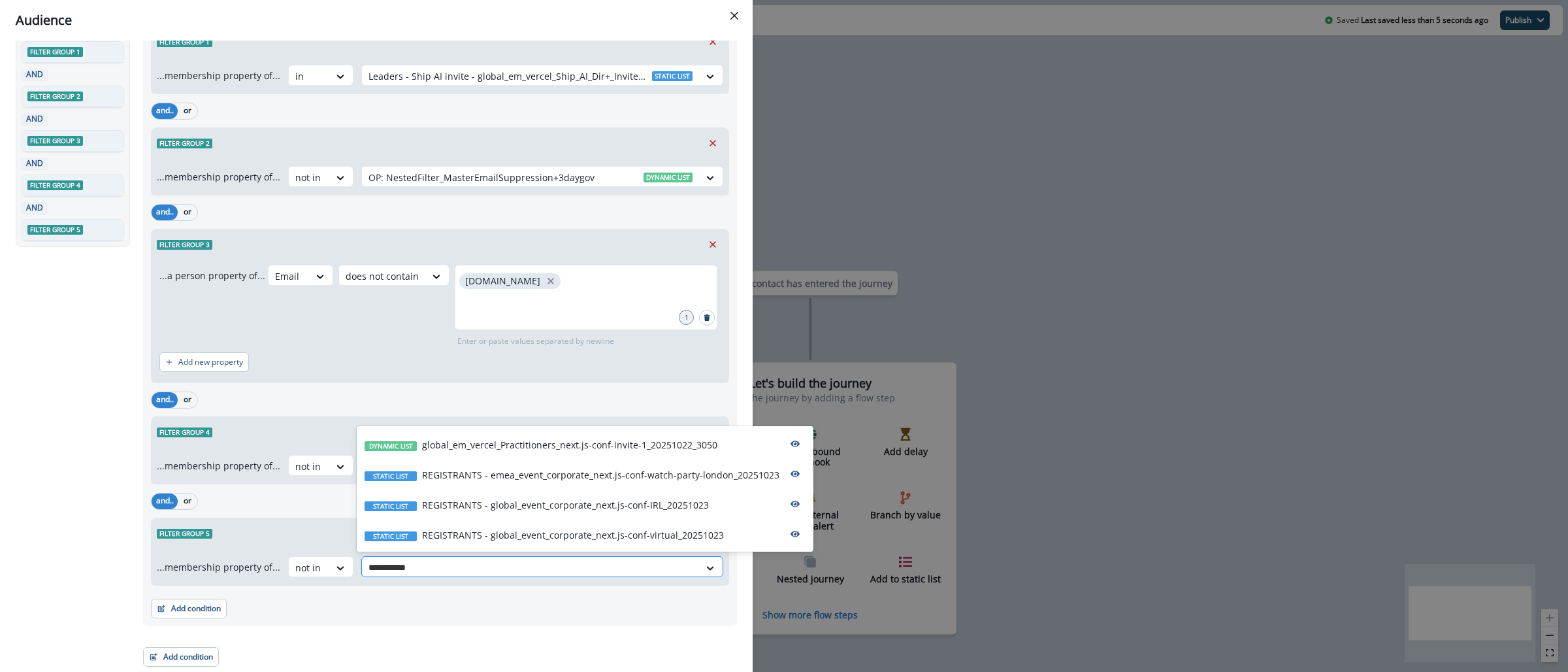
type input "**********"
click at [490, 512] on p "REGISTRANTS - global_event_corporate_next.js-conf-IRL_20251023" at bounding box center [565, 504] width 287 height 14
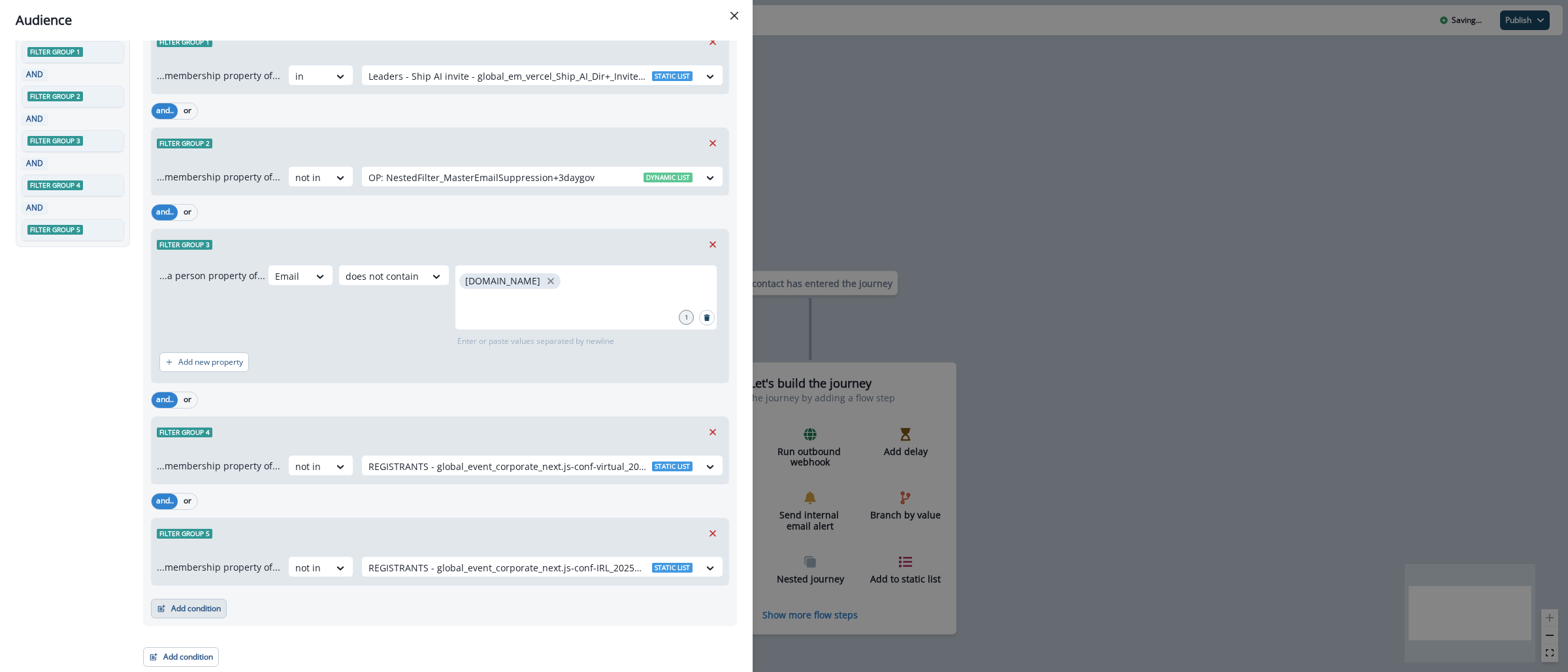
click at [201, 612] on button "Add condition" at bounding box center [189, 609] width 75 height 20
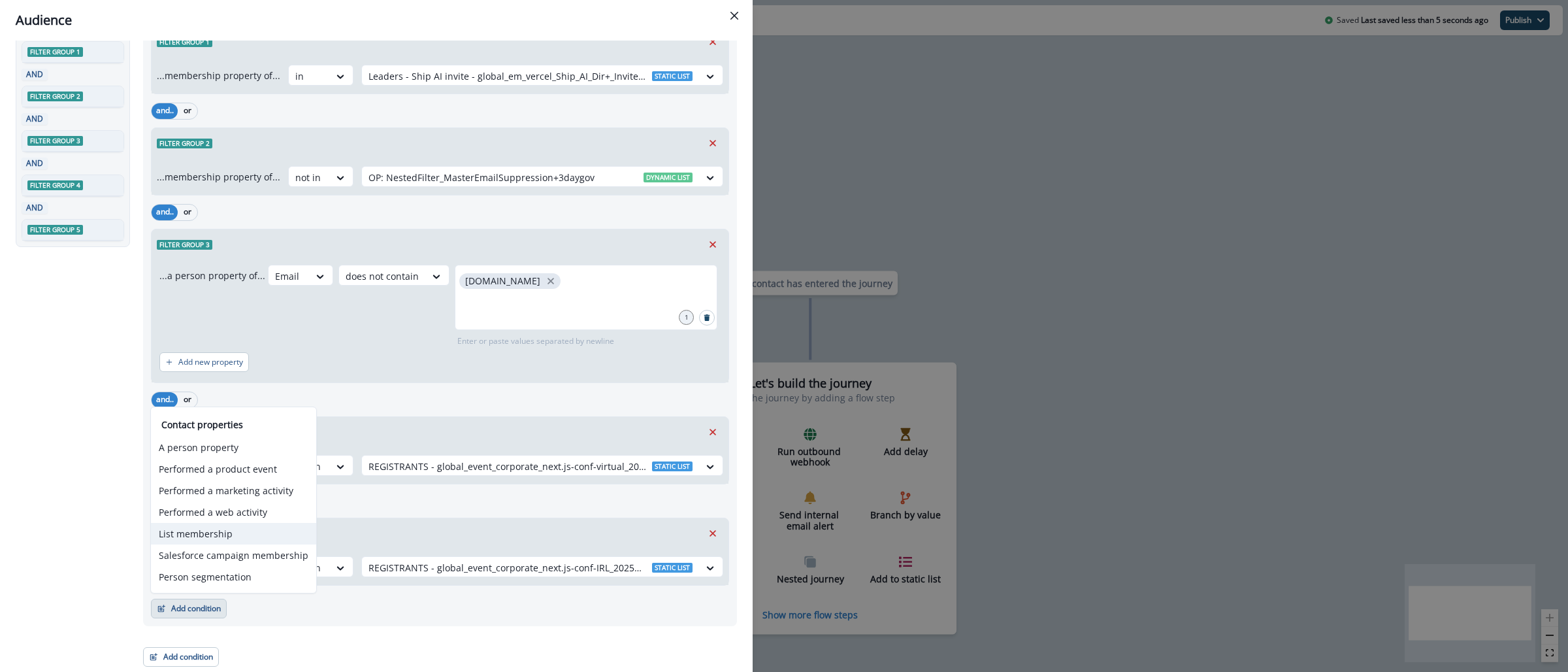
click at [223, 537] on button "List membership" at bounding box center [233, 533] width 165 height 21
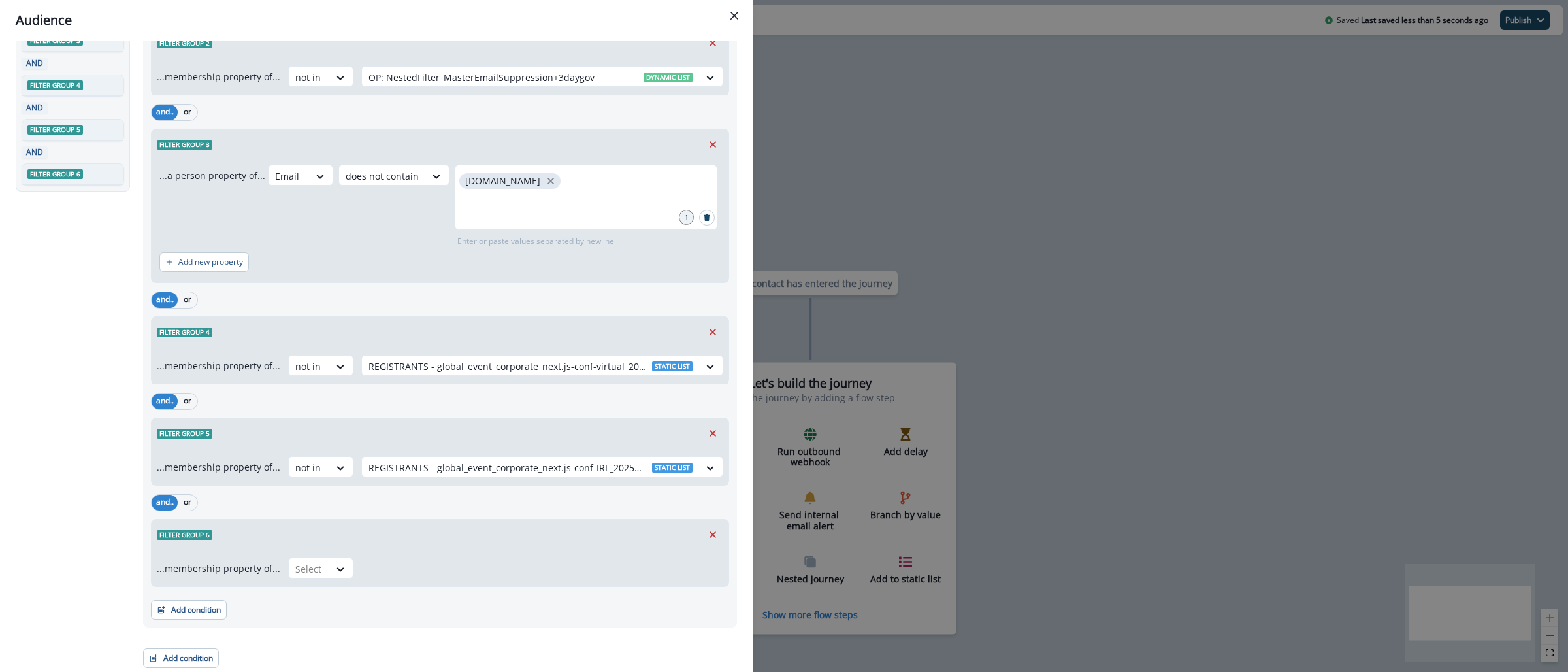
scroll to position [187, 0]
drag, startPoint x: 300, startPoint y: 584, endPoint x: 303, endPoint y: 576, distance: 8.5
click at [300, 584] on div "...membership property of... Select" at bounding box center [440, 566] width 577 height 36
click at [305, 569] on div at bounding box center [309, 567] width 28 height 16
click at [306, 601] on div "not in" at bounding box center [316, 597] width 65 height 24
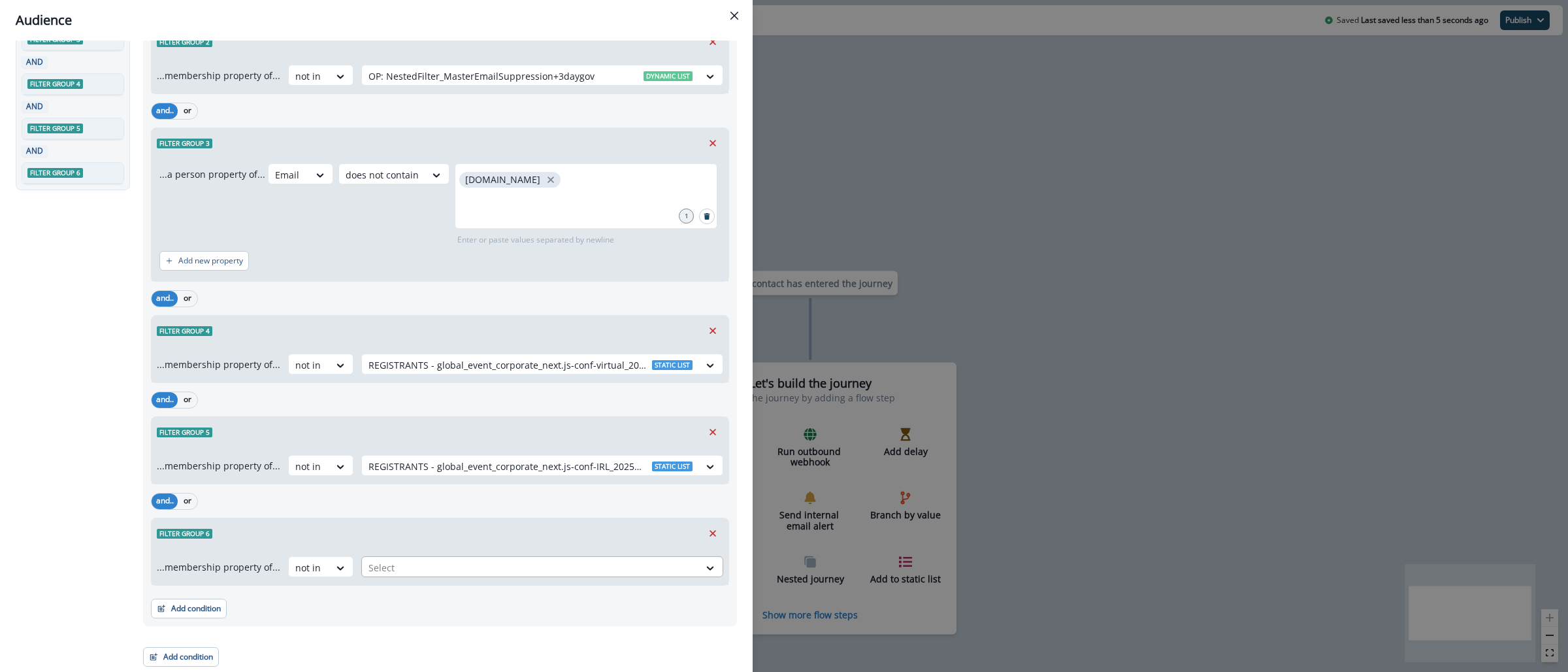
click at [372, 569] on div at bounding box center [530, 567] width 324 height 16
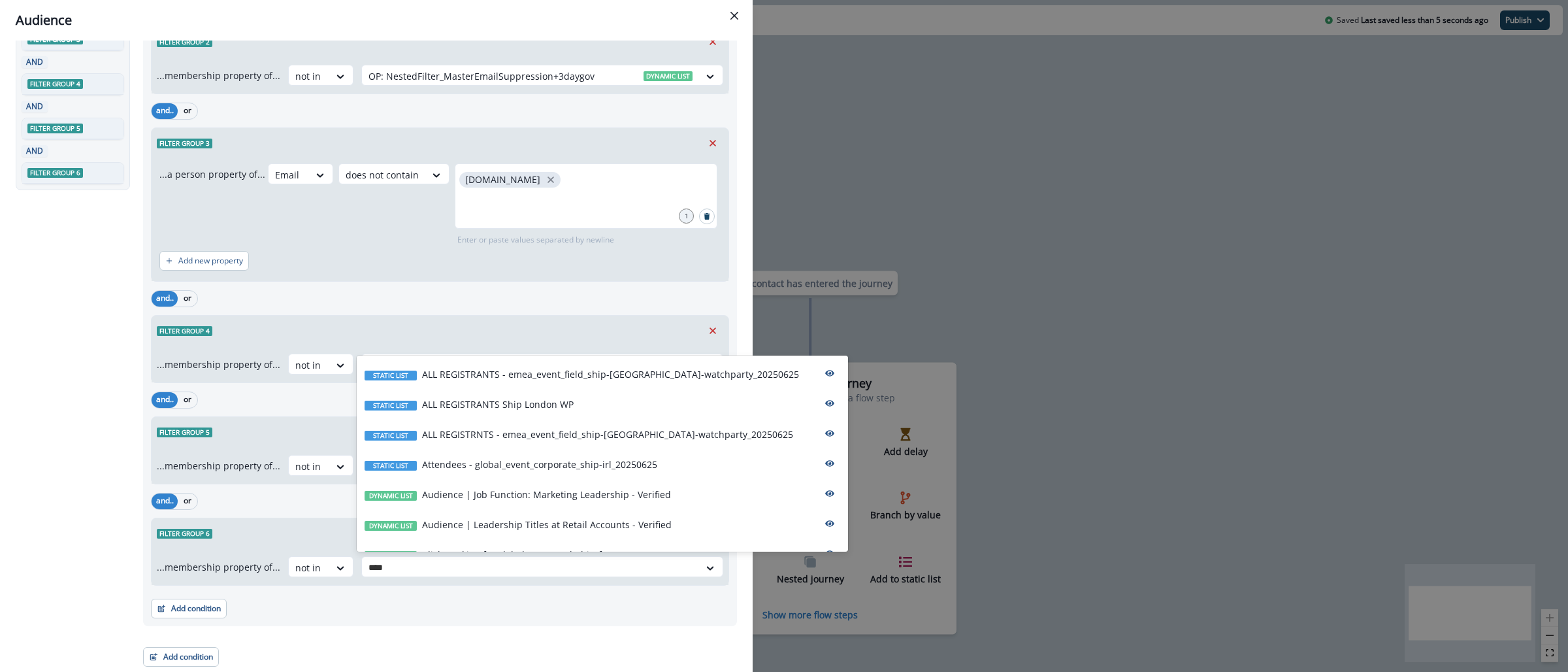
type input "****"
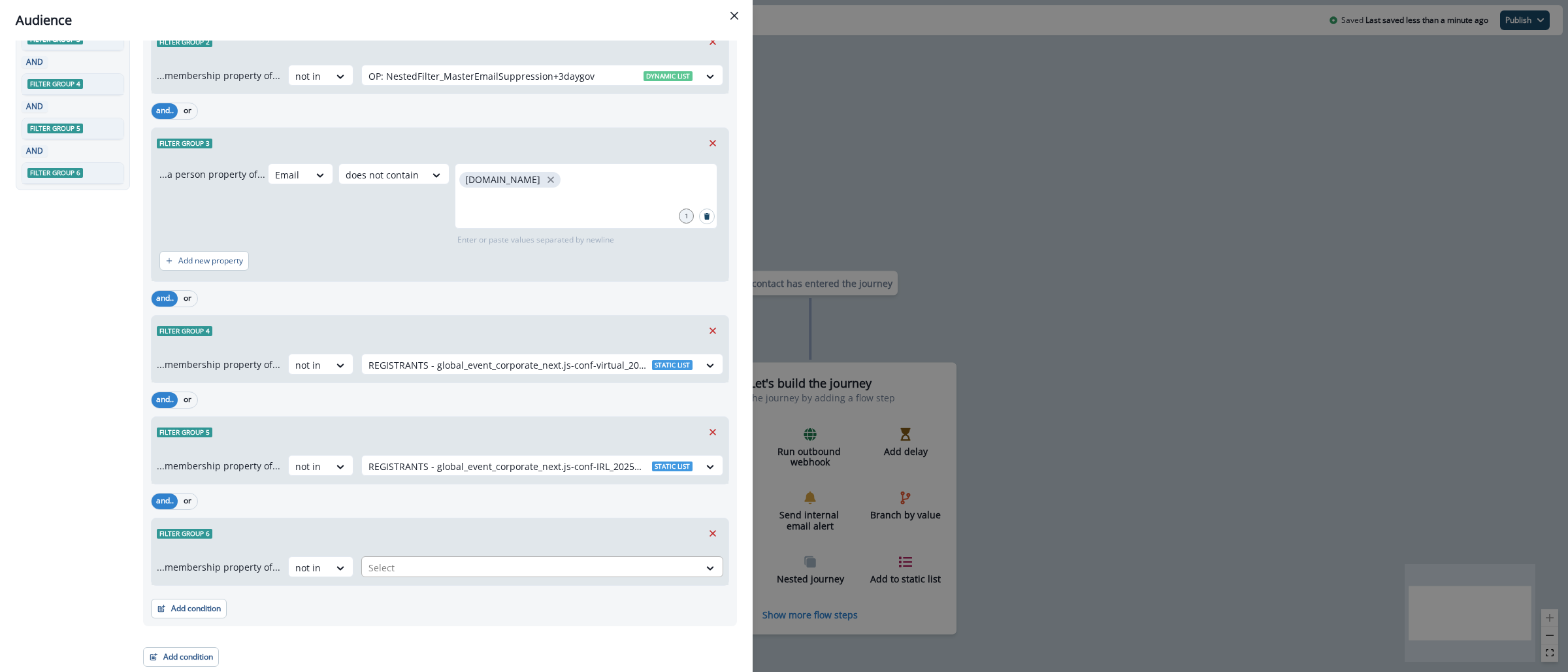
click at [614, 567] on div at bounding box center [530, 567] width 324 height 16
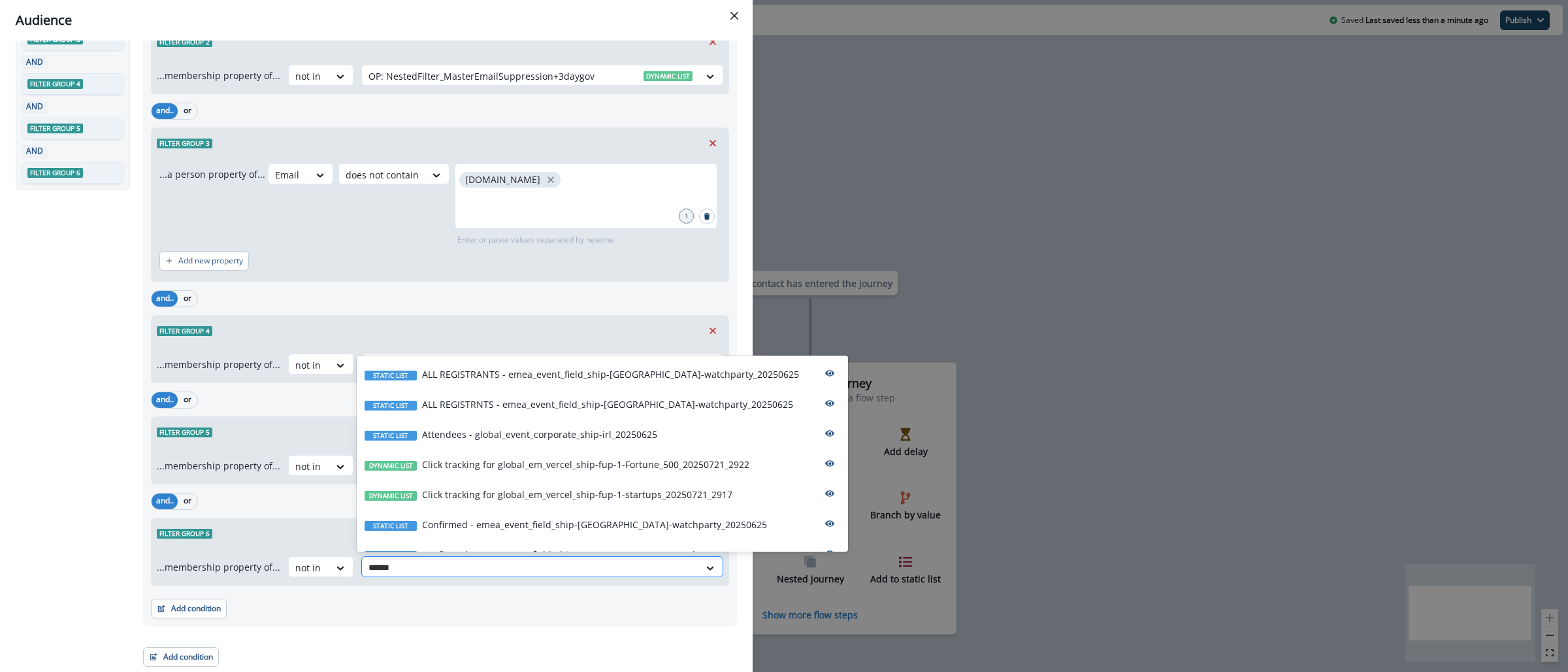
type input "*******"
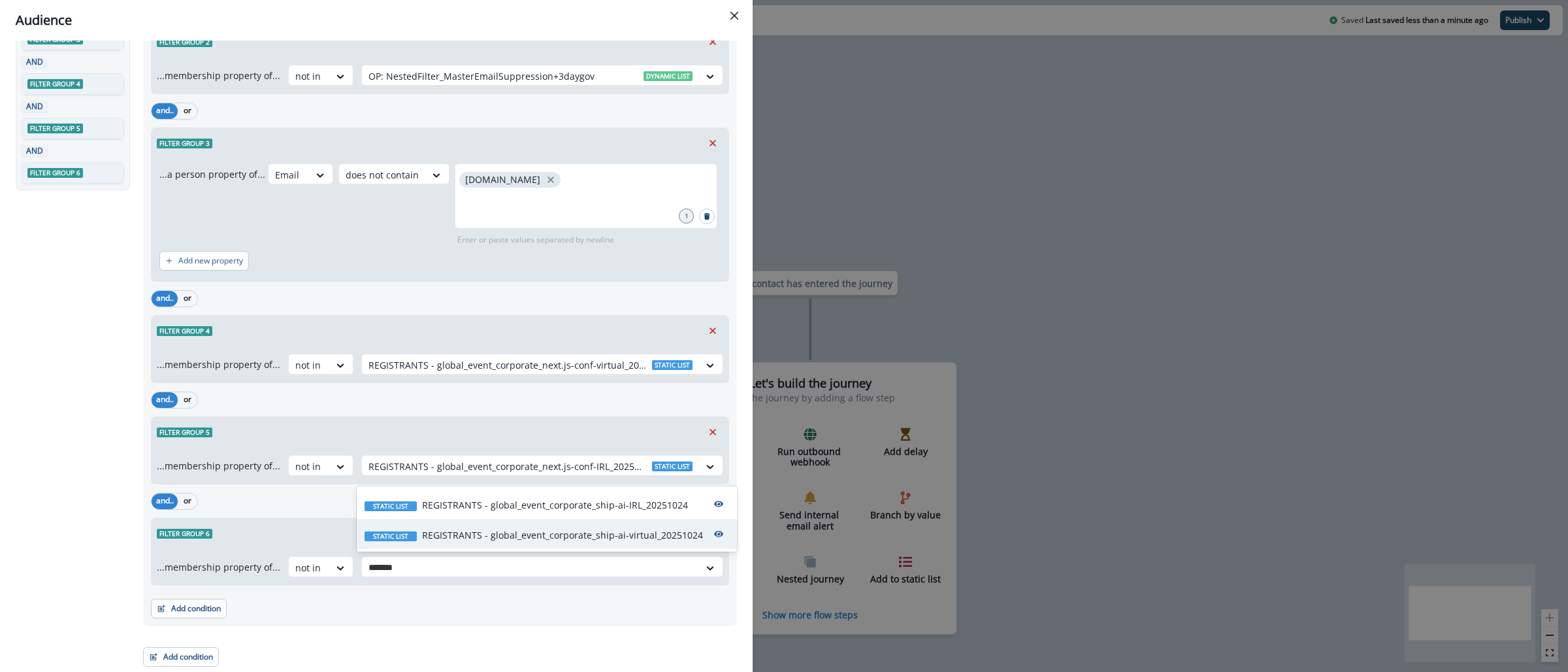
click at [582, 542] on div "Static list REGISTRANTS - global_event_corporate_ship-ai-virtual_20251024" at bounding box center [547, 534] width 380 height 30
click at [176, 608] on button "Add condition" at bounding box center [189, 609] width 75 height 20
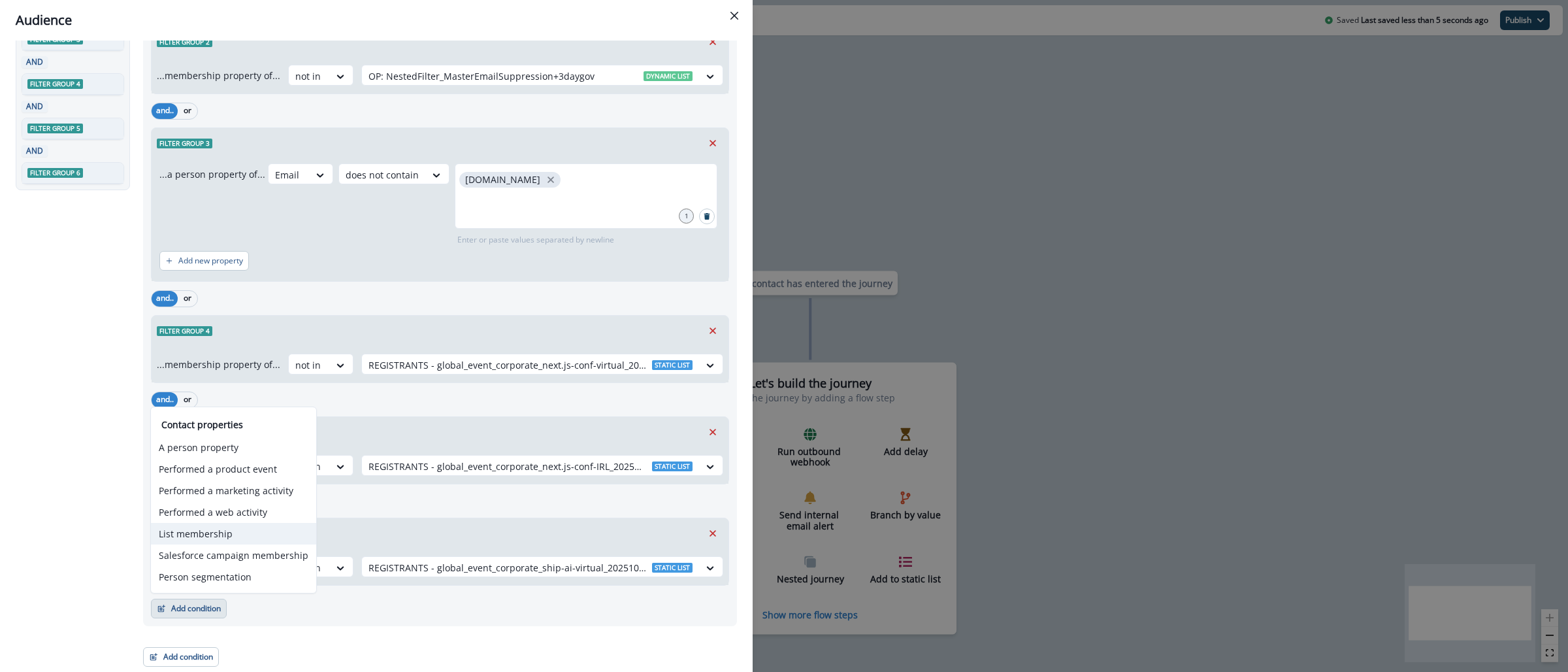
click at [199, 535] on button "List membership" at bounding box center [233, 533] width 165 height 21
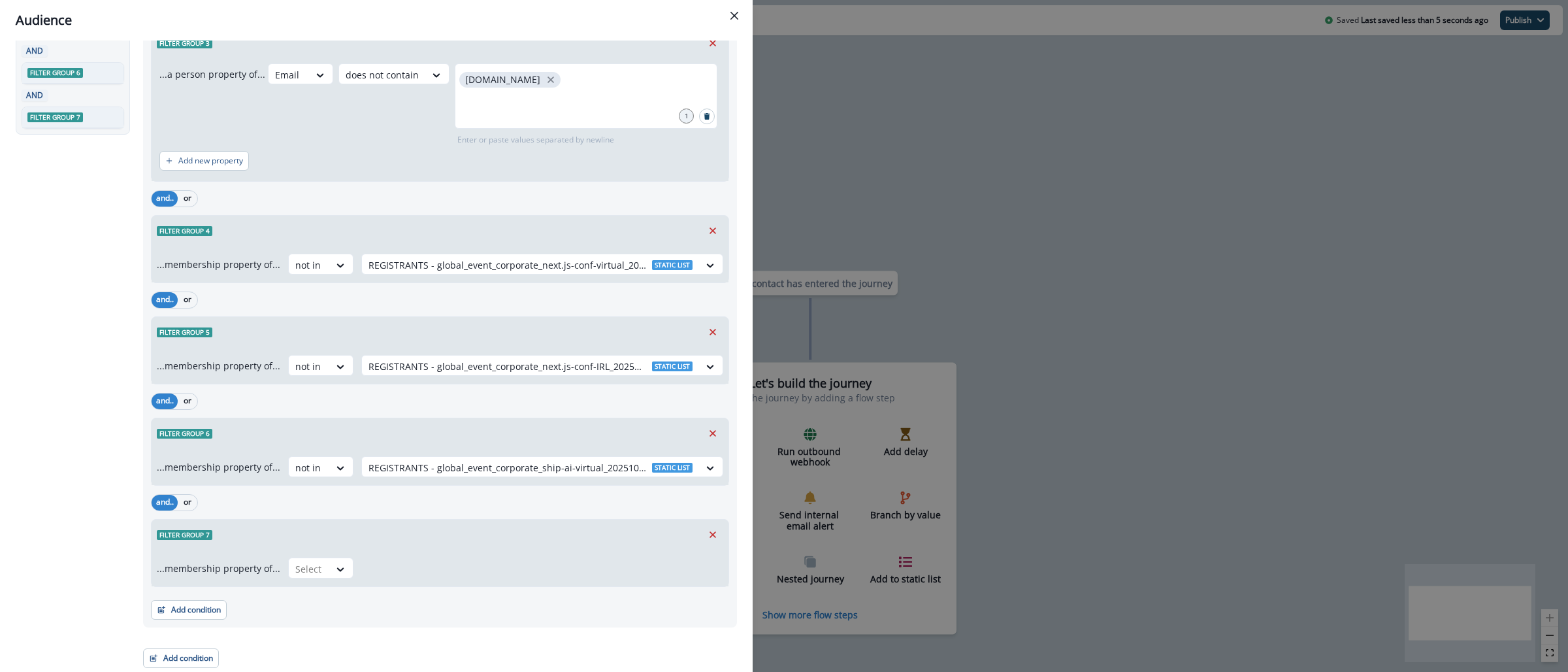
scroll to position [289, 0]
click at [330, 567] on div at bounding box center [340, 567] width 22 height 13
click at [324, 601] on div "not in" at bounding box center [316, 597] width 65 height 24
click at [432, 562] on div at bounding box center [530, 567] width 324 height 16
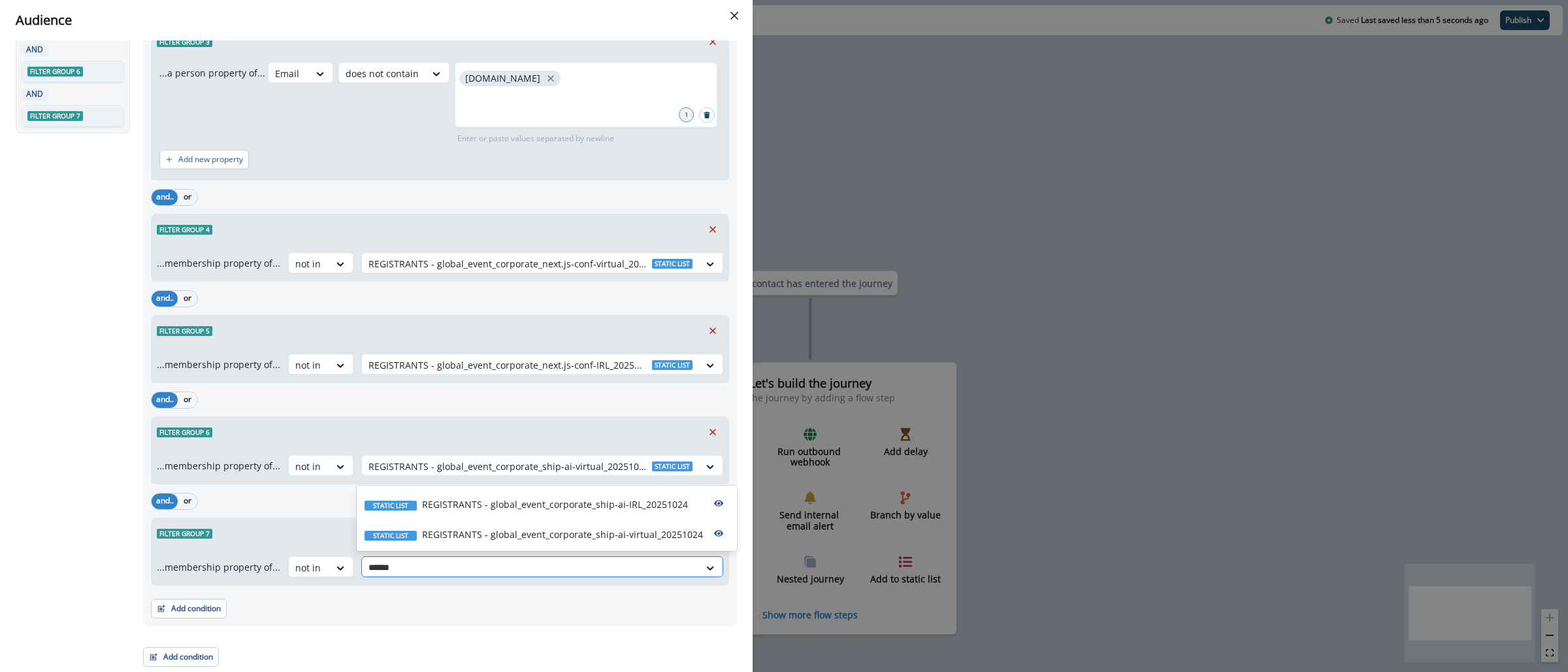
type input "*******"
click at [544, 505] on p "REGISTRANTS - global_event_corporate_ship-ai-IRL_20251024" at bounding box center [555, 503] width 266 height 14
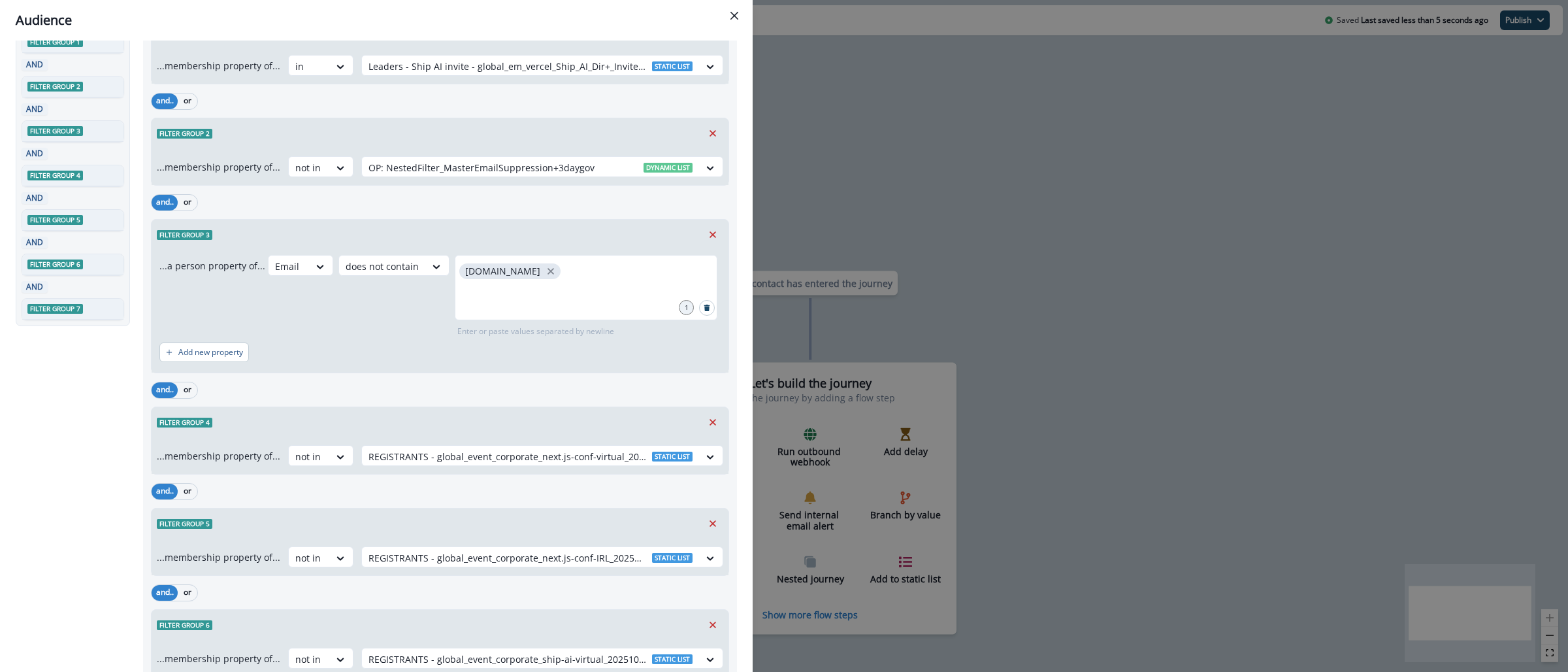
scroll to position [0, 0]
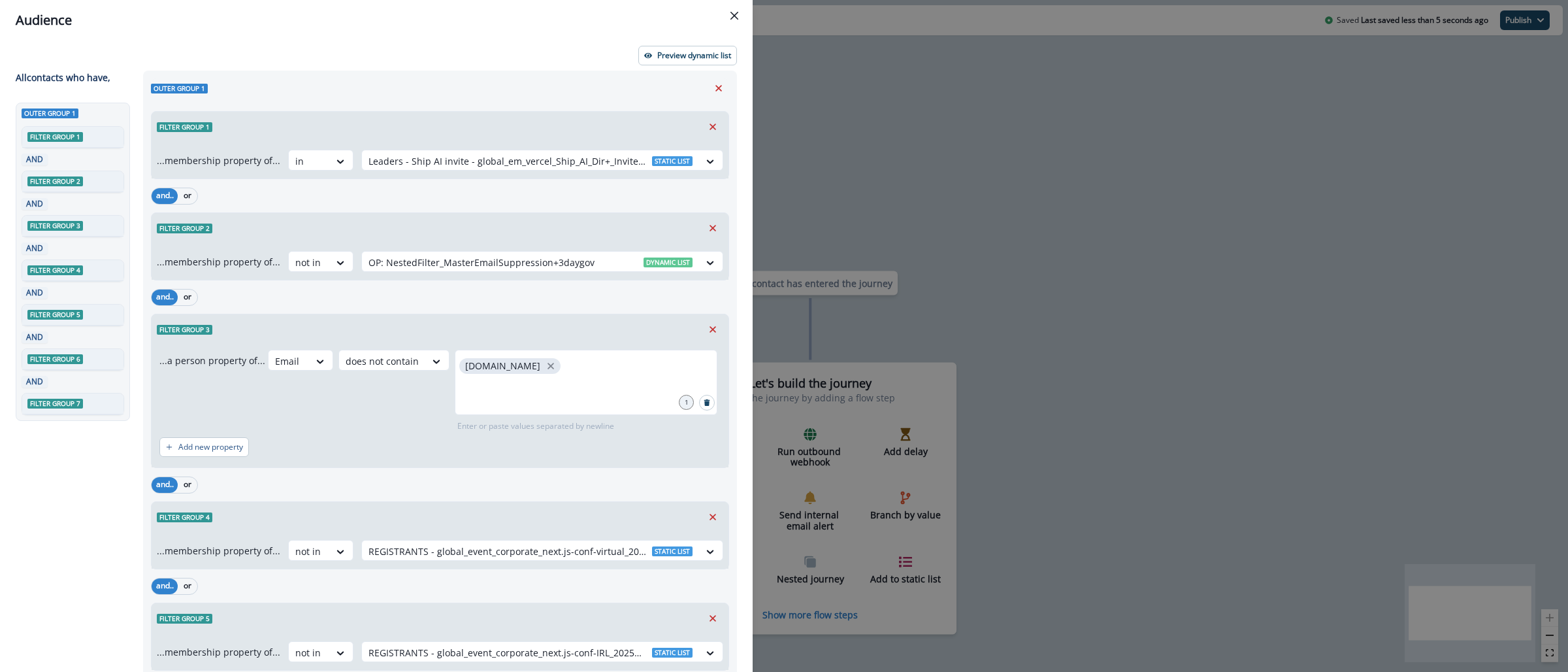
click at [850, 130] on div "Audience Preview dynamic list All contact s who have, Outer group 1 Filter grou…" at bounding box center [784, 336] width 1568 height 672
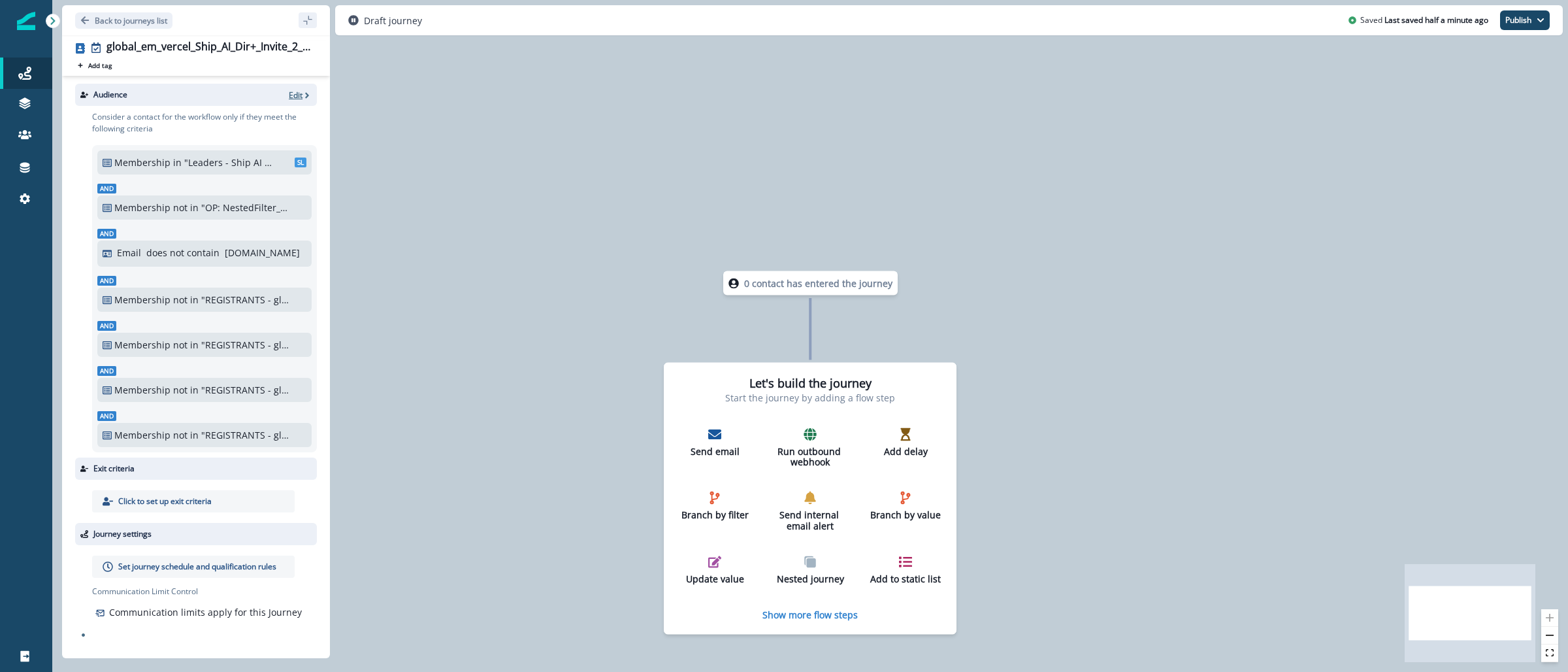
click at [305, 93] on icon "button" at bounding box center [307, 95] width 4 height 6
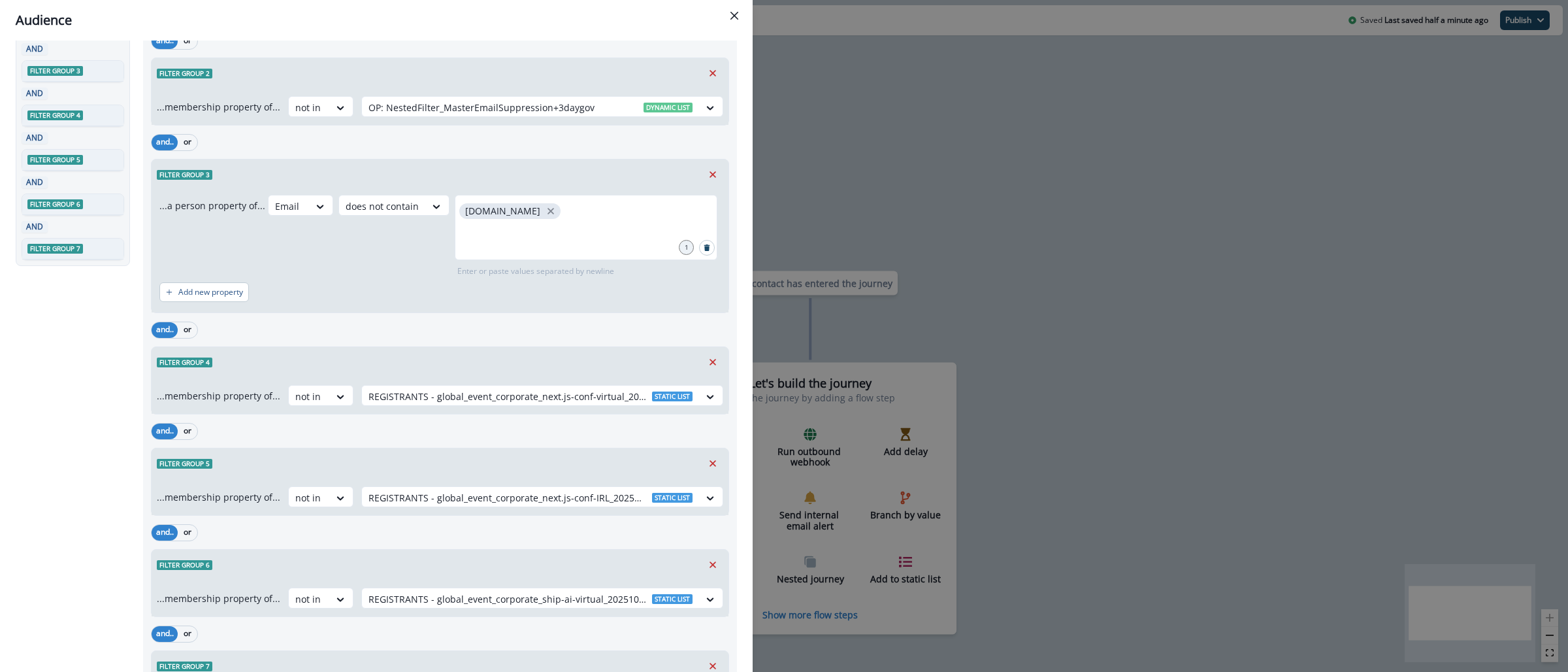
scroll to position [289, 0]
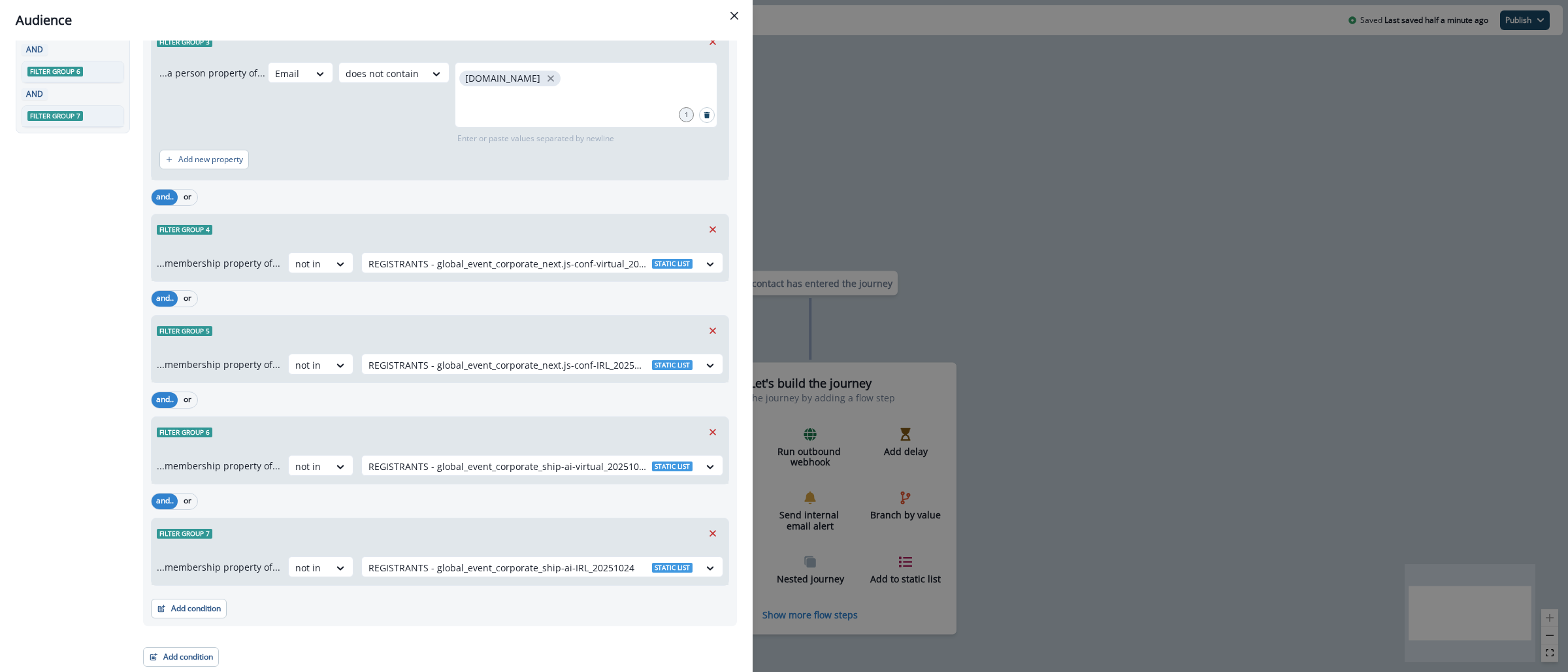
click at [901, 194] on div "Audience Preview dynamic list All contact s who have, Outer group 1 Filter grou…" at bounding box center [784, 336] width 1568 height 672
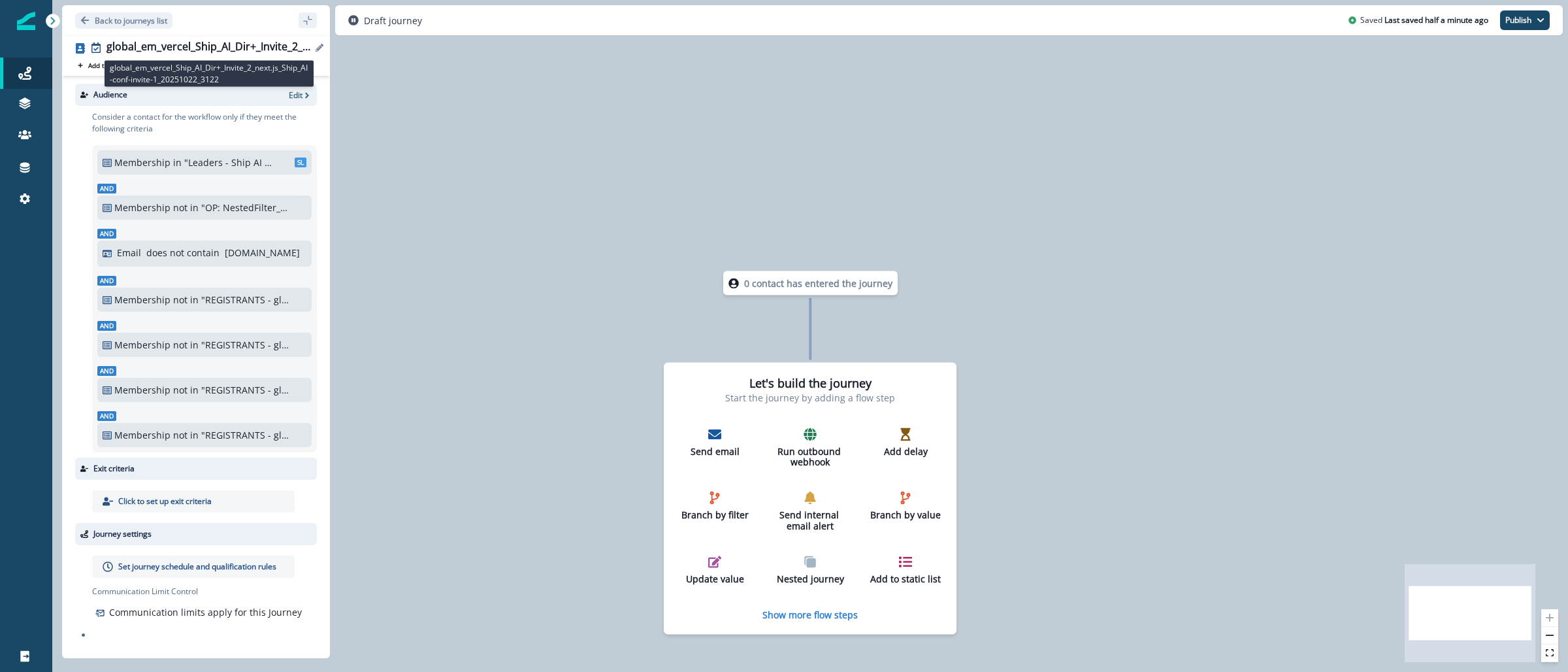
click at [197, 52] on div "global_em_vercel_Ship_AI_Dir+_Invite_2_next.js_Ship_AI-conf-invite-1_20251022_3…" at bounding box center [209, 48] width 205 height 14
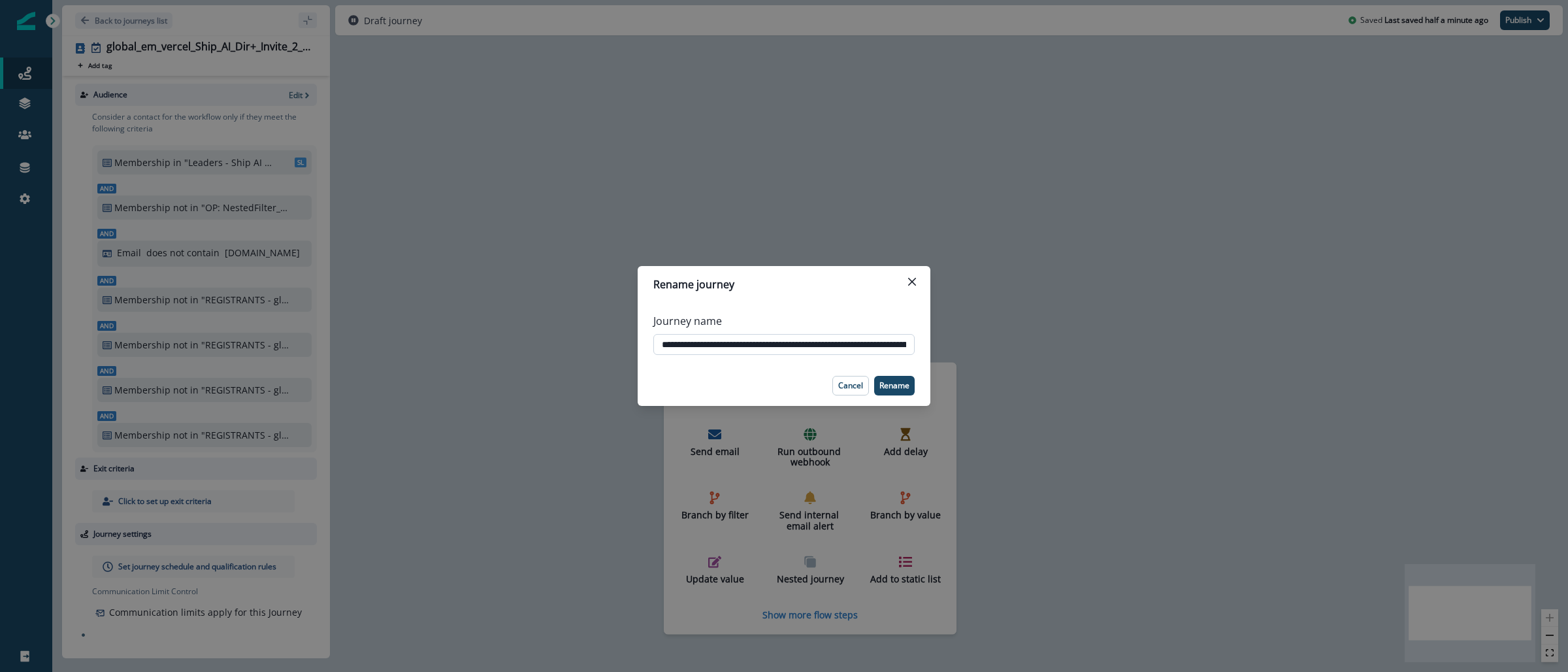
click at [819, 347] on input "**********" at bounding box center [784, 344] width 261 height 21
click at [818, 347] on input "**********" at bounding box center [784, 344] width 261 height 21
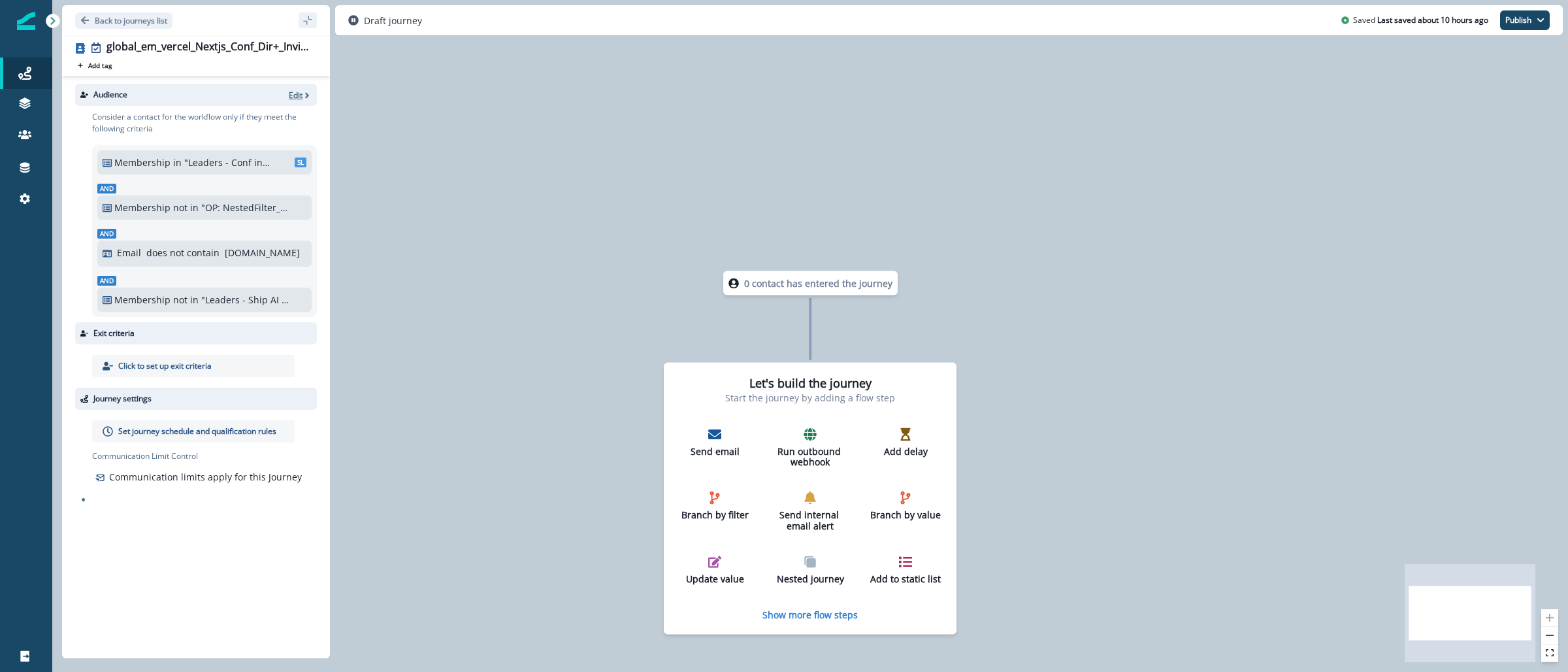
click at [303, 98] on icon "button" at bounding box center [307, 95] width 9 height 9
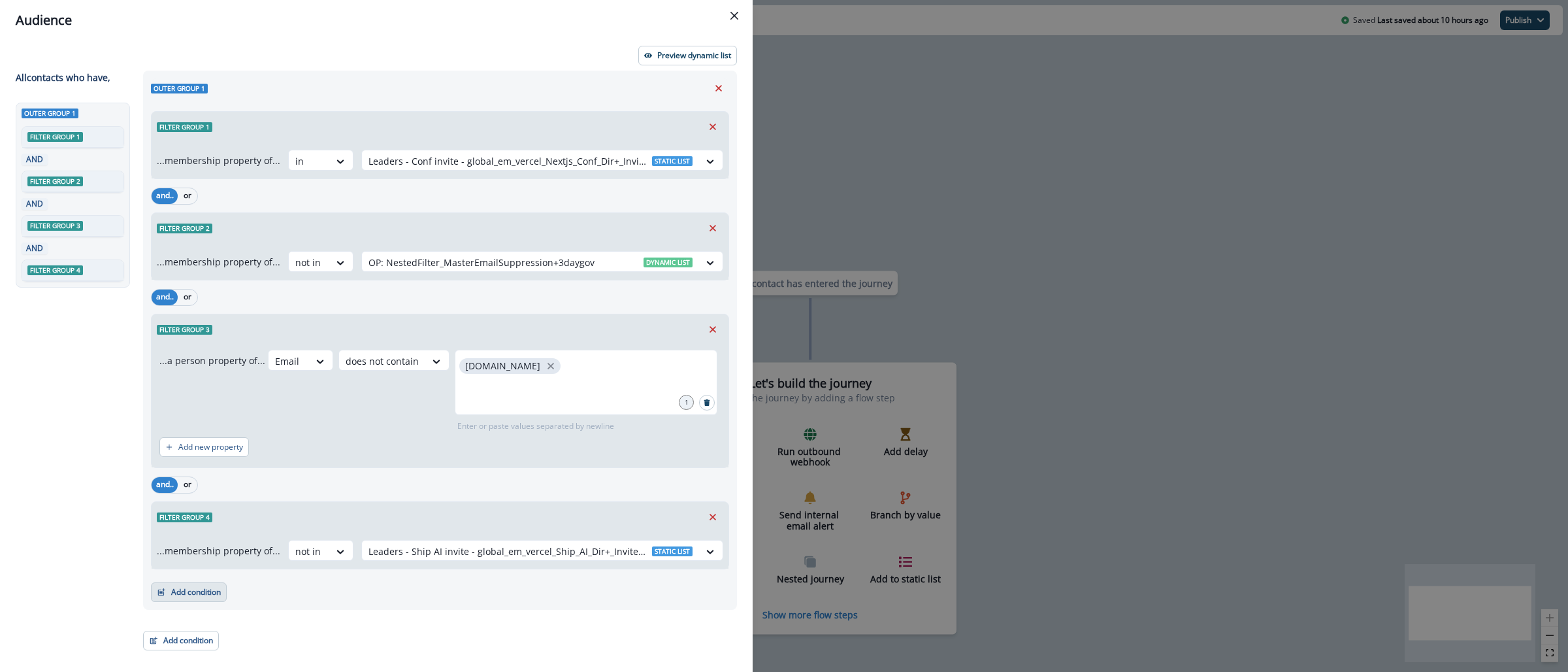
click at [217, 589] on button "Add condition" at bounding box center [189, 592] width 75 height 20
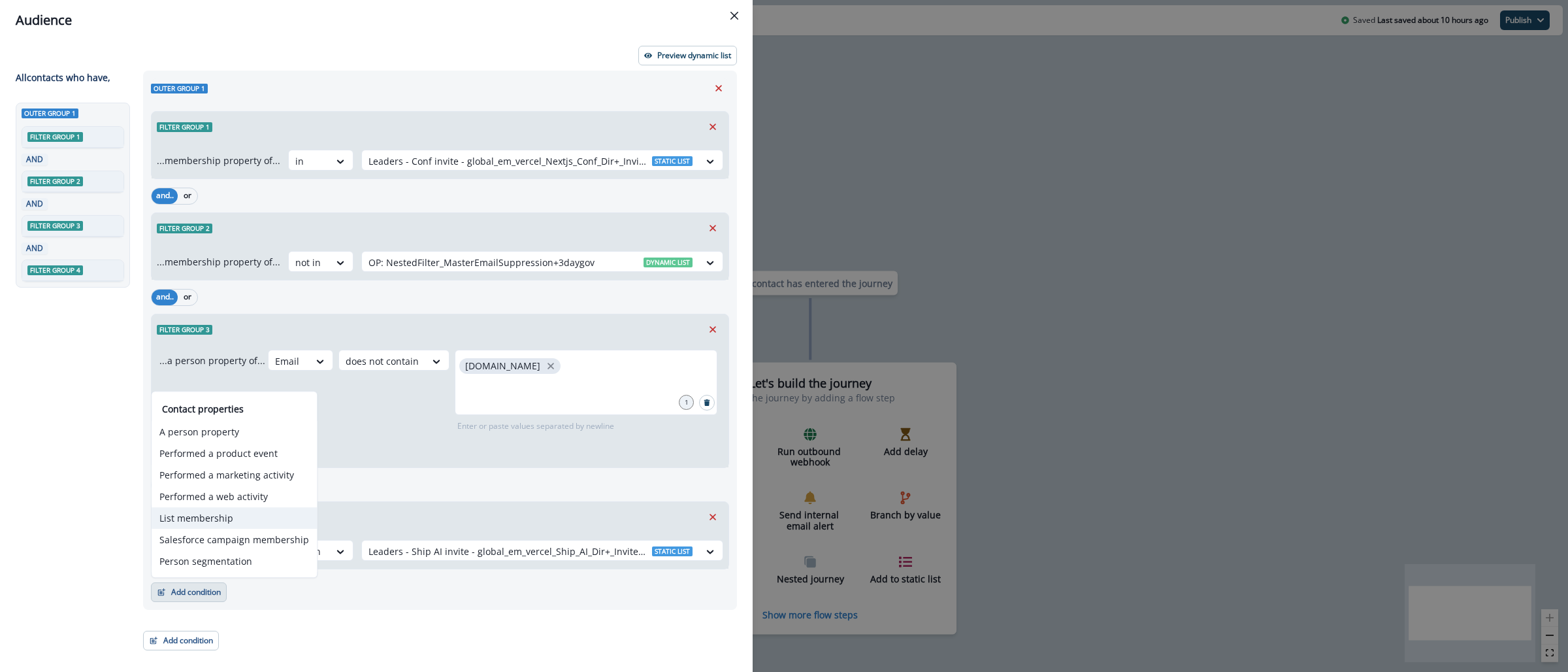
click at [213, 515] on button "List membership" at bounding box center [234, 518] width 165 height 21
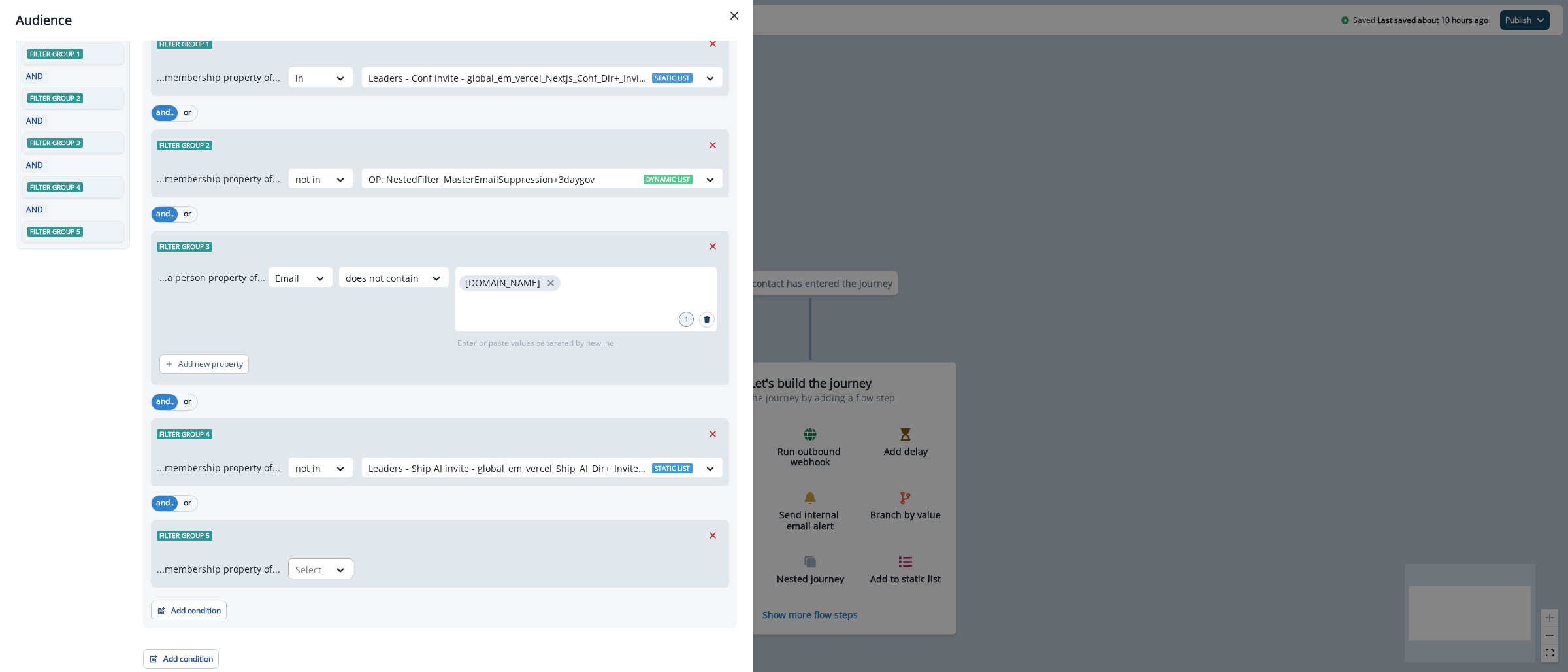
scroll to position [85, 0]
click at [303, 570] on div at bounding box center [309, 567] width 28 height 16
click at [313, 618] on div "not in" at bounding box center [316, 621] width 65 height 24
click at [431, 569] on div at bounding box center [530, 567] width 324 height 16
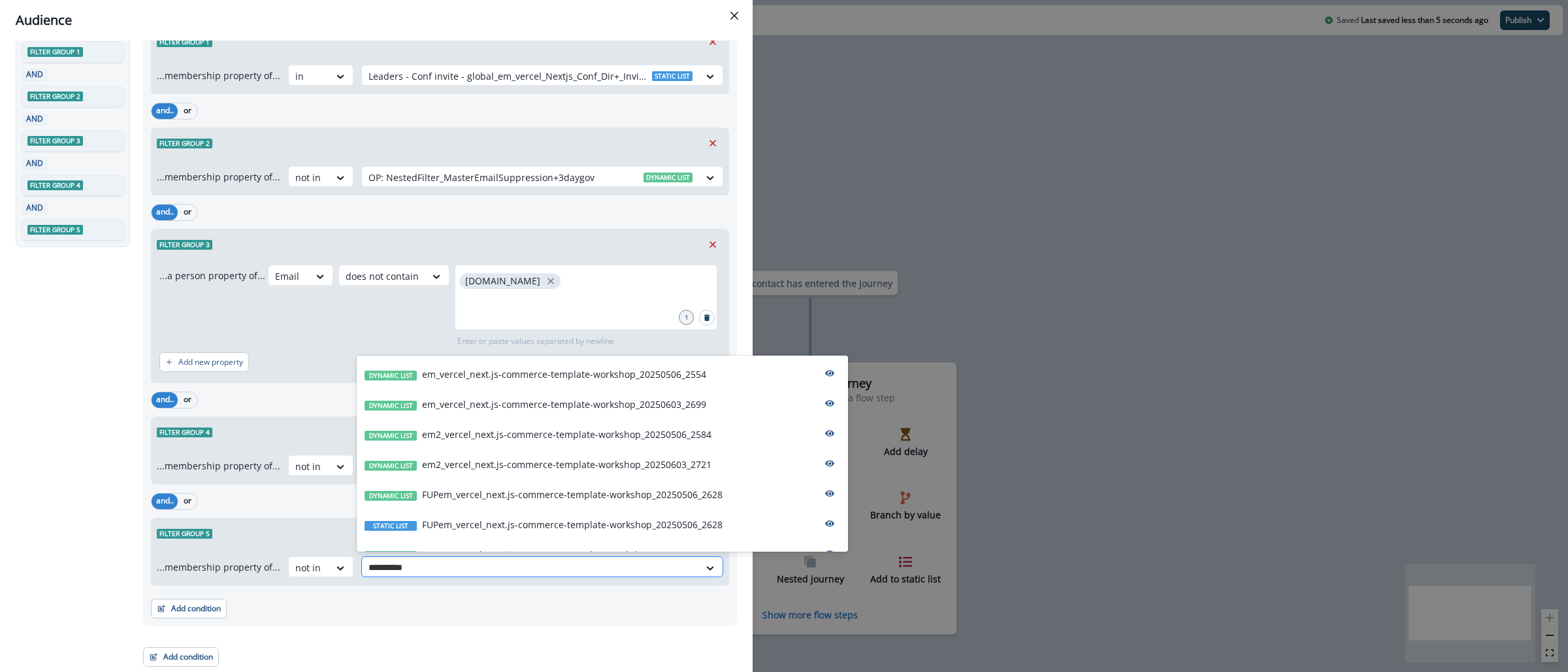
type input "**********"
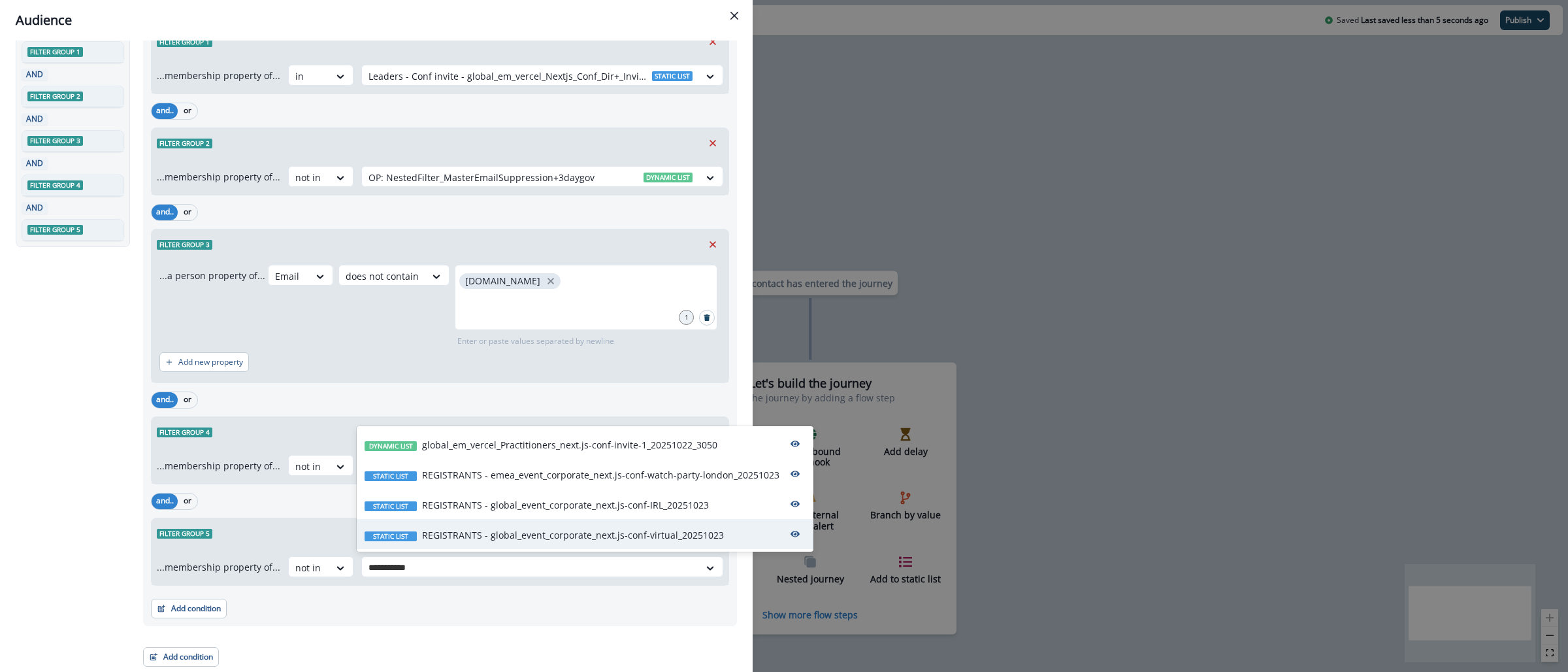
click at [621, 530] on p "REGISTRANTS - global_event_corporate_next.js-conf-virtual_20251023" at bounding box center [573, 535] width 302 height 14
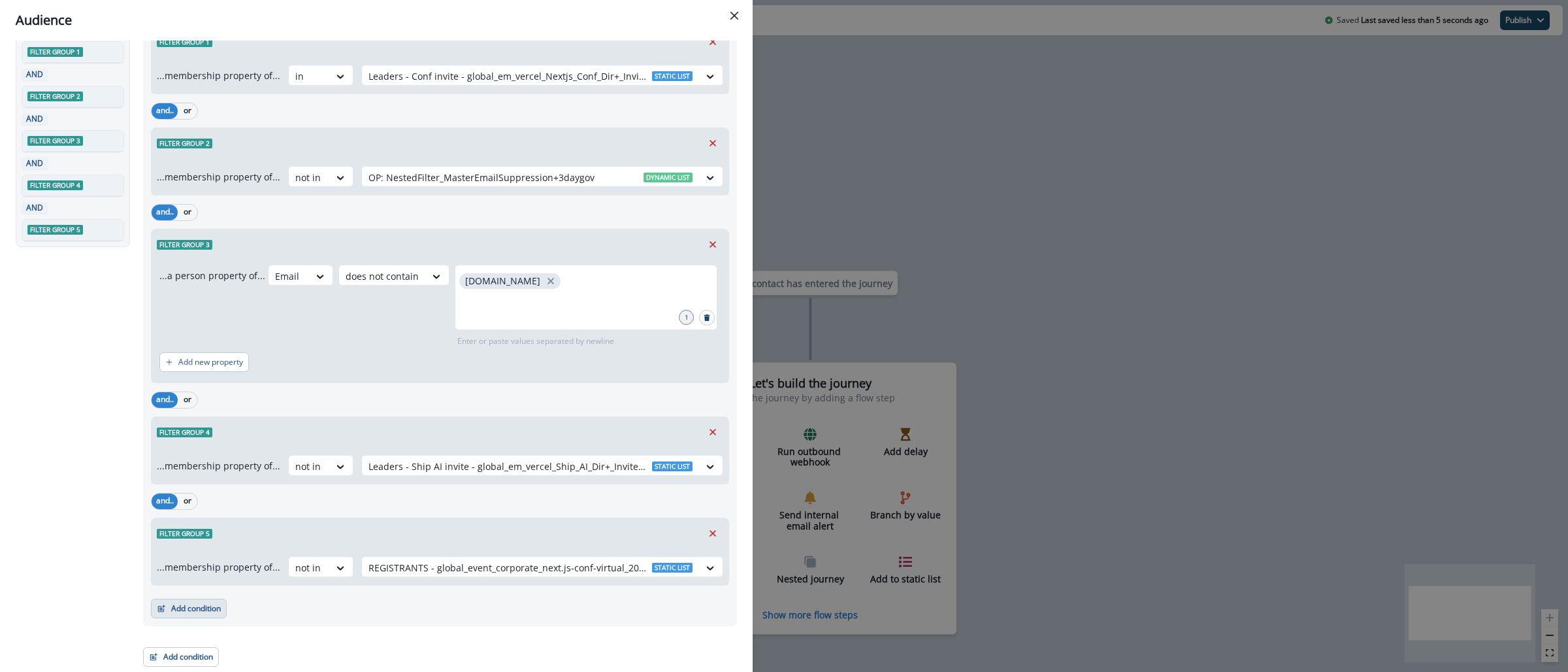
click at [206, 609] on button "Add condition" at bounding box center [189, 609] width 75 height 20
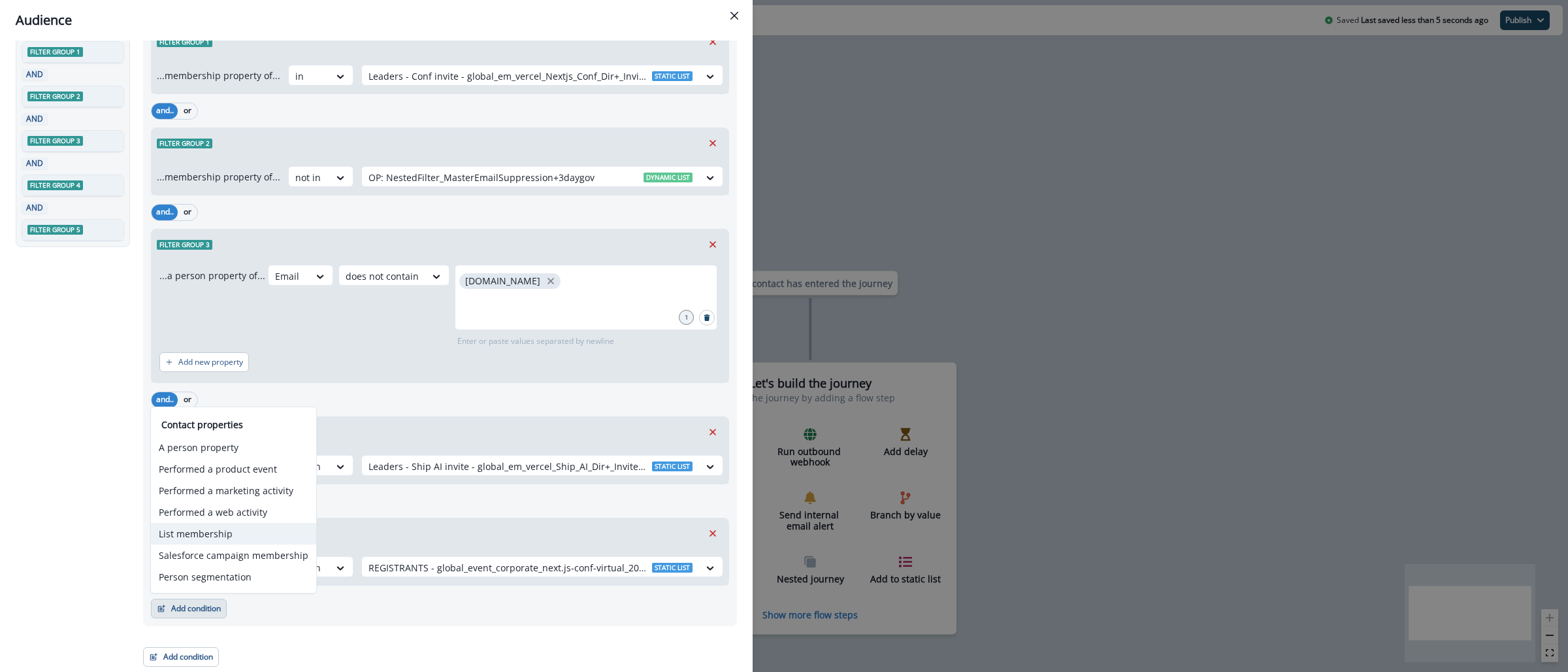
click at [254, 534] on button "List membership" at bounding box center [233, 533] width 165 height 21
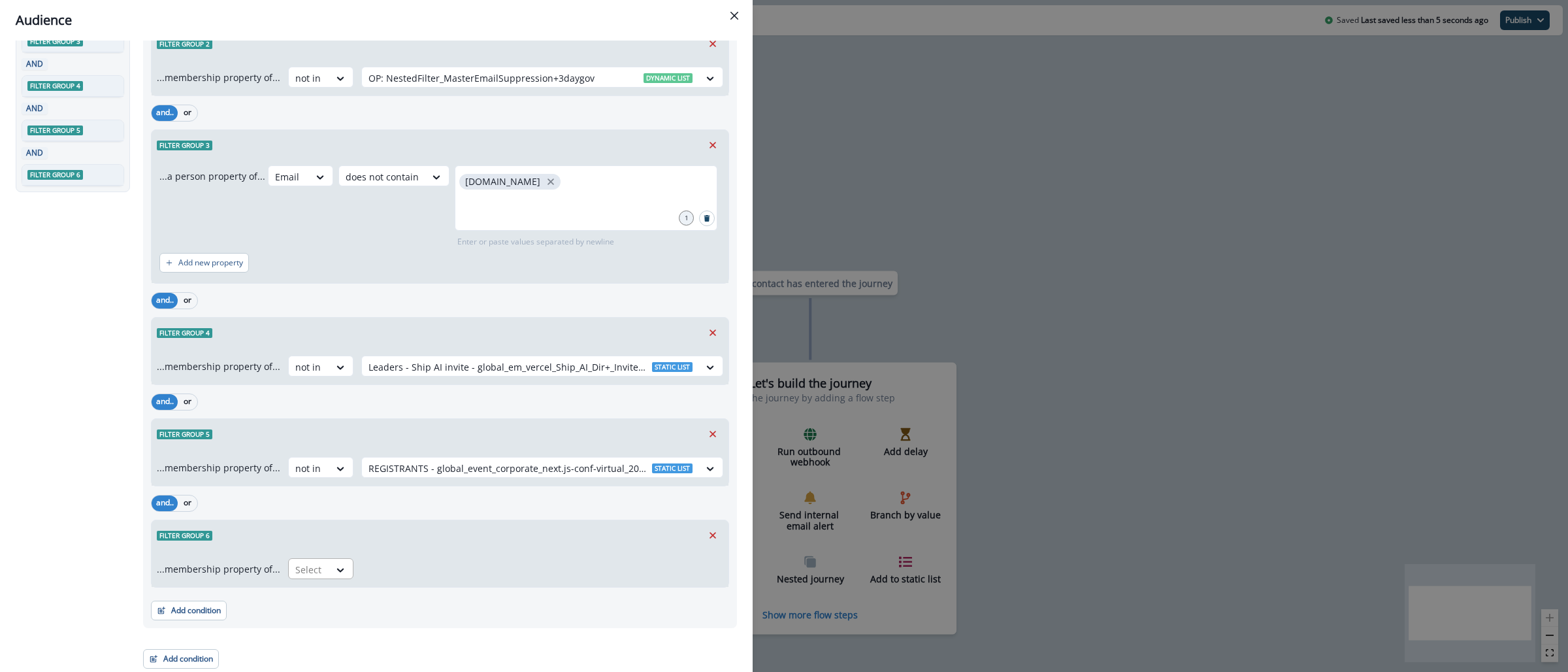
scroll to position [187, 0]
click at [311, 561] on div at bounding box center [309, 567] width 28 height 16
click at [323, 624] on div "not in" at bounding box center [316, 621] width 65 height 24
click at [395, 569] on div at bounding box center [530, 567] width 324 height 16
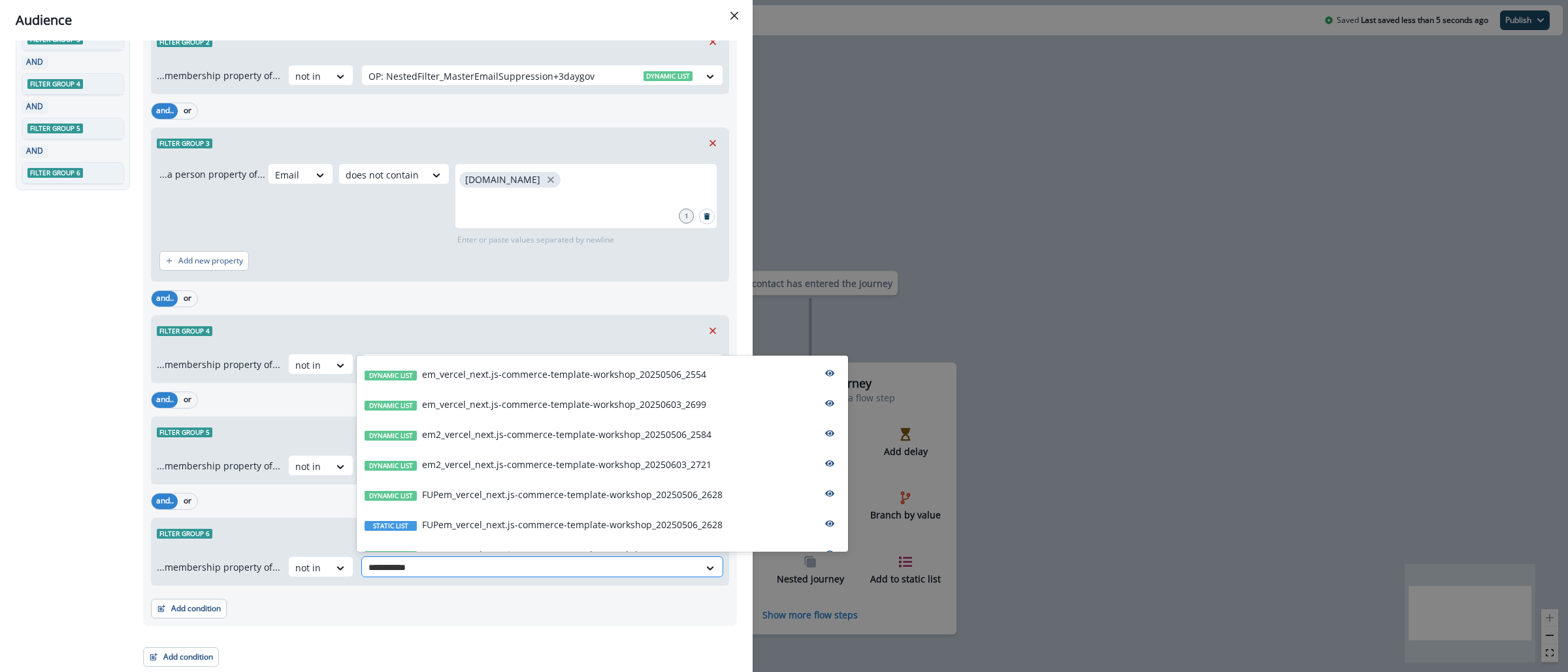
type input "**********"
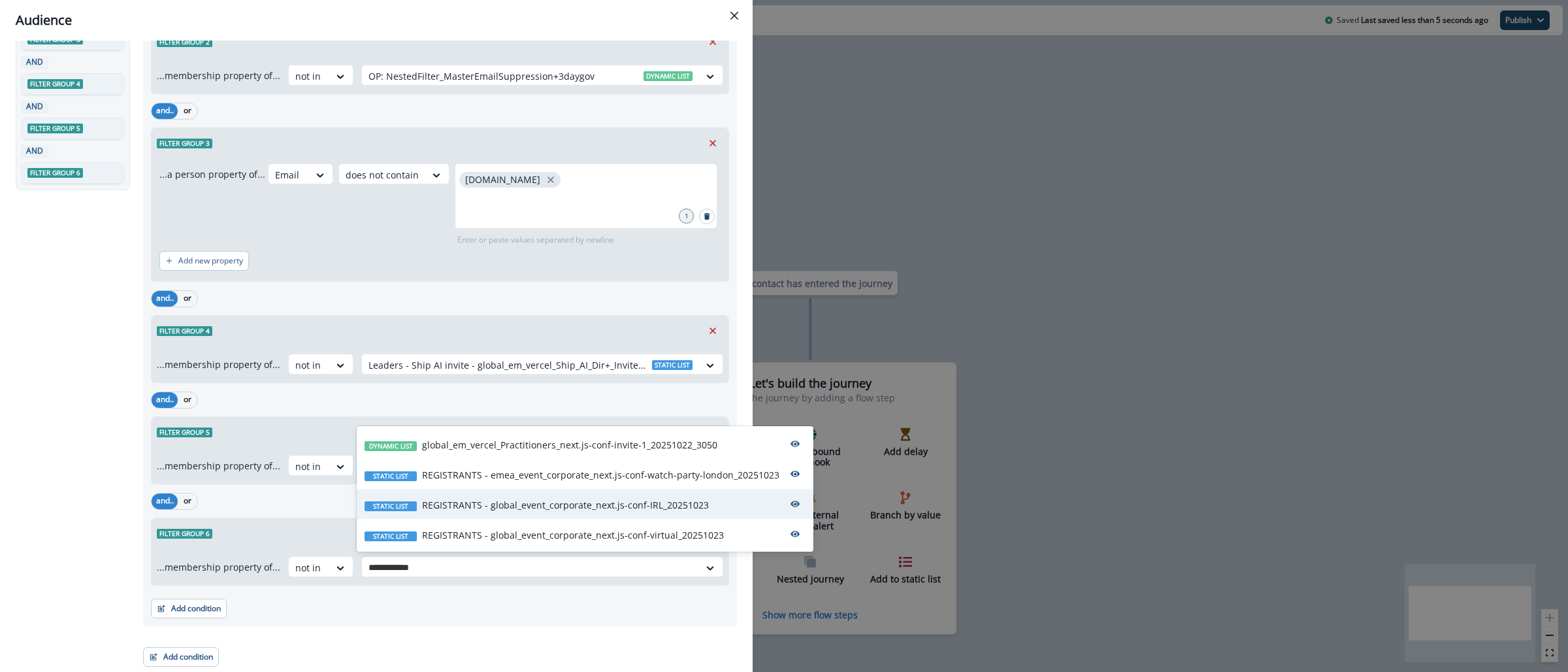
click at [549, 497] on div "Static list REGISTRANTS - global_event_corporate_next.js-conf-IRL_20251023" at bounding box center [585, 504] width 457 height 30
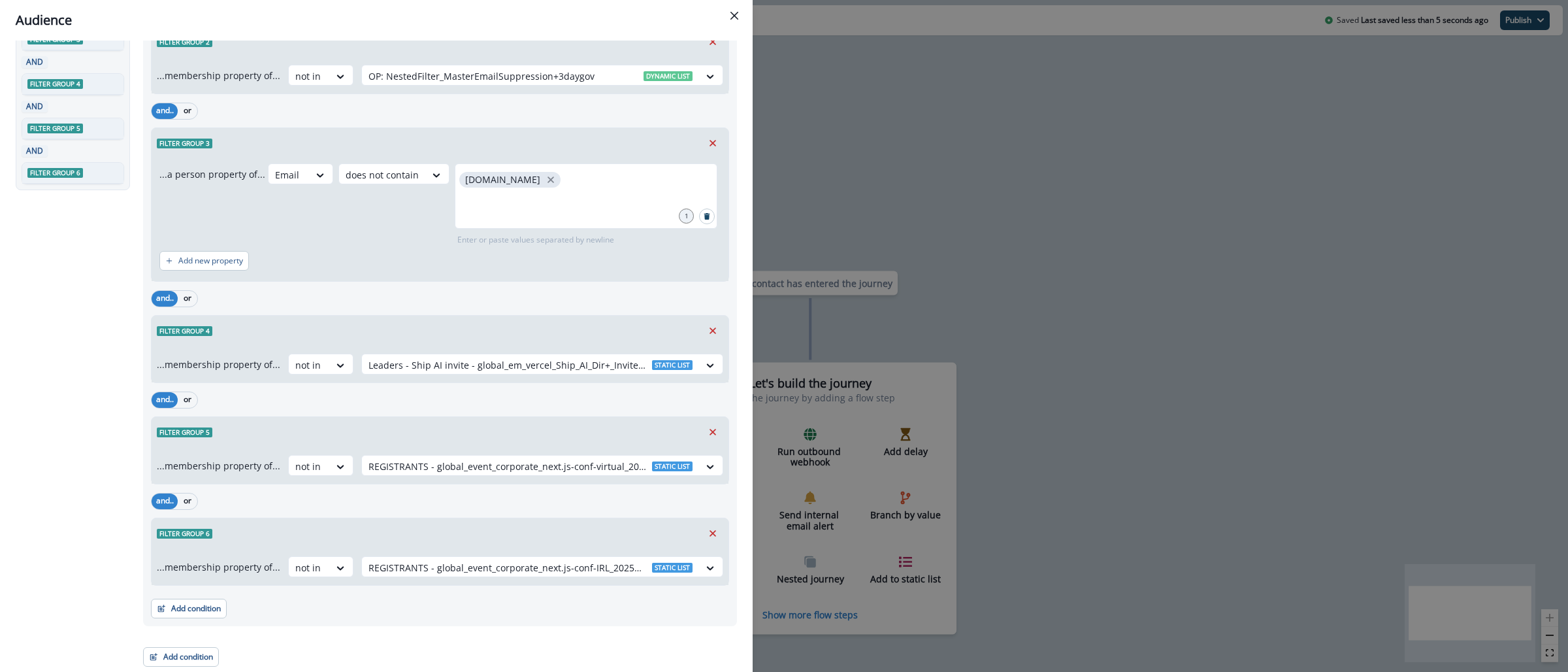
drag, startPoint x: 211, startPoint y: 614, endPoint x: 236, endPoint y: 597, distance: 30.2
click at [211, 614] on button "Add condition" at bounding box center [189, 609] width 75 height 20
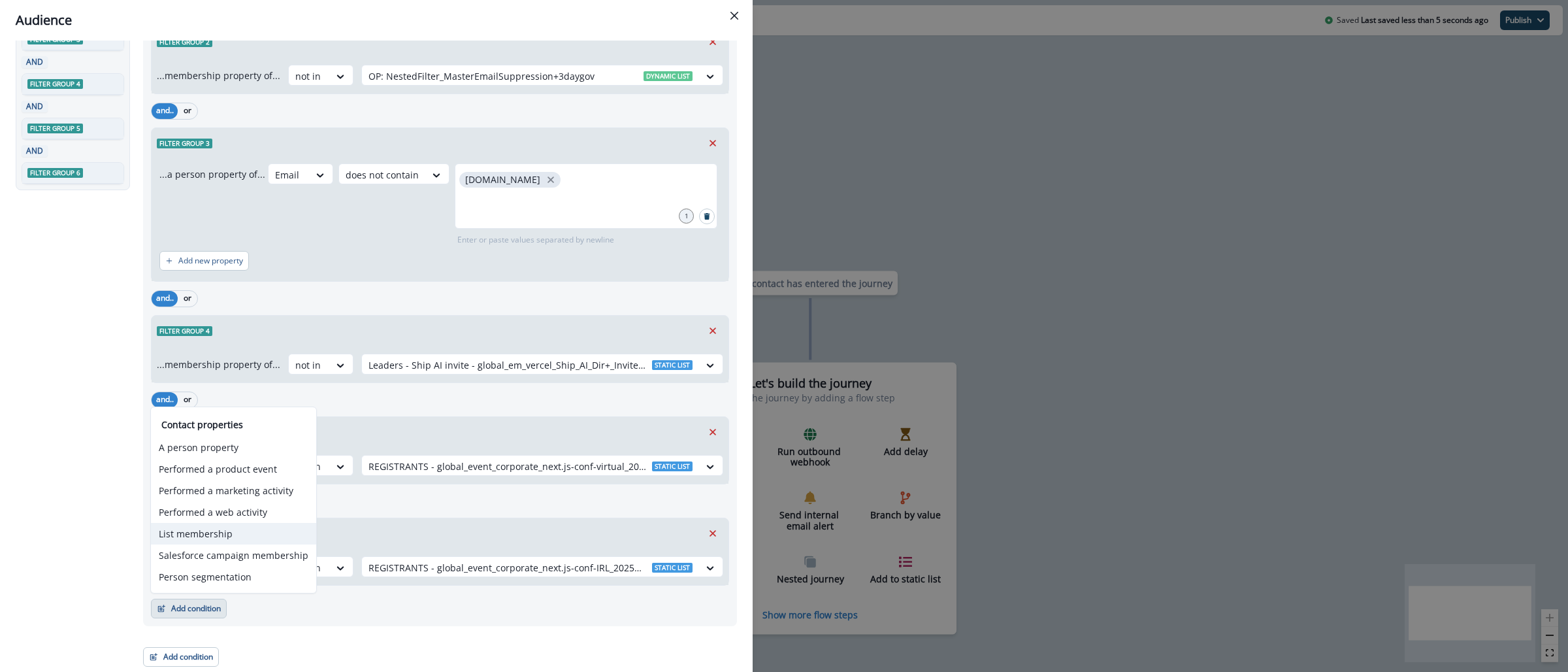
click at [260, 537] on button "List membership" at bounding box center [233, 533] width 165 height 21
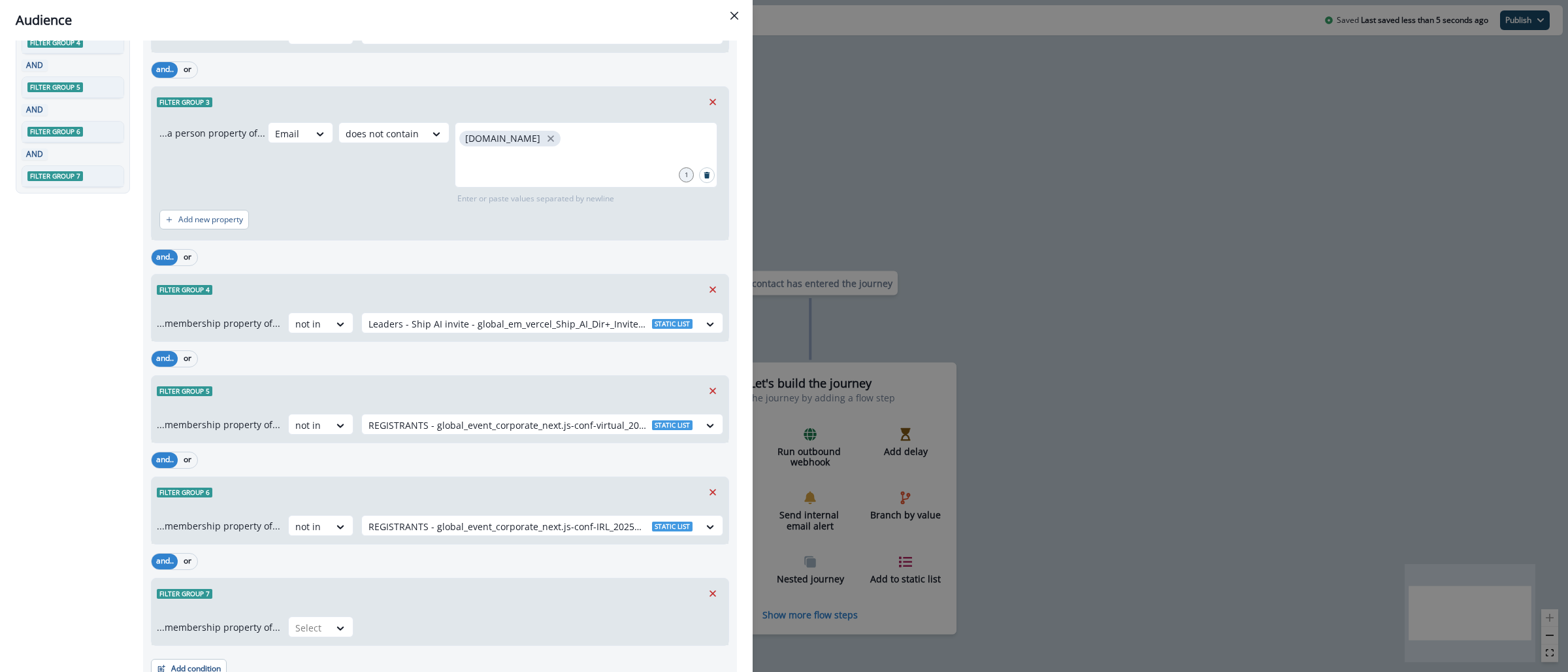
scroll to position [289, 0]
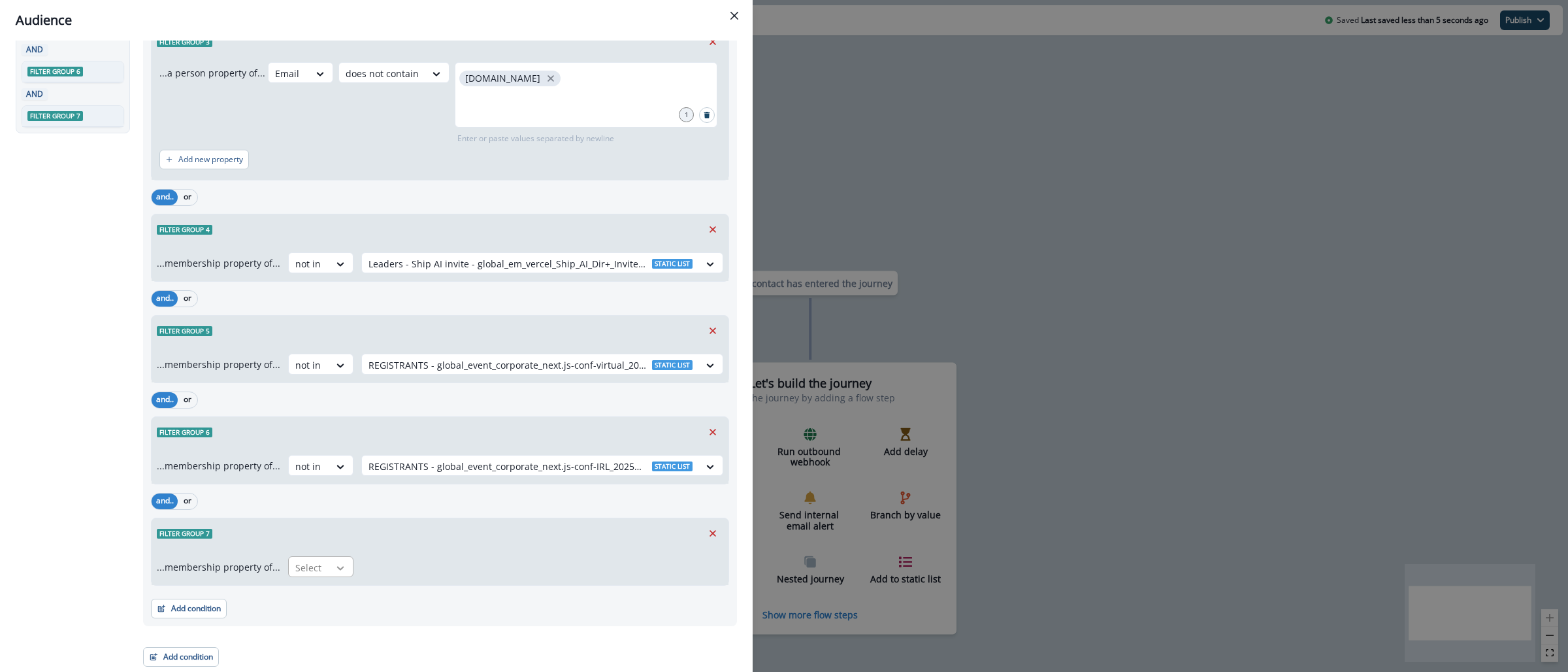
click at [335, 568] on icon at bounding box center [340, 567] width 12 height 13
click at [316, 617] on div "not in" at bounding box center [316, 621] width 65 height 24
click at [404, 566] on div at bounding box center [530, 567] width 324 height 16
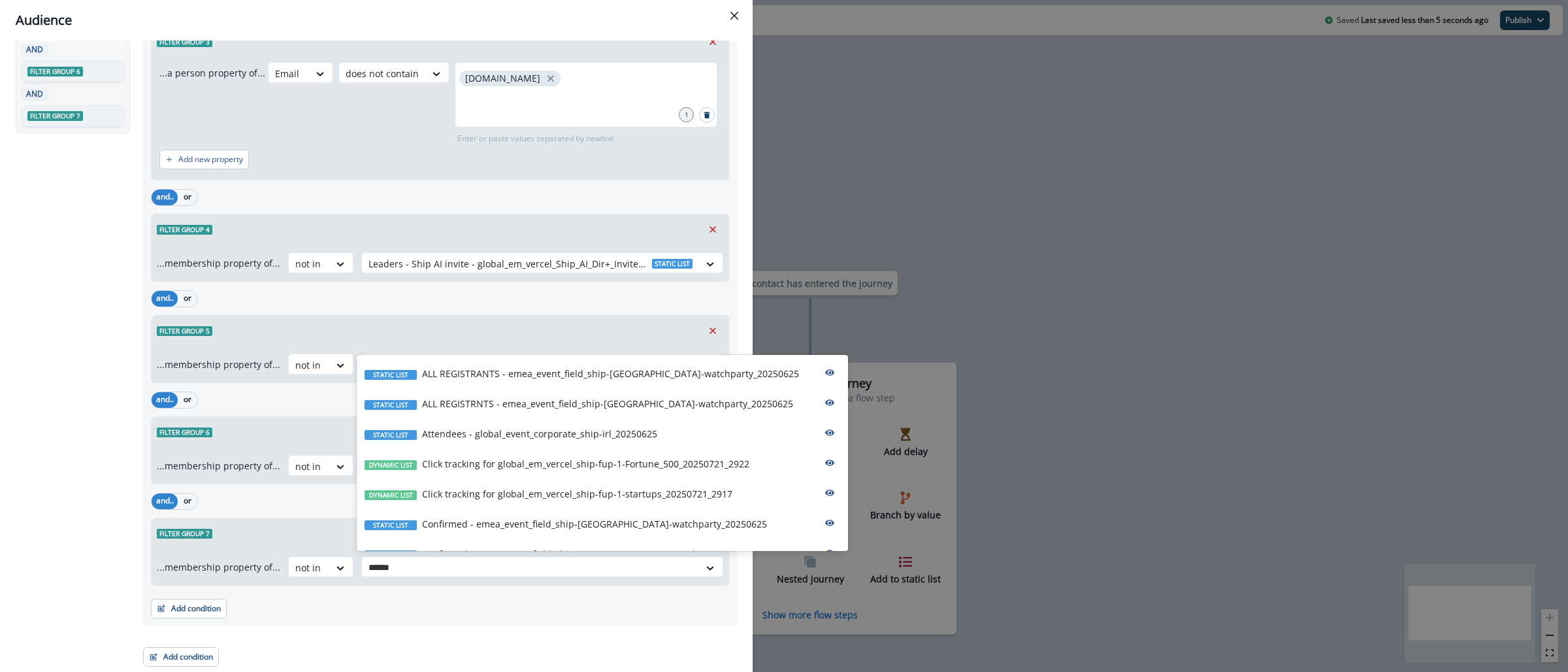
type input "*******"
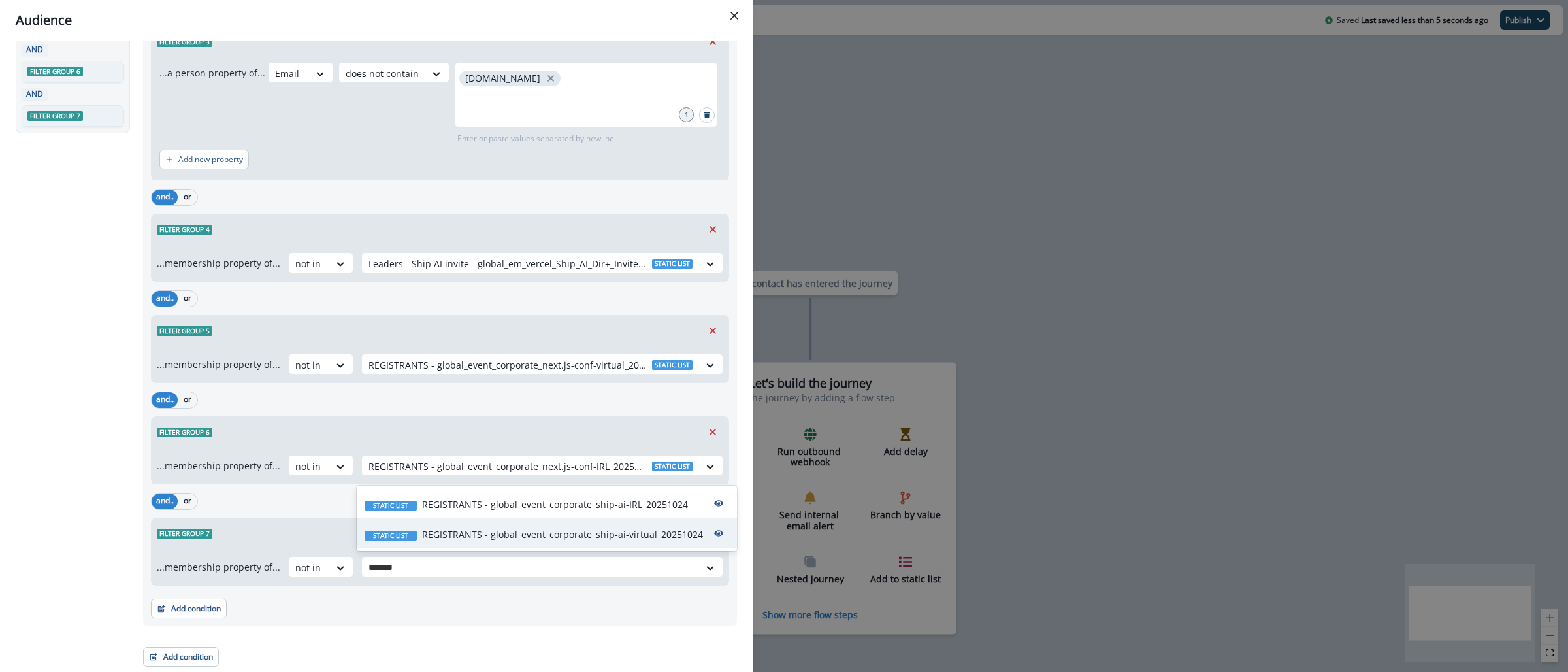
click at [555, 535] on p "REGISTRANTS - global_event_corporate_ship-ai-virtual_20251024" at bounding box center [562, 534] width 281 height 14
click at [205, 616] on button "Add condition" at bounding box center [189, 609] width 75 height 20
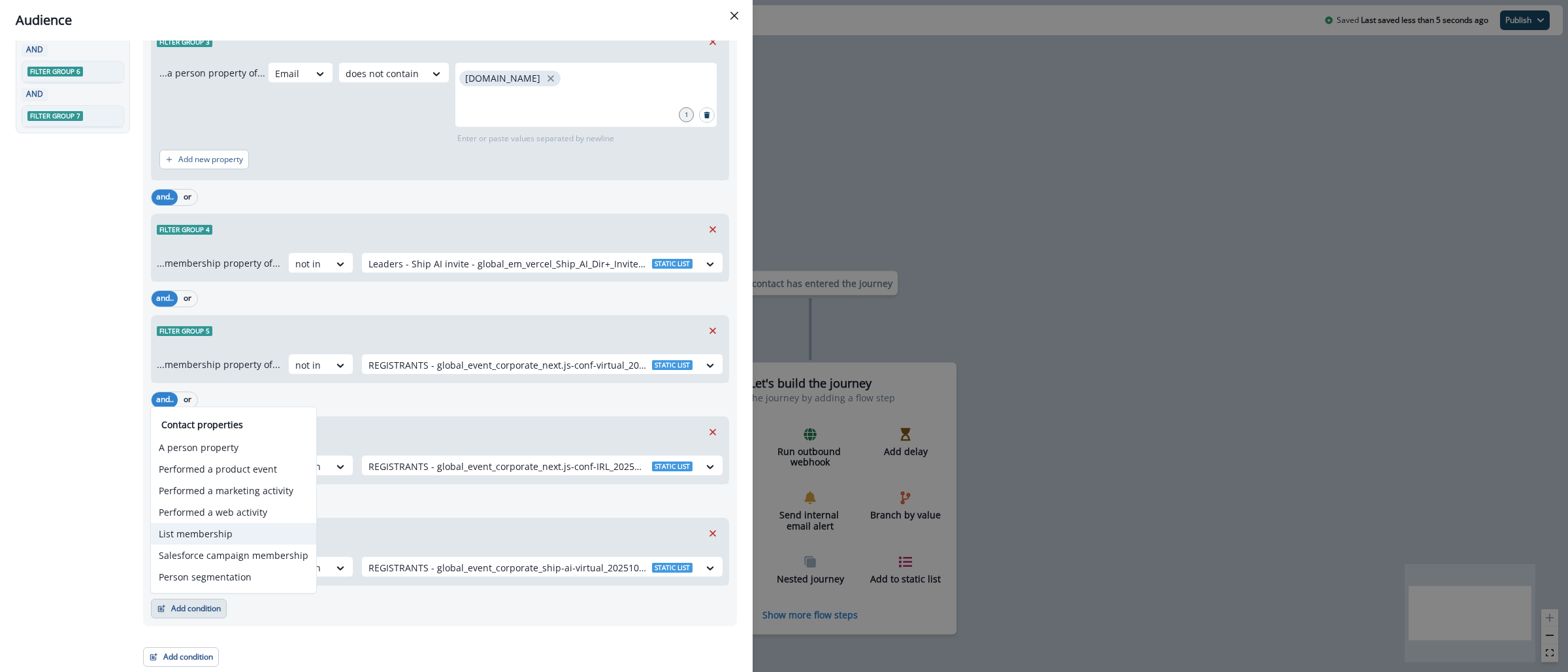
click at [225, 529] on button "List membership" at bounding box center [233, 533] width 165 height 21
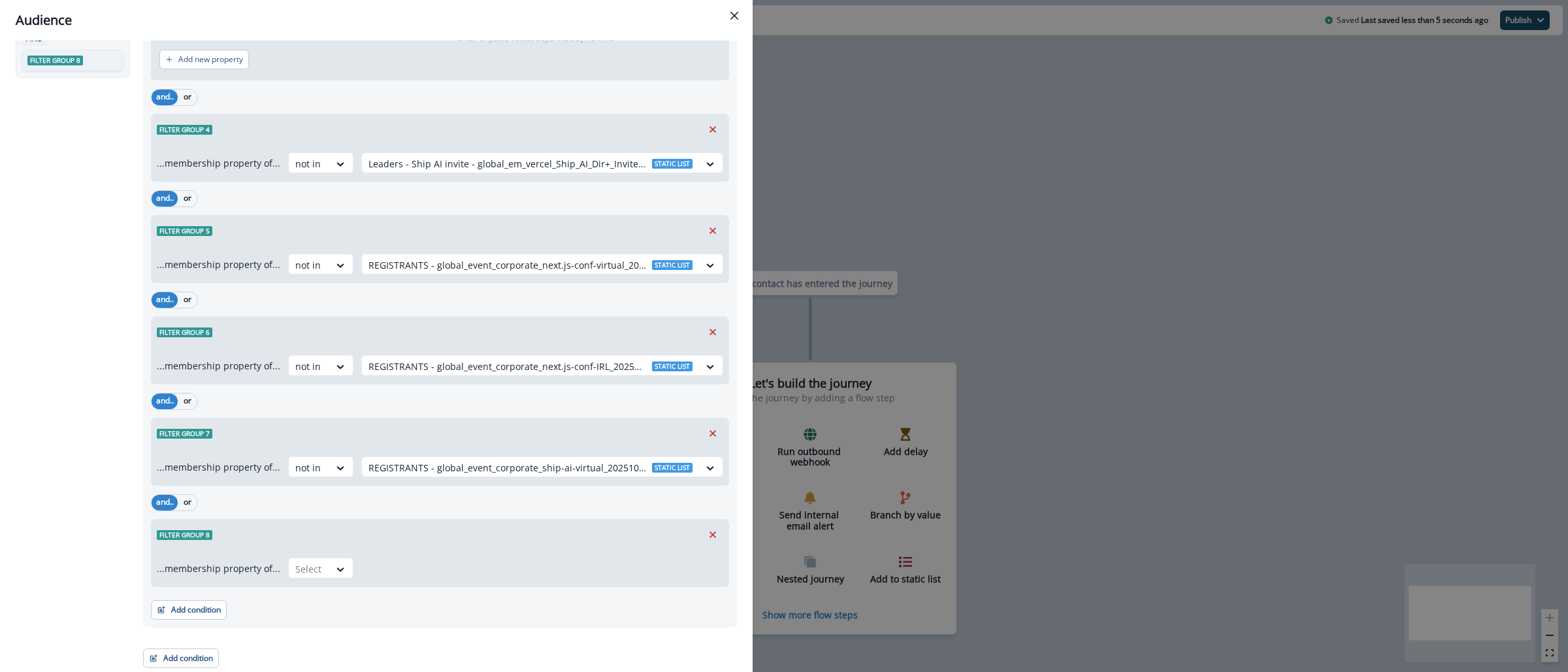
scroll to position [390, 0]
click at [338, 568] on icon at bounding box center [341, 568] width 7 height 4
click at [317, 614] on div "not in" at bounding box center [316, 621] width 65 height 24
click at [400, 567] on div at bounding box center [530, 567] width 324 height 16
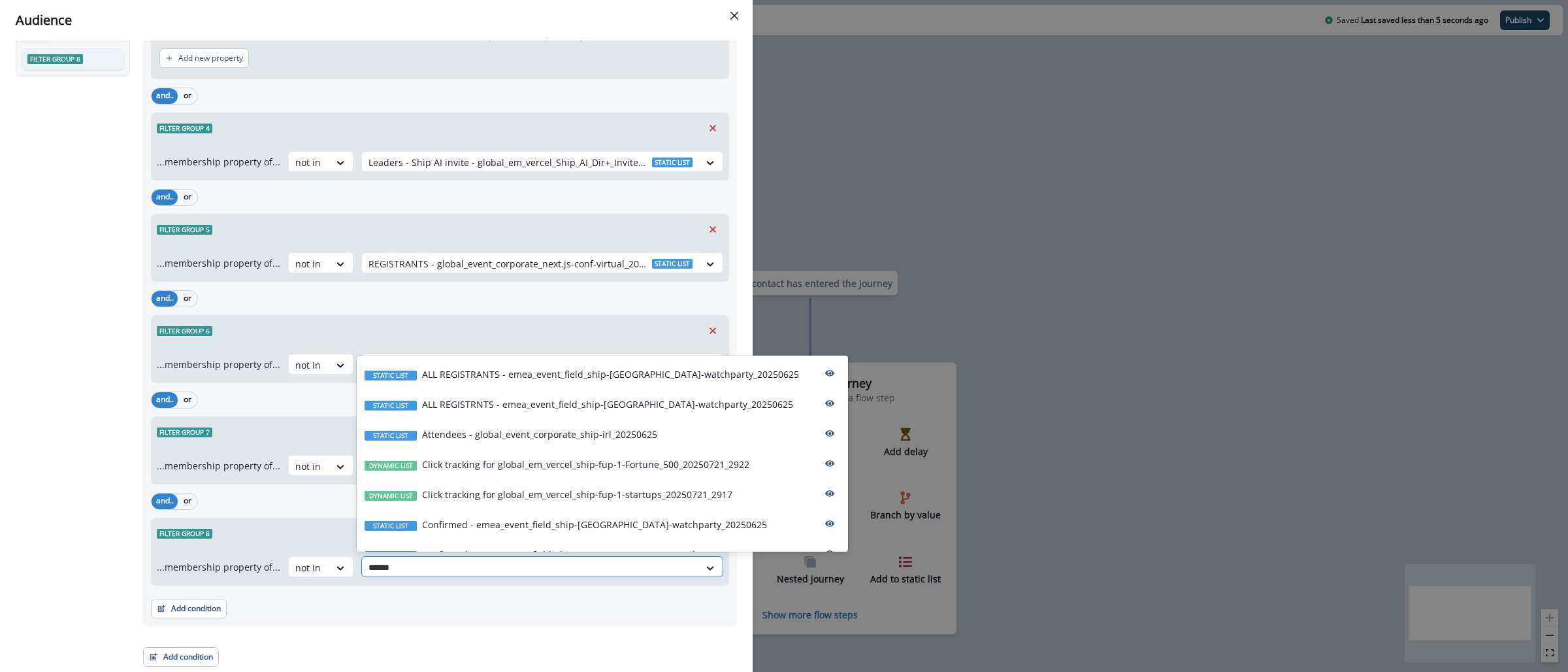
type input "*******"
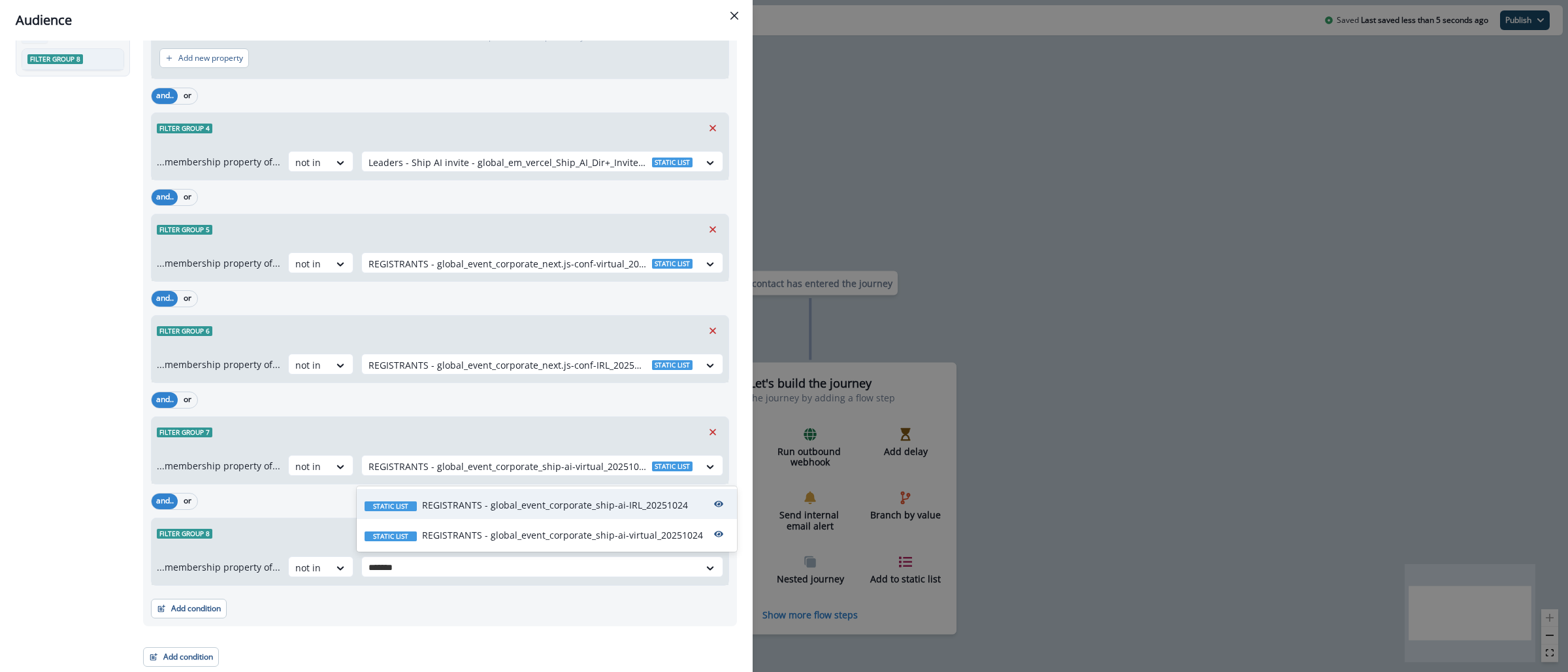
click at [500, 510] on p "REGISTRANTS - global_event_corporate_ship-ai-IRL_20251024" at bounding box center [555, 504] width 266 height 14
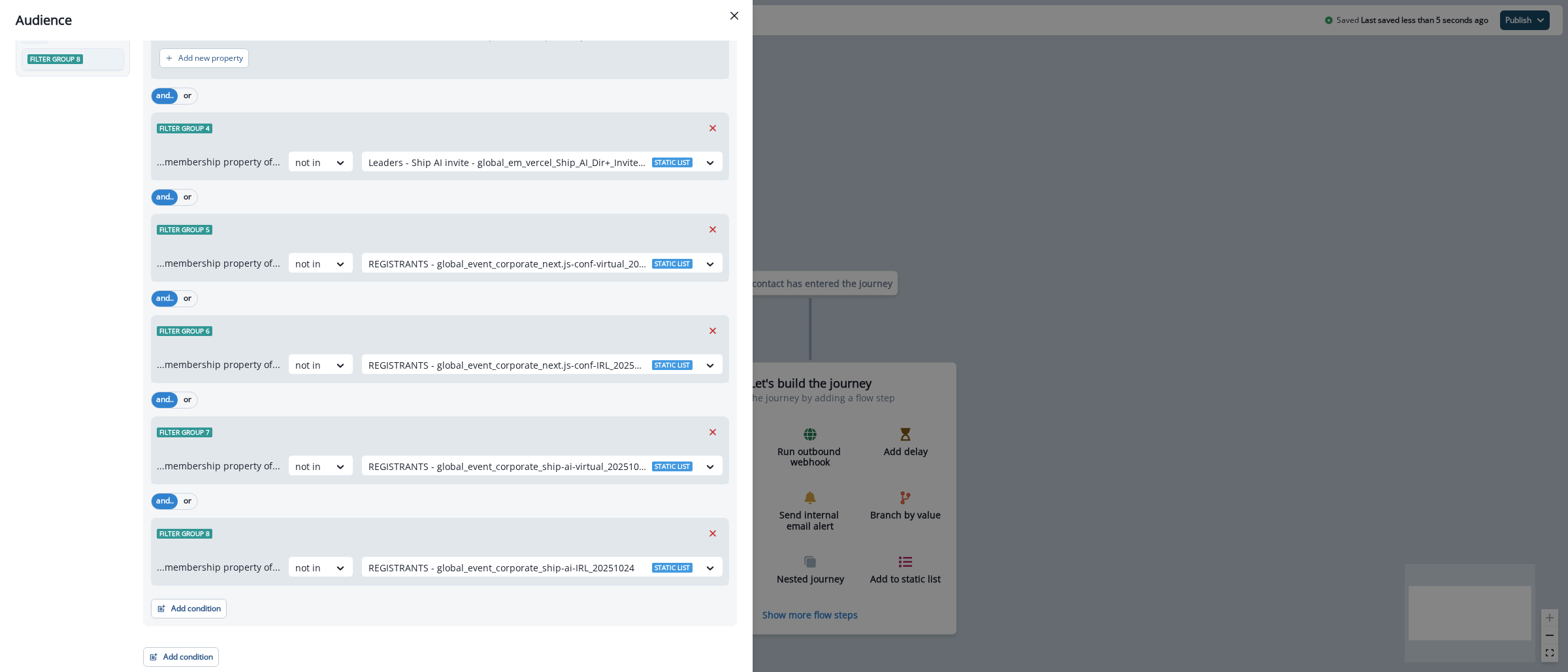
click at [982, 135] on div "Audience Preview dynamic list All contact s who have, Outer group 1 Filter grou…" at bounding box center [784, 336] width 1568 height 672
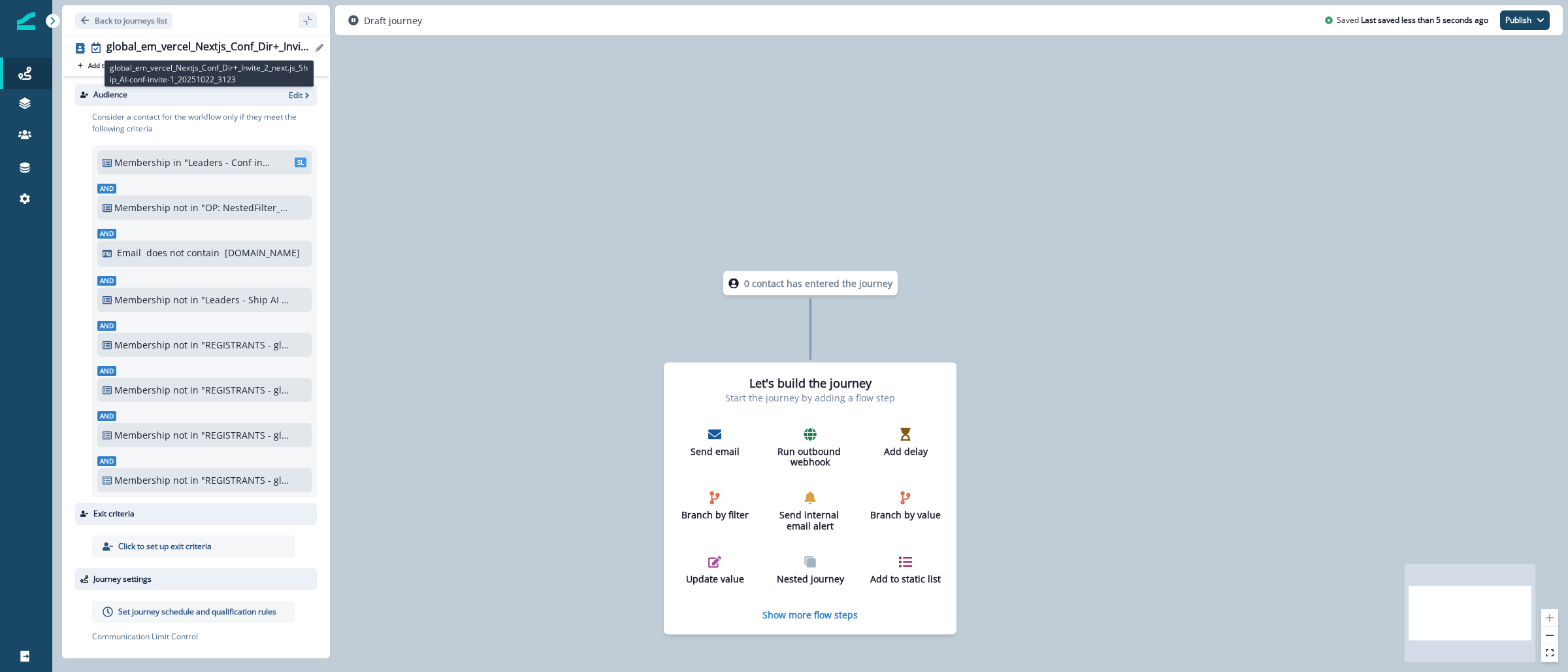
click at [203, 43] on div "global_em_vercel_Nextjs_Conf_Dir+_Invite_2_next.js_Ship_AI-conf-invite-1_202510…" at bounding box center [209, 48] width 205 height 14
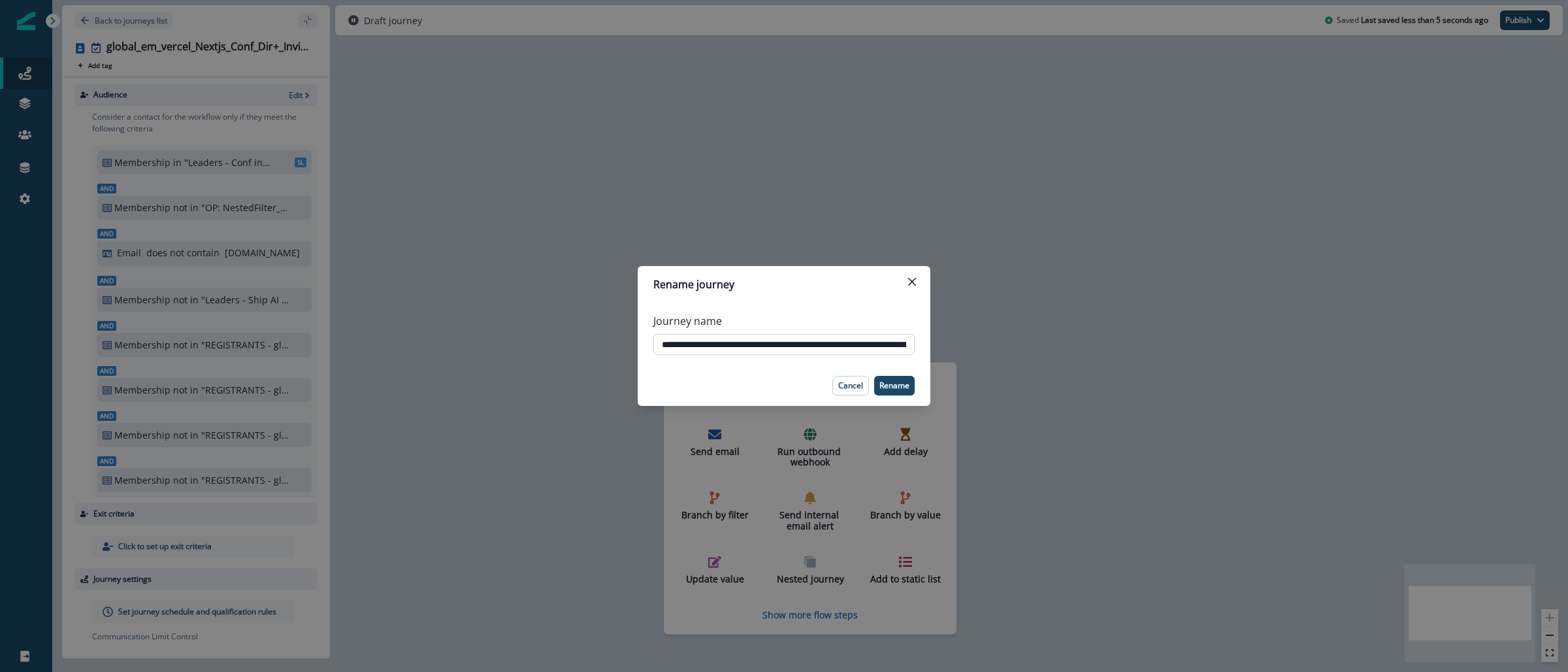
click at [785, 344] on input "**********" at bounding box center [784, 344] width 261 height 21
click at [785, 345] on input "**********" at bounding box center [784, 344] width 261 height 21
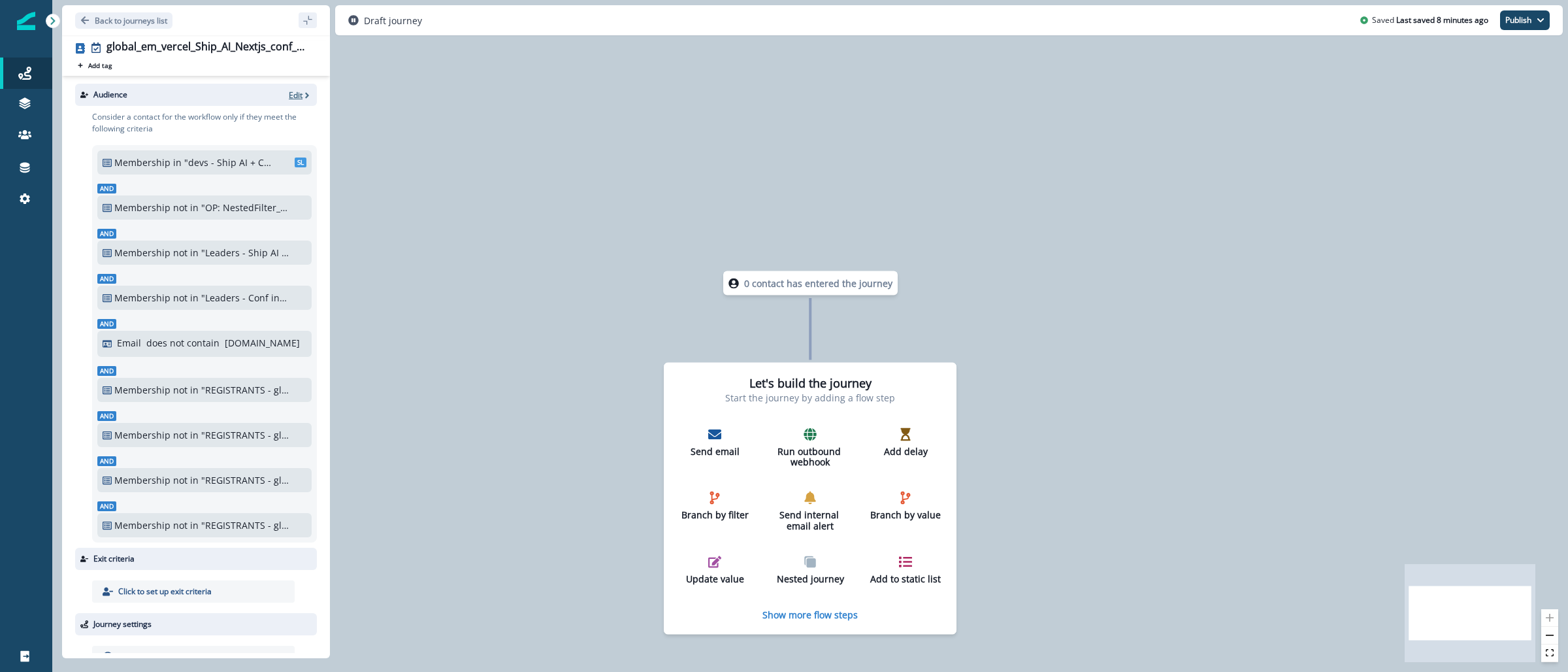
click at [289, 93] on p "Edit" at bounding box center [295, 95] width 14 height 11
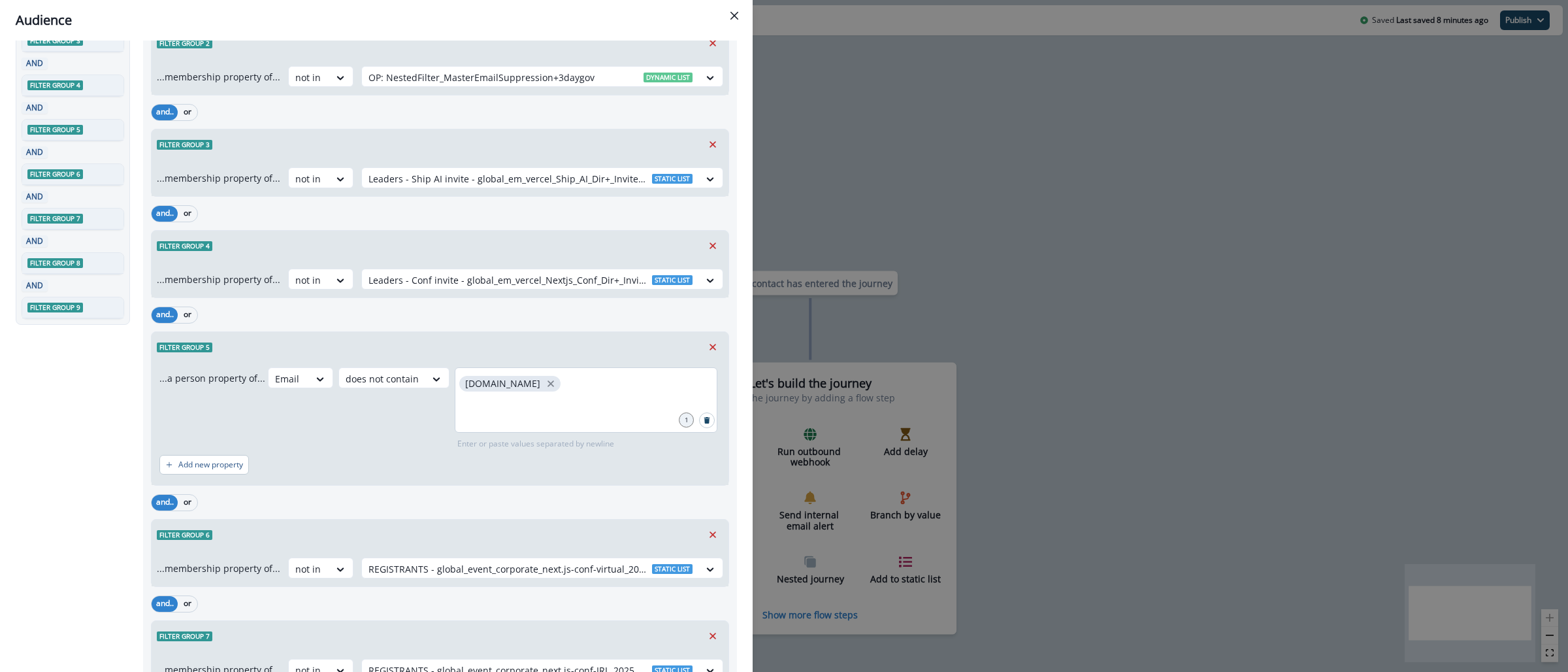
scroll to position [263, 0]
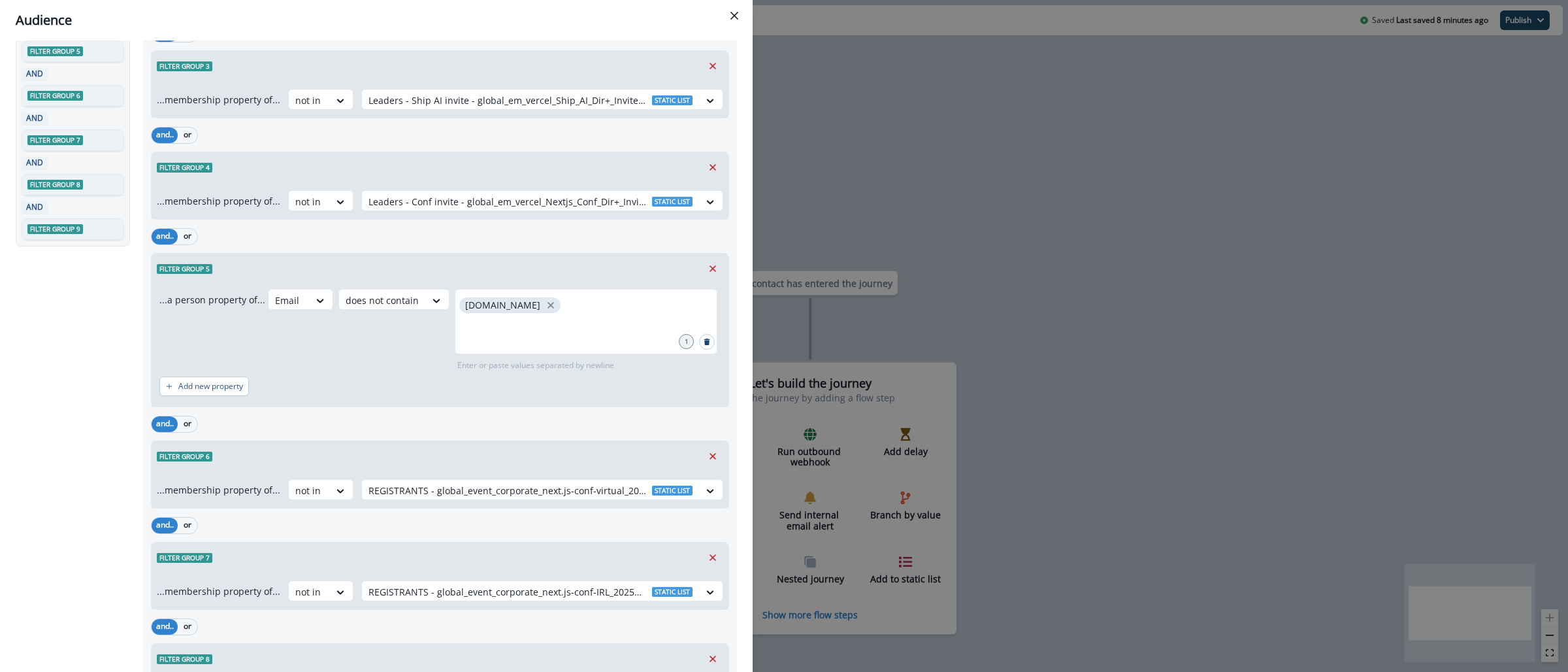
click at [853, 214] on div "Audience Preview dynamic list All contact s who have, Outer group 1 Filter grou…" at bounding box center [784, 336] width 1568 height 672
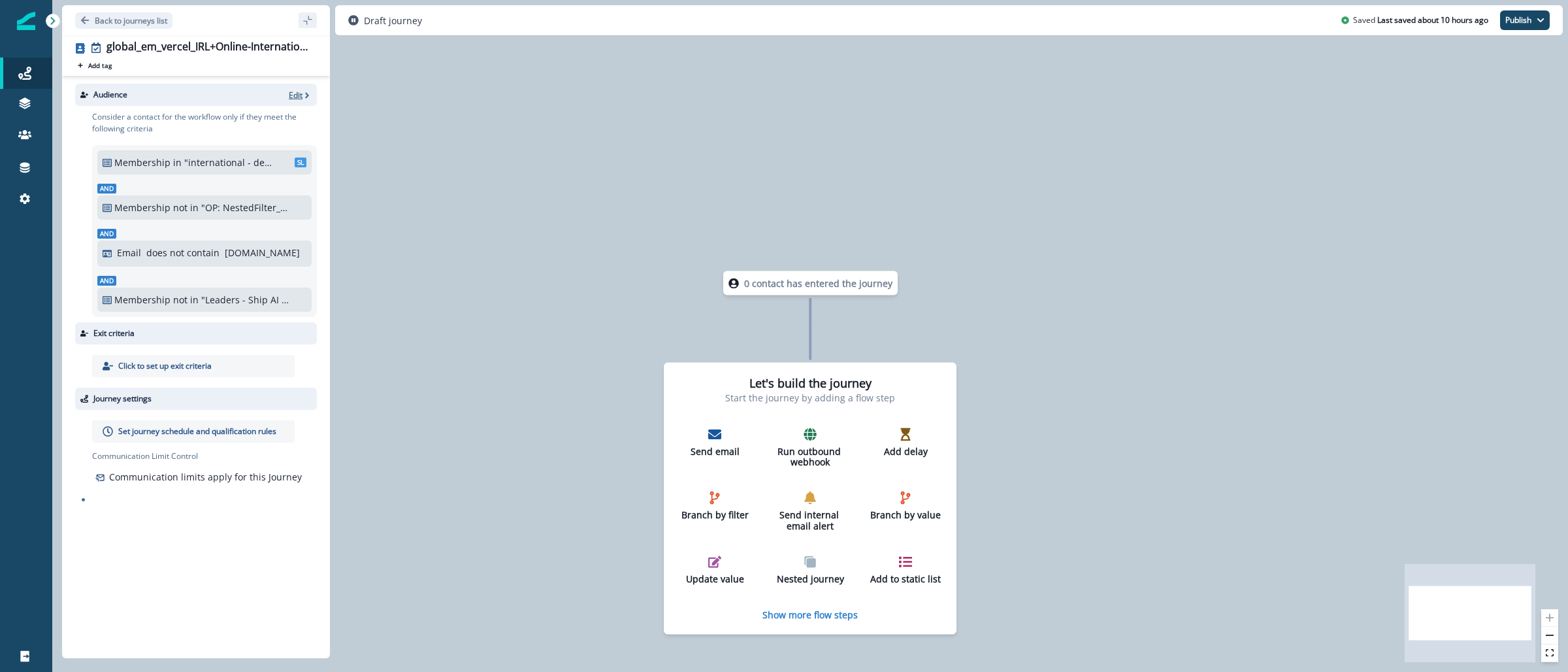
click at [303, 91] on icon "button" at bounding box center [307, 95] width 9 height 9
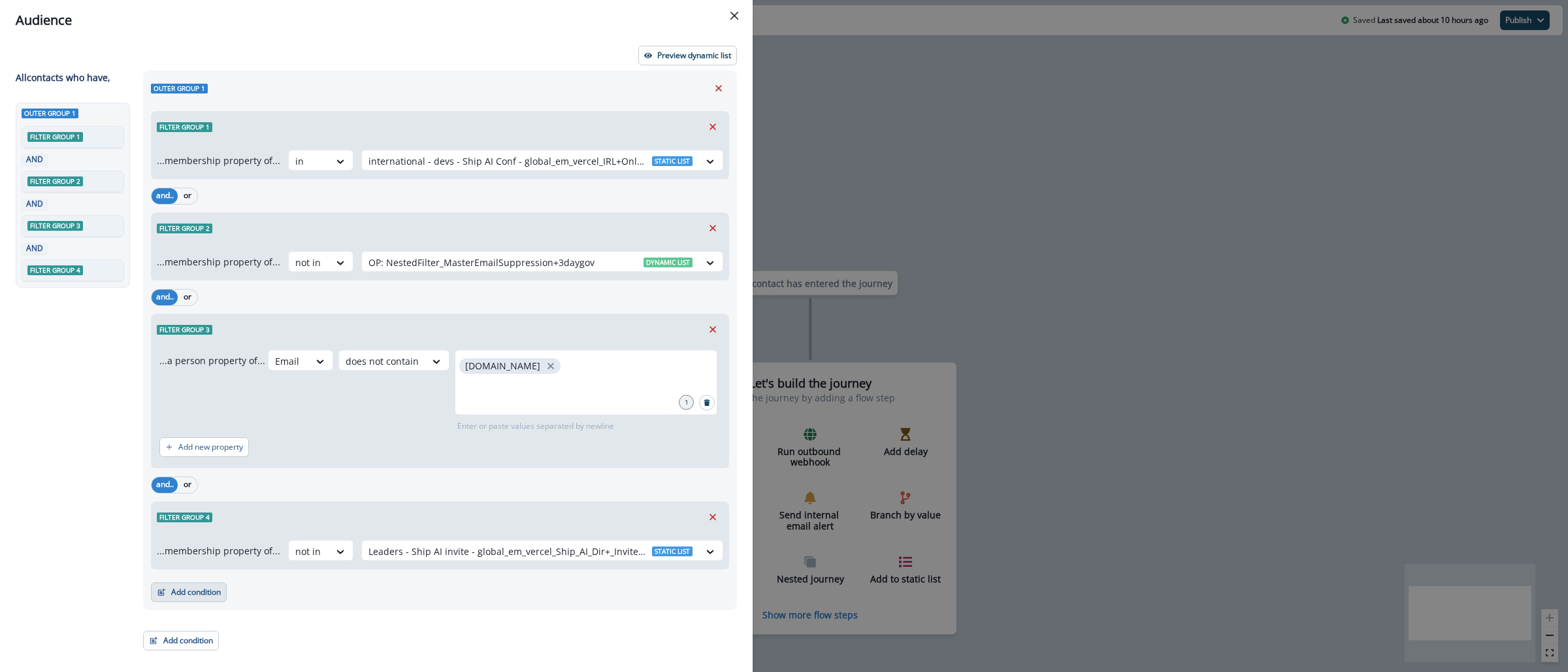
click at [191, 592] on button "Add condition" at bounding box center [189, 592] width 75 height 20
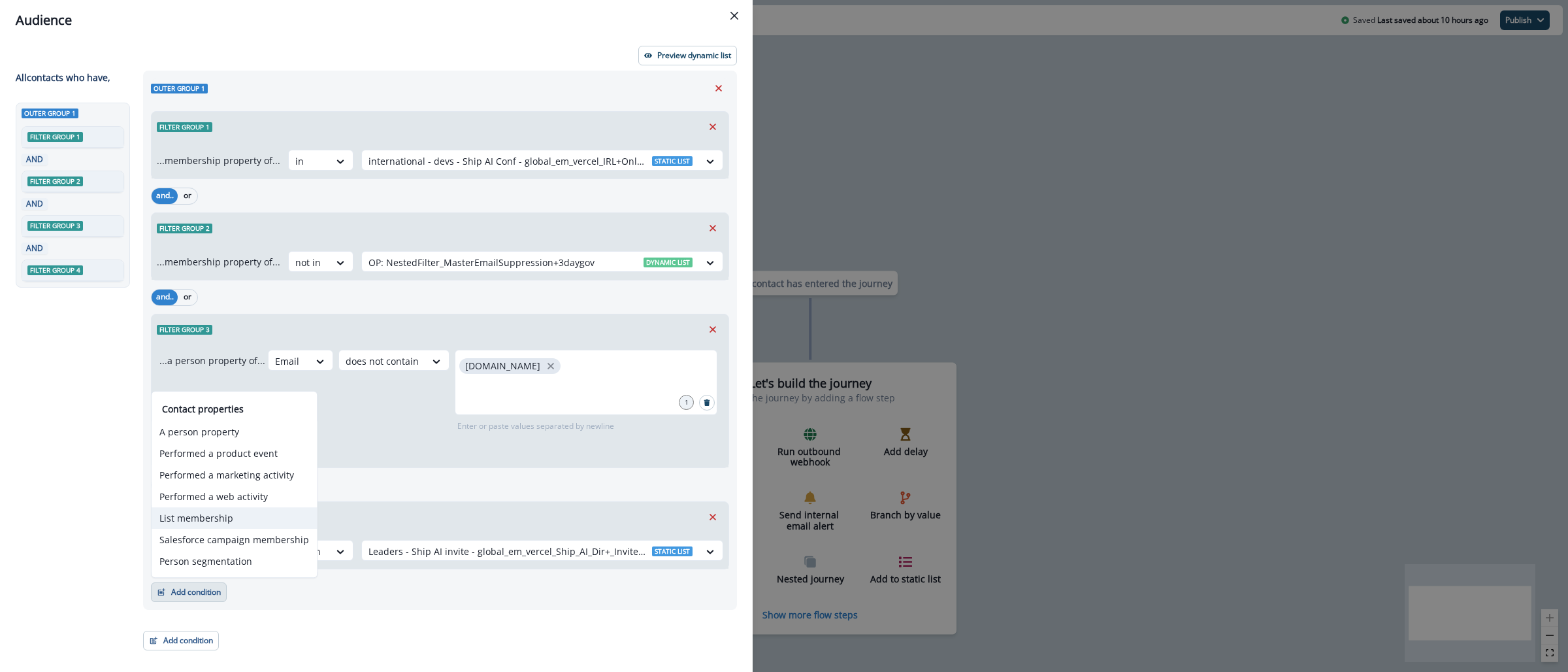
click at [204, 518] on button "List membership" at bounding box center [234, 518] width 165 height 21
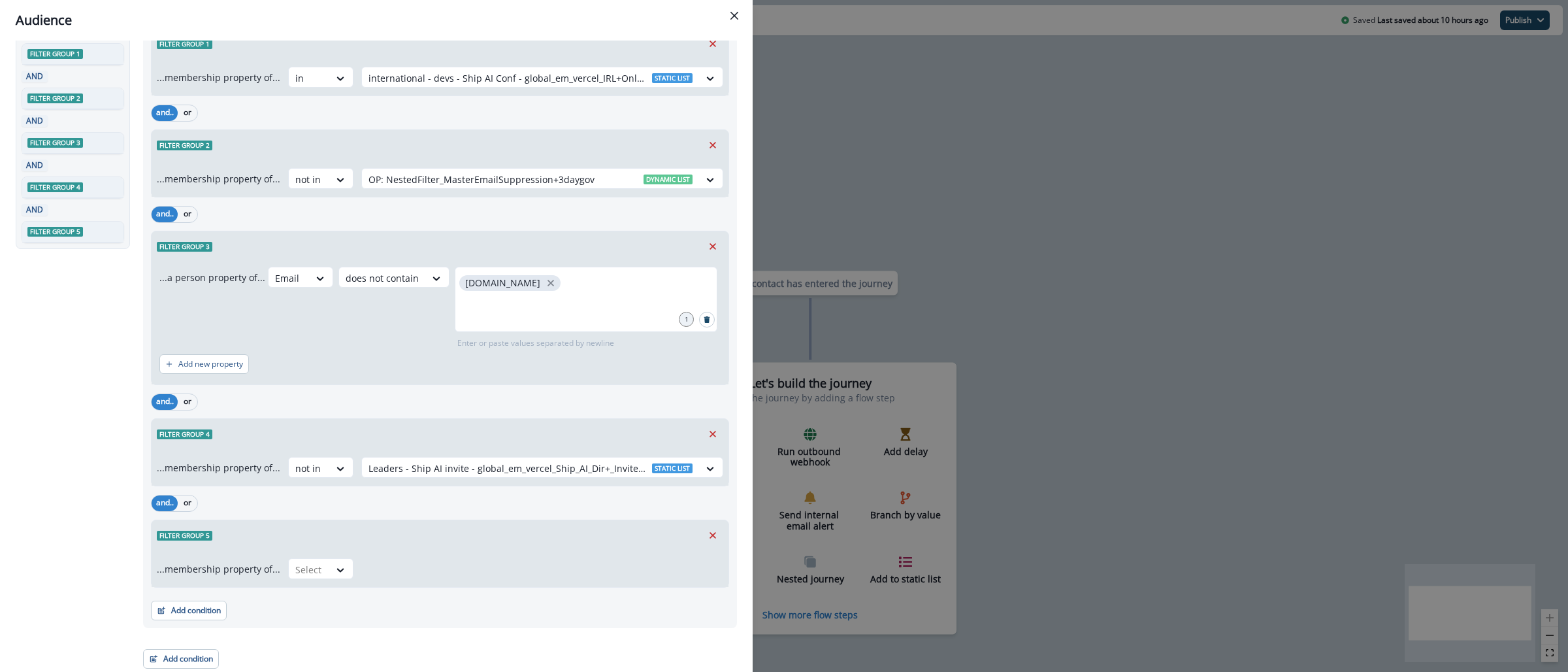
scroll to position [85, 0]
click at [312, 571] on div at bounding box center [309, 567] width 28 height 16
click at [313, 598] on div "not in" at bounding box center [316, 597] width 65 height 24
click at [391, 568] on div at bounding box center [530, 567] width 324 height 16
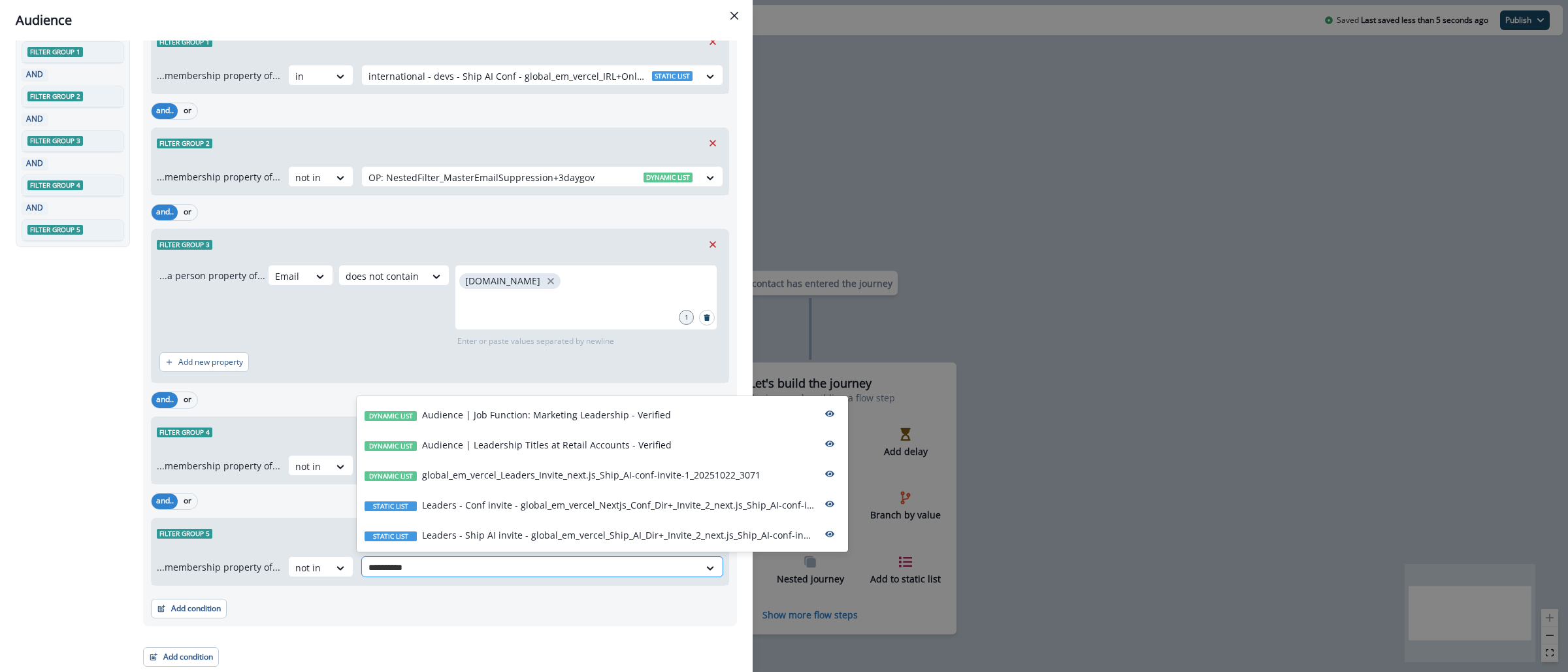
type input "**********"
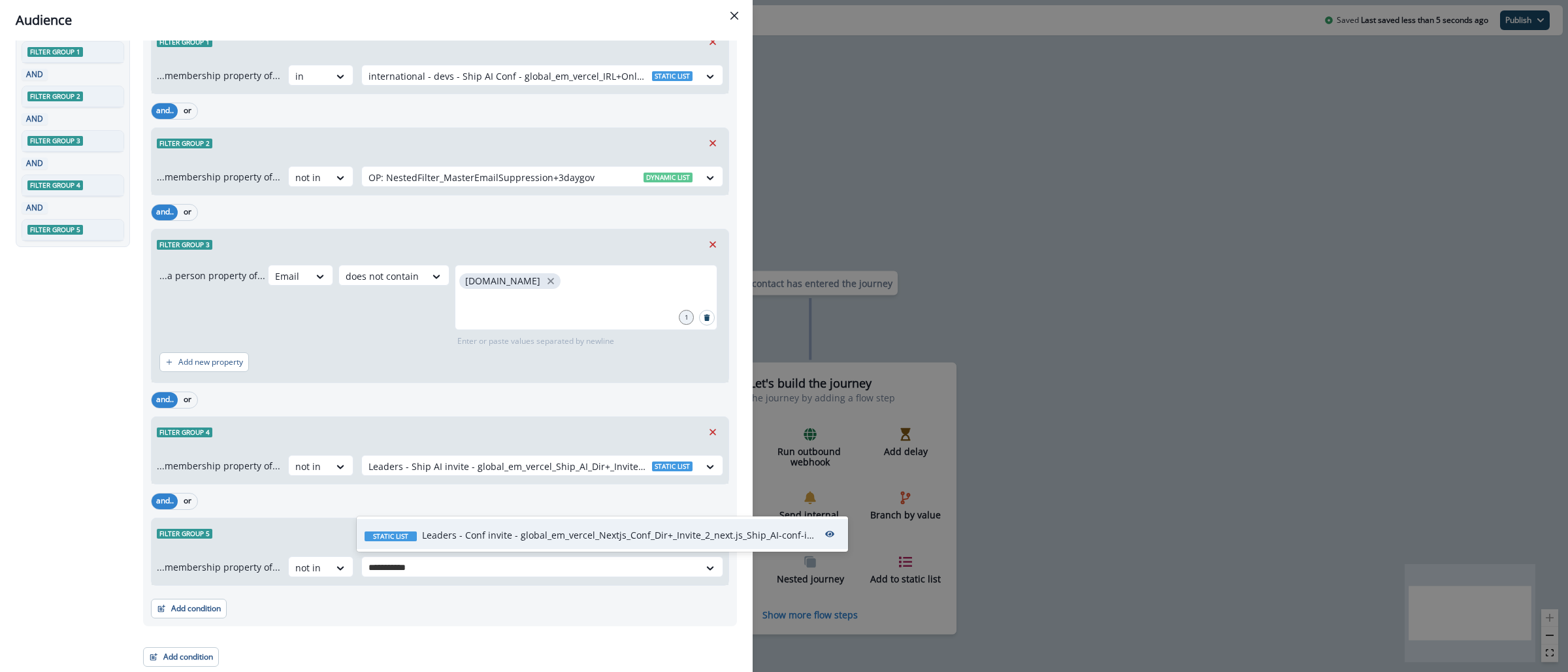
click at [457, 541] on p "Leaders - Conf invite - global_em_vercel_Nextjs_Conf_Dir+_Invite_2_next.js_Ship…" at bounding box center [618, 535] width 392 height 14
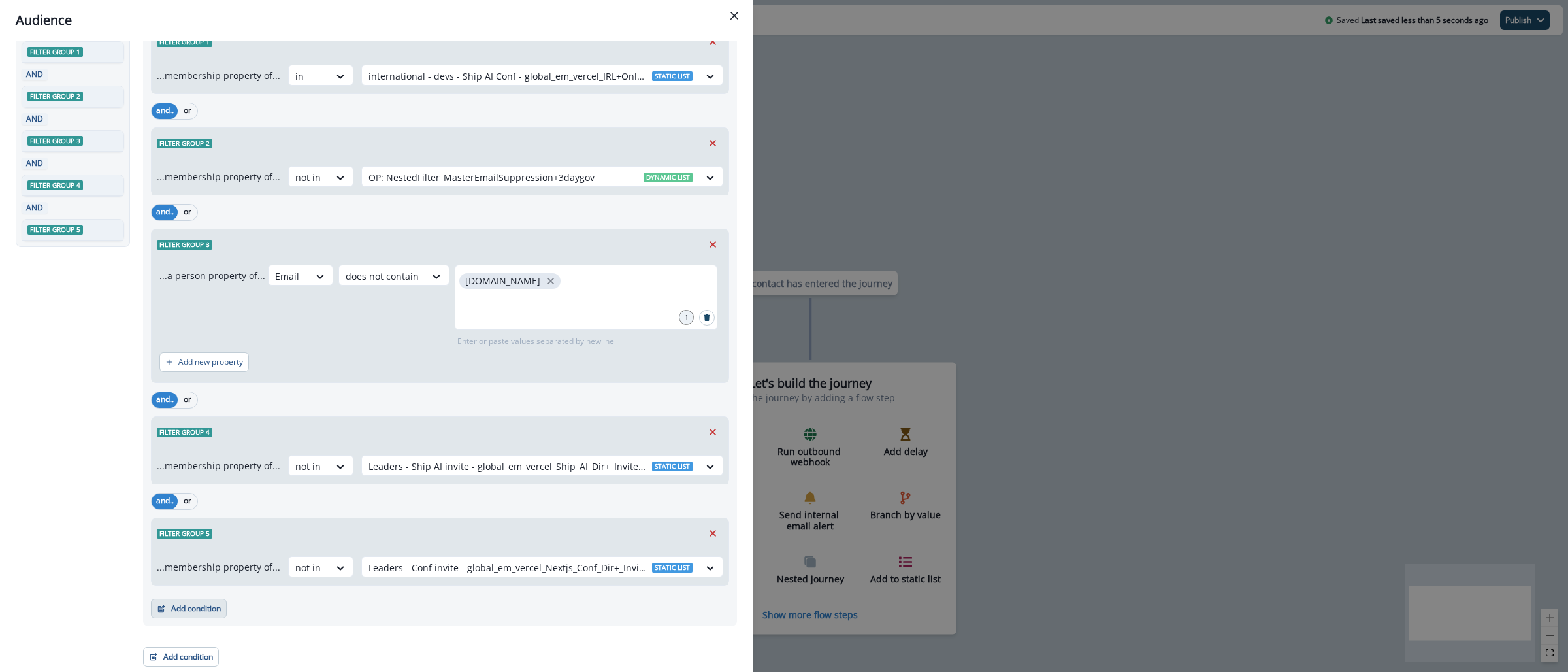
click at [201, 603] on button "Add condition" at bounding box center [189, 609] width 75 height 20
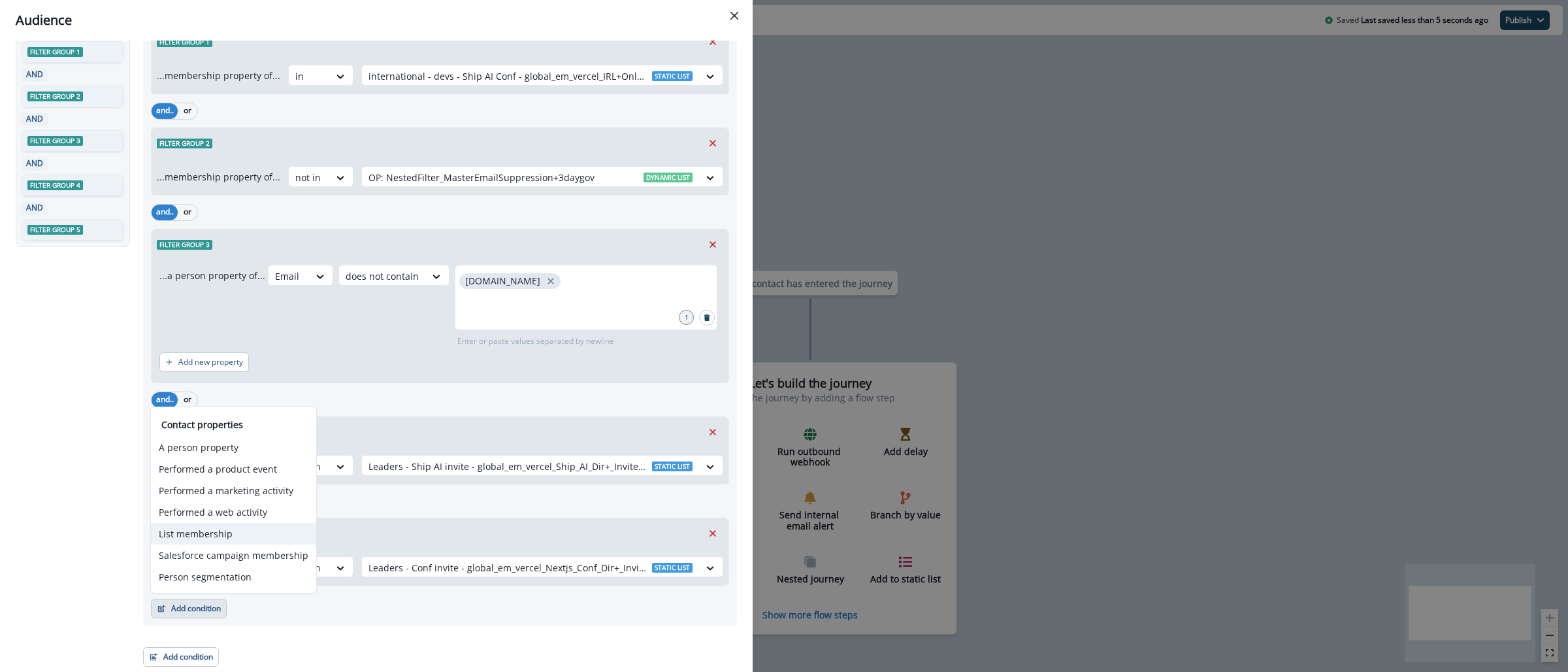
click at [219, 529] on button "List membership" at bounding box center [233, 533] width 165 height 21
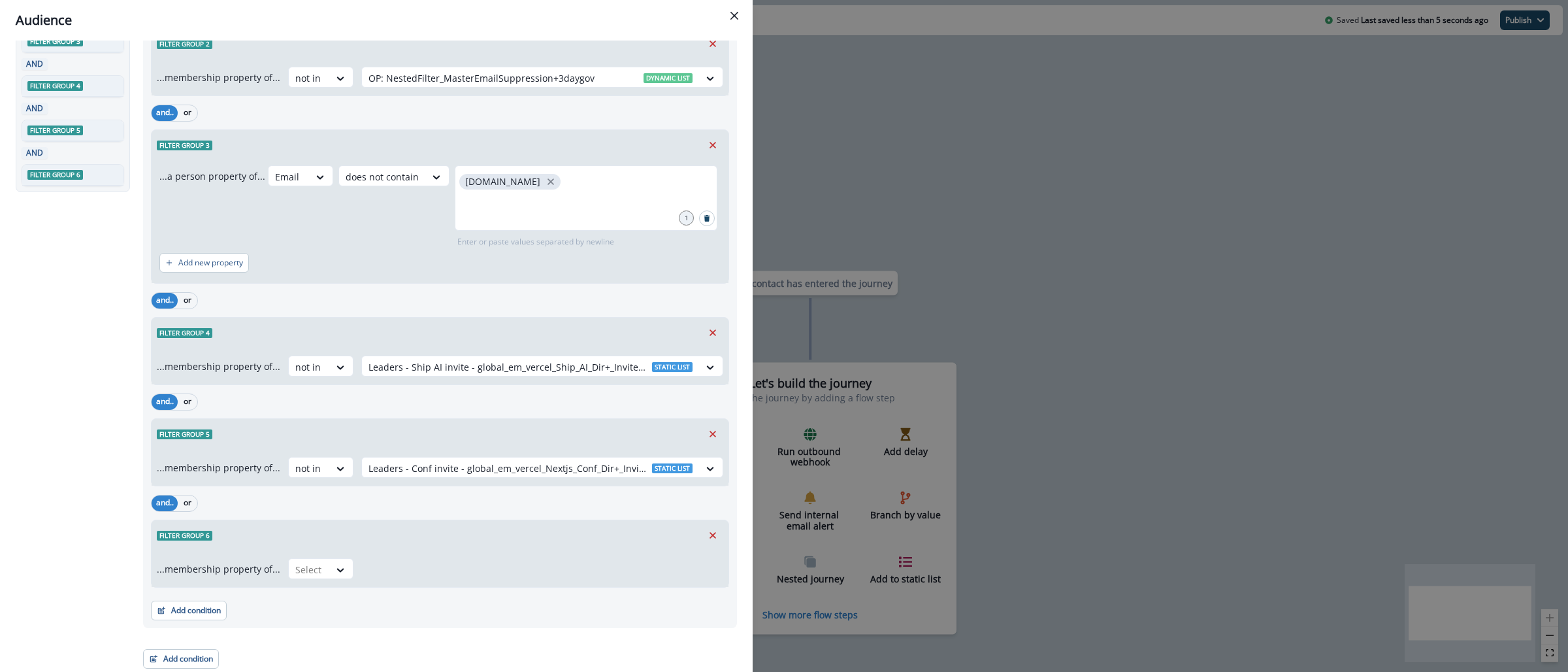
scroll to position [187, 0]
click at [311, 574] on div at bounding box center [309, 567] width 28 height 16
click at [307, 598] on div "not in" at bounding box center [316, 597] width 65 height 24
click at [549, 568] on div at bounding box center [530, 567] width 324 height 16
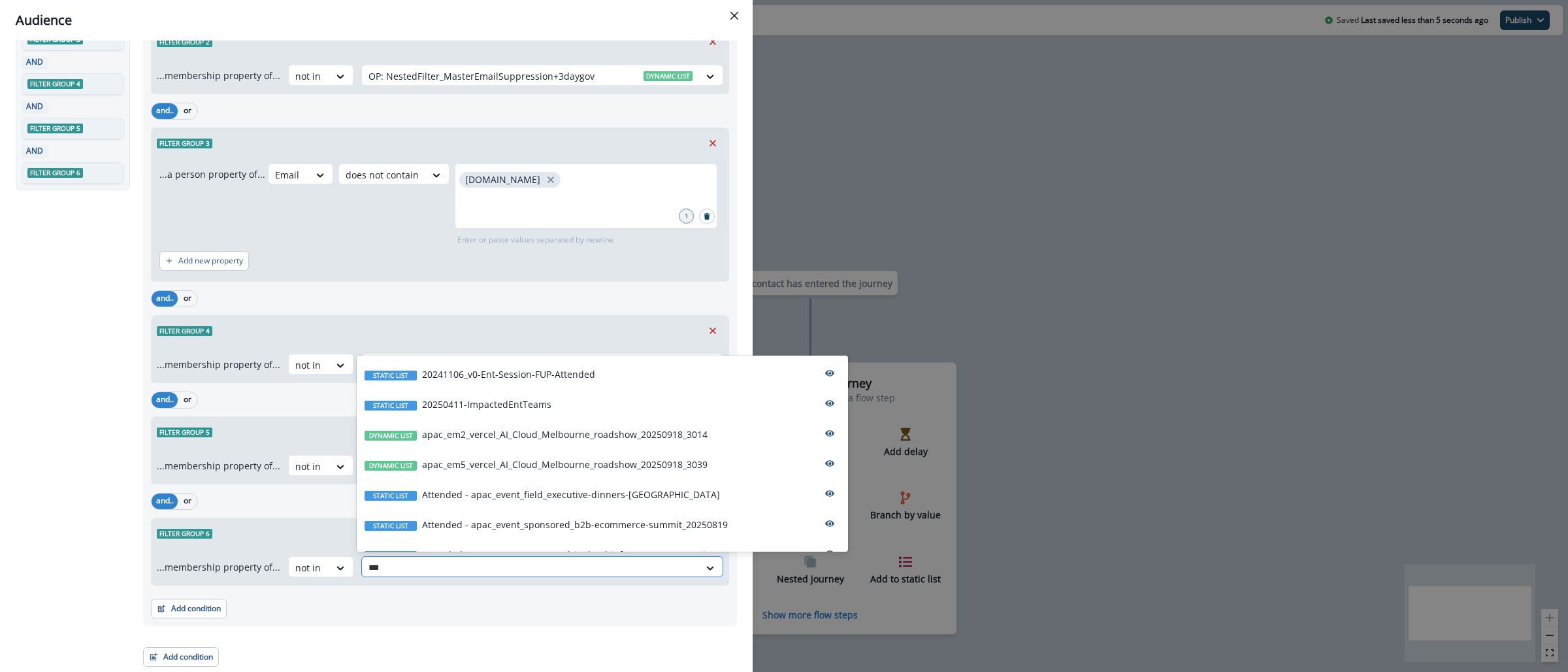
type input "****"
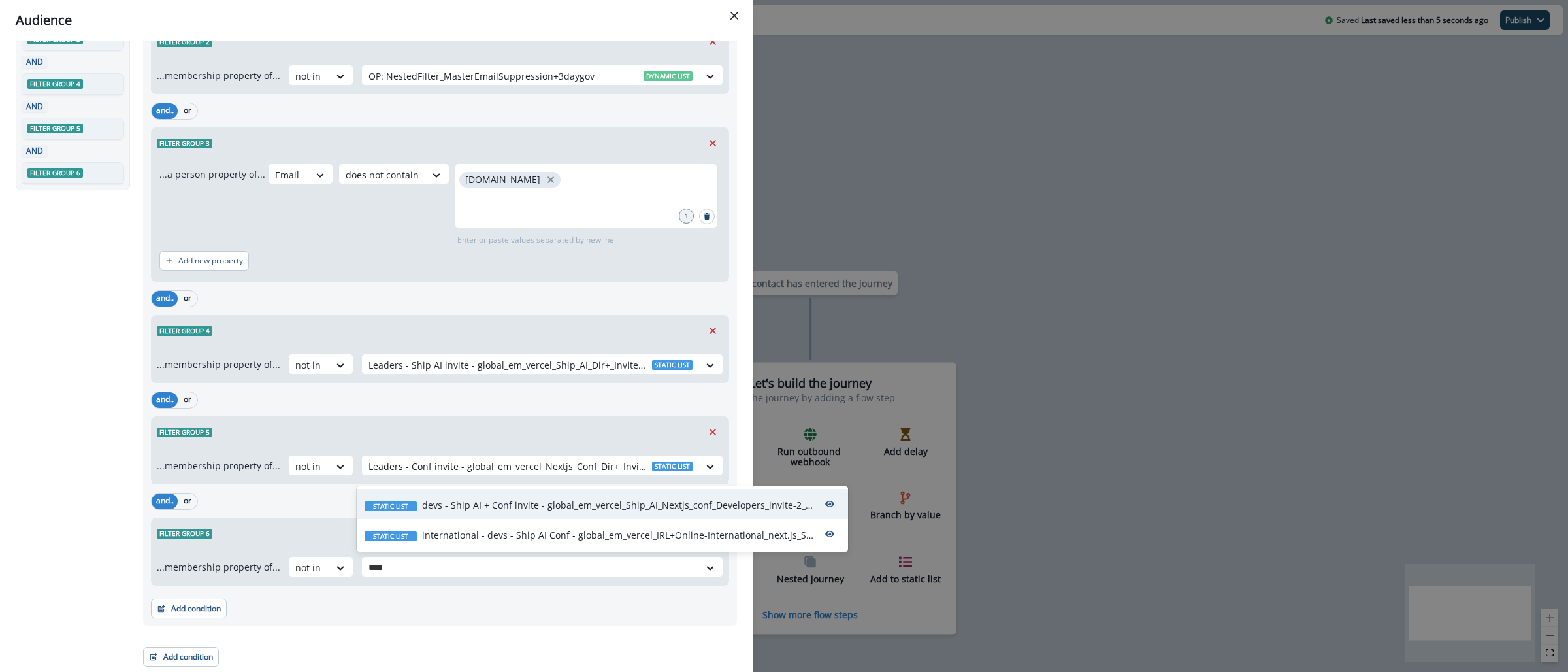
click at [542, 508] on p "devs - Ship AI + Conf invite - global_em_vercel_Ship_AI_Nextjs_conf_Developers_…" at bounding box center [618, 504] width 392 height 14
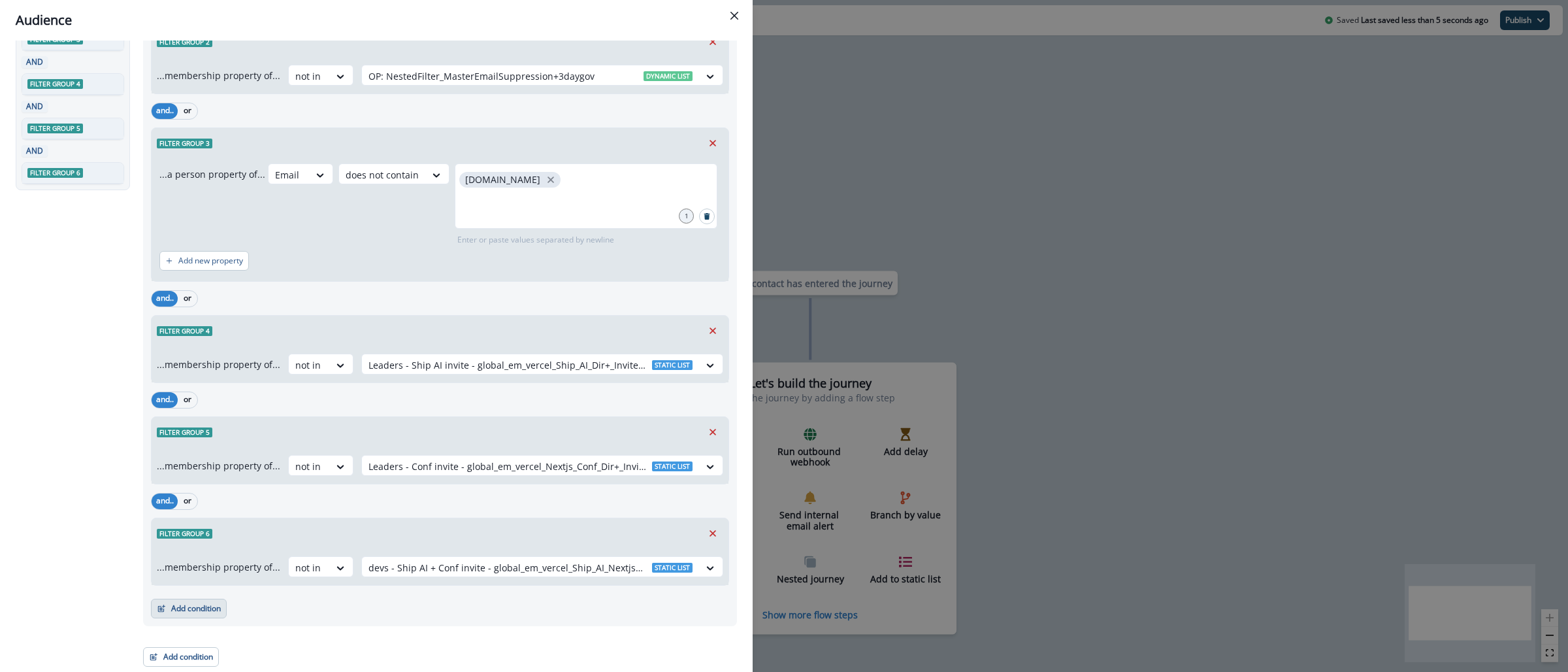
click at [194, 602] on button "Add condition" at bounding box center [189, 609] width 75 height 20
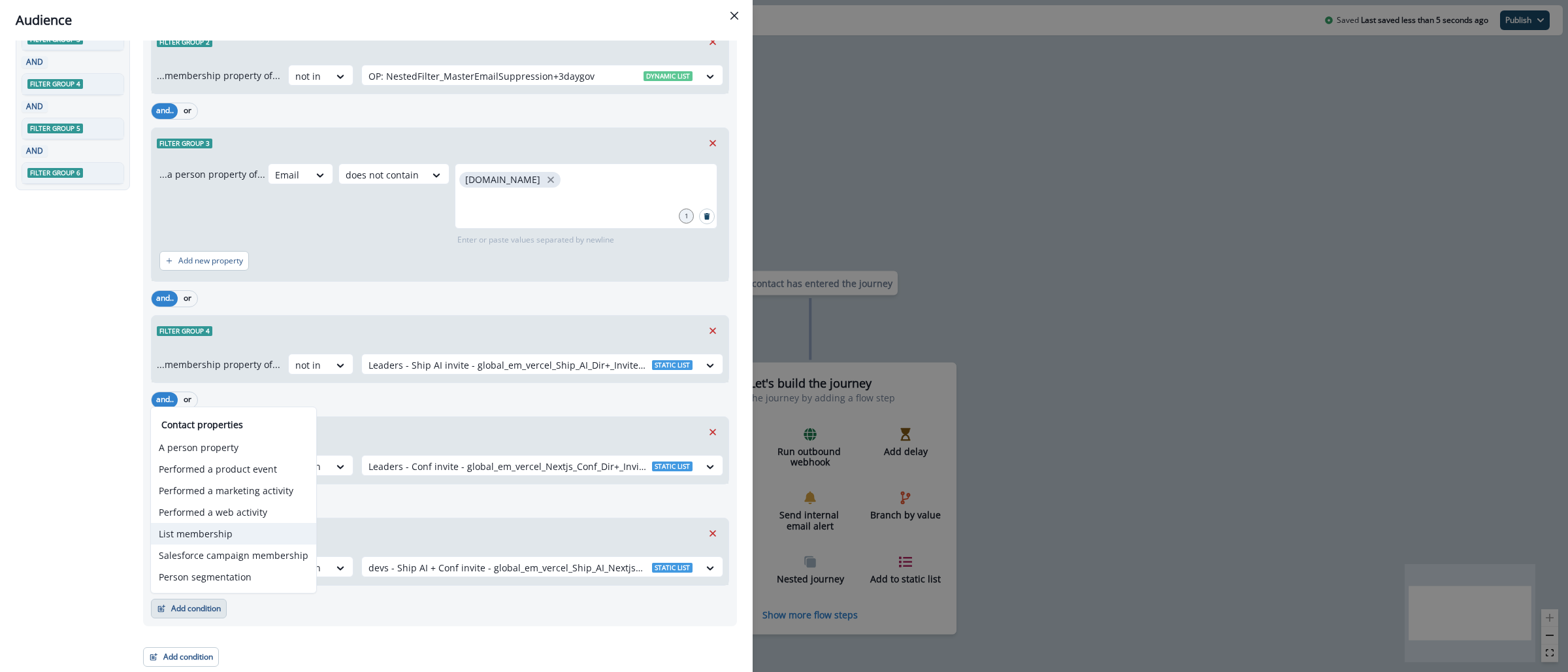
click at [215, 530] on button "List membership" at bounding box center [233, 533] width 165 height 21
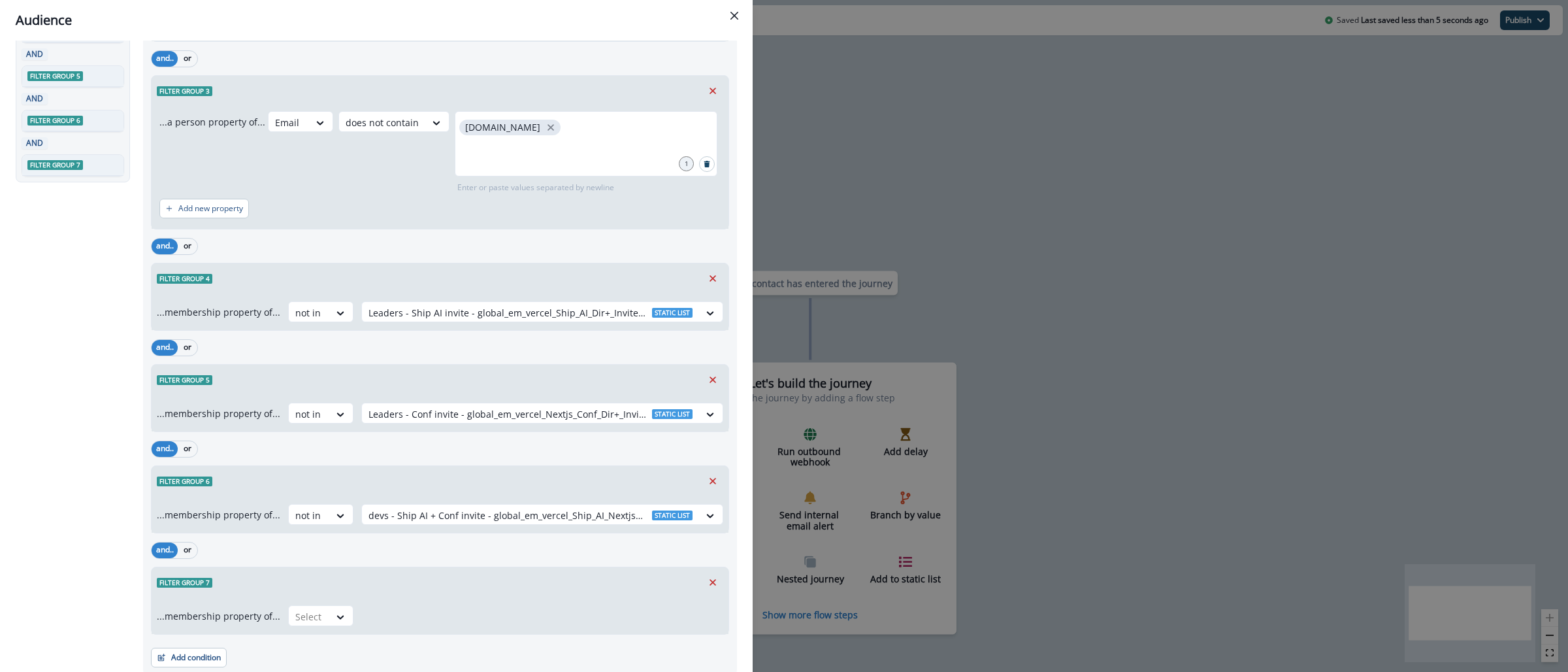
scroll to position [289, 0]
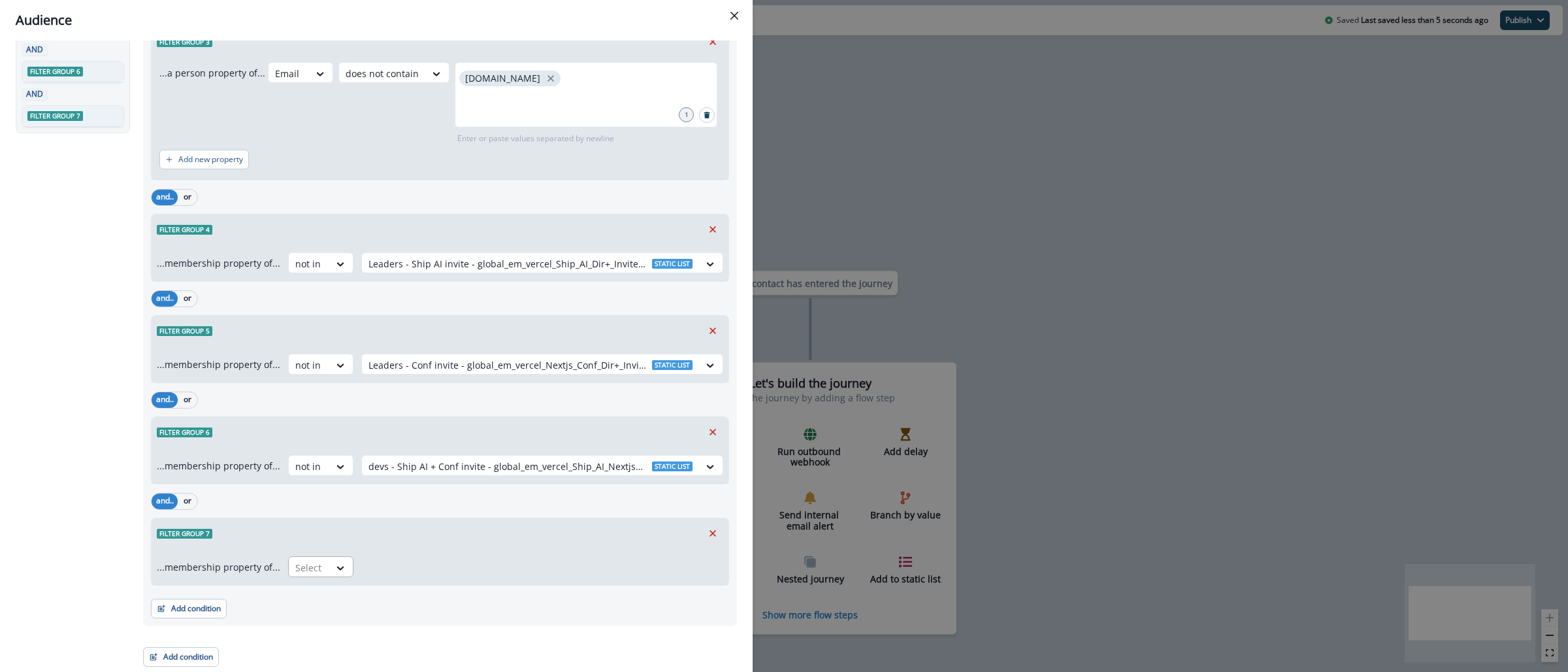
click at [312, 560] on div at bounding box center [309, 567] width 28 height 16
click at [314, 604] on div "not in" at bounding box center [316, 597] width 65 height 24
click at [395, 573] on div at bounding box center [530, 567] width 324 height 16
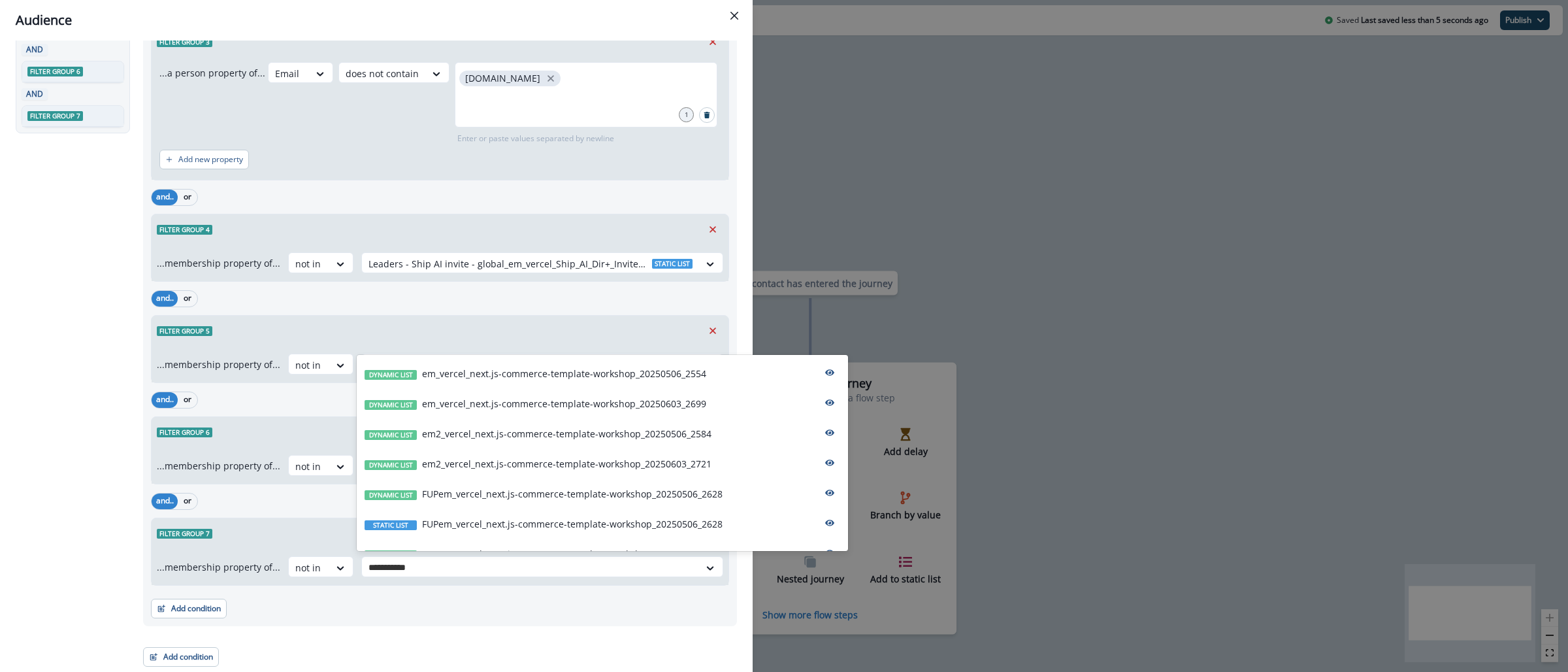
type input "**********"
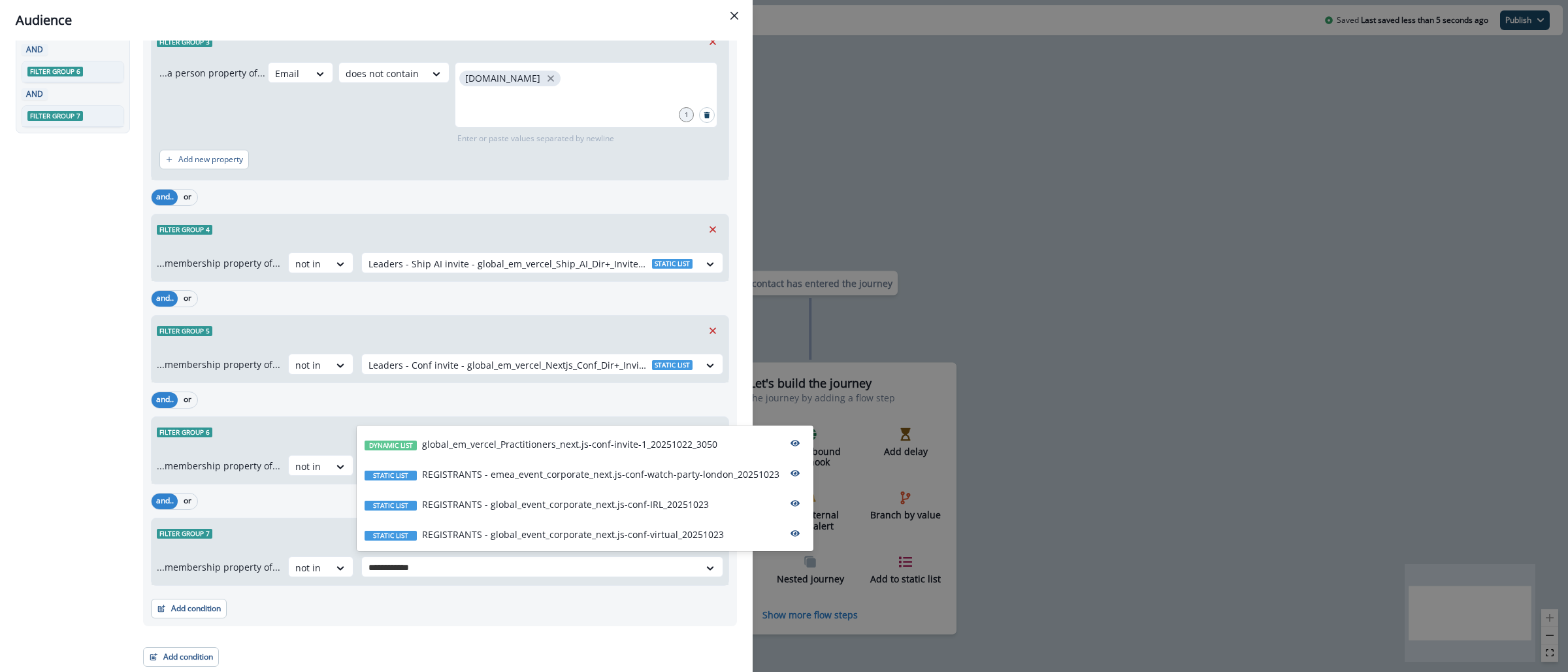
drag, startPoint x: 480, startPoint y: 535, endPoint x: 465, endPoint y: 539, distance: 15.5
click at [481, 535] on p "REGISTRANTS - global_event_corporate_next.js-conf-virtual_20251023" at bounding box center [573, 534] width 302 height 14
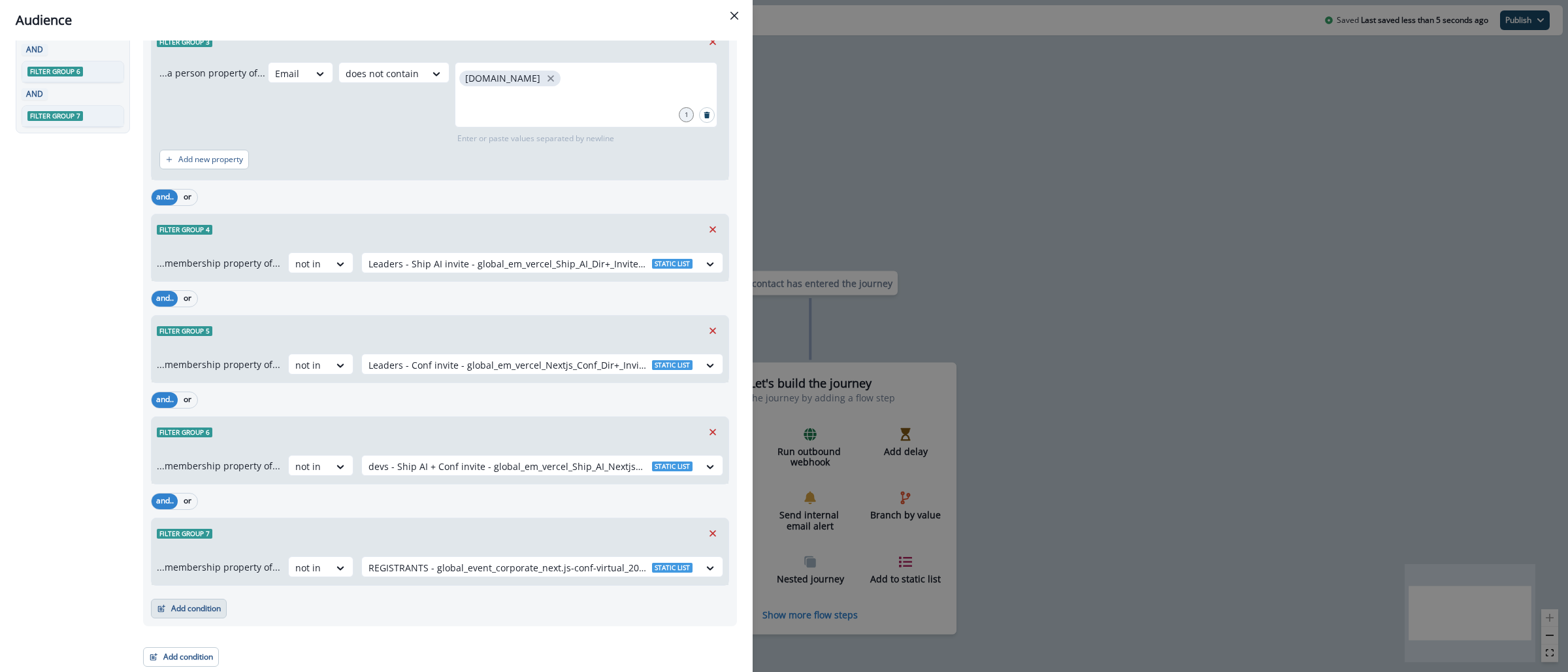
click at [191, 612] on button "Add condition" at bounding box center [189, 609] width 75 height 20
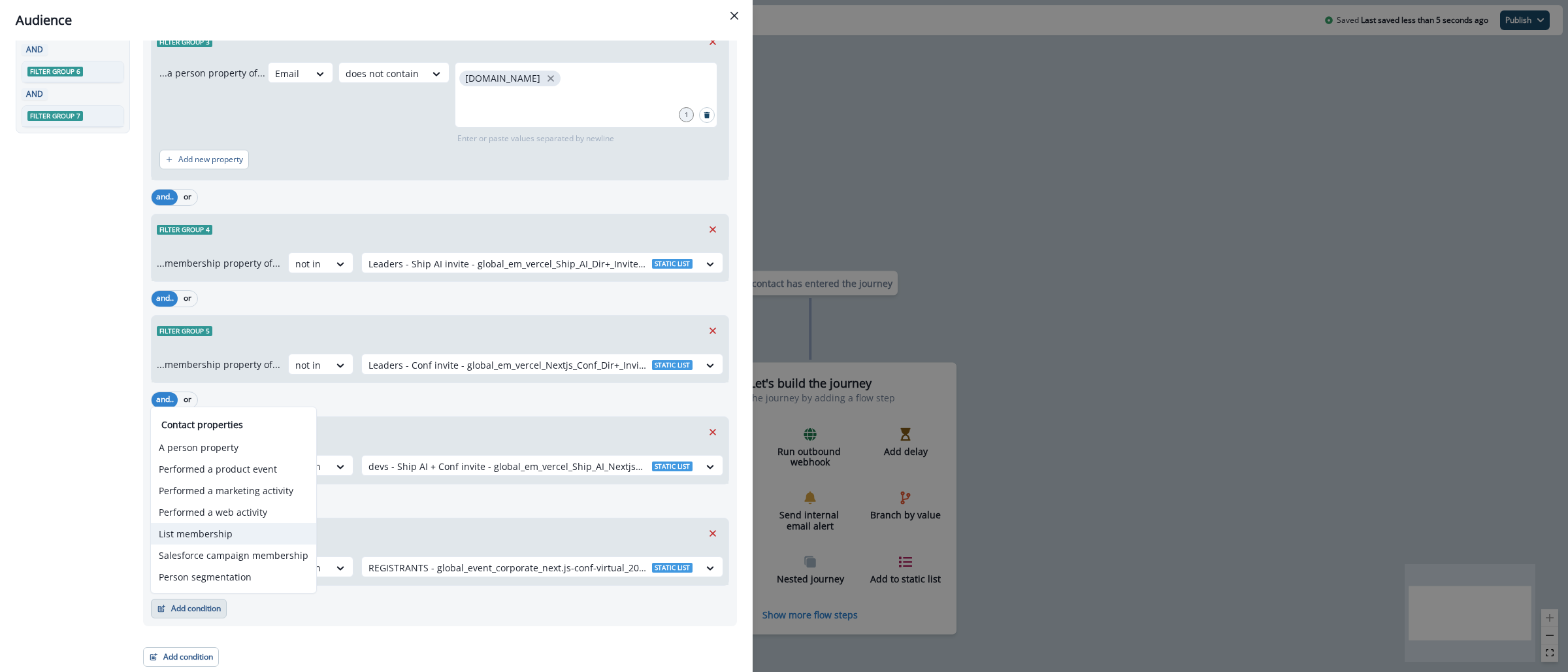
click at [216, 536] on button "List membership" at bounding box center [233, 533] width 165 height 21
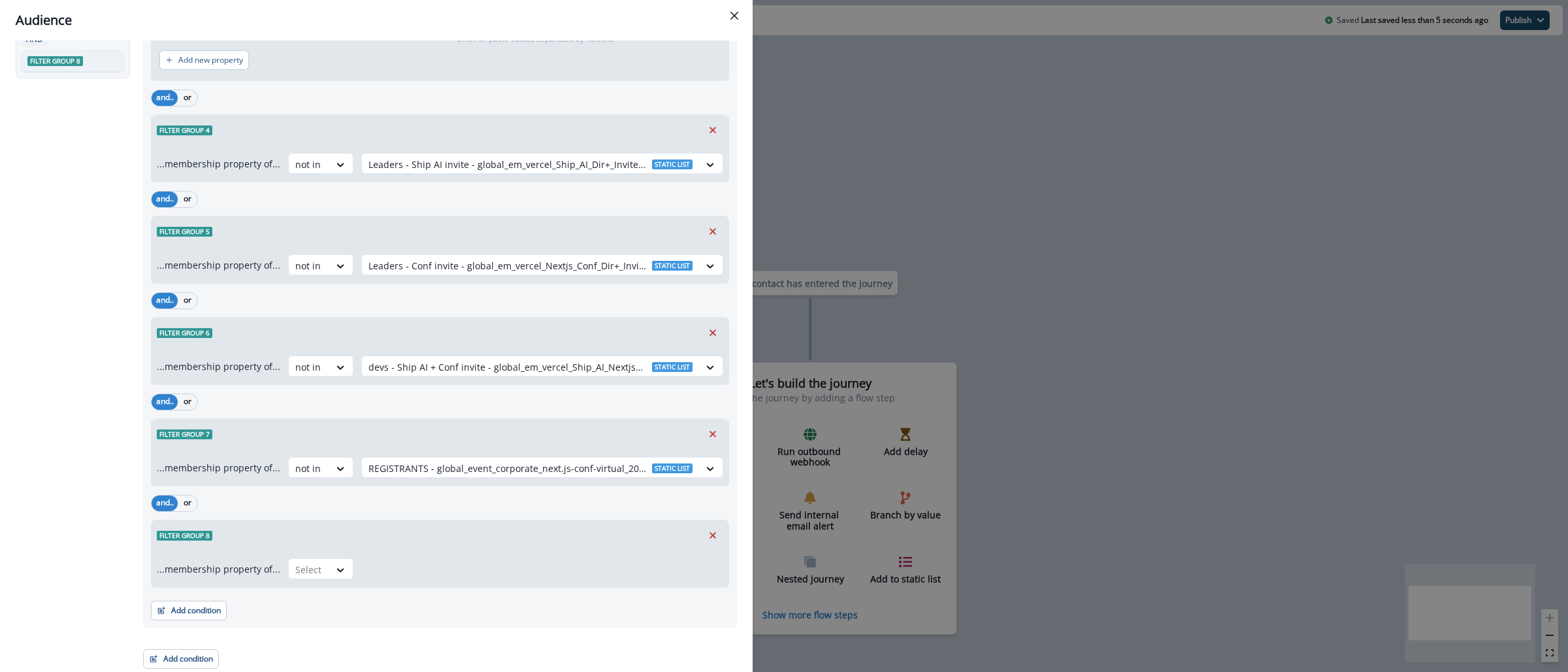
scroll to position [390, 0]
click at [322, 570] on div "Select" at bounding box center [309, 567] width 41 height 21
click at [314, 601] on div "not in" at bounding box center [316, 597] width 65 height 24
click at [414, 561] on div at bounding box center [530, 567] width 324 height 16
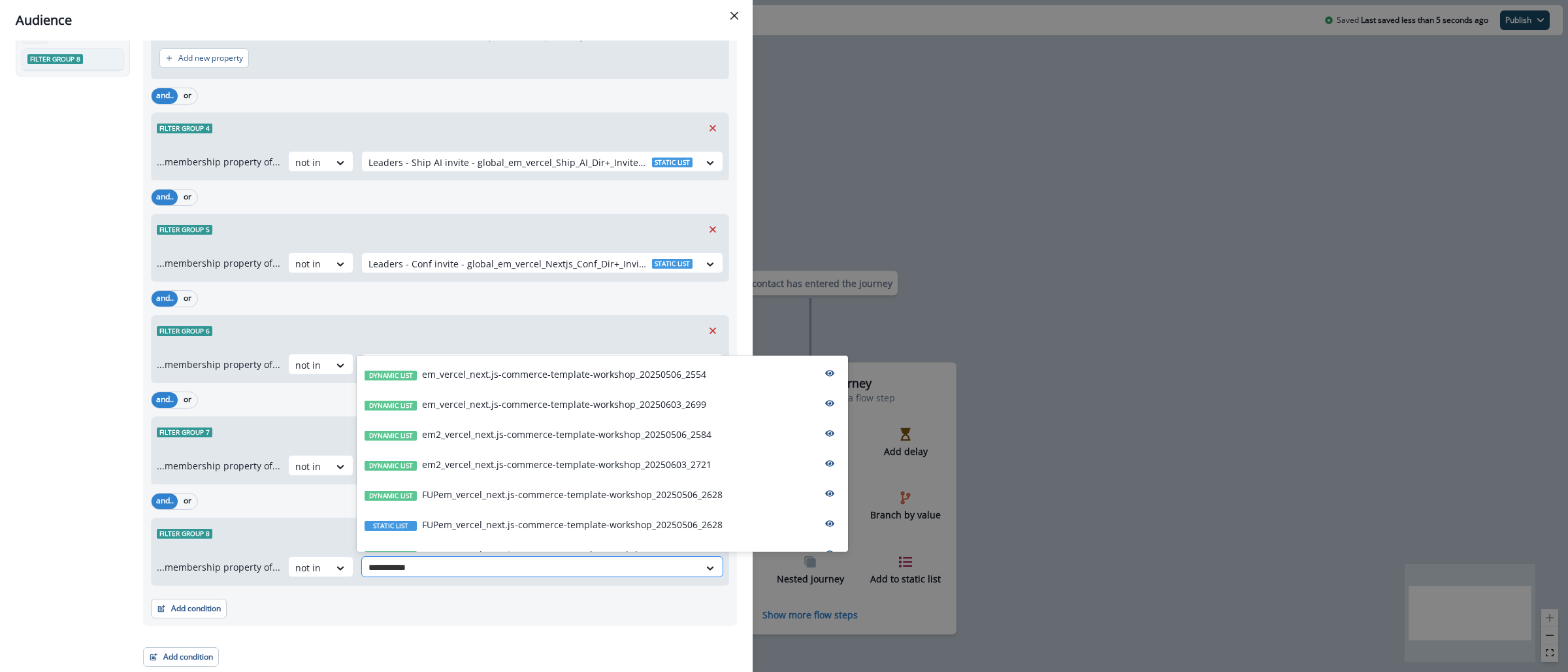
type input "**********"
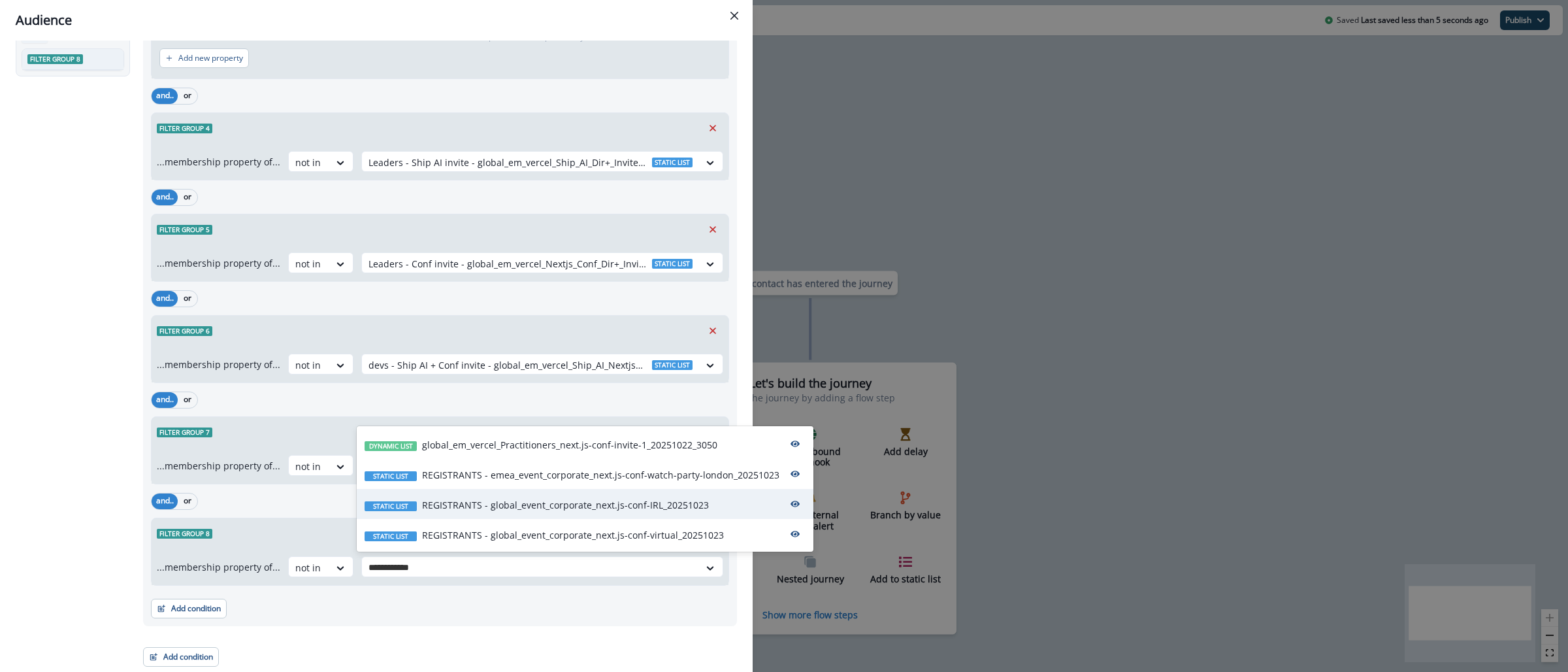
click at [506, 506] on p "REGISTRANTS - global_event_corporate_next.js-conf-IRL_20251023" at bounding box center [565, 504] width 287 height 14
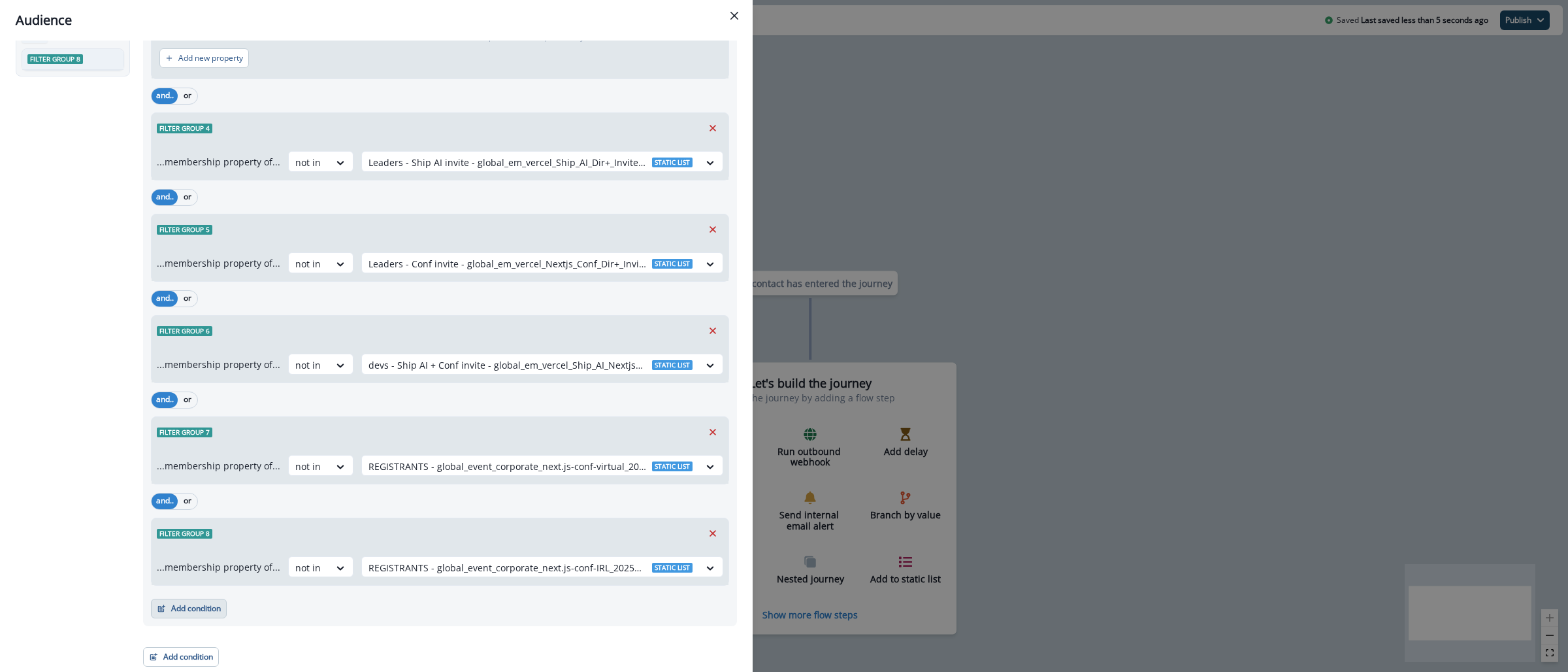
click at [174, 609] on button "Add condition" at bounding box center [189, 609] width 75 height 20
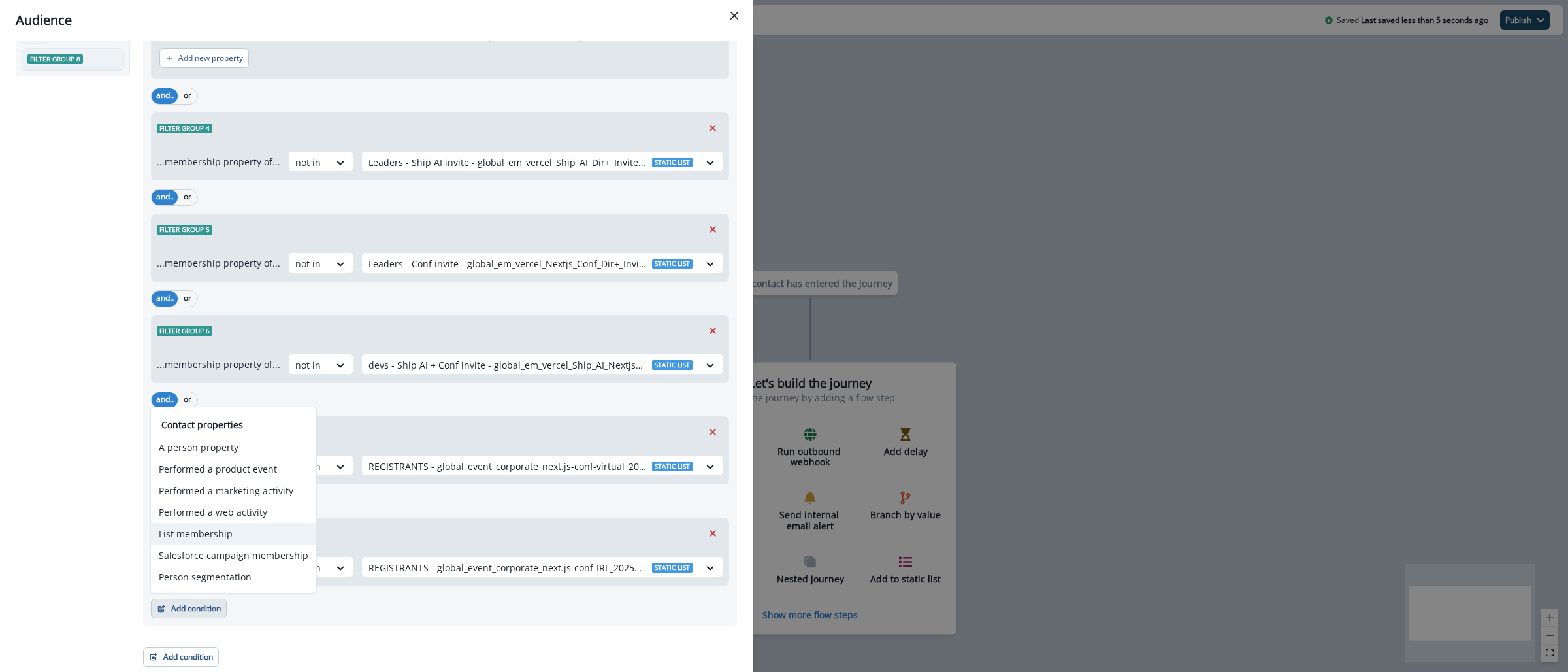
click at [211, 535] on button "List membership" at bounding box center [233, 533] width 165 height 21
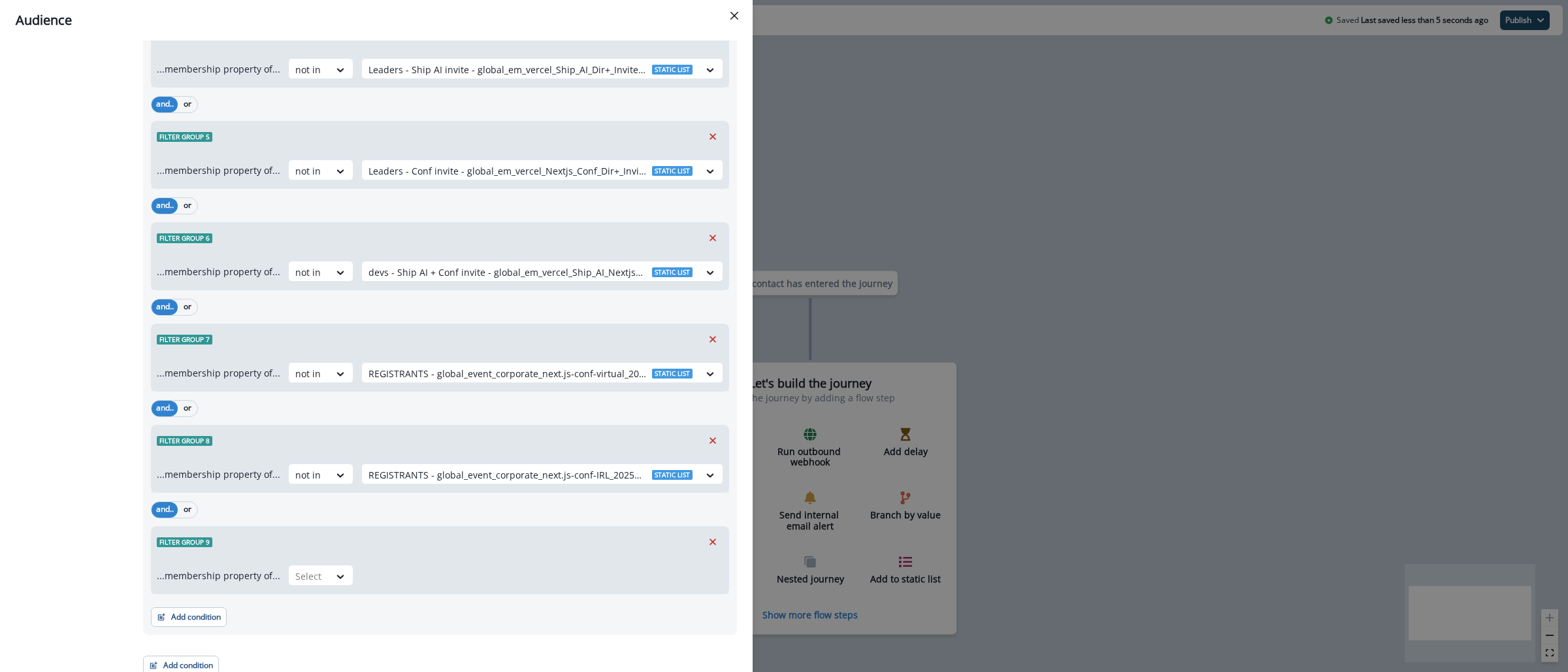
scroll to position [491, 0]
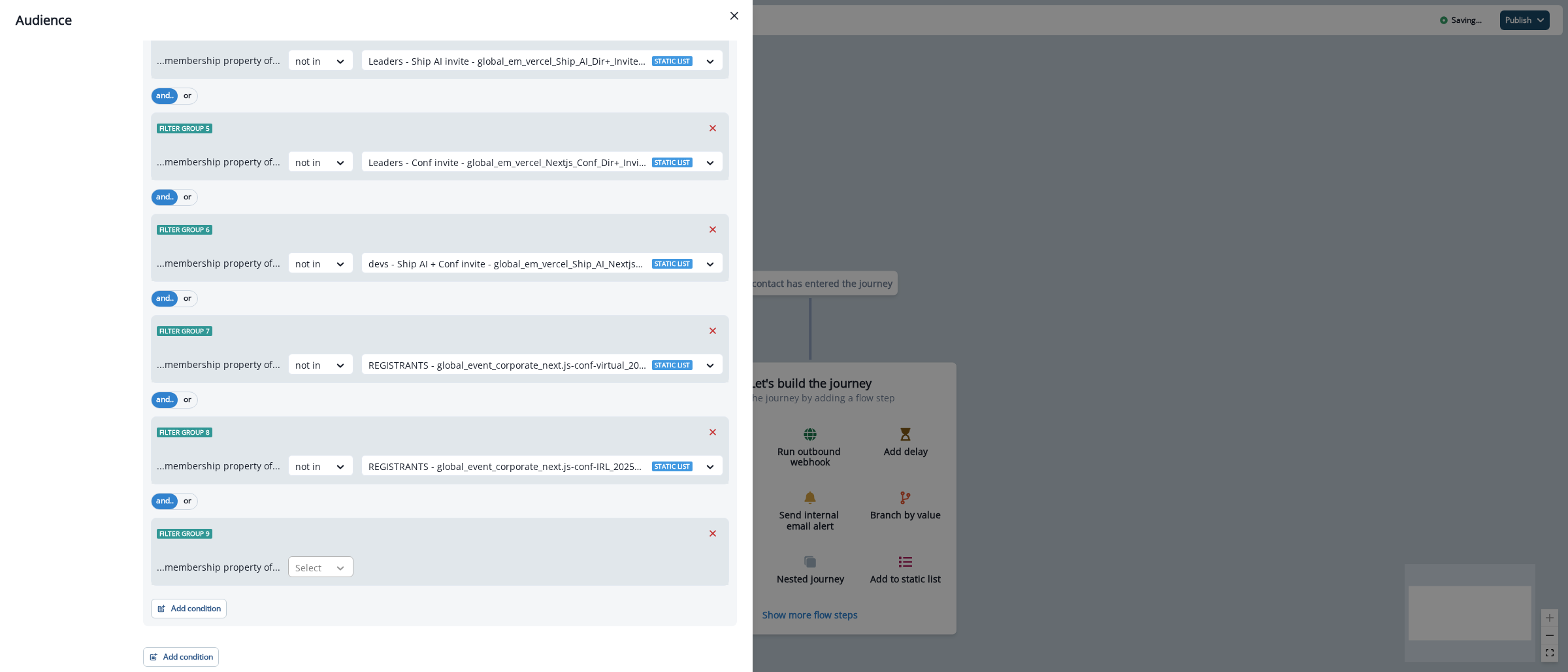
click at [335, 567] on icon at bounding box center [340, 567] width 12 height 13
click at [322, 597] on div "not in" at bounding box center [316, 597] width 65 height 24
click at [369, 567] on div at bounding box center [530, 567] width 324 height 16
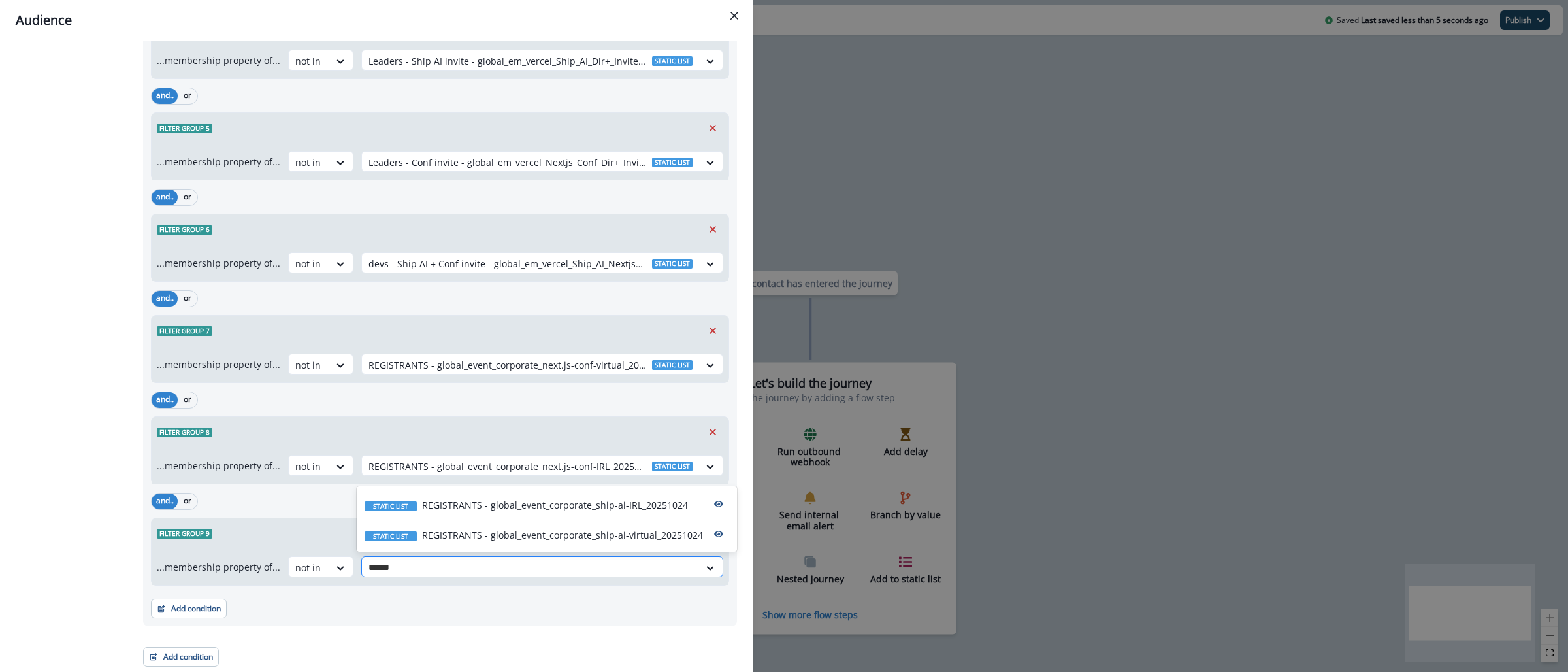
type input "*******"
click at [457, 539] on p "REGISTRANTS - global_event_corporate_ship-ai-virtual_20251024" at bounding box center [562, 535] width 281 height 14
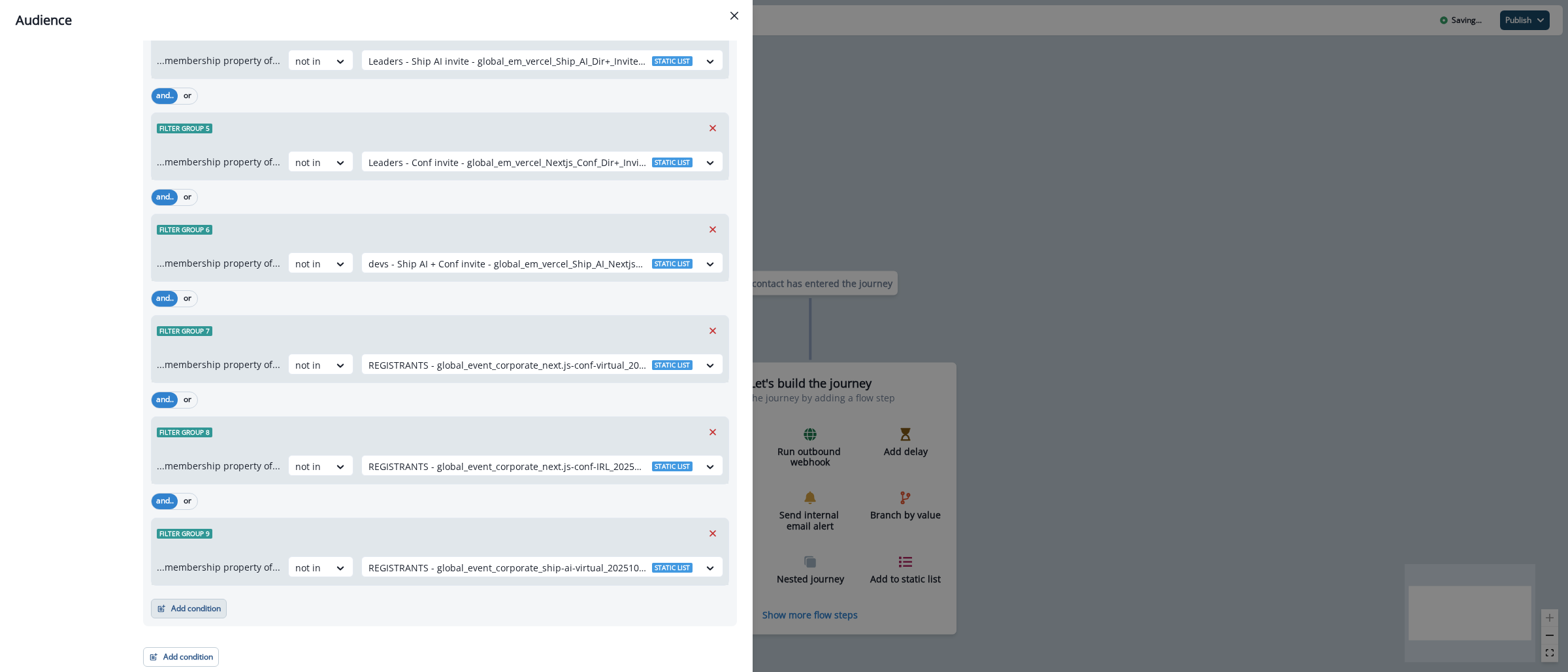
click at [189, 611] on button "Add condition" at bounding box center [189, 609] width 75 height 20
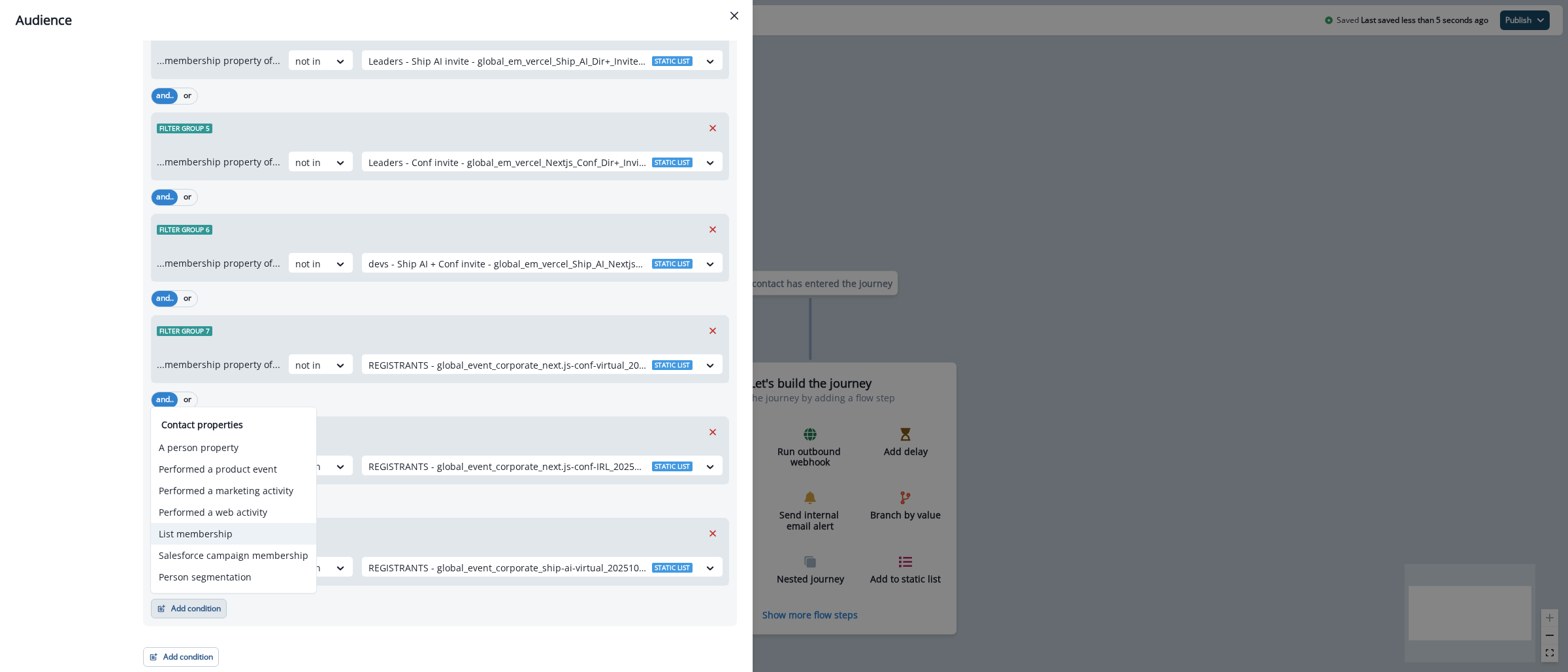
click at [203, 542] on button "List membership" at bounding box center [233, 533] width 165 height 21
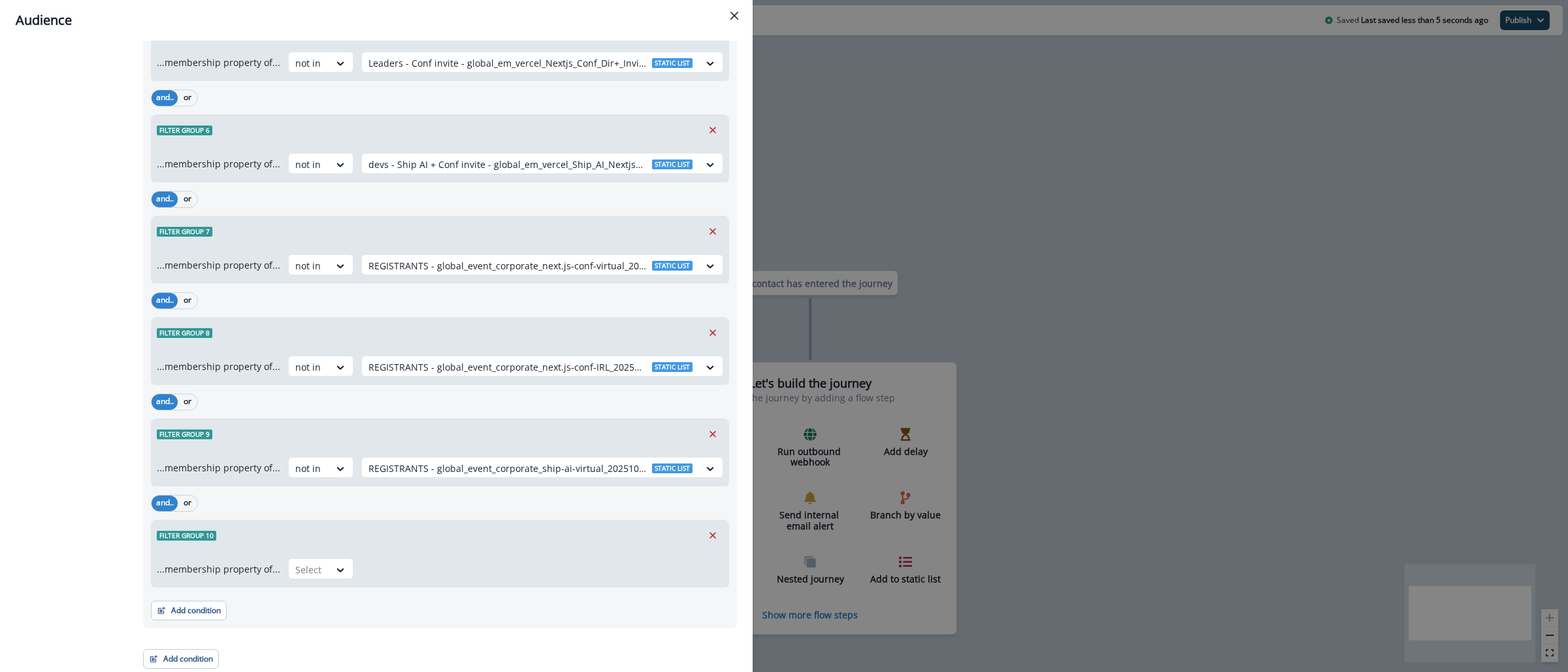
scroll to position [593, 0]
click at [338, 570] on icon at bounding box center [340, 567] width 12 height 13
click at [332, 599] on div "not in" at bounding box center [316, 597] width 65 height 24
click at [417, 558] on div "Select" at bounding box center [530, 567] width 337 height 21
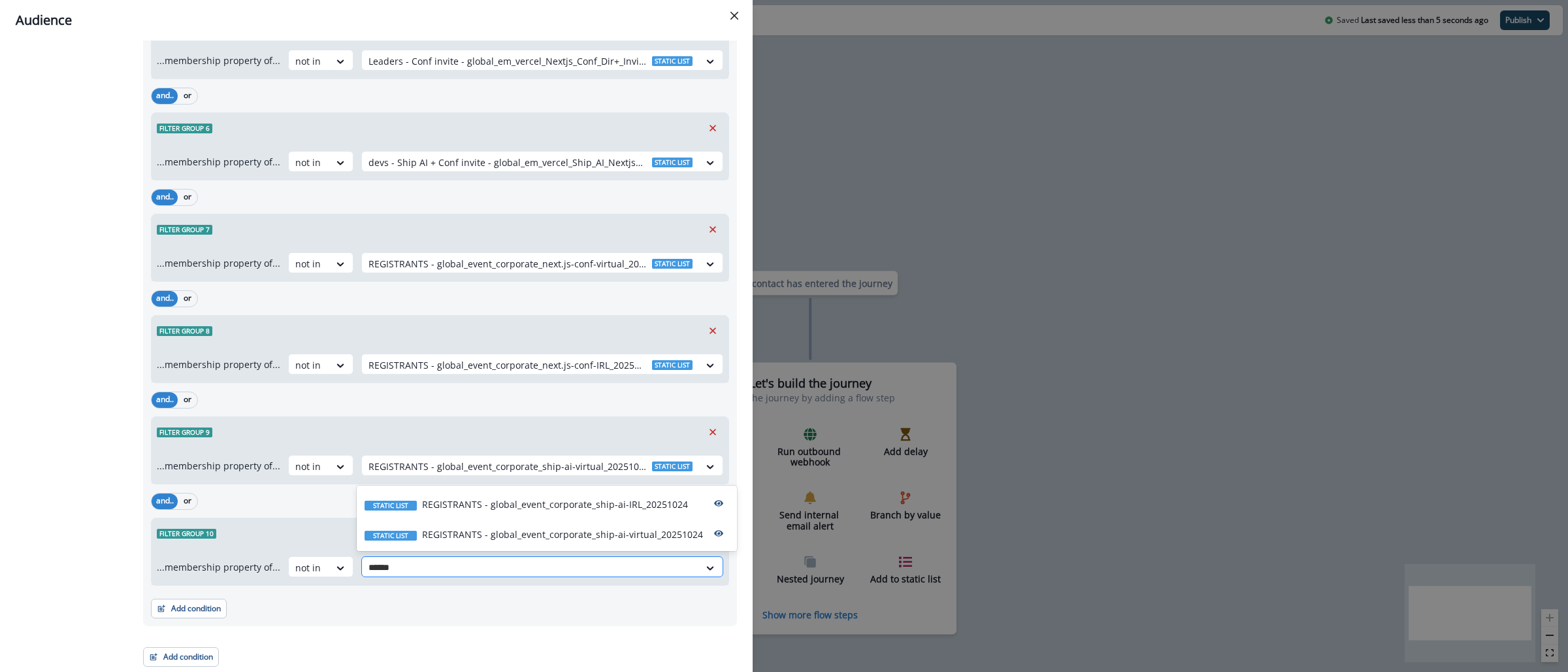
type input "*******"
click at [474, 510] on p "REGISTRANTS - global_event_corporate_ship-ai-IRL_20251024" at bounding box center [555, 503] width 266 height 14
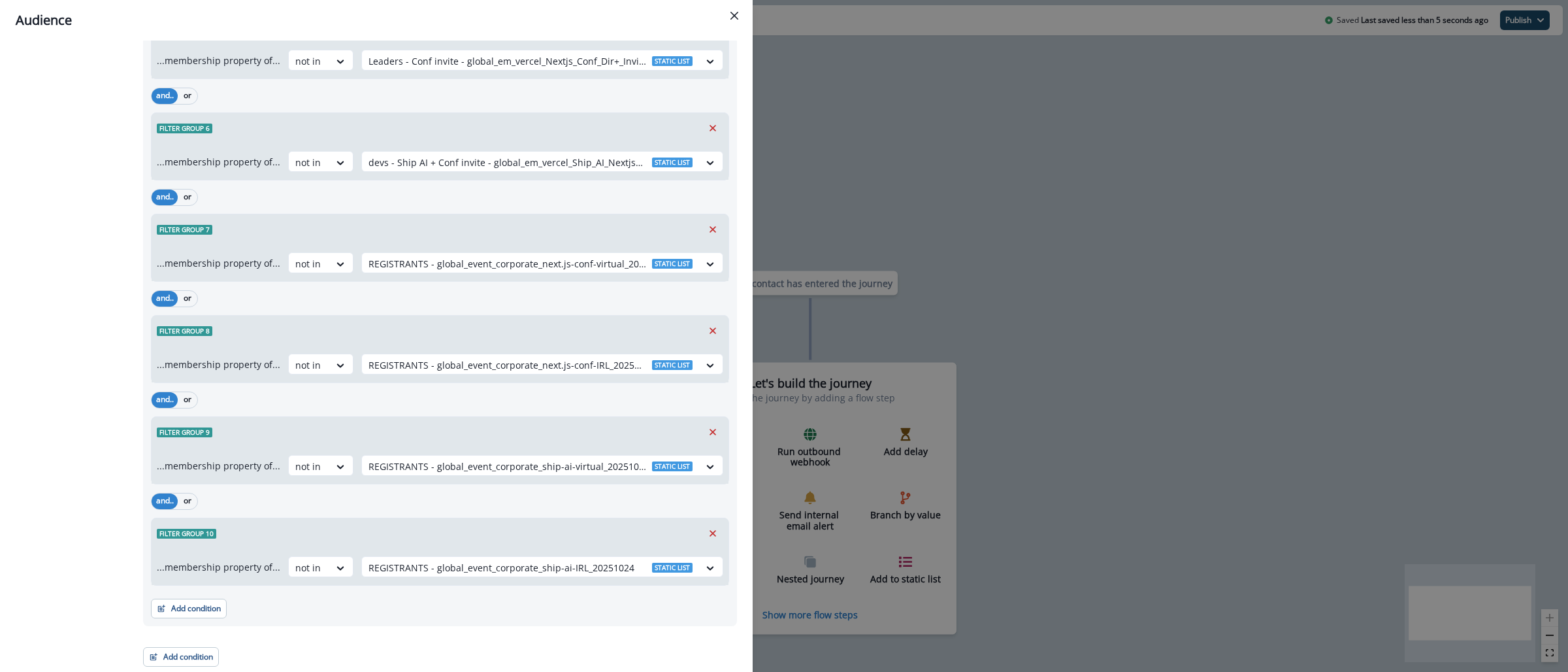
click at [794, 169] on div "Audience Preview dynamic list All contact s who have, Outer group 1 Filter grou…" at bounding box center [784, 336] width 1568 height 672
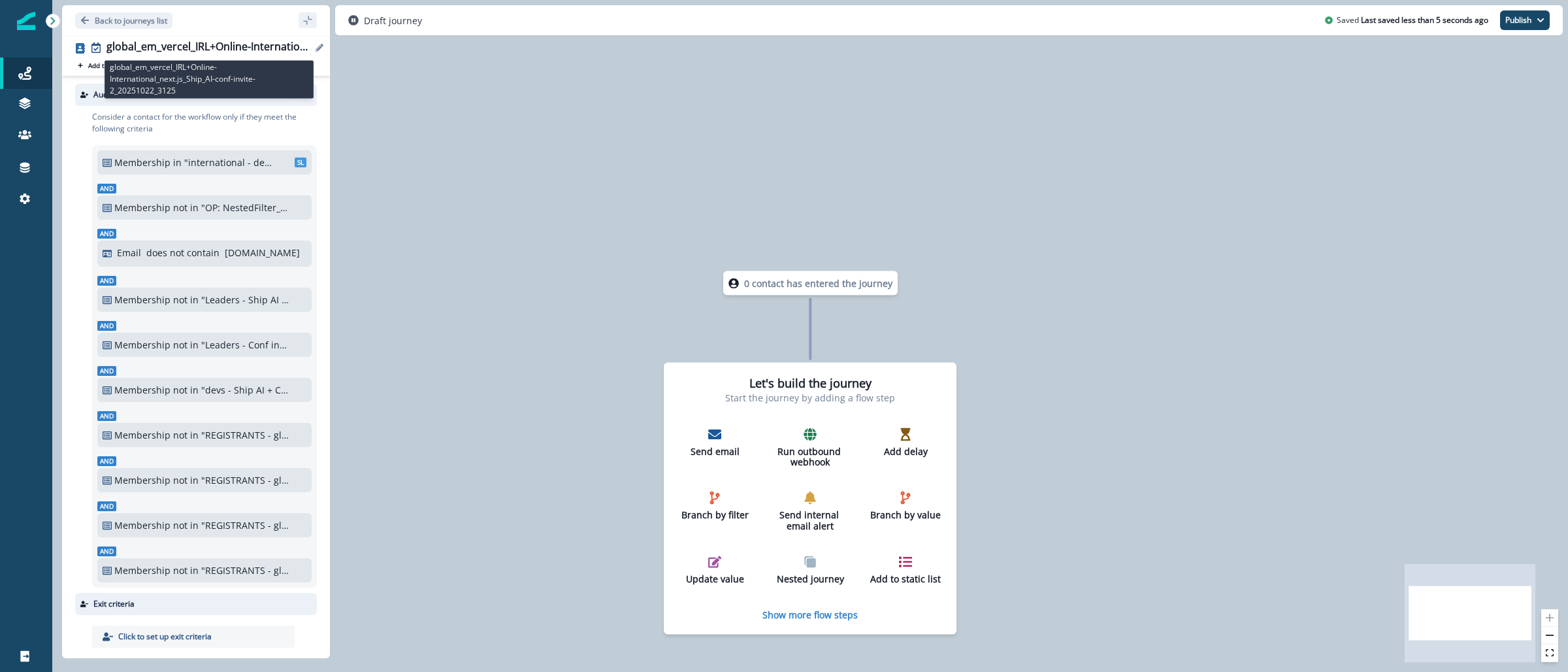
click at [197, 49] on div "global_em_vercel_IRL+Online-International_next.js_Ship_AI-conf-invite-2_2025102…" at bounding box center [209, 48] width 205 height 14
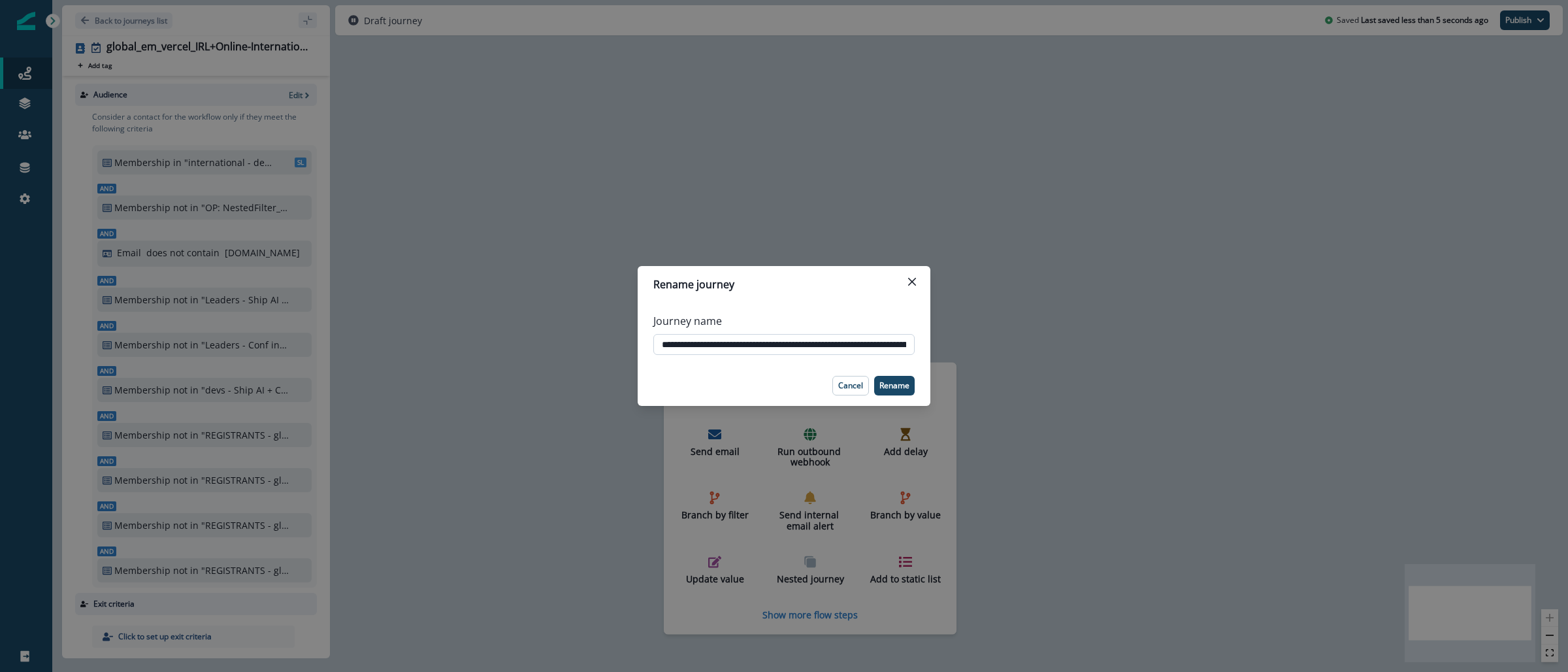
click at [712, 346] on input "**********" at bounding box center [784, 344] width 261 height 21
click at [653, 90] on div "**********" at bounding box center [784, 336] width 1568 height 672
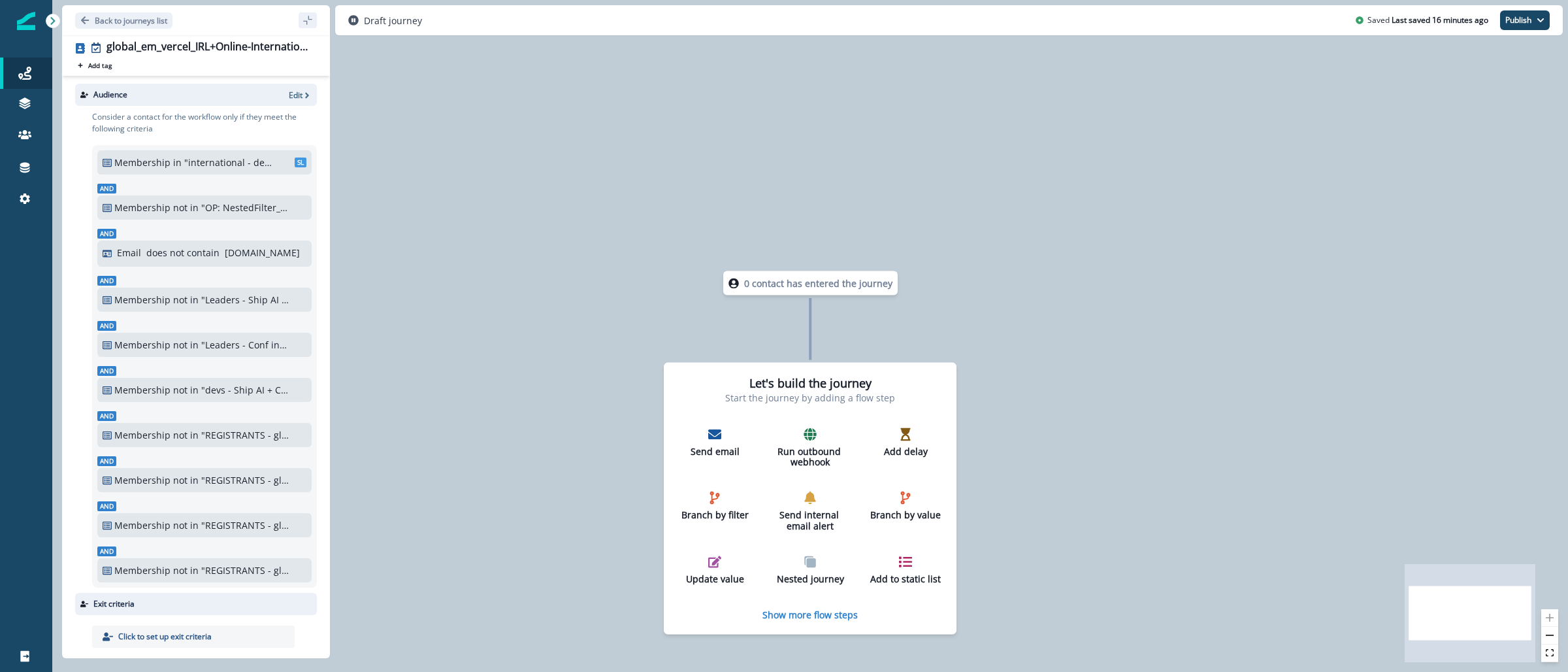
drag, startPoint x: 572, startPoint y: 97, endPoint x: 545, endPoint y: 91, distance: 27.7
click at [571, 97] on div "0 contact has entered the journey Let's build the journey Start the journey by …" at bounding box center [809, 336] width 1515 height 672
click at [164, 22] on p "Back to journeys list" at bounding box center [131, 21] width 73 height 11
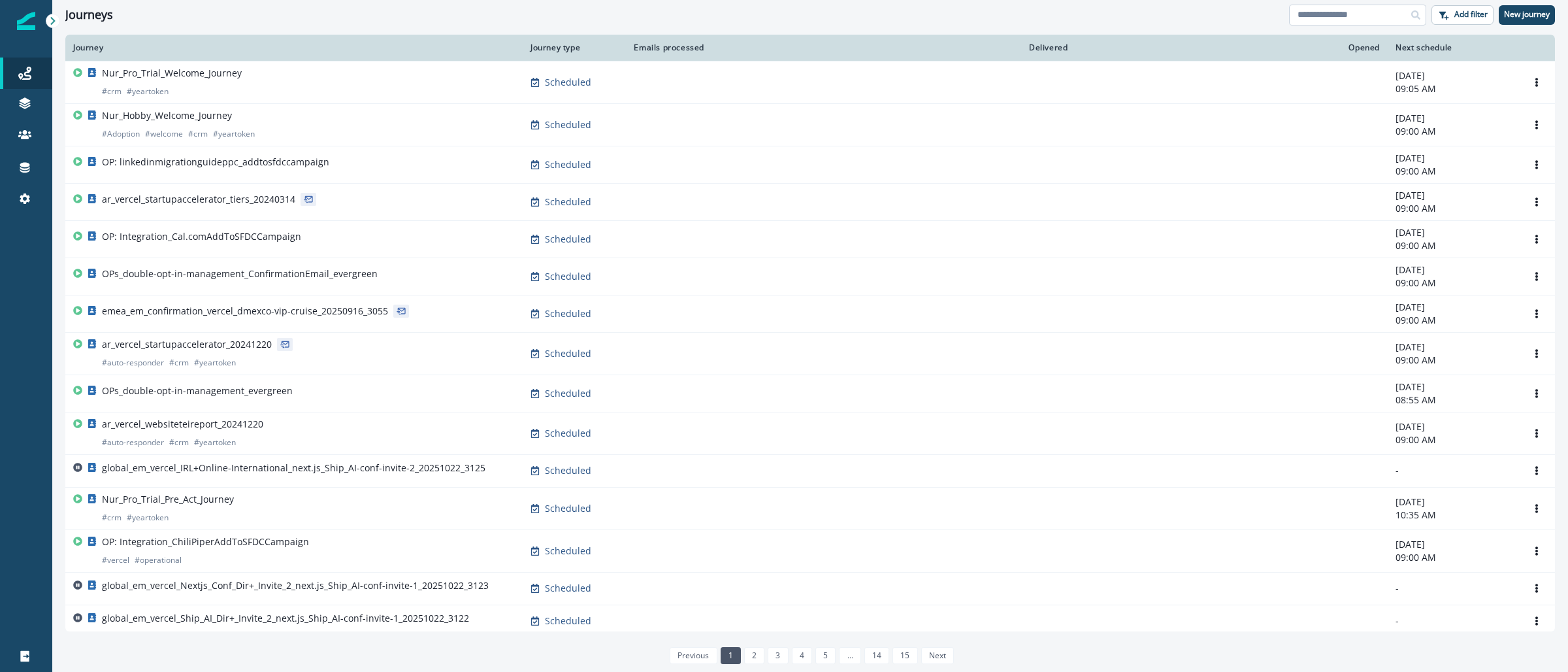
click at [1307, 20] on input at bounding box center [1357, 14] width 137 height 21
click at [1387, 20] on input at bounding box center [1357, 14] width 137 height 21
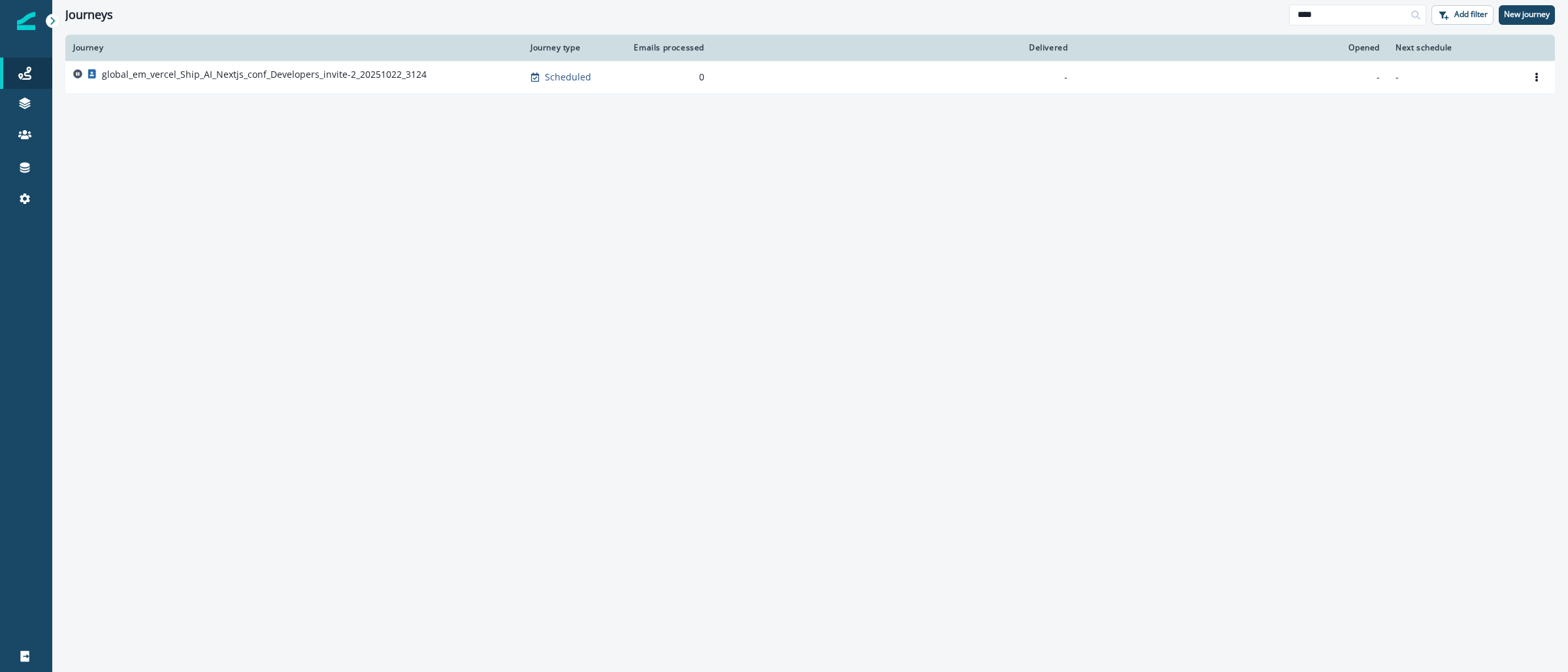
type input "****"
click at [354, 74] on p "global_em_vercel_Ship_AI_Nextjs_conf_Developers_invite-2_20251022_3124" at bounding box center [264, 74] width 325 height 13
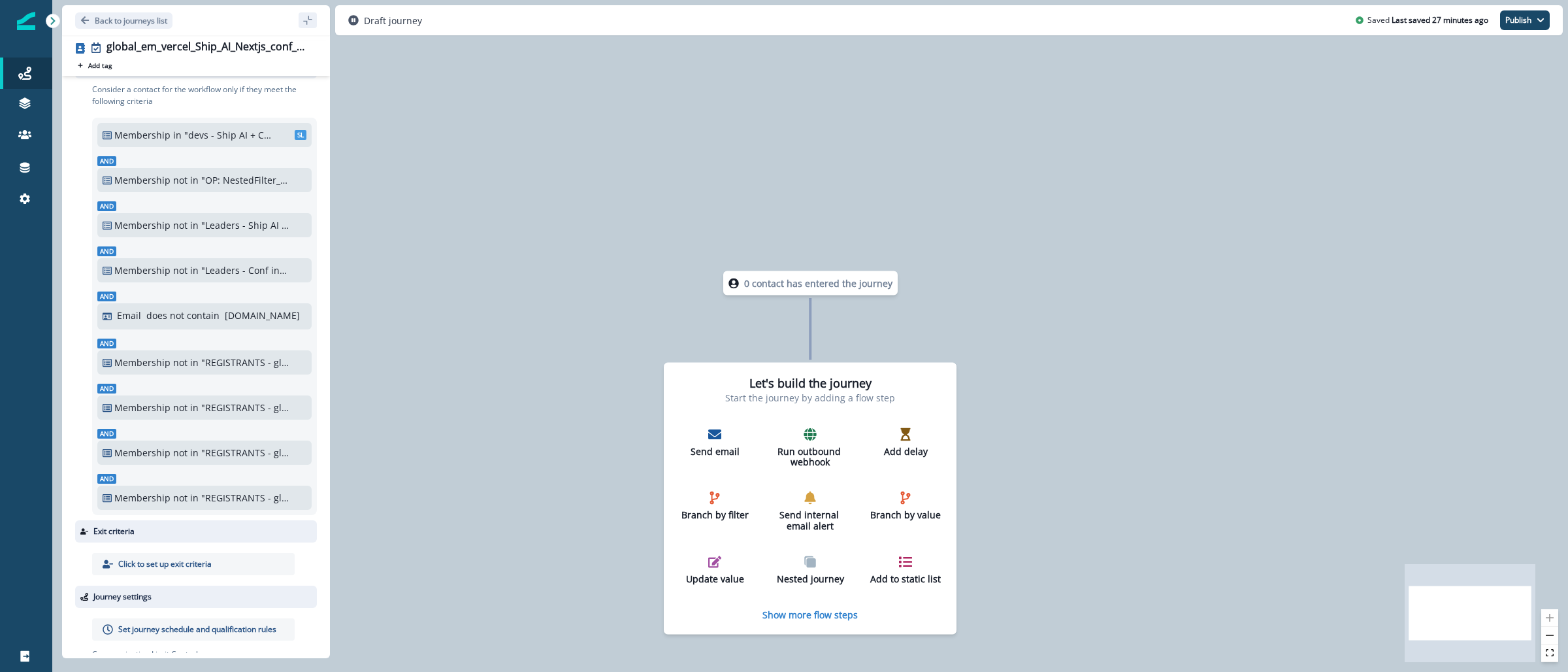
scroll to position [90, 0]
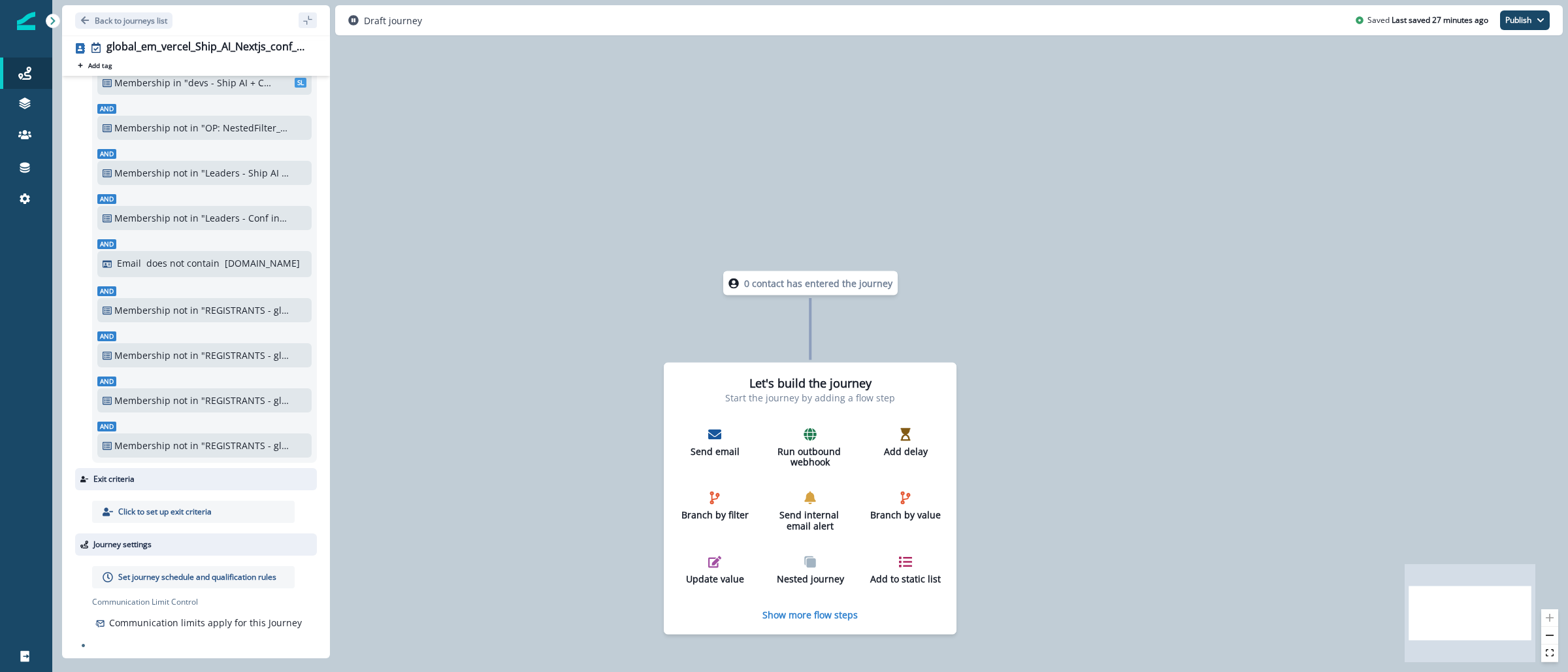
click at [258, 571] on p "Set journey schedule and qualification rules" at bounding box center [197, 577] width 158 height 12
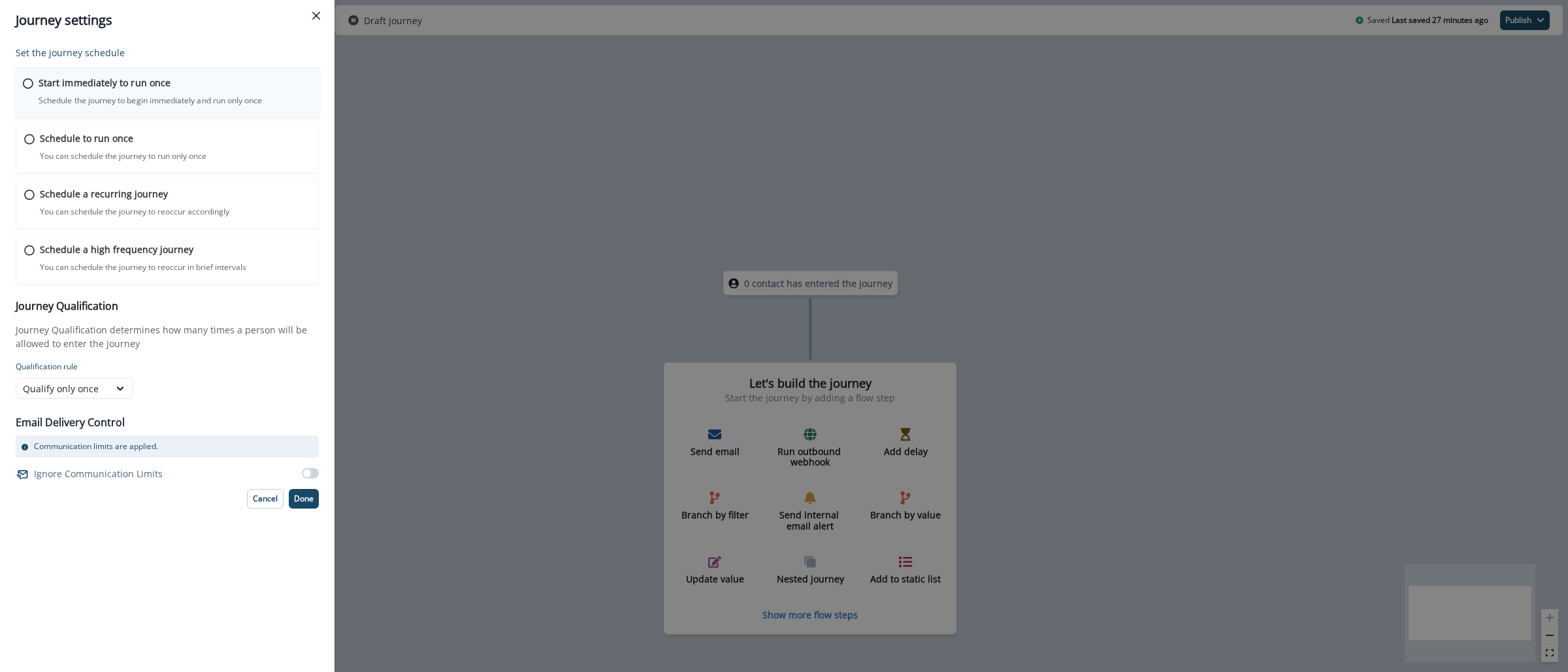
click at [179, 84] on div "Start immediately to run once Schedule the journey to begin immediately and run…" at bounding box center [175, 90] width 273 height 31
click at [306, 501] on p "Done" at bounding box center [304, 497] width 20 height 9
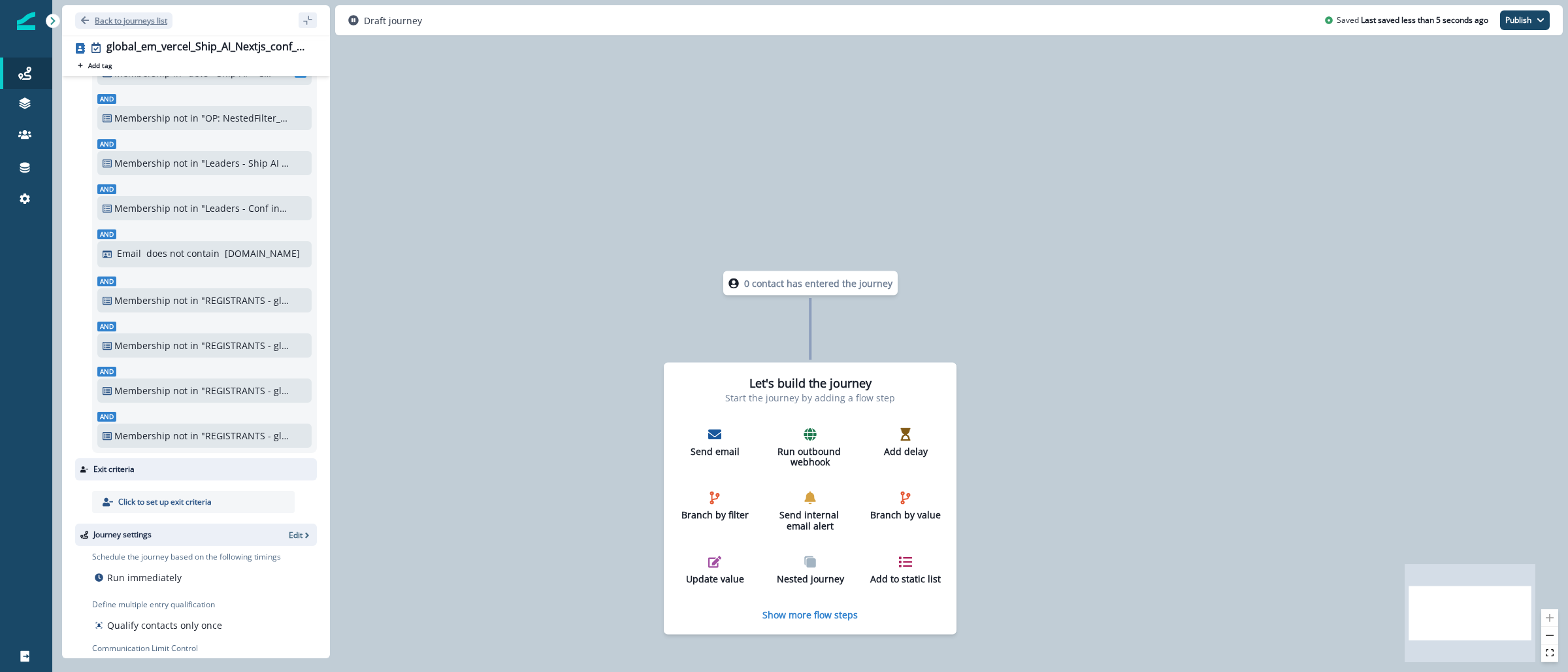
click at [153, 18] on p "Back to journeys list" at bounding box center [131, 21] width 73 height 11
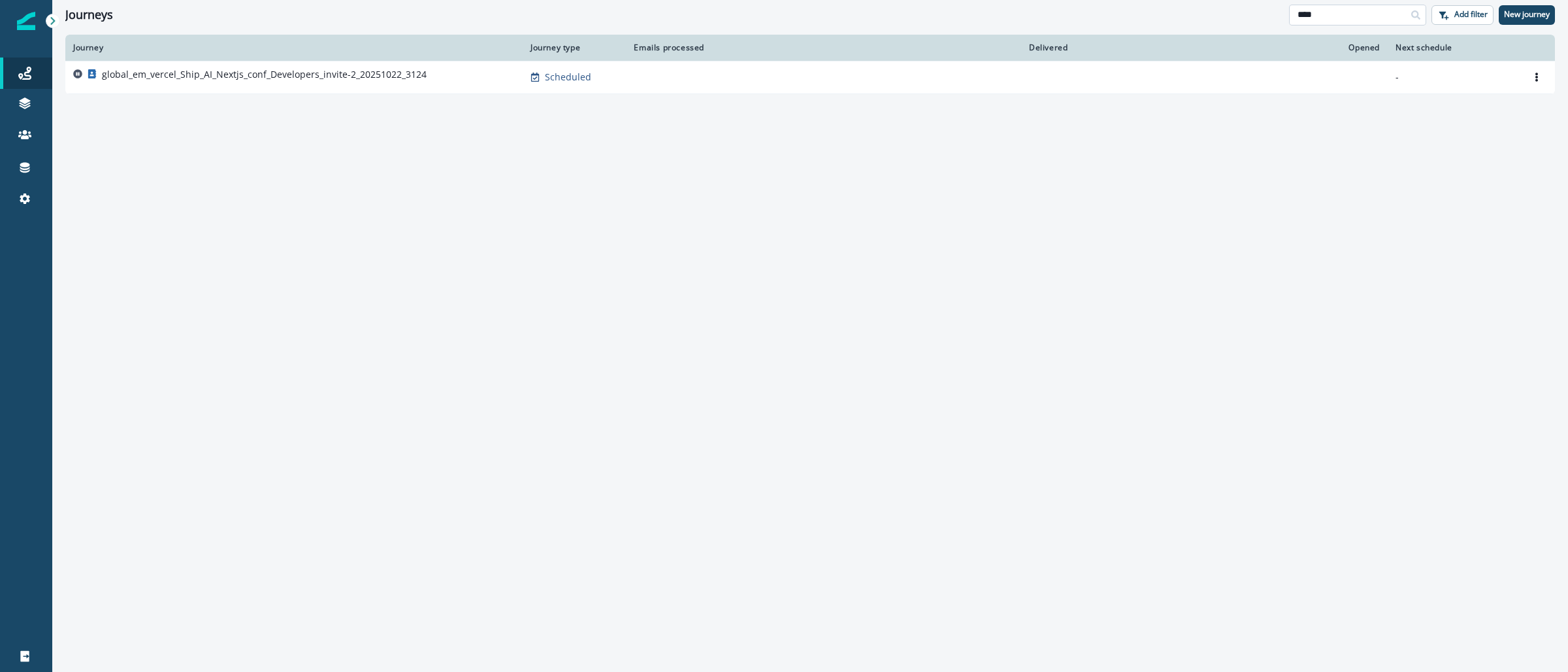
click at [1330, 11] on input "****" at bounding box center [1357, 14] width 137 height 21
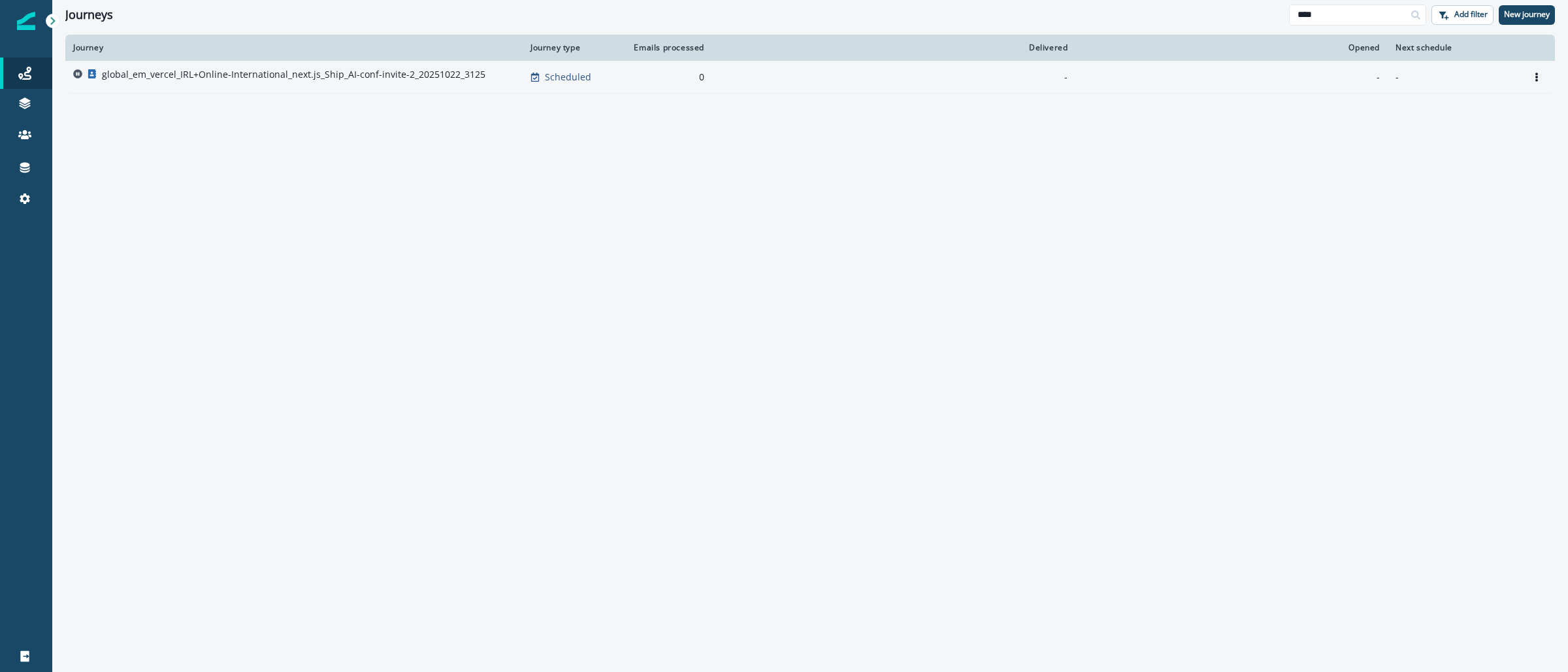
type input "****"
click at [391, 75] on p "global_em_vercel_IRL+Online-International_next.js_Ship_AI-conf-invite-2_2025102…" at bounding box center [293, 74] width 384 height 13
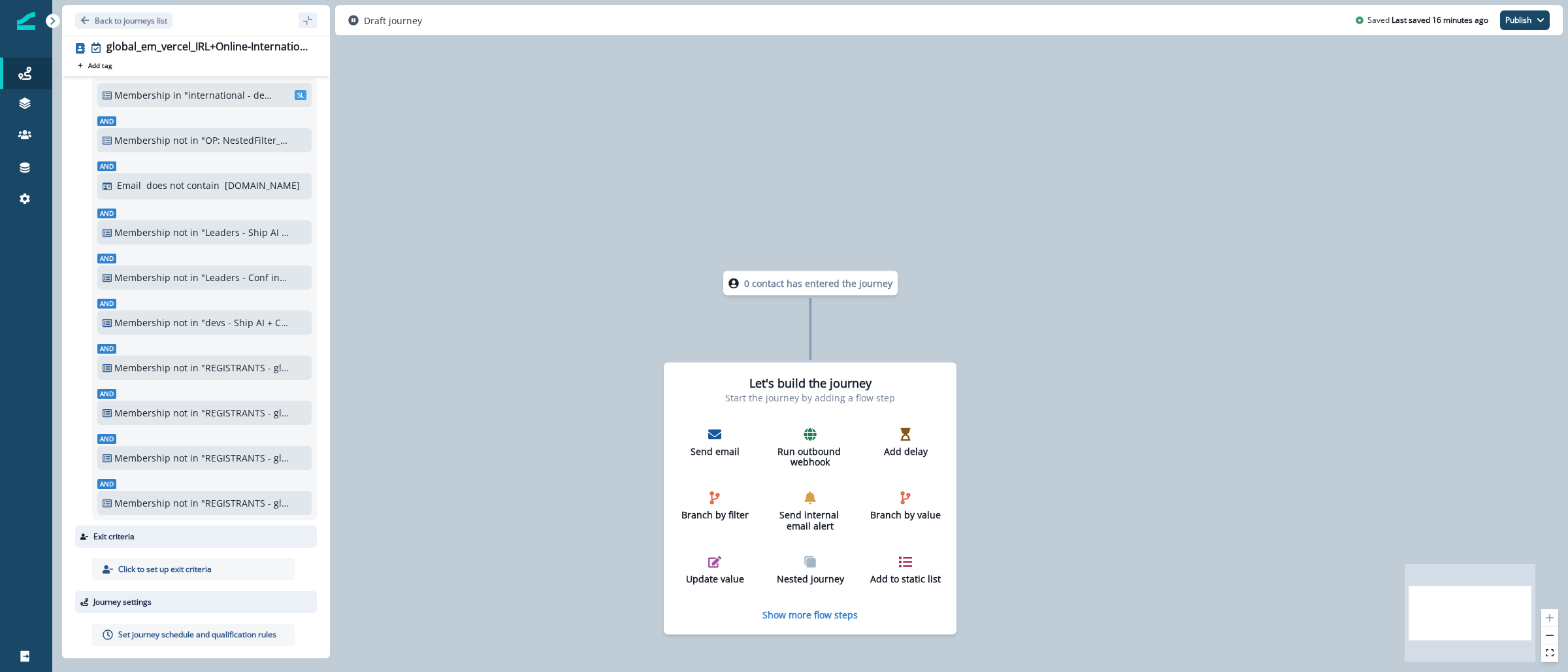
scroll to position [135, 0]
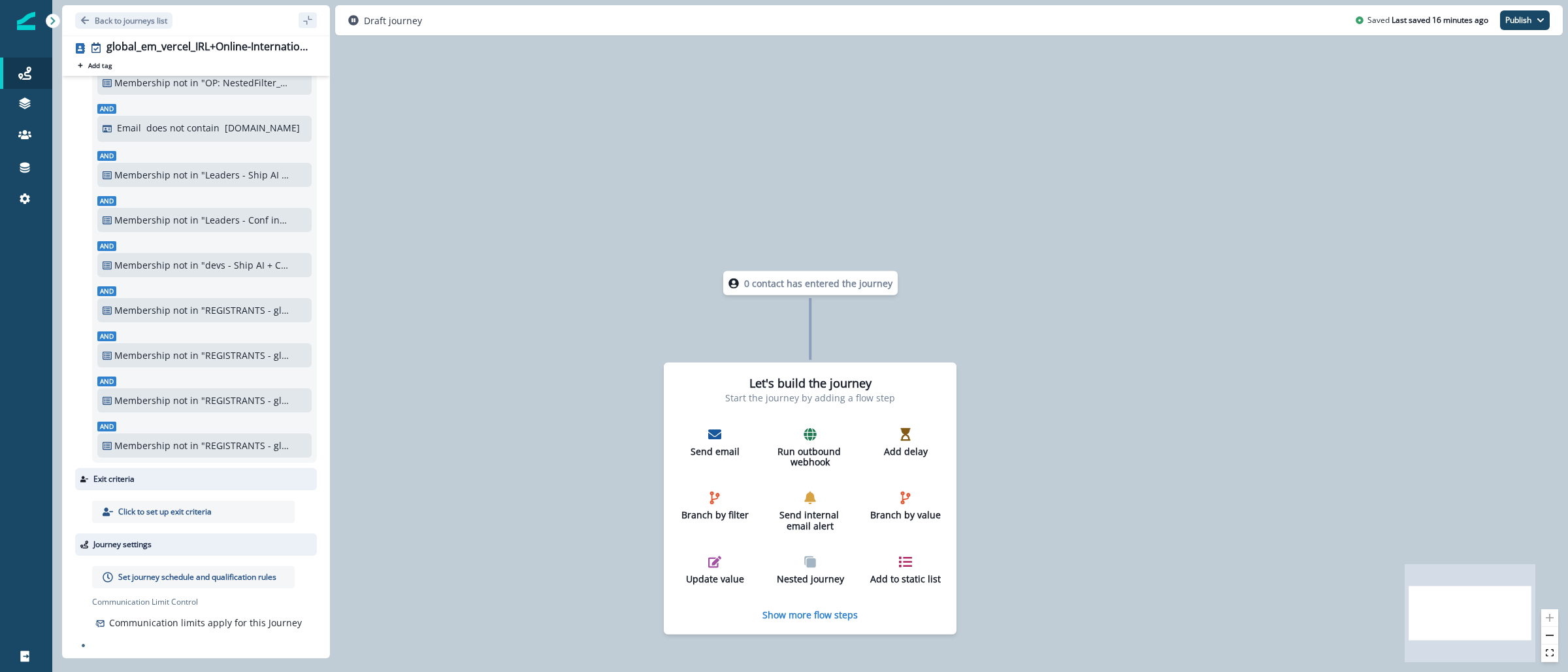
click at [251, 571] on p "Set journey schedule and qualification rules" at bounding box center [197, 577] width 158 height 12
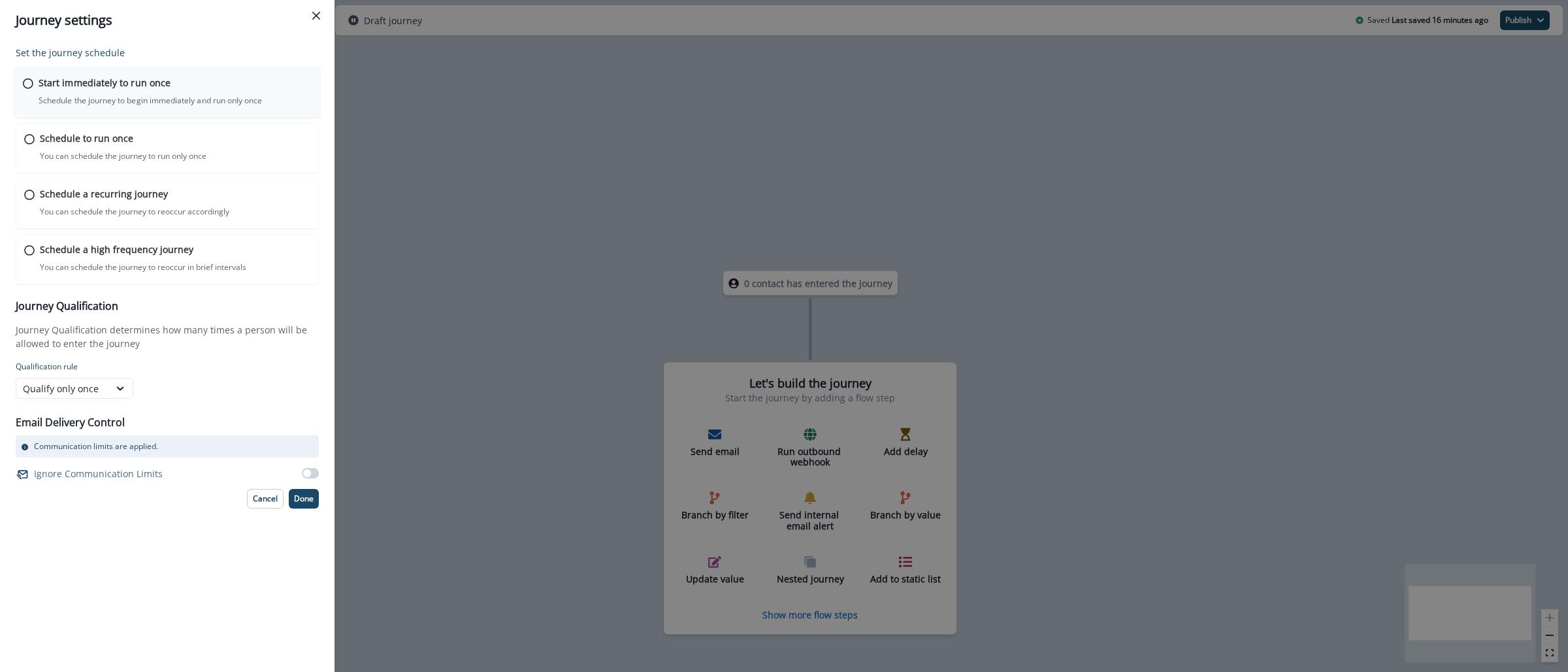
click at [159, 88] on p "Start immediately to run once" at bounding box center [104, 82] width 132 height 14
click at [304, 503] on button "Done" at bounding box center [304, 498] width 30 height 20
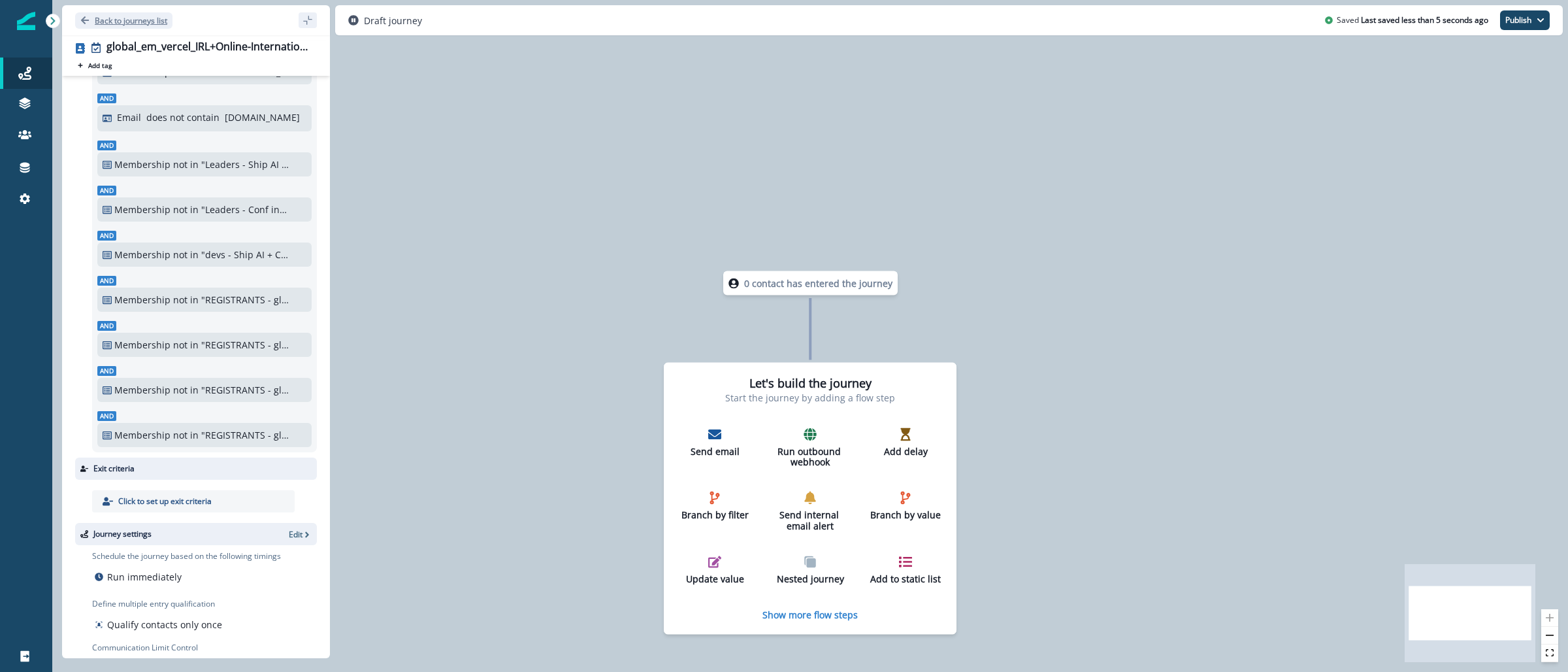
click at [123, 16] on p "Back to journeys list" at bounding box center [131, 21] width 73 height 11
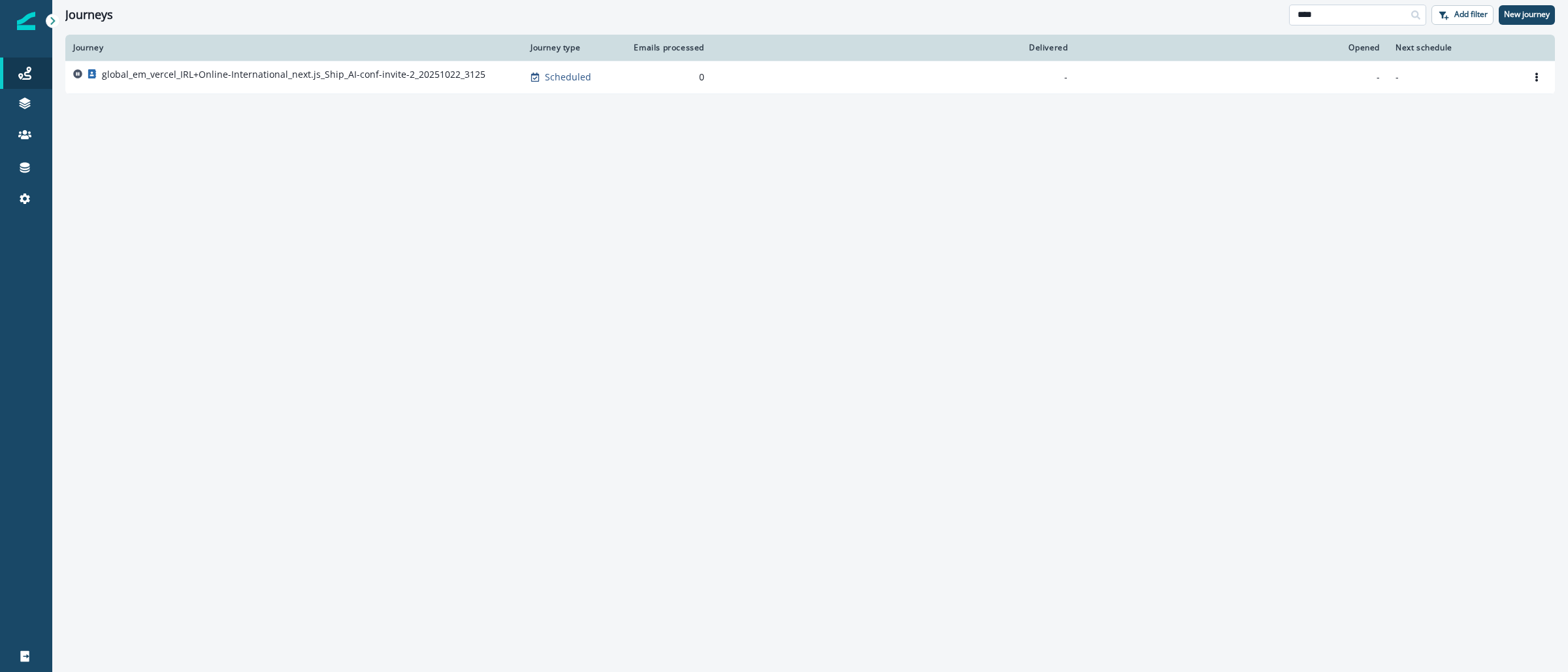
click at [1379, 23] on input "****" at bounding box center [1357, 14] width 137 height 21
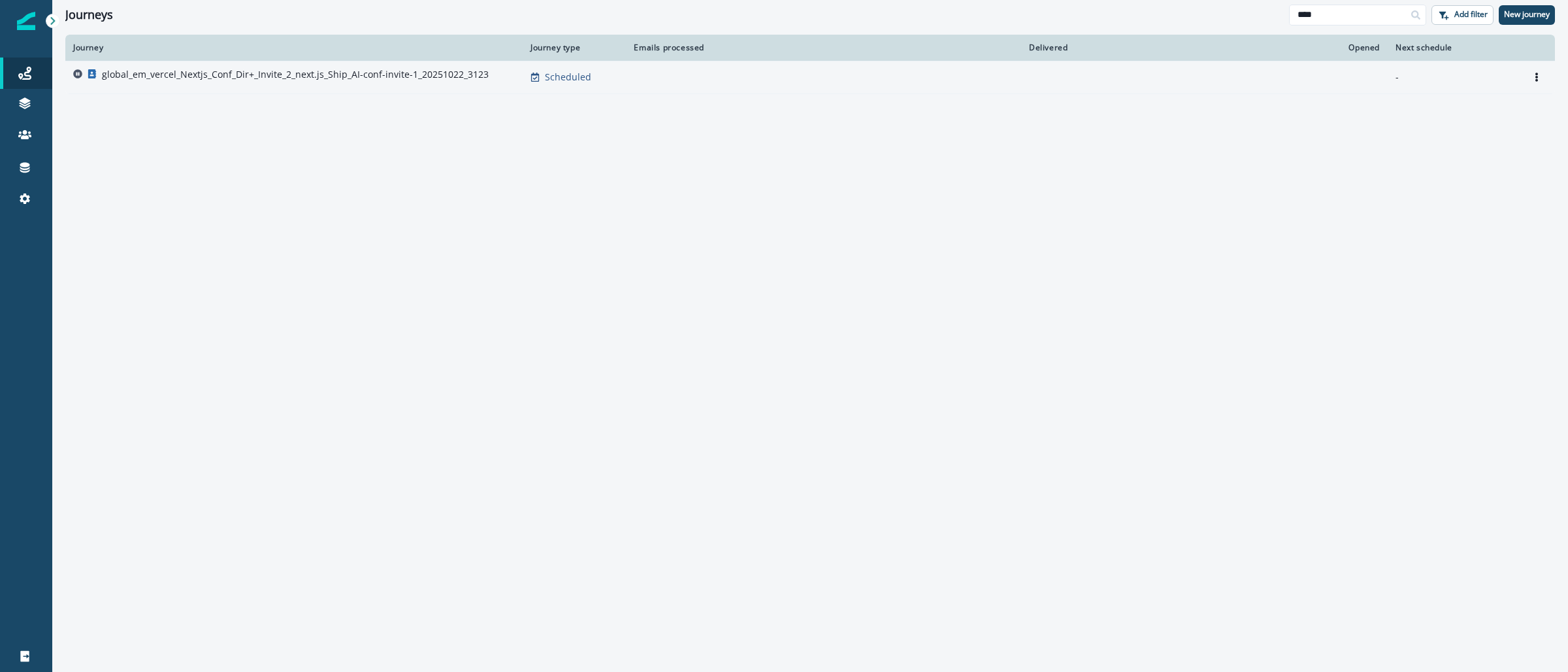
type input "****"
click at [298, 72] on p "global_em_vercel_Nextjs_Conf_Dir+_Invite_2_next.js_Ship_AI-conf-invite-1_202510…" at bounding box center [295, 74] width 386 height 13
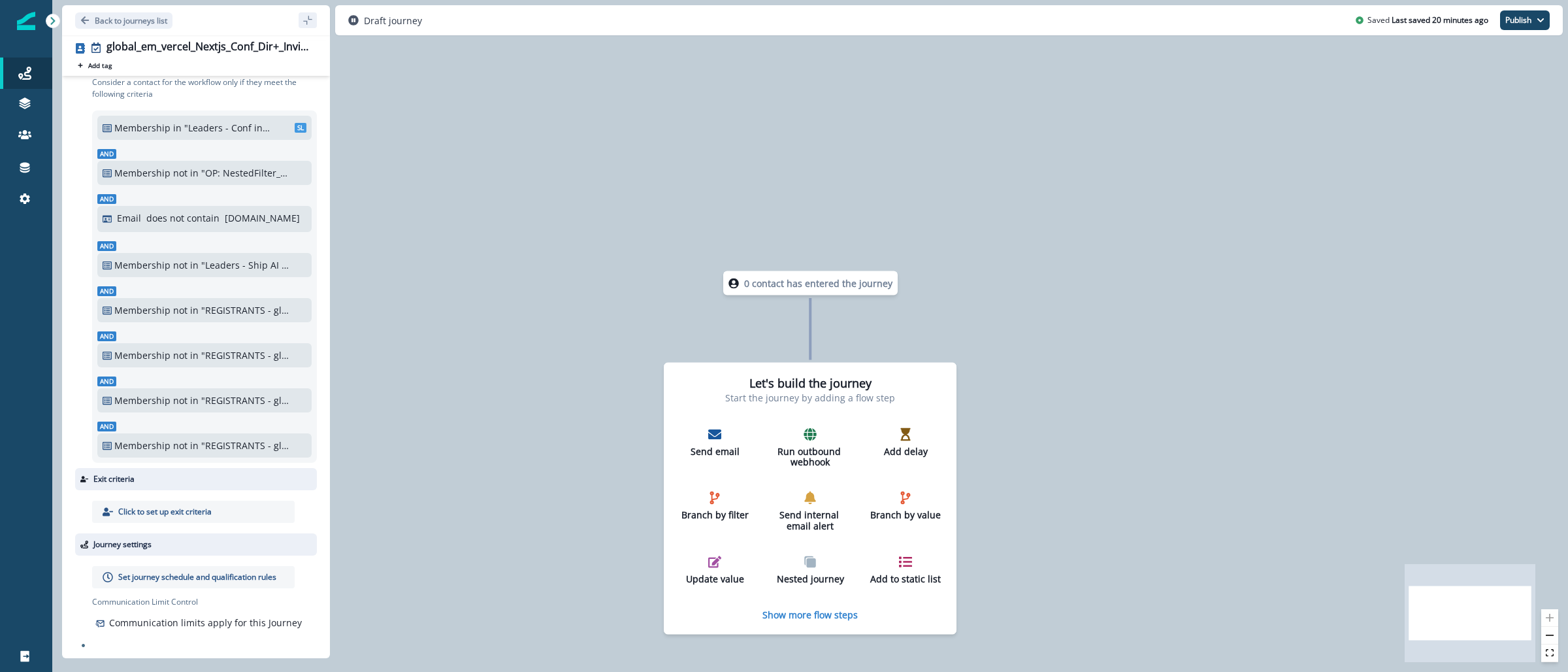
scroll to position [44, 0]
click at [235, 571] on p "Set journey schedule and qualification rules" at bounding box center [197, 577] width 158 height 12
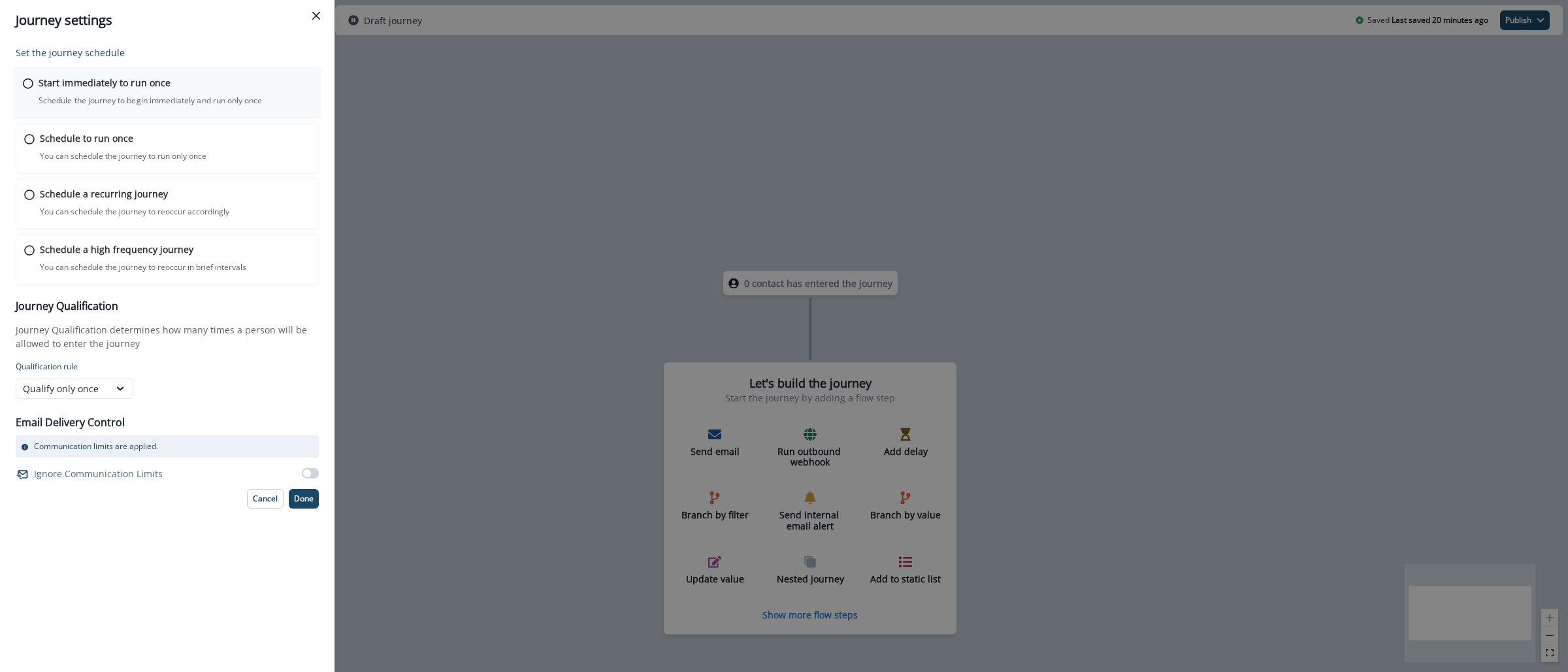
click at [135, 95] on p "Schedule the journey to begin immediately and run only once" at bounding box center [150, 100] width 223 height 12
click at [305, 493] on p "Done" at bounding box center [304, 497] width 20 height 9
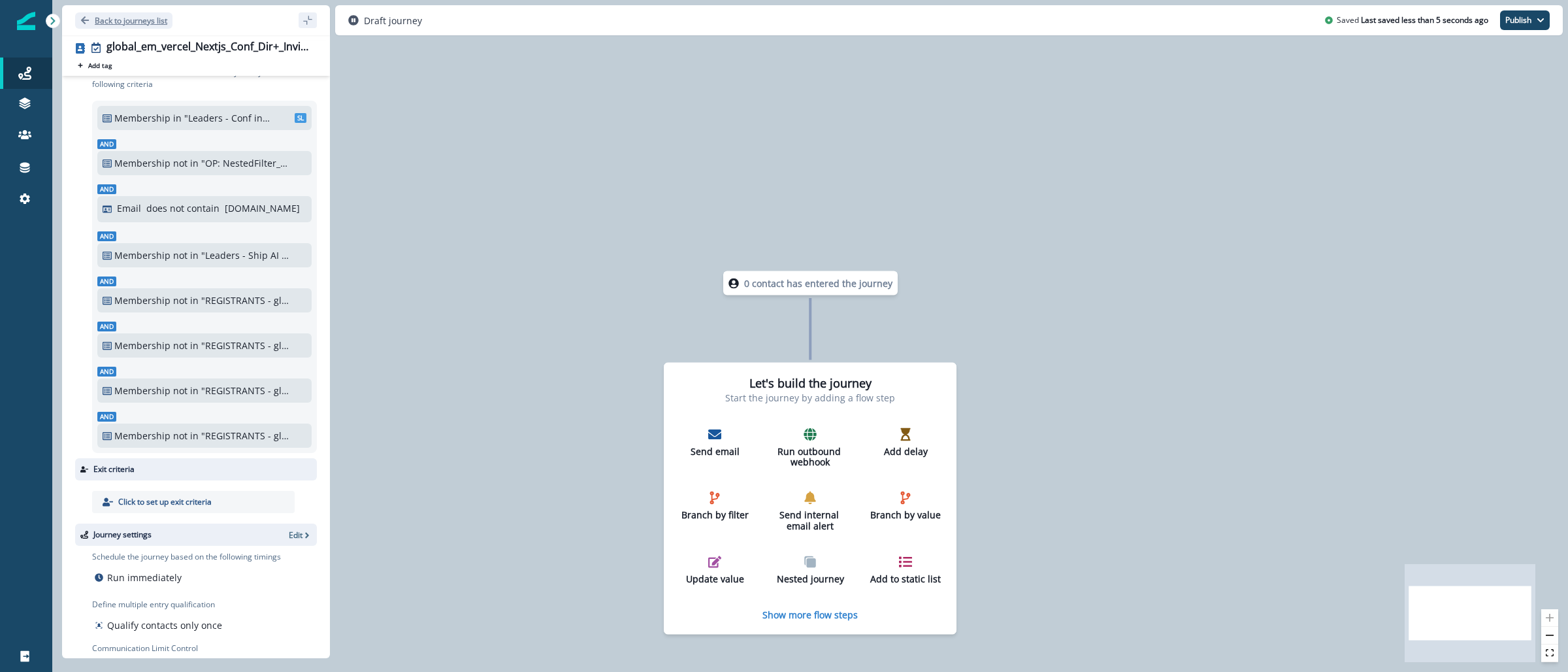
click at [140, 24] on p "Back to journeys list" at bounding box center [131, 21] width 73 height 11
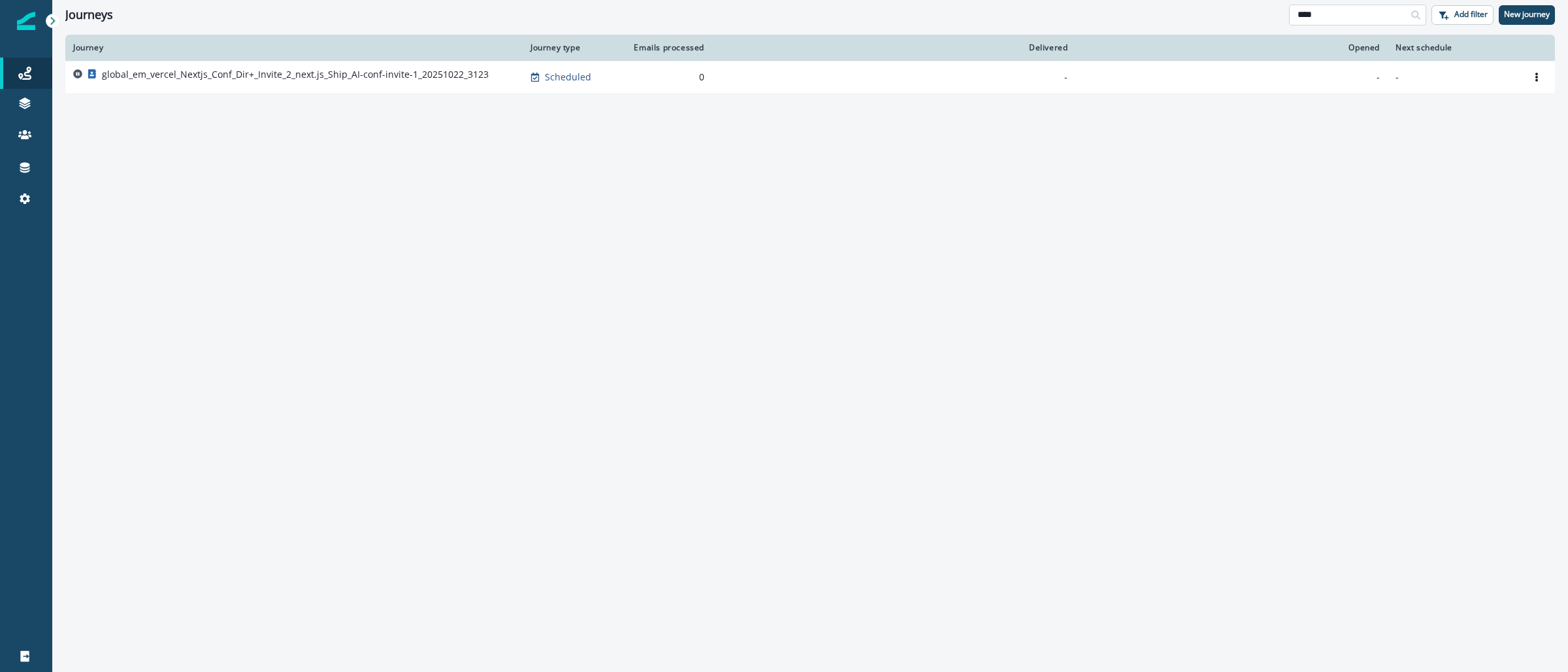
click at [1367, 20] on input "****" at bounding box center [1357, 14] width 137 height 21
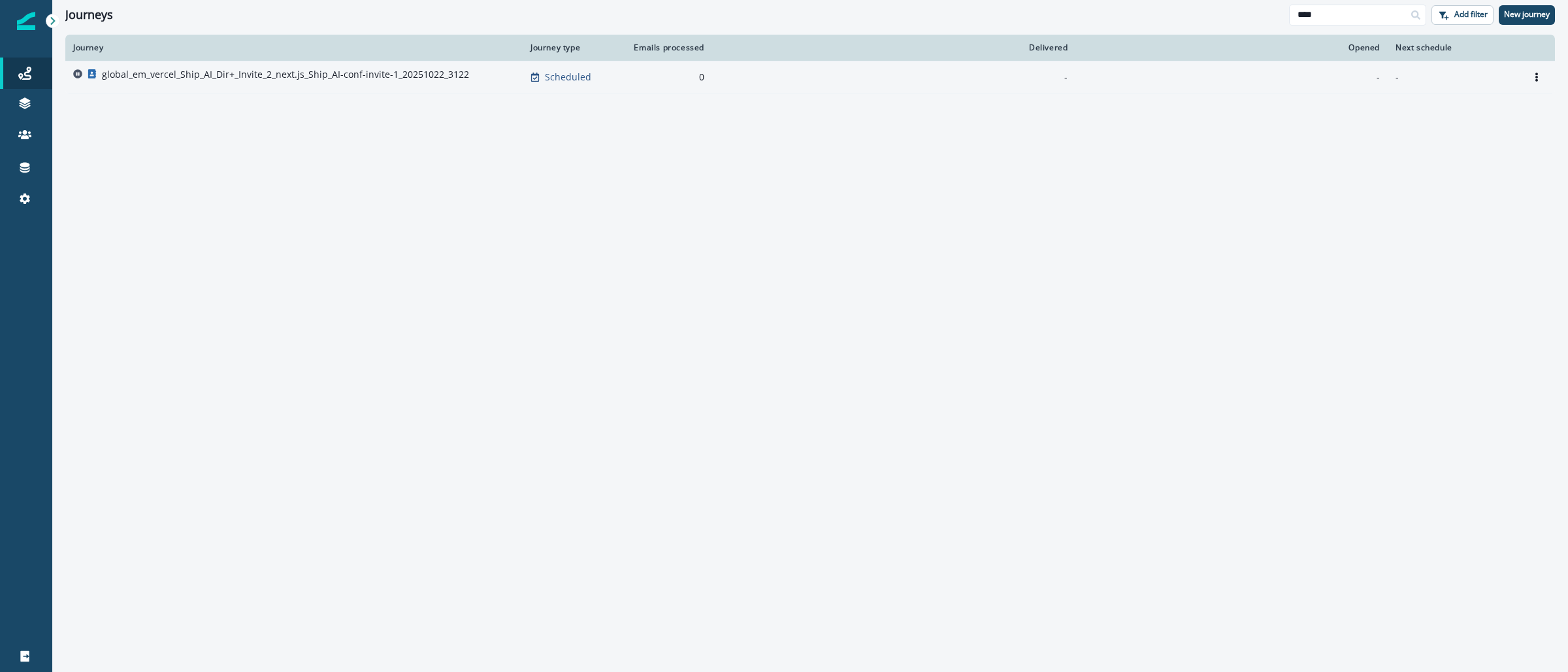
type input "****"
click at [349, 72] on p "global_em_vercel_Ship_AI_Dir+_Invite_2_next.js_Ship_AI-conf-invite-1_20251022_3…" at bounding box center [285, 74] width 367 height 13
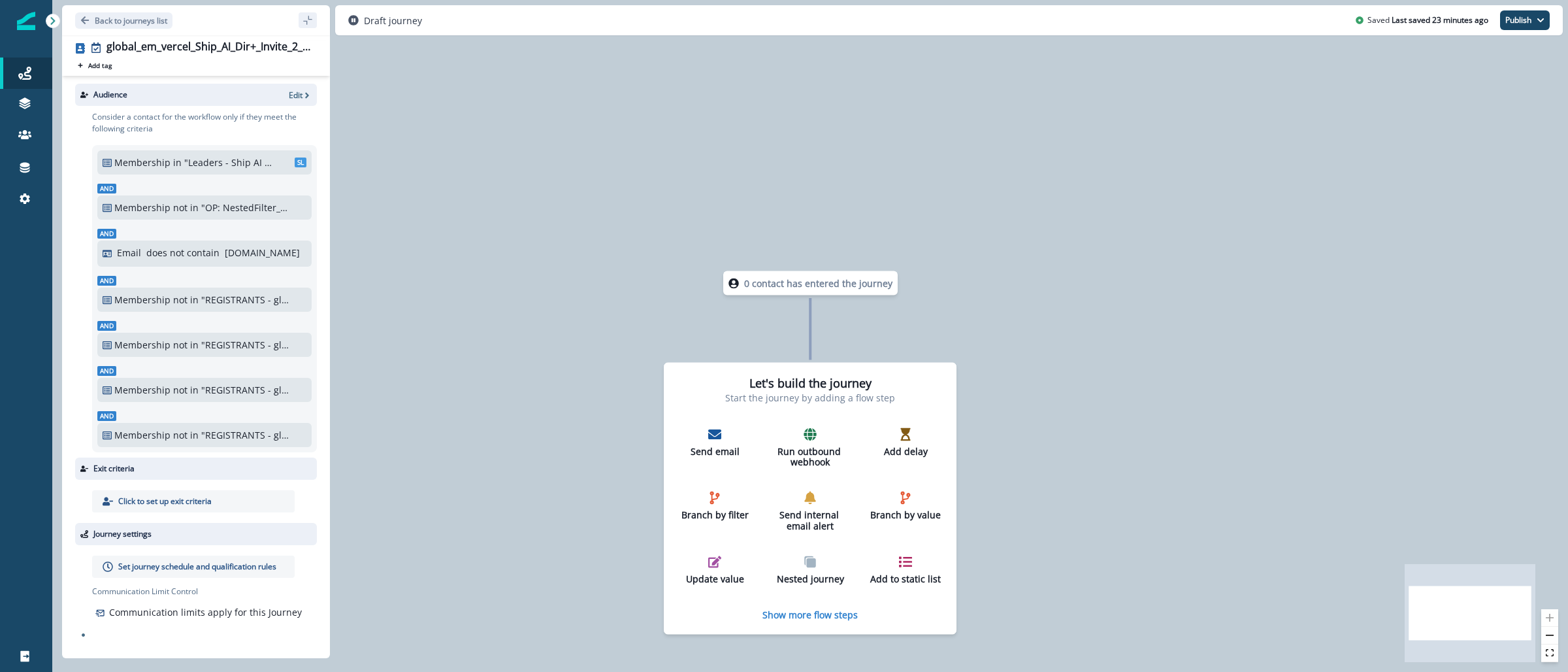
click at [259, 568] on p "Set journey schedule and qualification rules" at bounding box center [197, 567] width 158 height 12
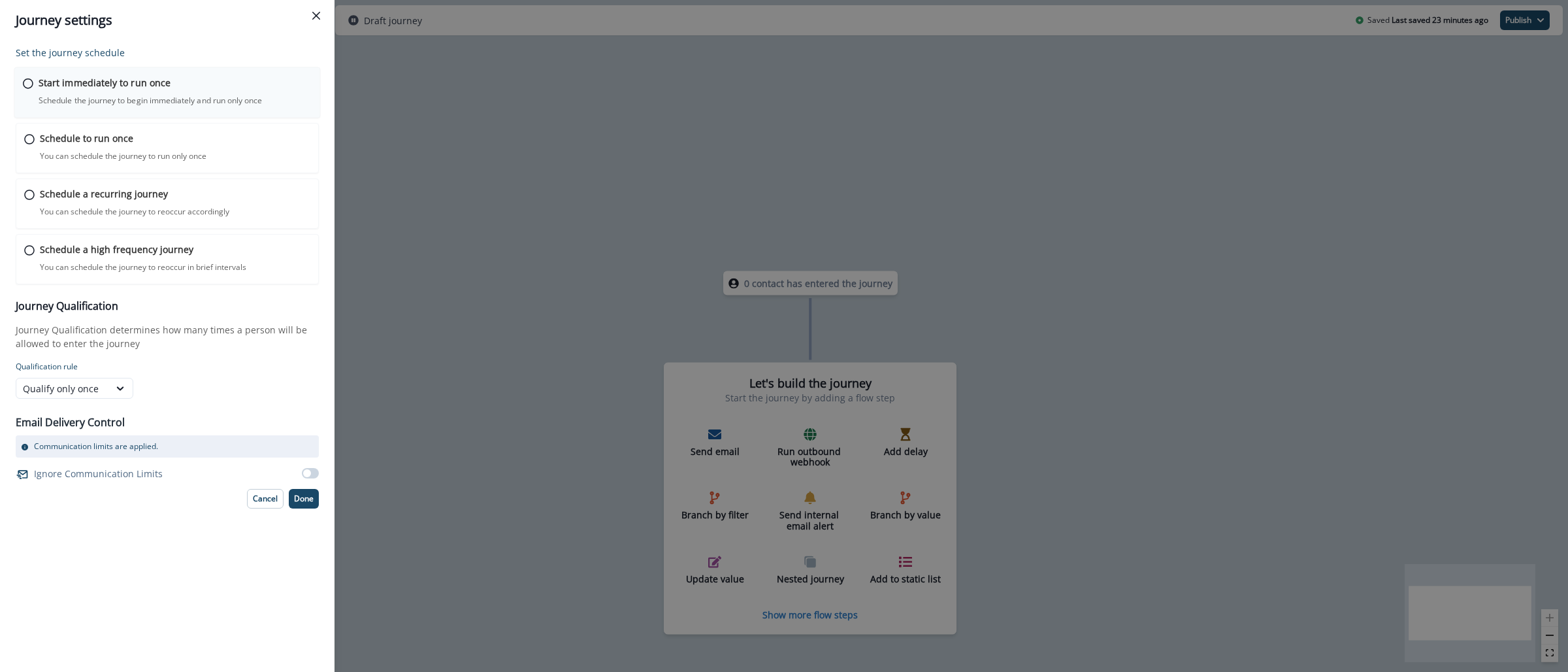
click at [217, 90] on div "Start immediately to run once Schedule the journey to begin immediately and run…" at bounding box center [175, 90] width 273 height 31
click at [302, 499] on p "Done" at bounding box center [304, 497] width 20 height 9
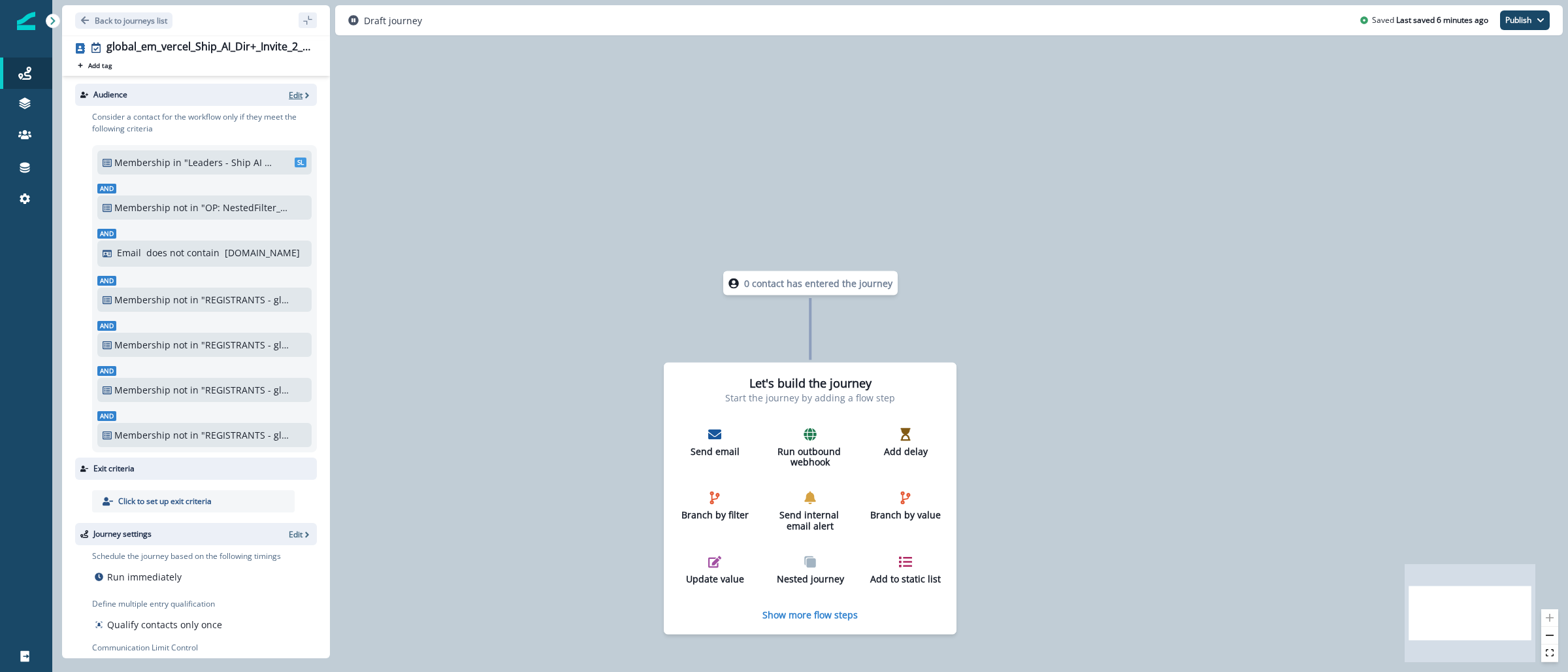
click at [289, 90] on p "Edit" at bounding box center [295, 95] width 14 height 11
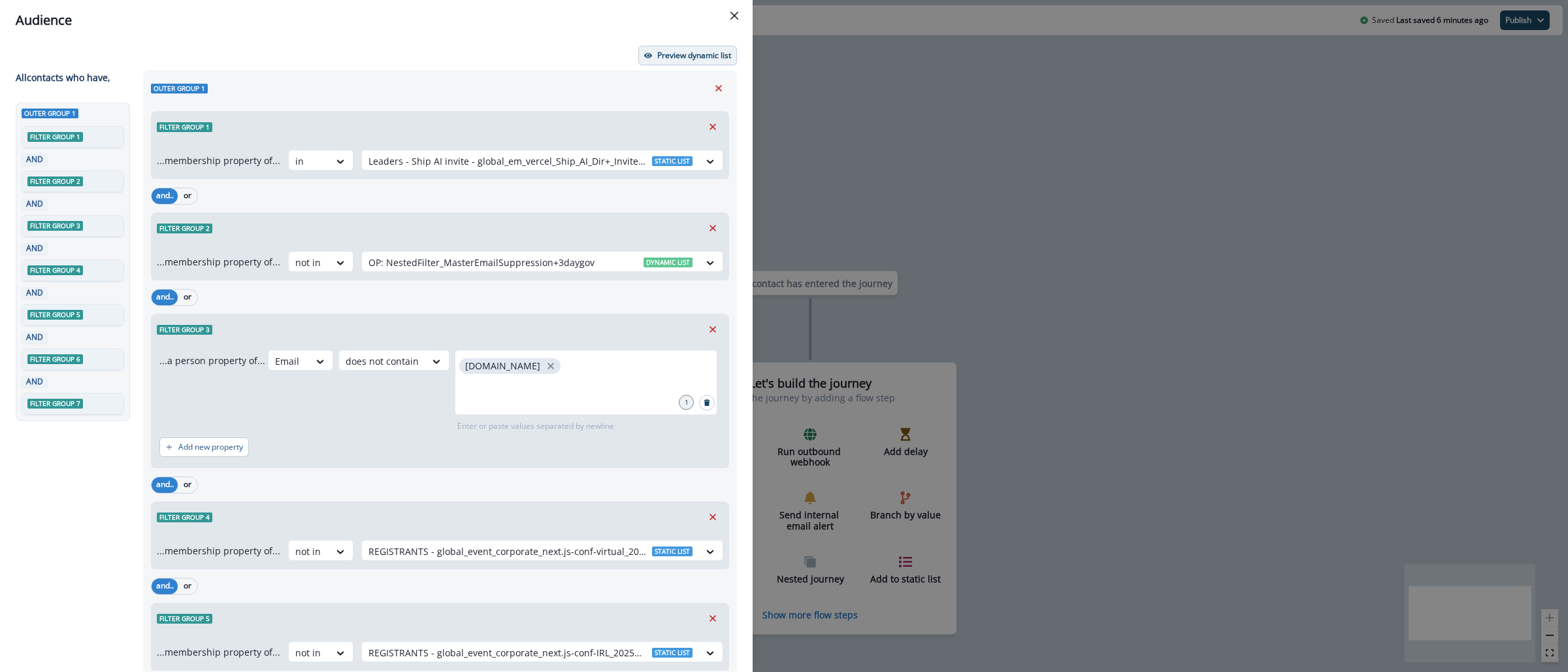
click at [676, 52] on p "Preview dynamic list" at bounding box center [694, 56] width 74 height 9
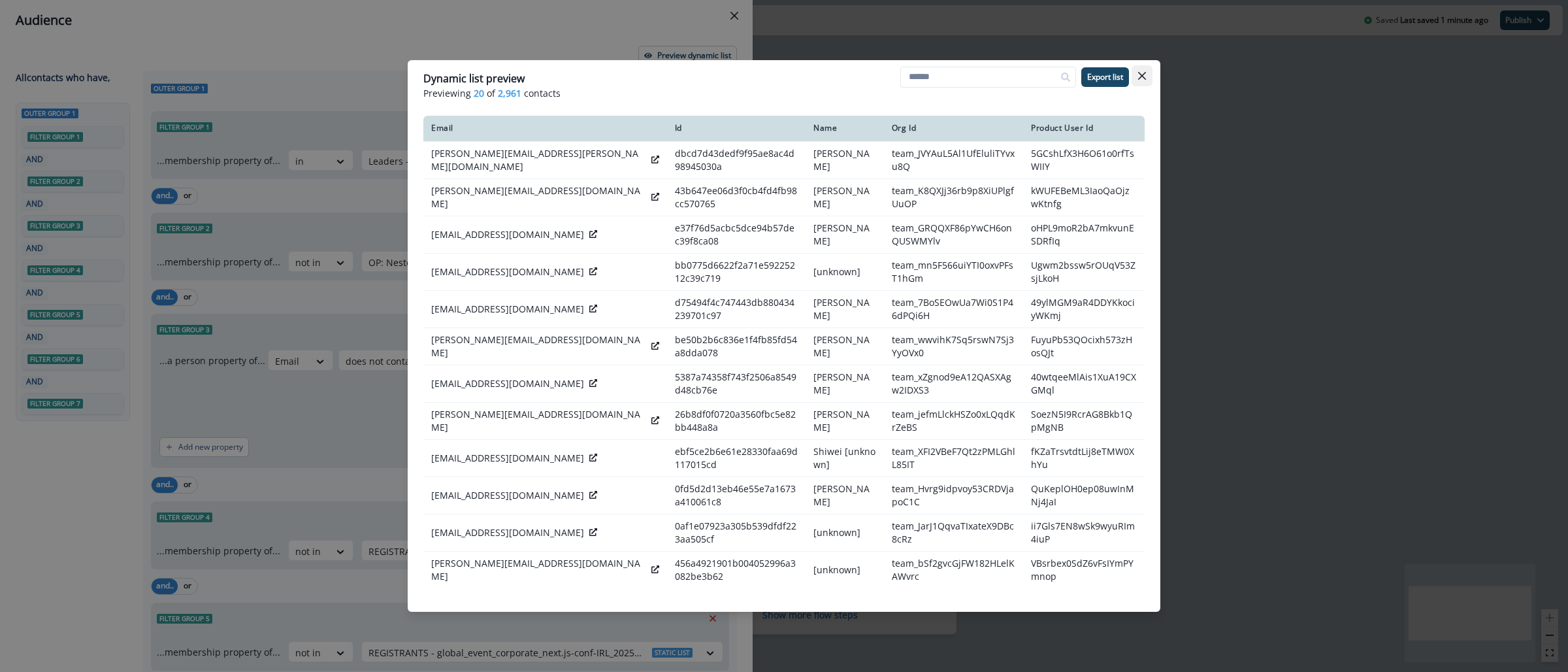
click at [1147, 75] on button "Close" at bounding box center [1142, 75] width 21 height 21
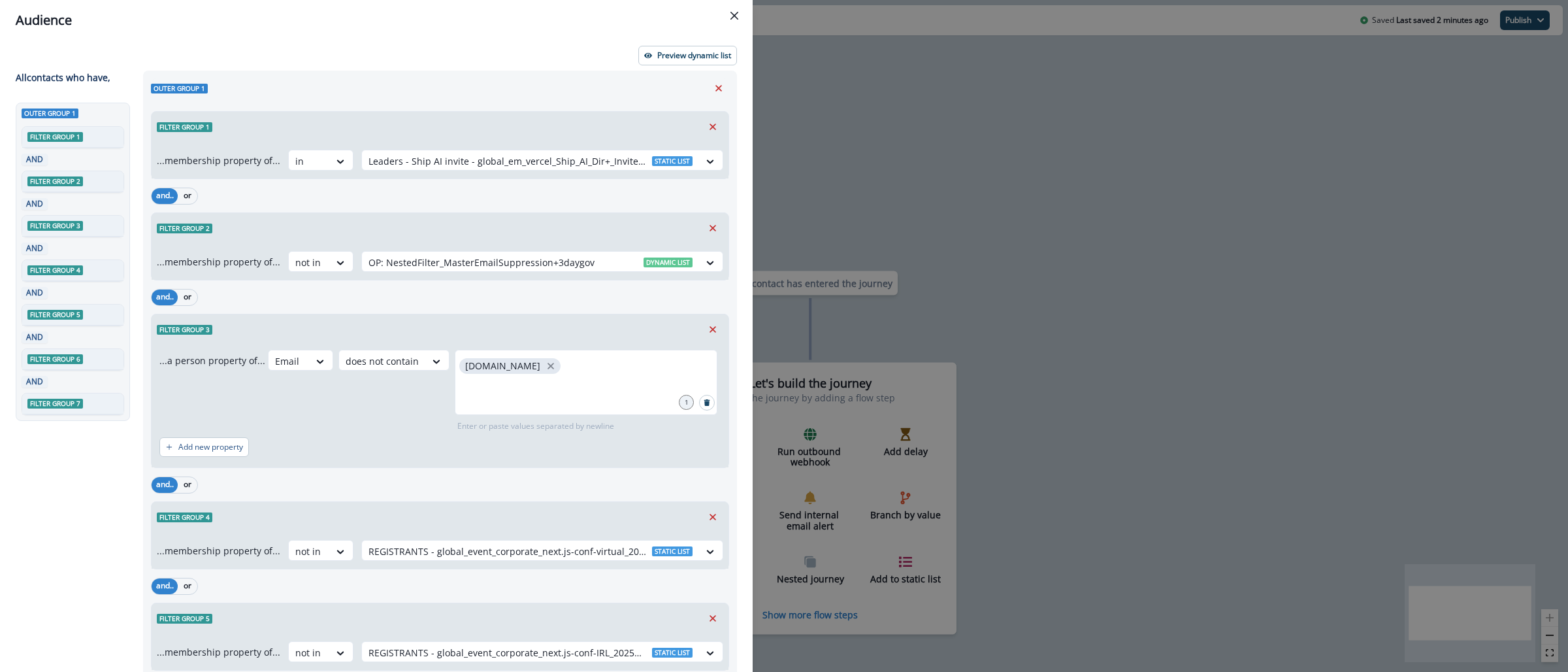
click at [788, 227] on div "Audience Preview dynamic list All contact s who have, Outer group 1 Filter grou…" at bounding box center [784, 336] width 1568 height 672
